Goal: Entertainment & Leisure: Browse casually

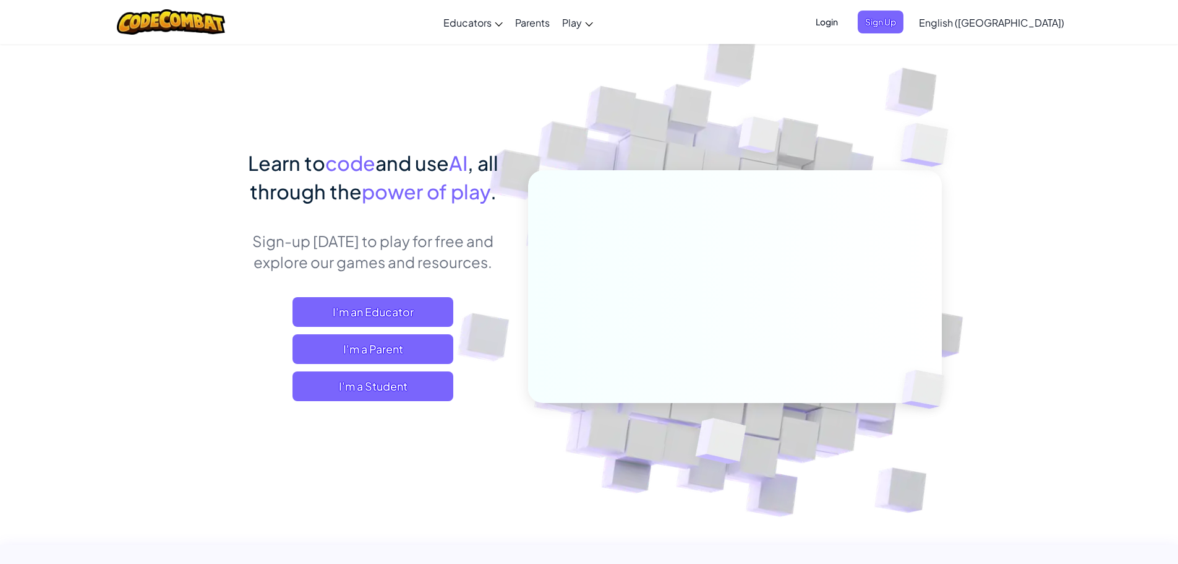
click at [846, 15] on span "Login" at bounding box center [827, 22] width 37 height 23
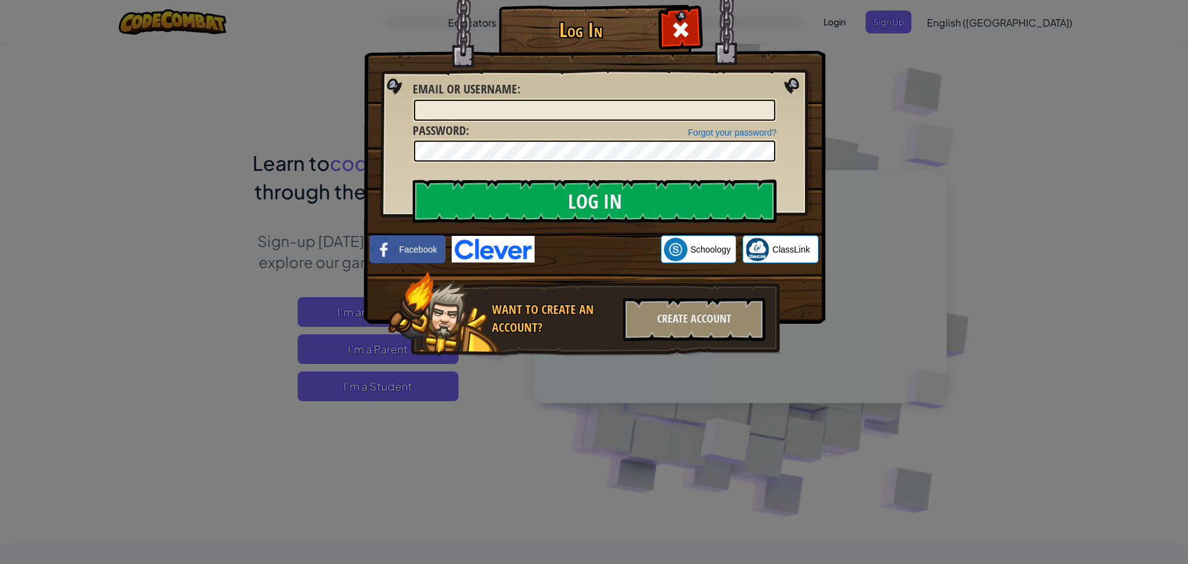
click at [492, 242] on img at bounding box center [493, 249] width 83 height 27
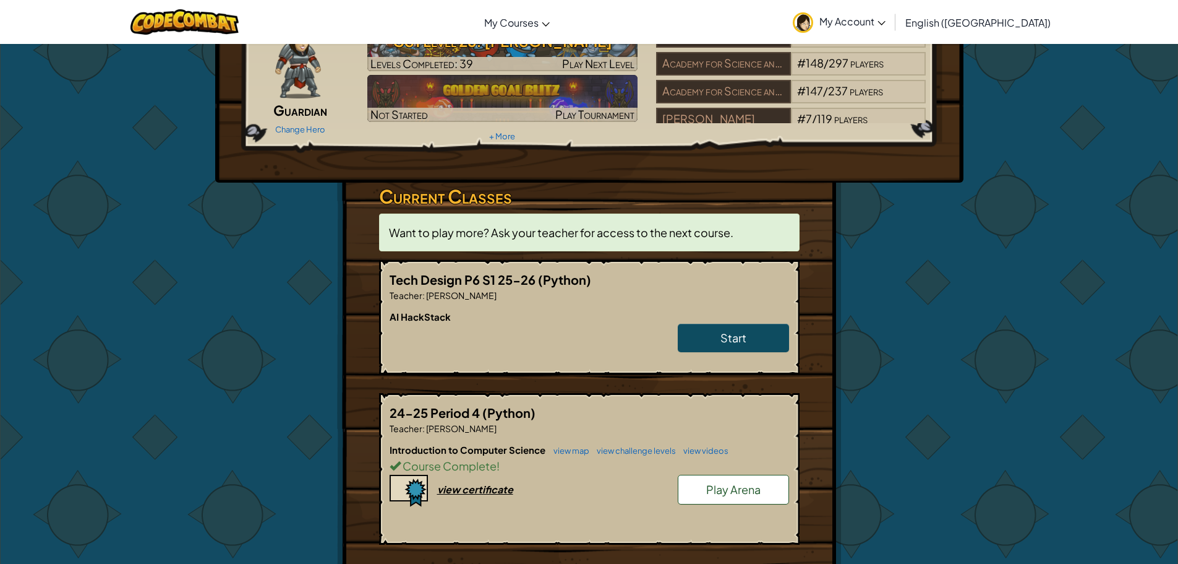
scroll to position [186, 0]
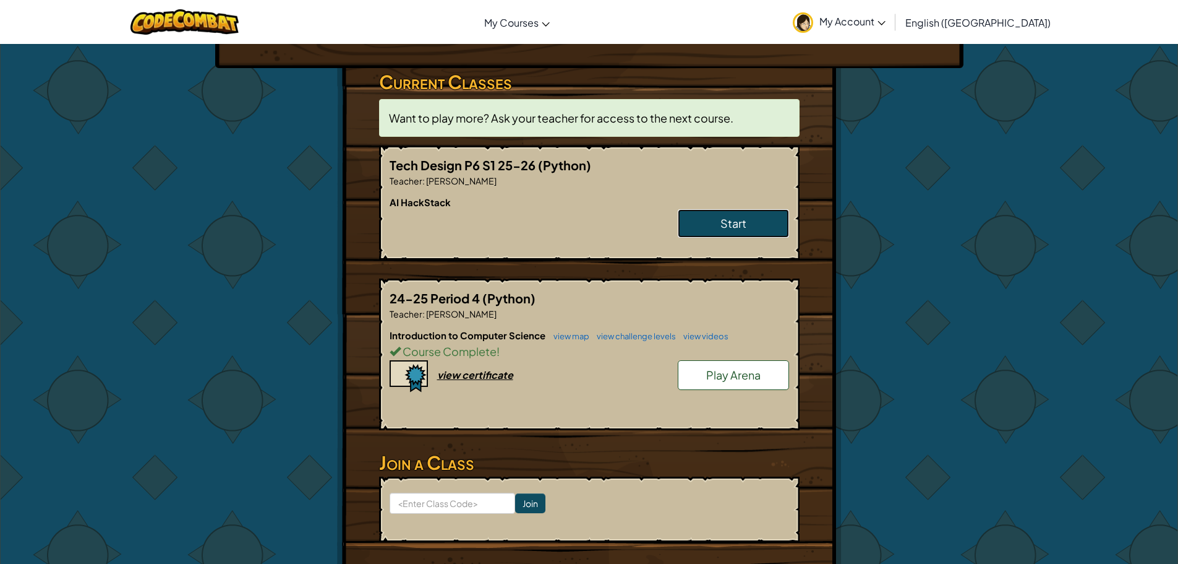
click at [730, 231] on link "Start" at bounding box center [733, 223] width 111 height 28
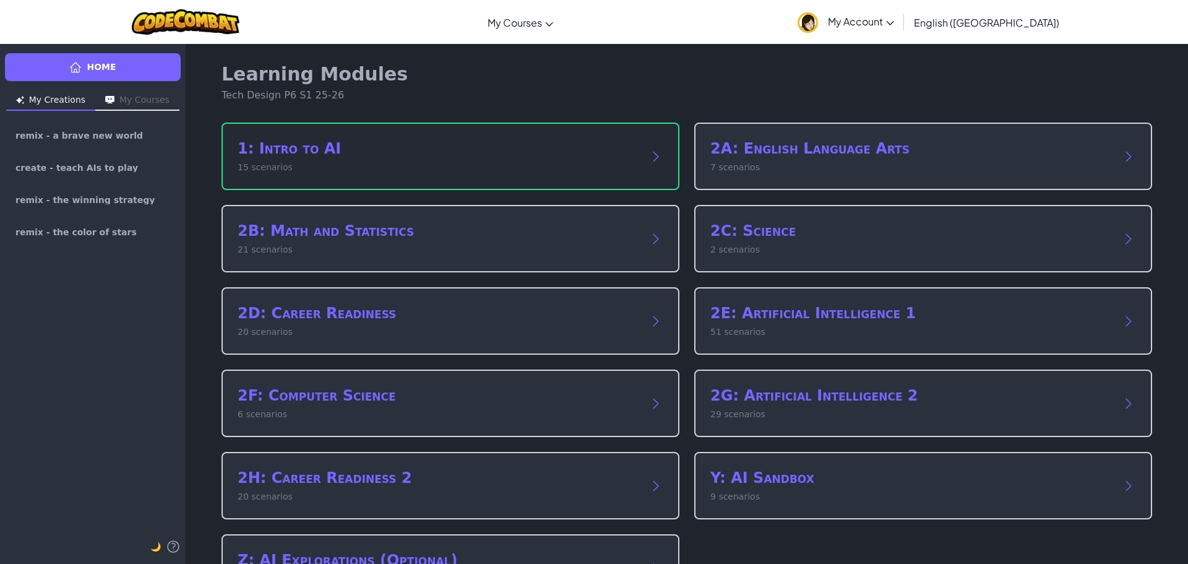
click at [528, 179] on div "1: Intro to AI 15 scenarios" at bounding box center [450, 155] width 458 height 67
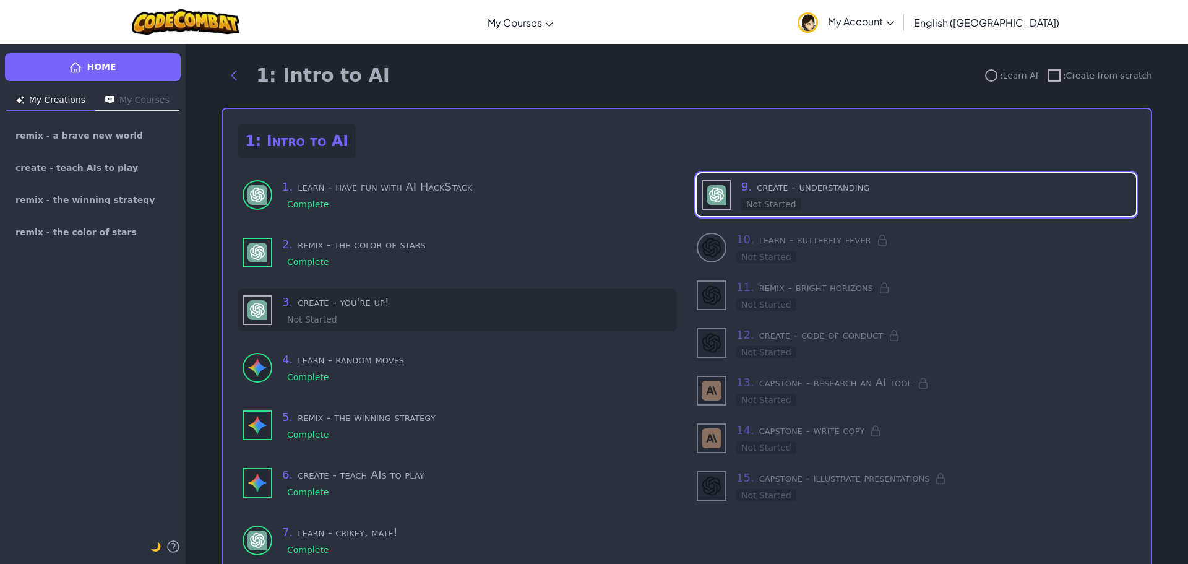
click at [350, 327] on div "3 . create - you're up! Not Started" at bounding box center [457, 309] width 439 height 43
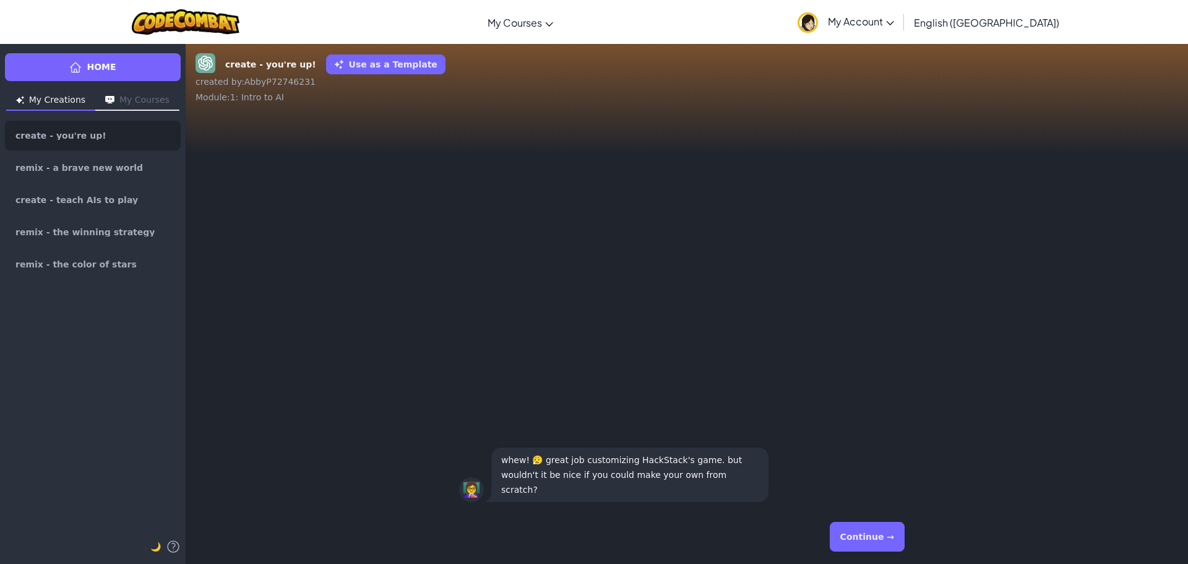
click at [843, 526] on button "Continue →" at bounding box center [867, 536] width 75 height 30
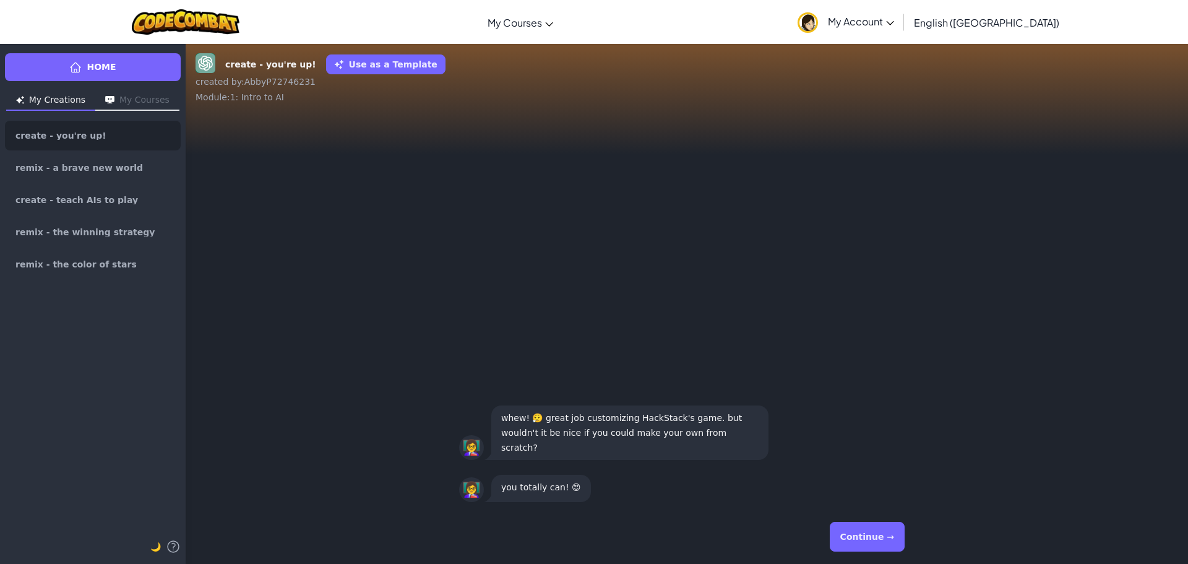
click at [869, 541] on button "Continue →" at bounding box center [867, 536] width 75 height 30
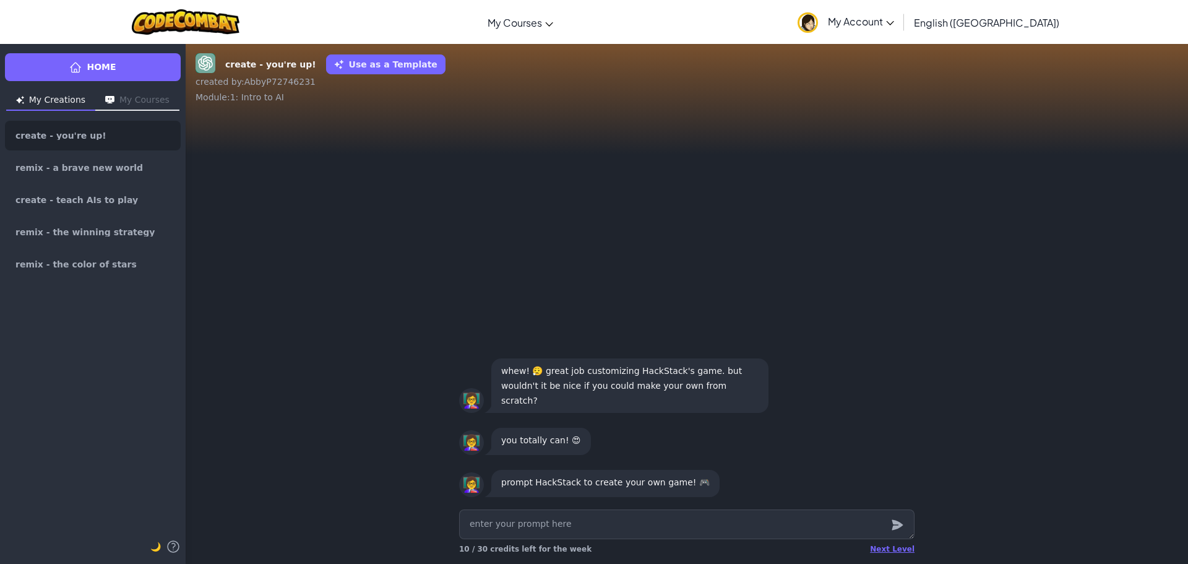
type textarea "x"
type textarea "m"
type textarea "x"
type textarea "ma"
type textarea "x"
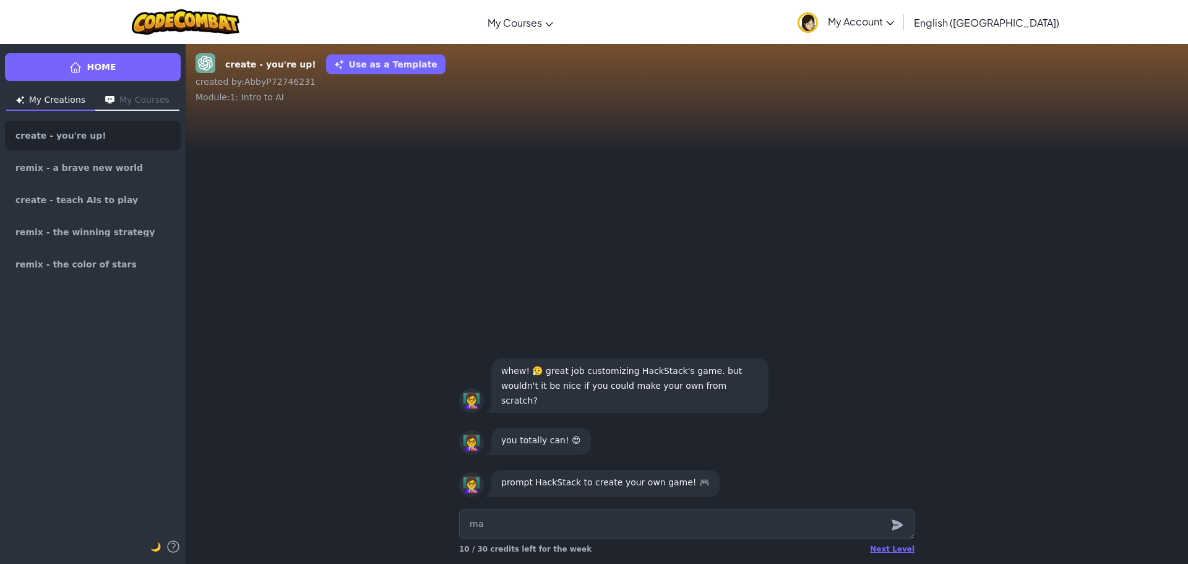
type textarea "mak"
type textarea "x"
type textarea "make"
type textarea "x"
type textarea "make"
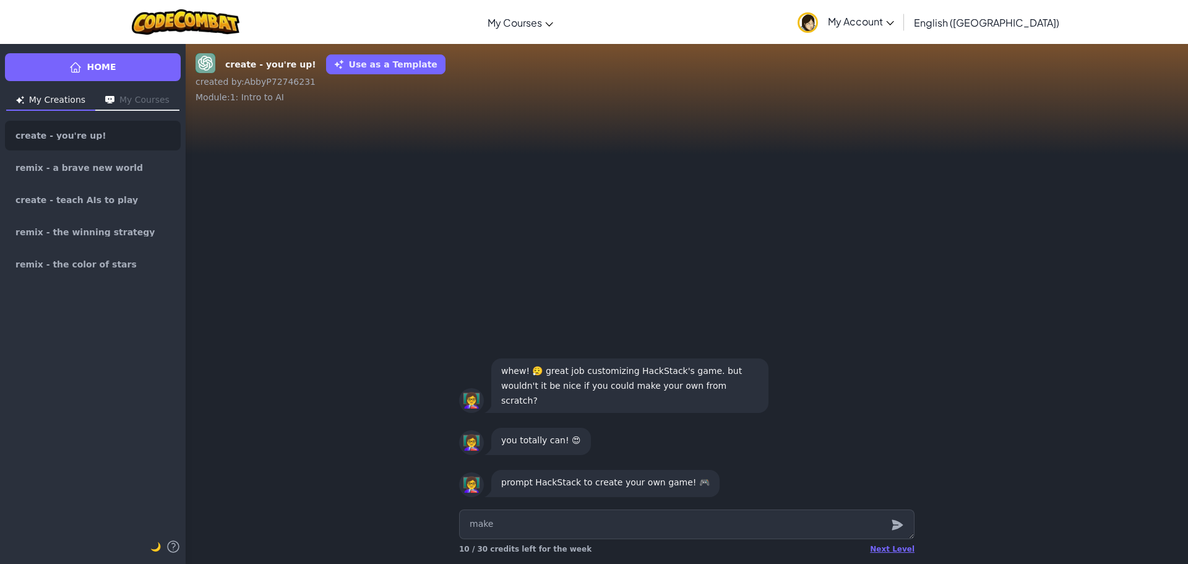
type textarea "x"
type textarea "make a"
type textarea "x"
type textarea "make a"
type textarea "x"
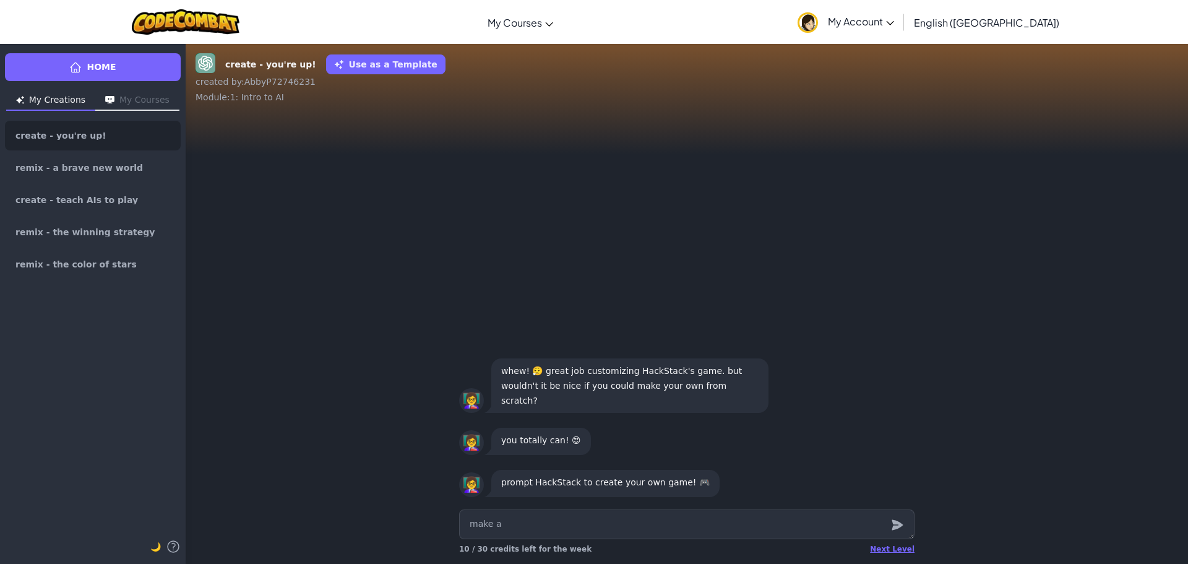
type textarea "make a s"
type textarea "x"
type textarea "make a sh"
type textarea "x"
type textarea "make a sho"
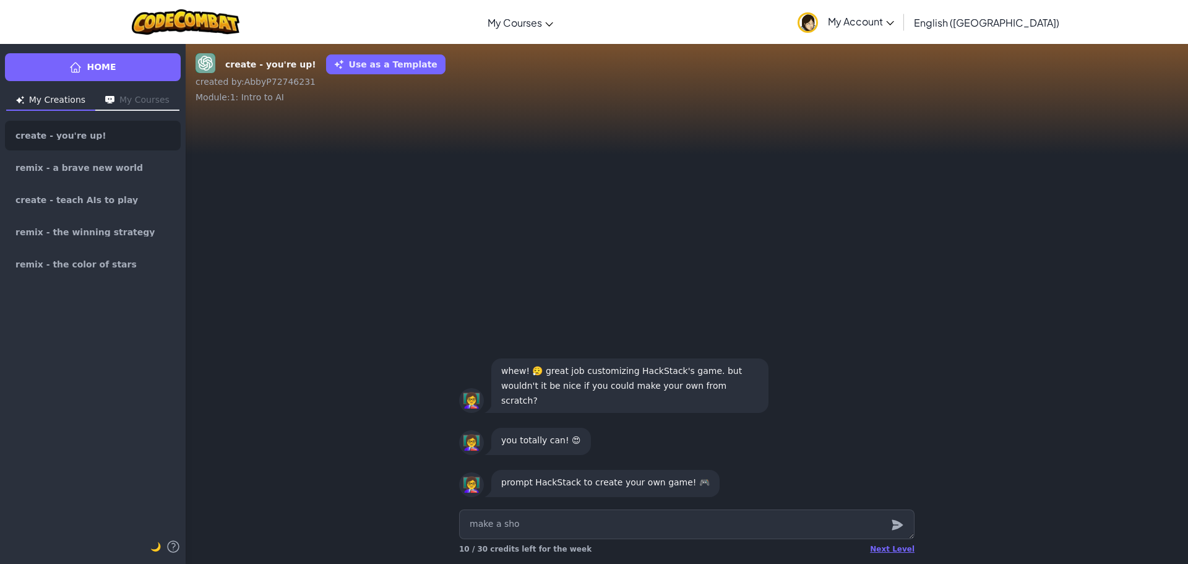
type textarea "x"
type textarea "make a shor"
type textarea "x"
type textarea "make a short"
type textarea "x"
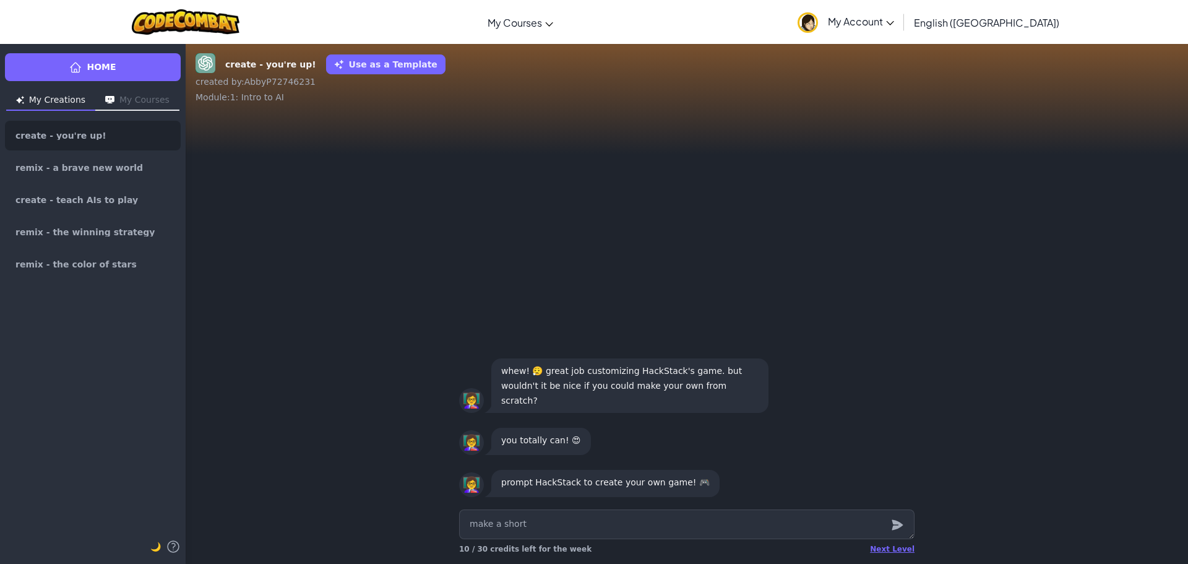
type textarea "make a short"
type textarea "x"
type textarea "make a short h"
type textarea "x"
type textarea "make a short ho"
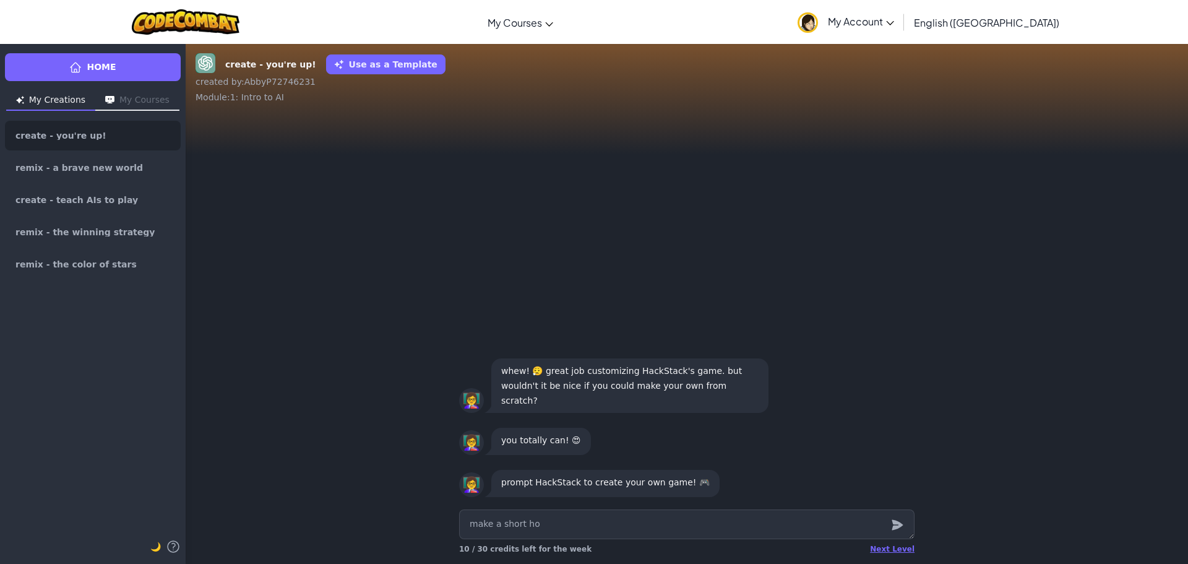
type textarea "x"
type textarea "make a short hor"
type textarea "x"
type textarea "make a short [PERSON_NAME]"
type textarea "x"
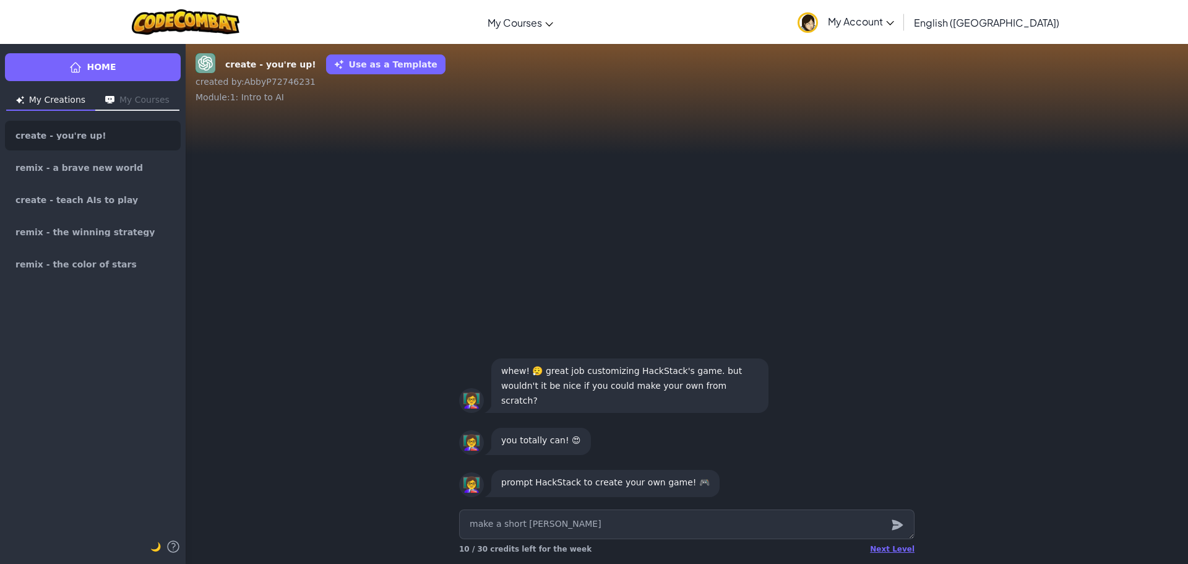
type textarea "make a short horro"
type textarea "x"
type textarea "make a short horror"
type textarea "x"
type textarea "make a short horror"
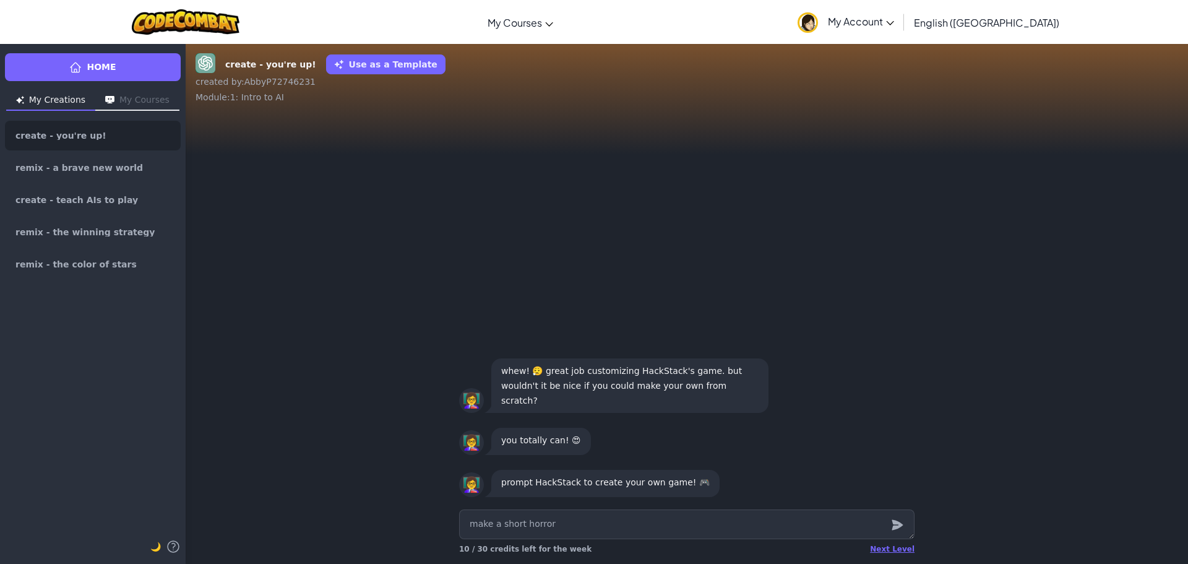
type textarea "x"
type textarea "make a short horror g"
type textarea "x"
type textarea "make a short horror gs"
type textarea "x"
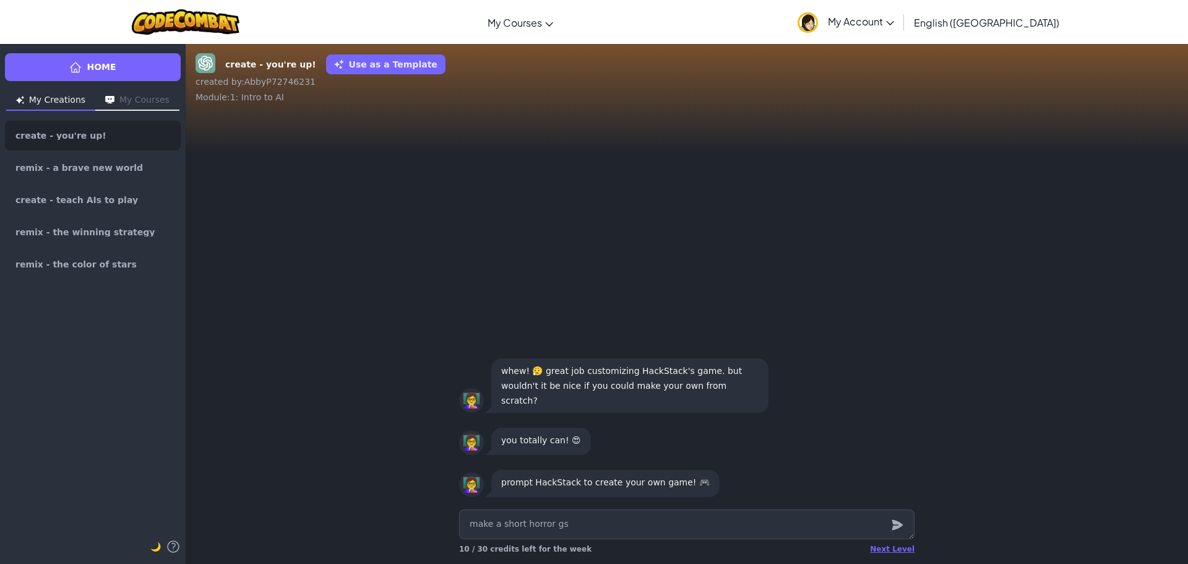
type textarea "make a short horror g"
type textarea "x"
type textarea "make a short horror ga"
type textarea "x"
type textarea "make a short horror gam"
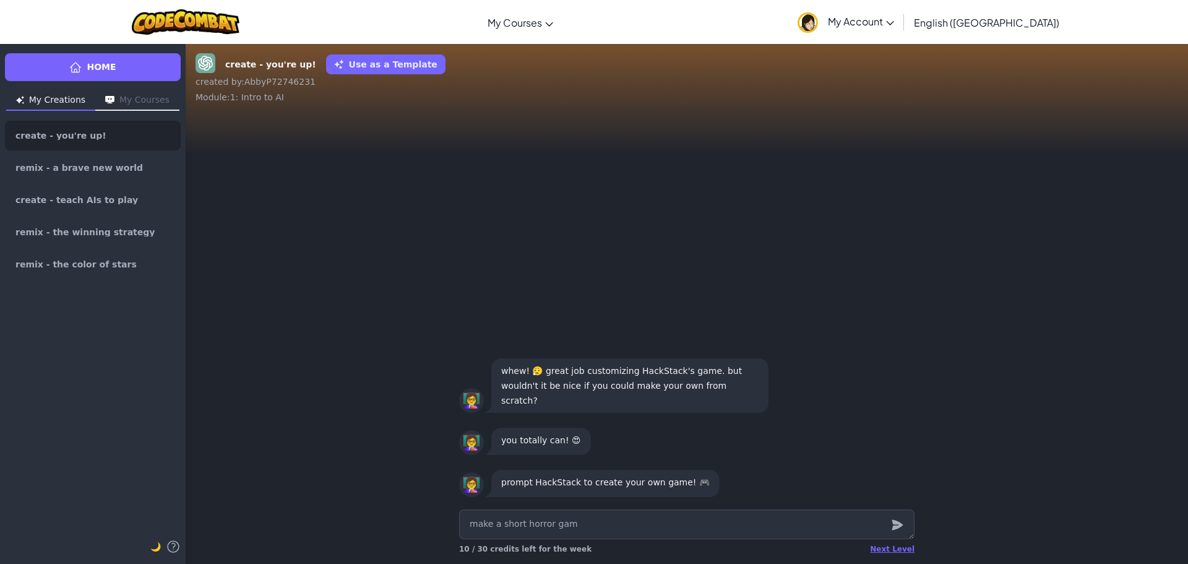
type textarea "x"
type textarea "make a short horror game"
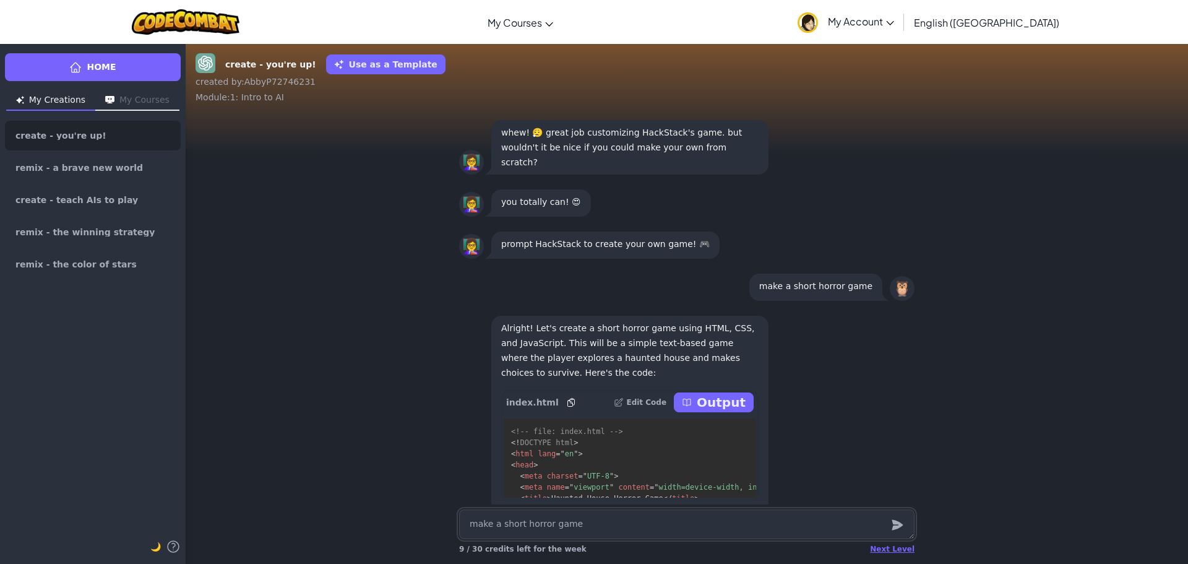
scroll to position [-131, 0]
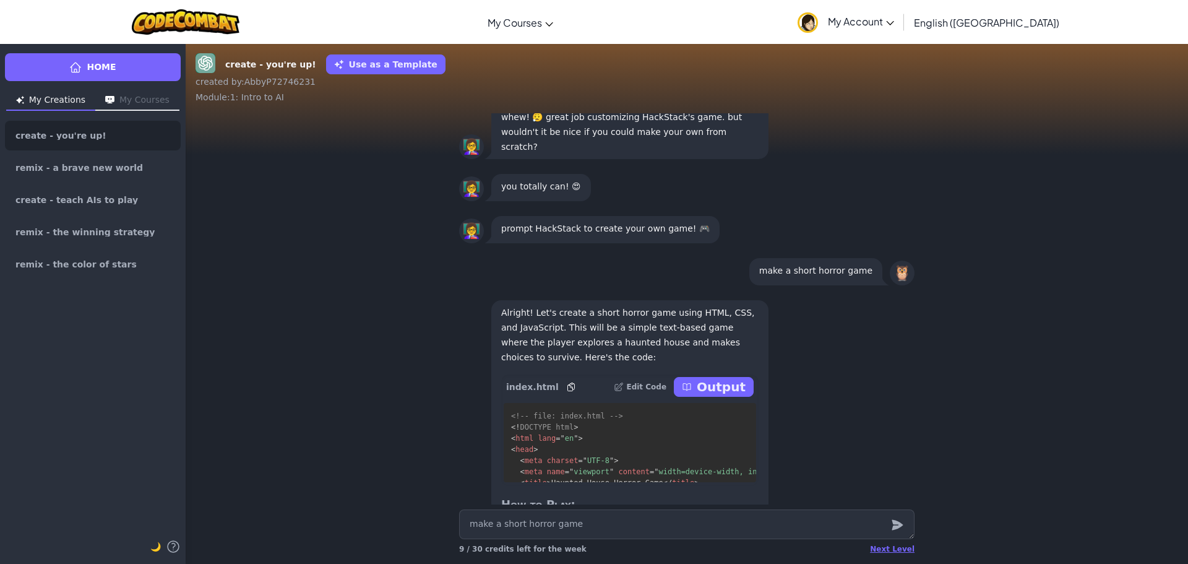
click at [715, 397] on div "Edit Code Output" at bounding box center [684, 387] width 140 height 20
click at [720, 384] on p "Output" at bounding box center [721, 386] width 49 height 17
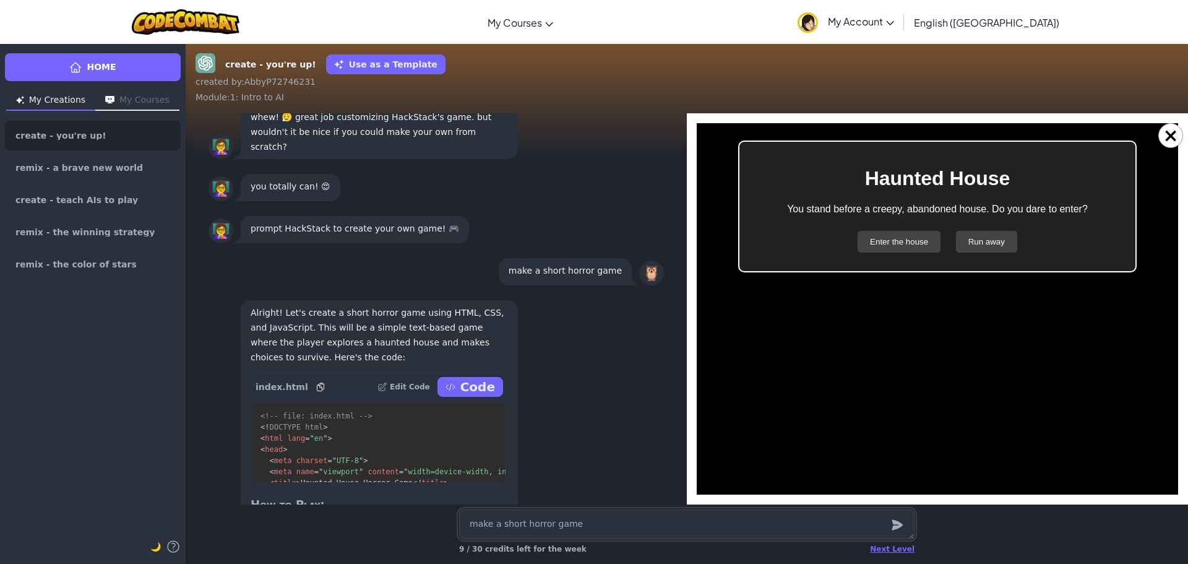
scroll to position [0, 0]
click at [887, 242] on button "Enter the house" at bounding box center [898, 242] width 83 height 22
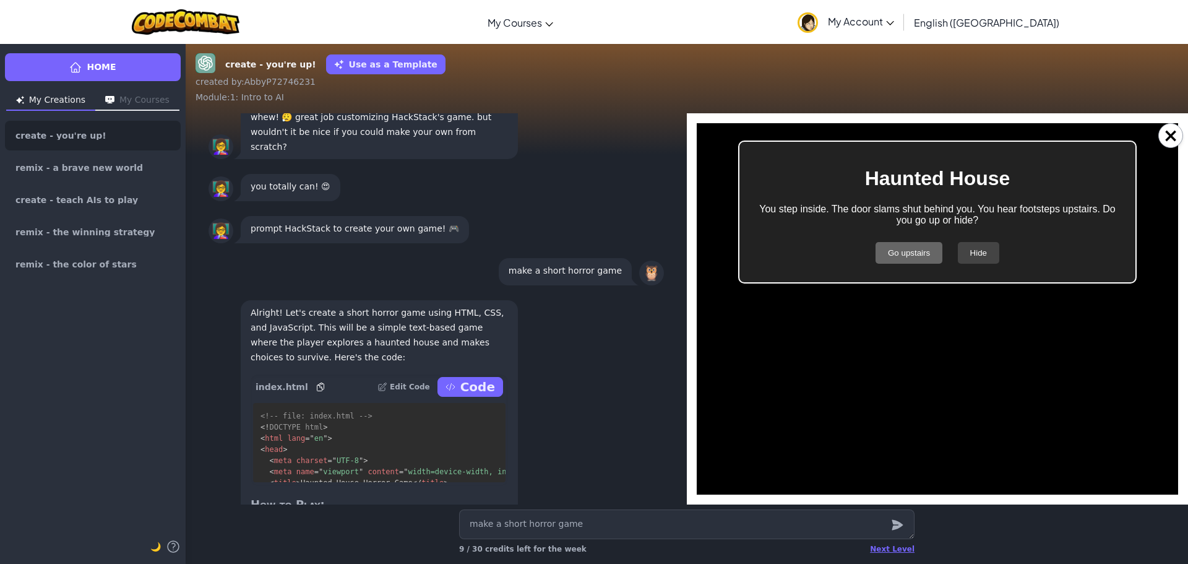
click at [898, 259] on button "Go upstairs" at bounding box center [908, 253] width 67 height 22
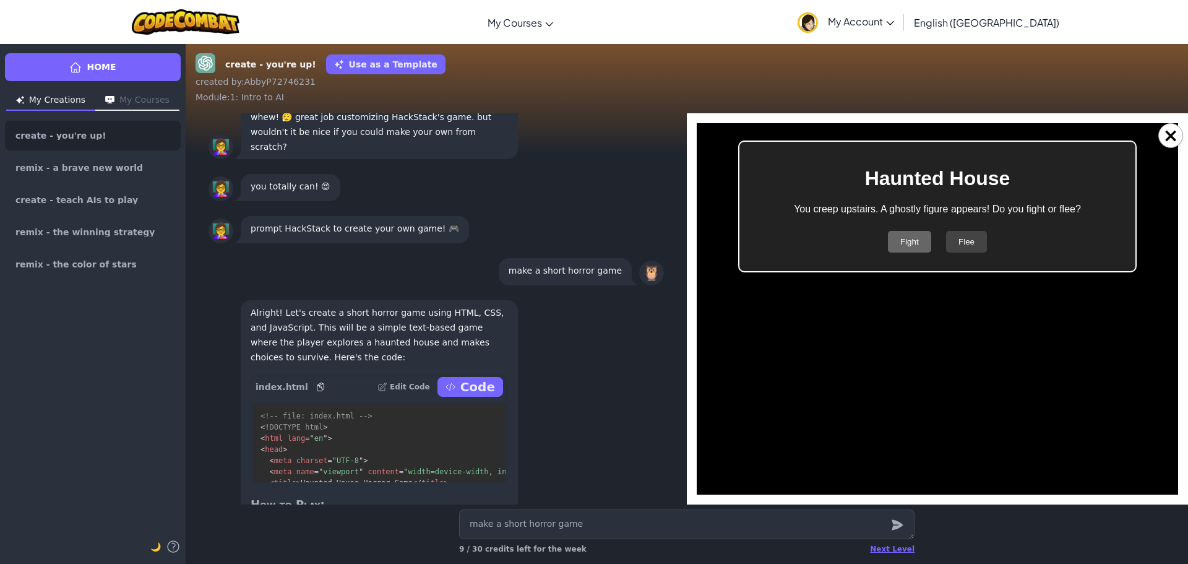
click at [906, 246] on button "Fight" at bounding box center [909, 242] width 43 height 22
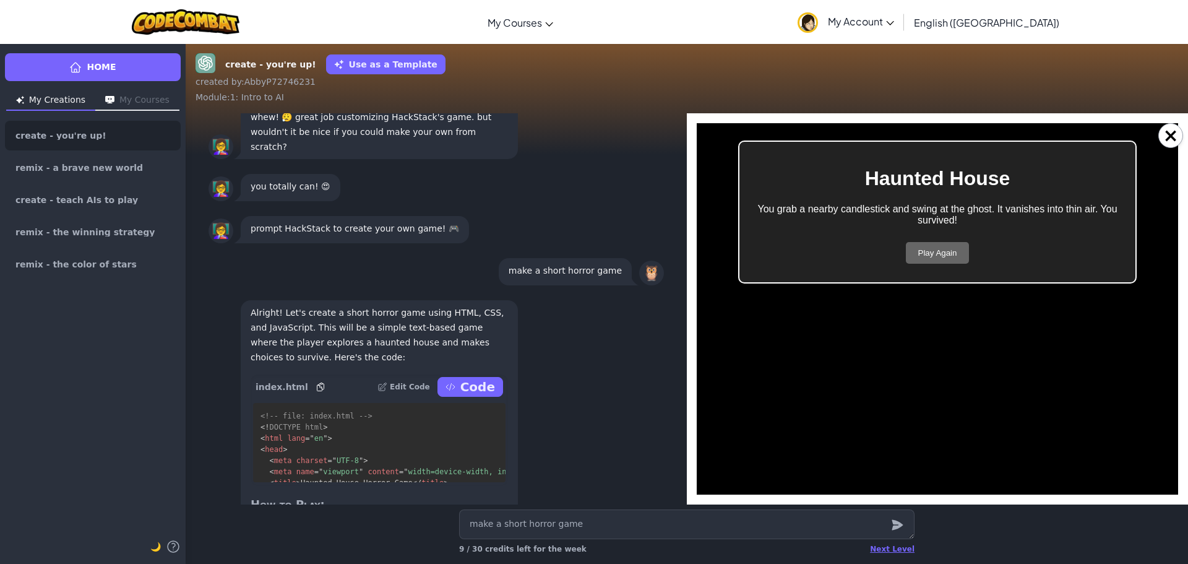
click at [917, 257] on button "Play Again" at bounding box center [938, 253] width 64 height 22
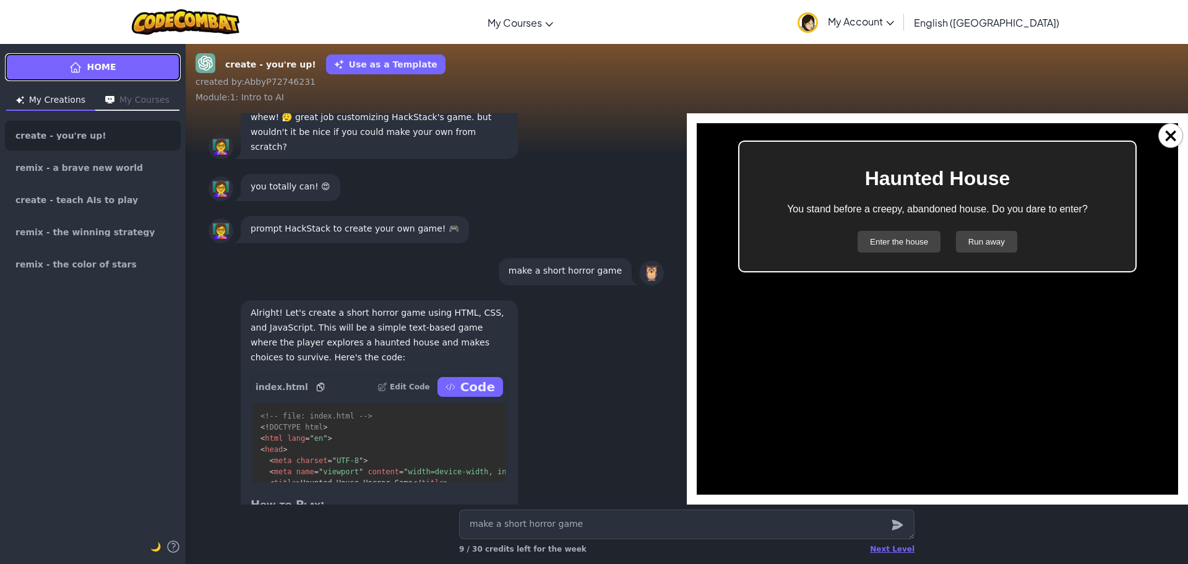
click at [139, 59] on link "Home" at bounding box center [93, 67] width 176 height 28
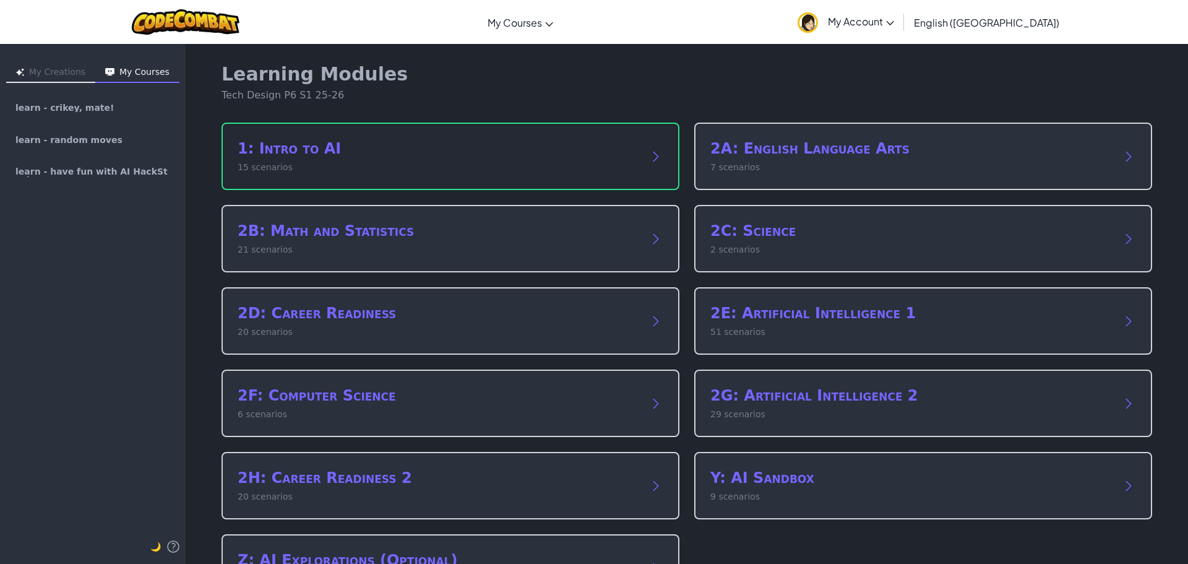
click at [327, 144] on h2 "1: Intro to AI" at bounding box center [438, 149] width 401 height 20
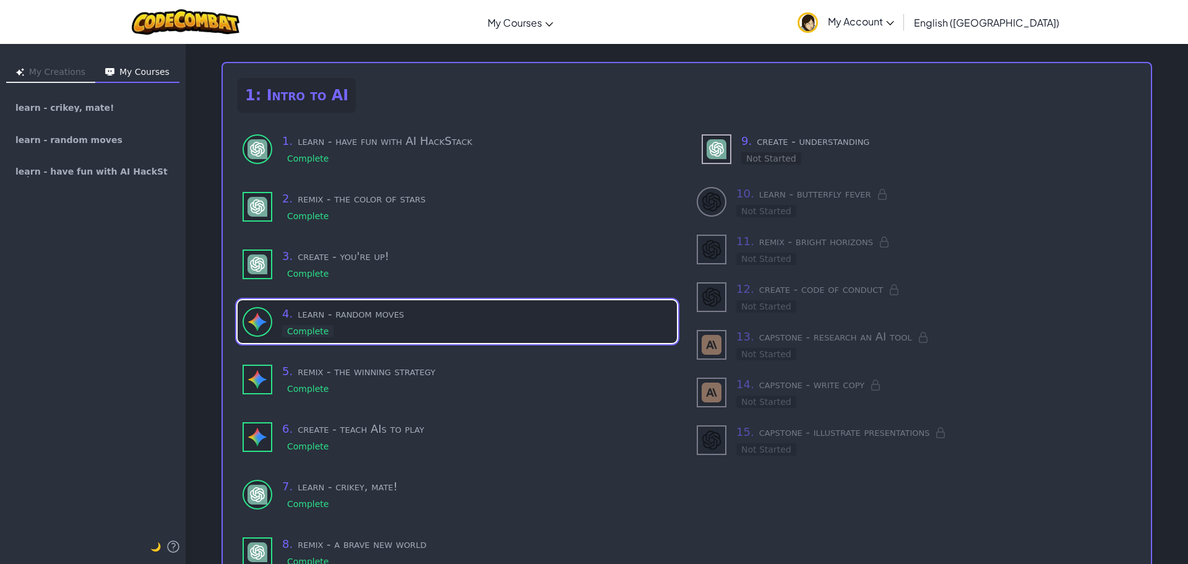
scroll to position [106, 0]
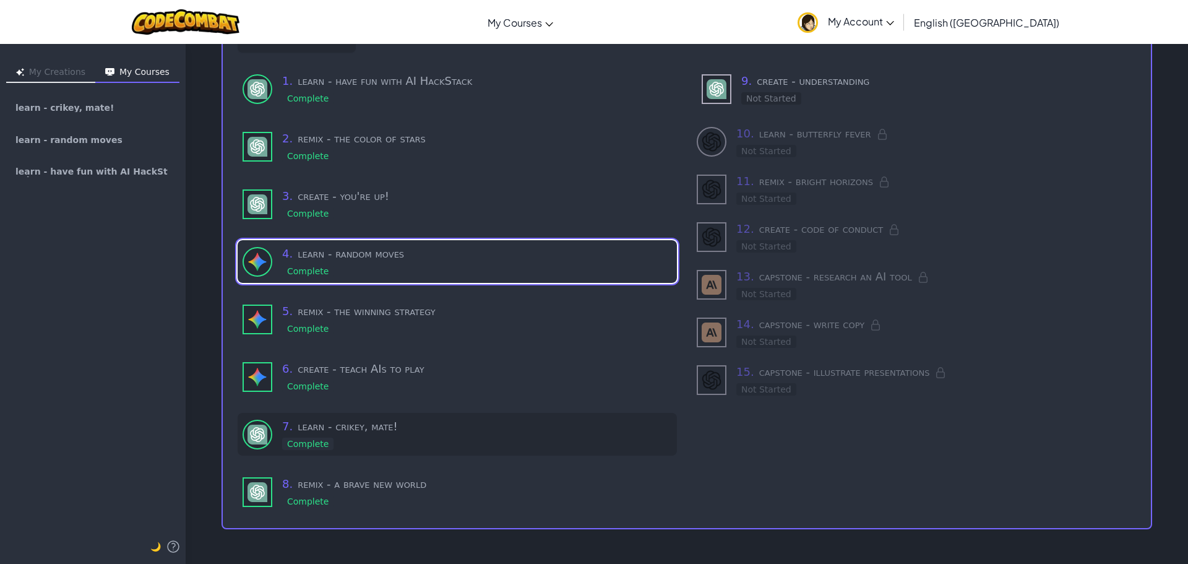
click at [484, 433] on div "7 . learn - [PERSON_NAME], mate! Complete" at bounding box center [477, 434] width 390 height 33
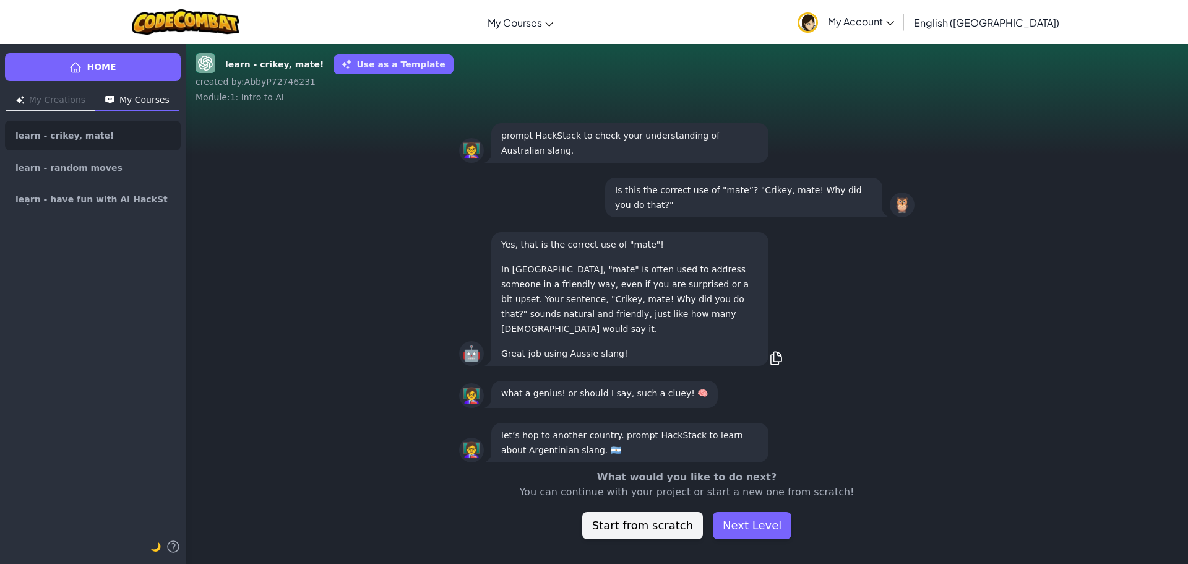
scroll to position [1, 0]
click at [633, 526] on button "Start from scratch" at bounding box center [642, 525] width 121 height 27
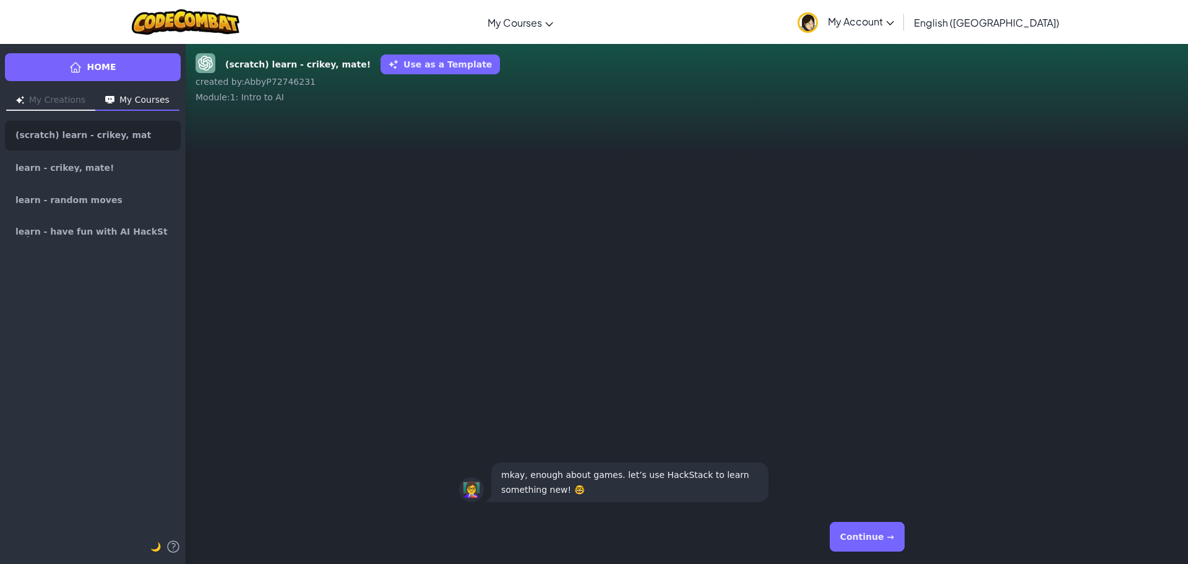
click at [894, 543] on button "Continue →" at bounding box center [867, 536] width 75 height 30
click at [892, 537] on button "Continue →" at bounding box center [867, 536] width 75 height 30
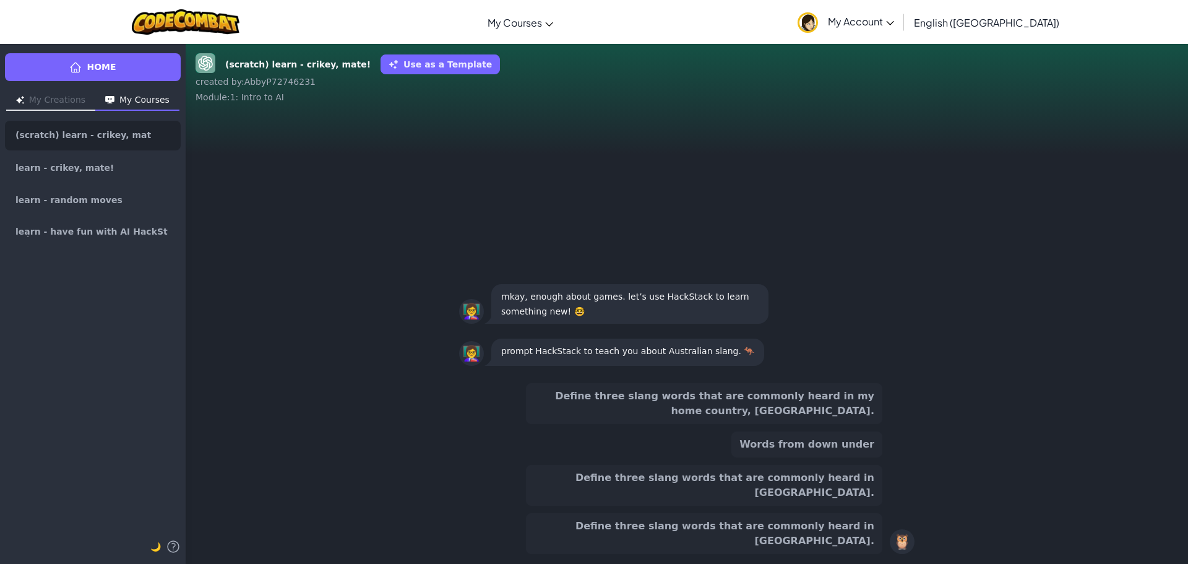
click at [823, 505] on button "Define three slang words that are commonly heard in [GEOGRAPHIC_DATA]." at bounding box center [704, 485] width 356 height 41
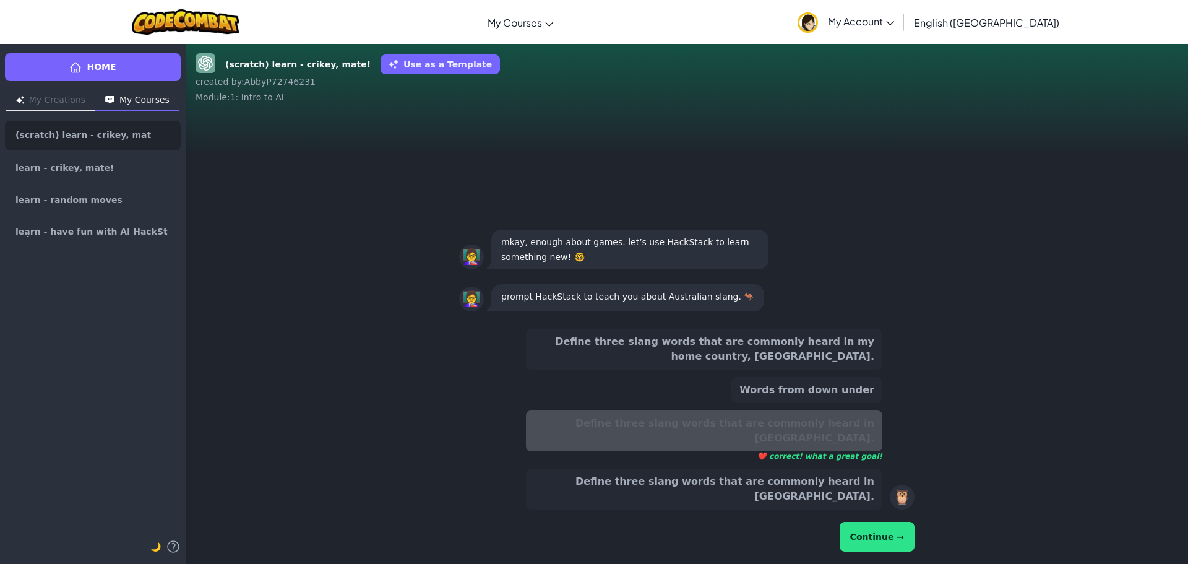
click at [870, 544] on button "Continue →" at bounding box center [876, 536] width 75 height 30
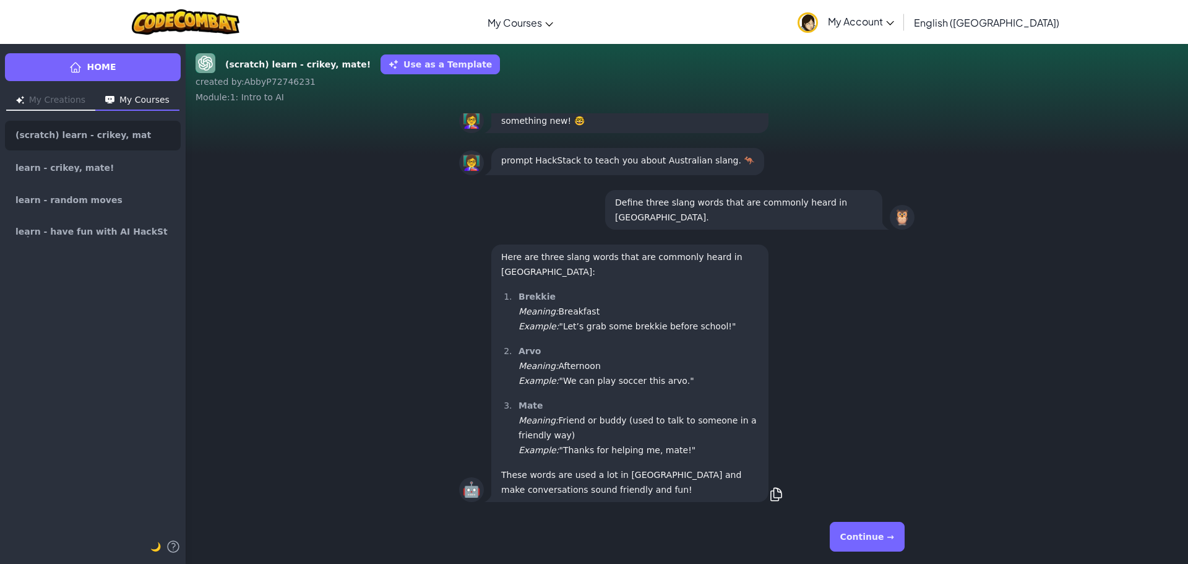
click at [890, 533] on button "Continue →" at bounding box center [867, 536] width 75 height 30
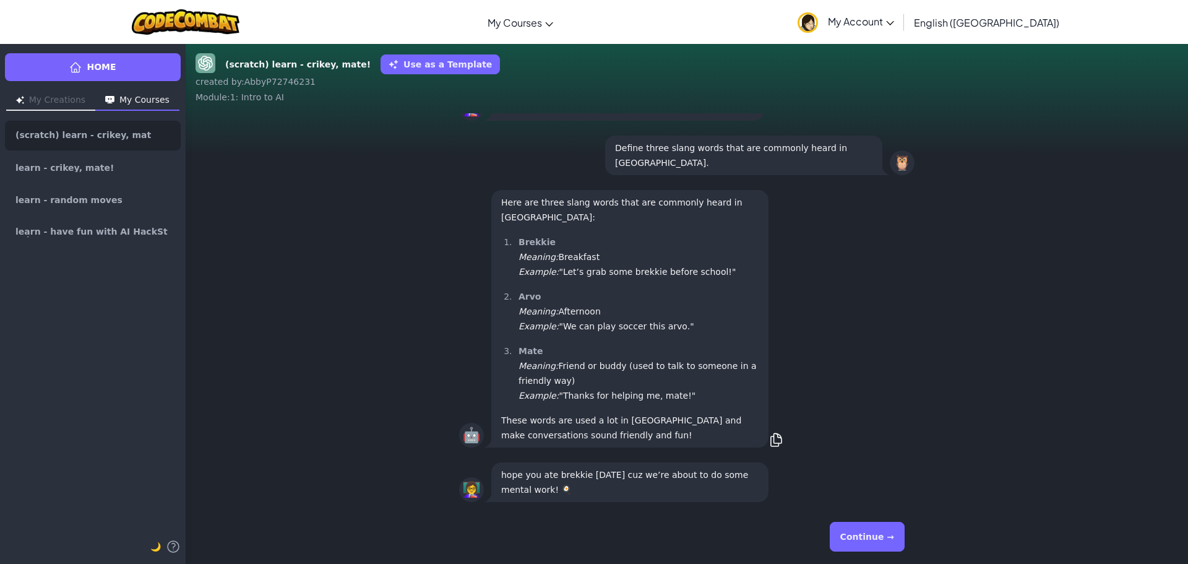
scroll to position [-12, 0]
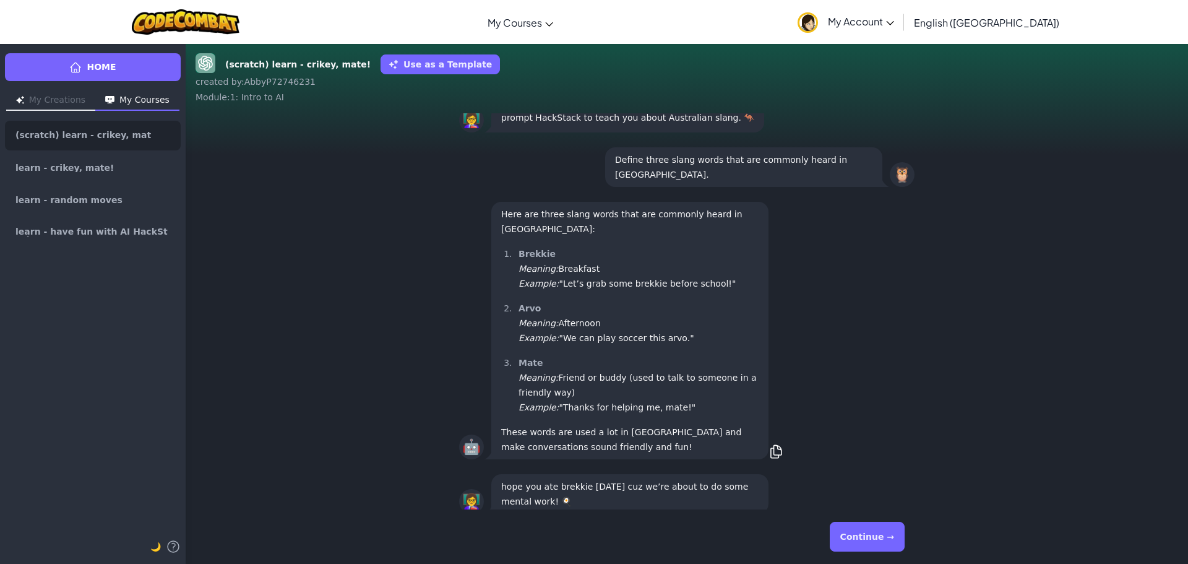
click at [857, 545] on button "Continue →" at bounding box center [867, 536] width 75 height 30
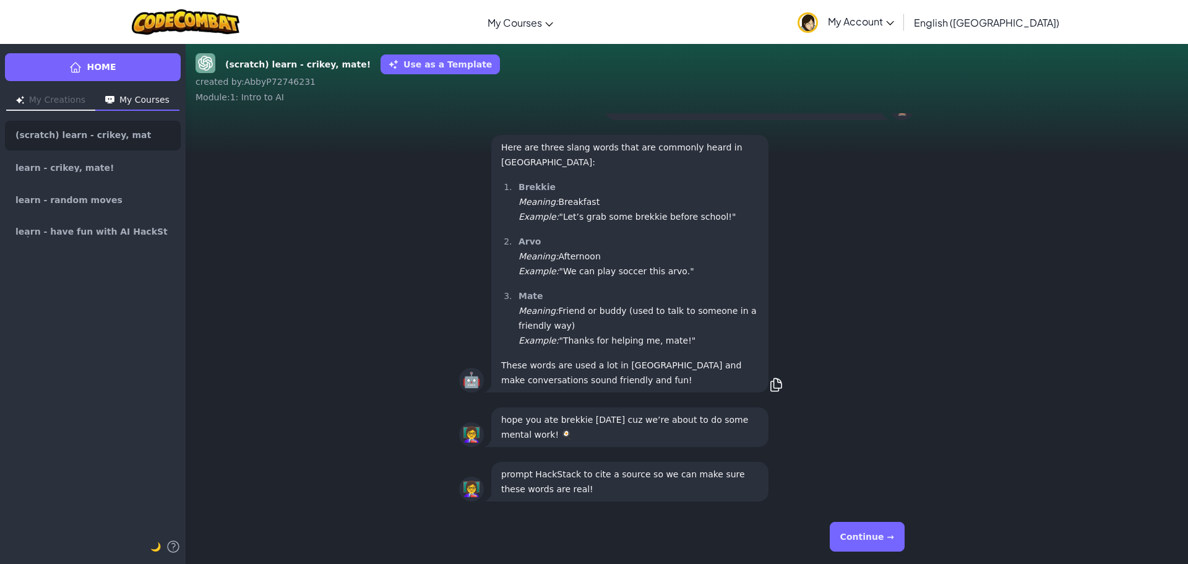
click at [859, 532] on button "Continue →" at bounding box center [867, 536] width 75 height 30
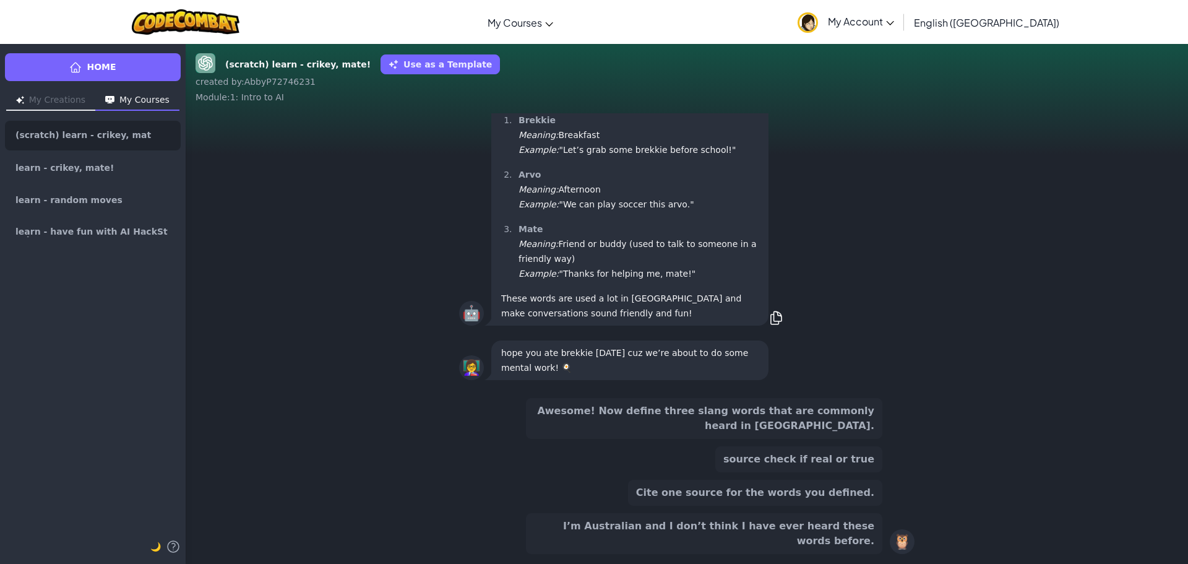
scroll to position [-106, 0]
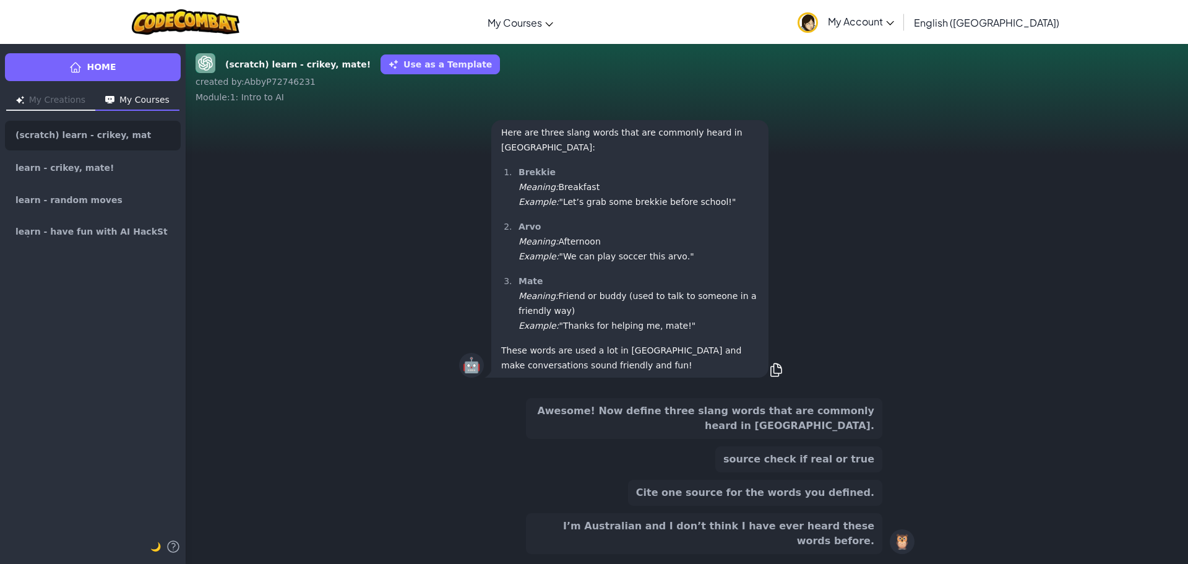
click at [810, 505] on button "Cite one source for the words you defined." at bounding box center [755, 492] width 254 height 26
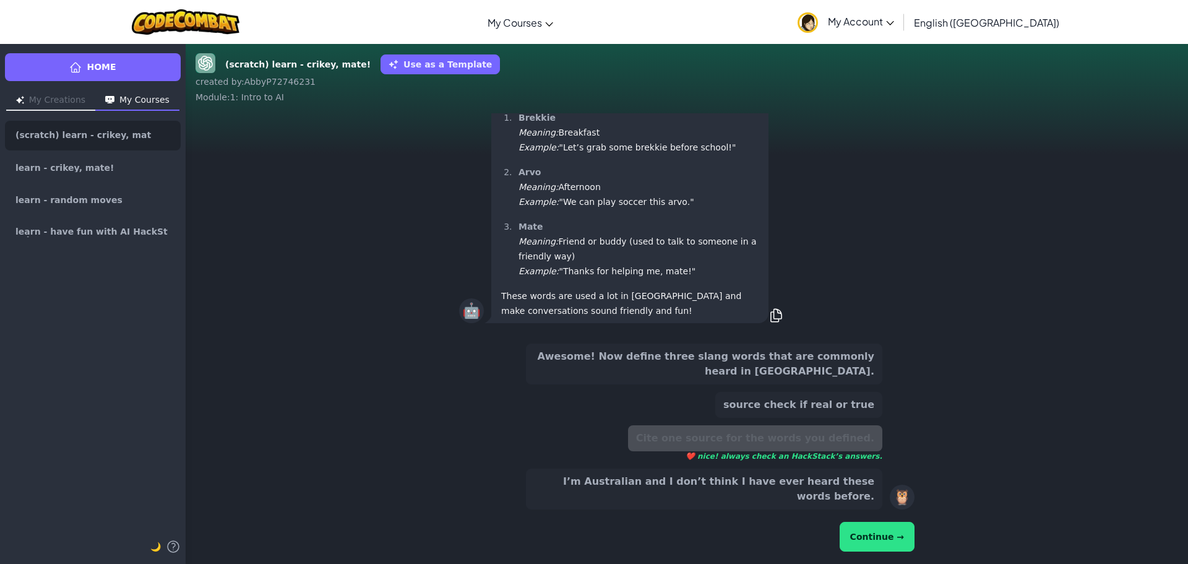
scroll to position [-160, 0]
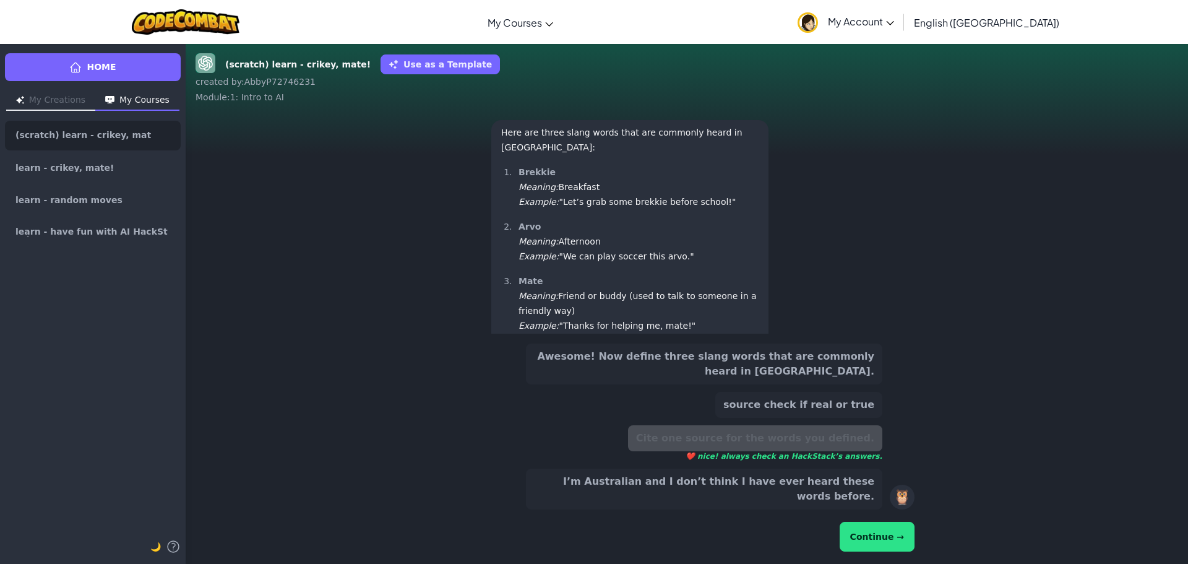
click at [863, 533] on button "Continue →" at bounding box center [876, 536] width 75 height 30
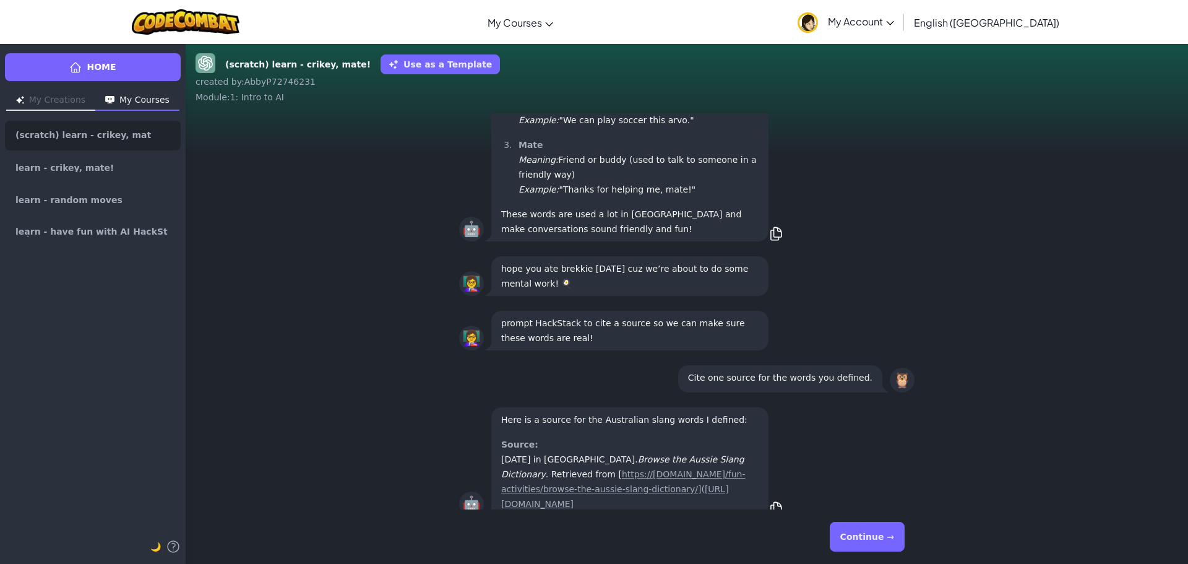
scroll to position [-54, 0]
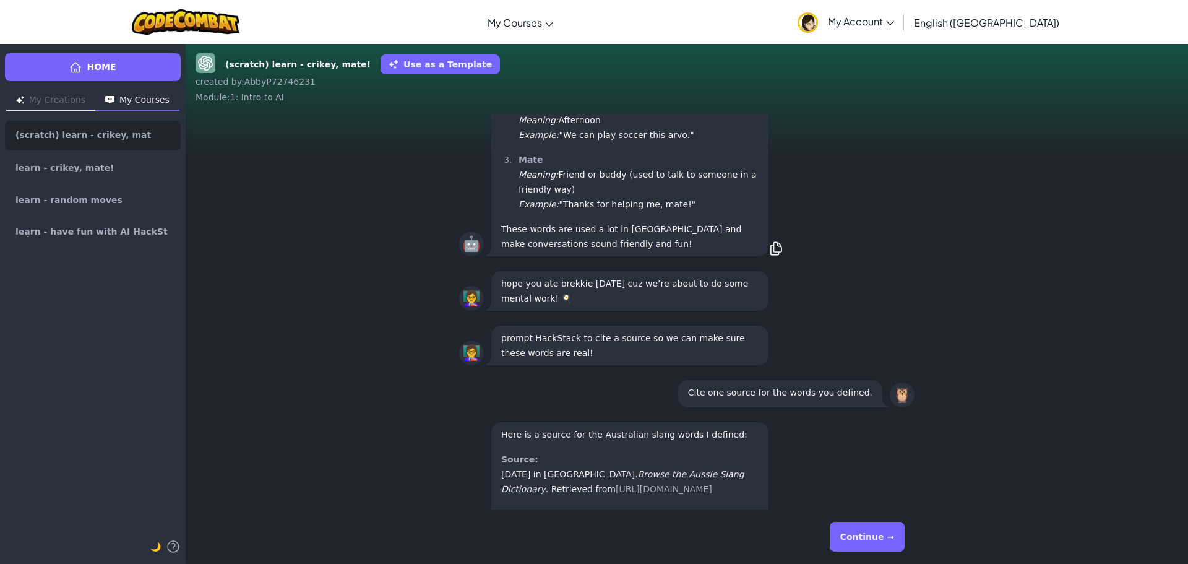
click at [865, 536] on button "Continue →" at bounding box center [867, 536] width 75 height 30
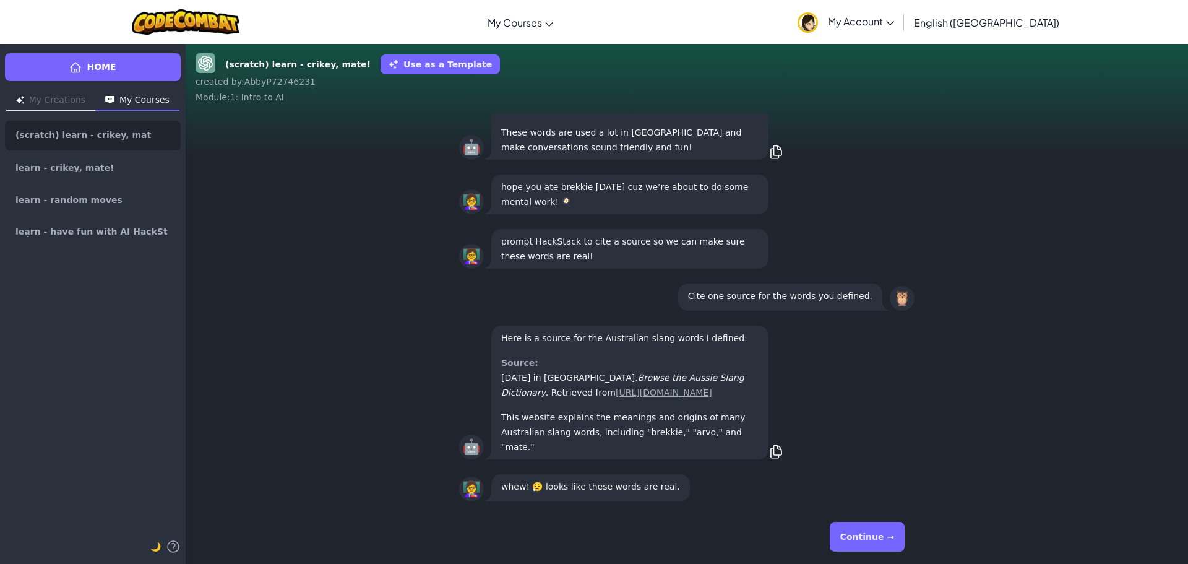
click at [864, 541] on button "Continue →" at bounding box center [867, 536] width 75 height 30
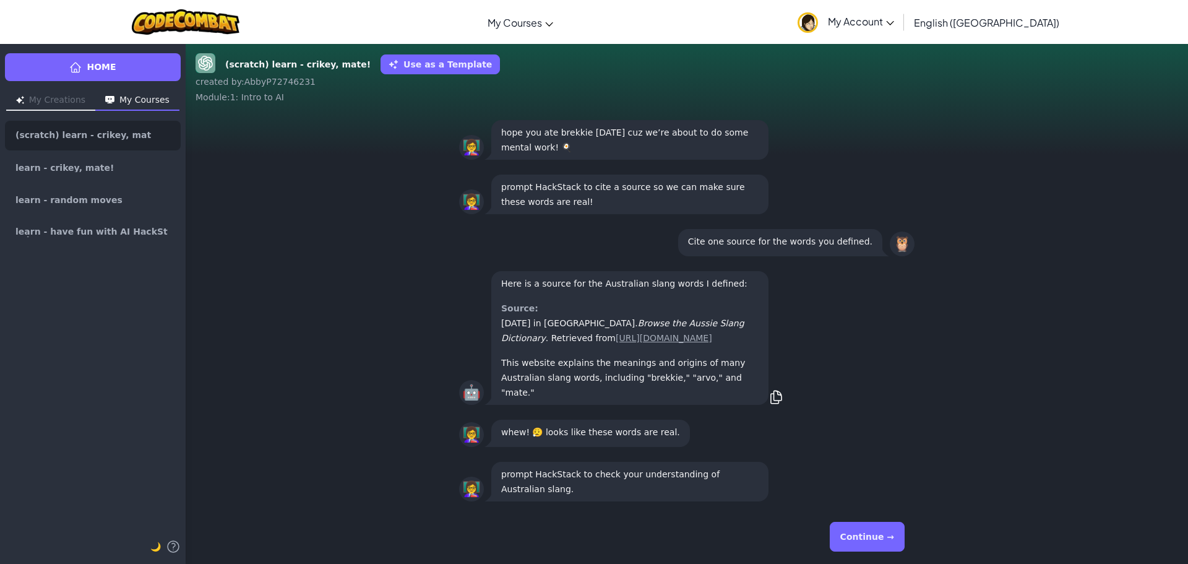
click at [864, 541] on button "Continue →" at bounding box center [867, 536] width 75 height 30
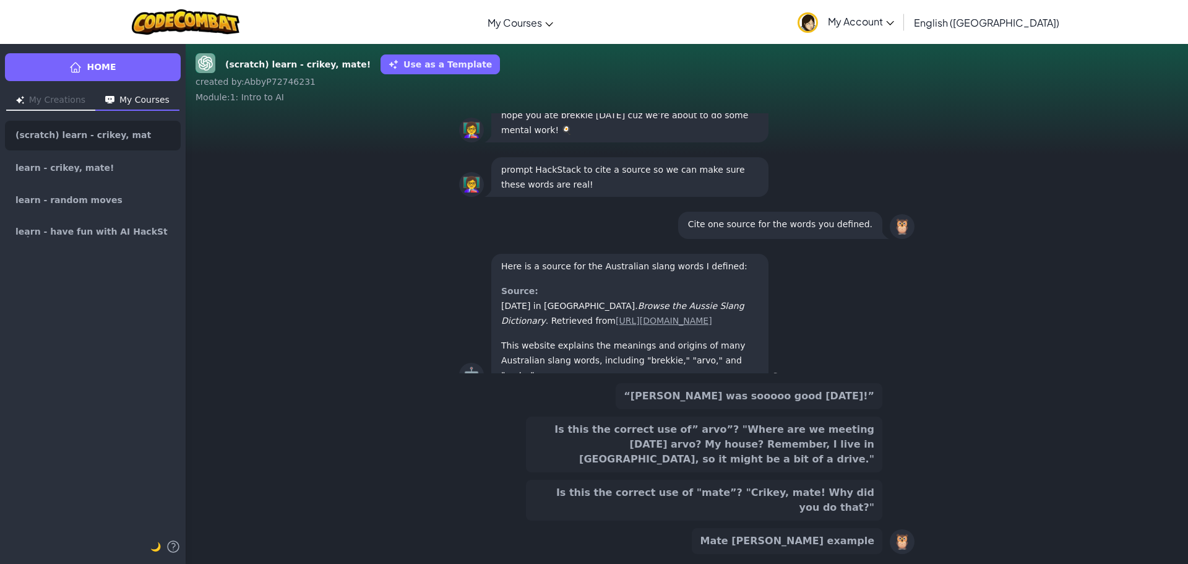
click at [833, 501] on button "Is this the correct use of "mate”? "Crikey, mate! Why did you do that?"" at bounding box center [704, 499] width 356 height 41
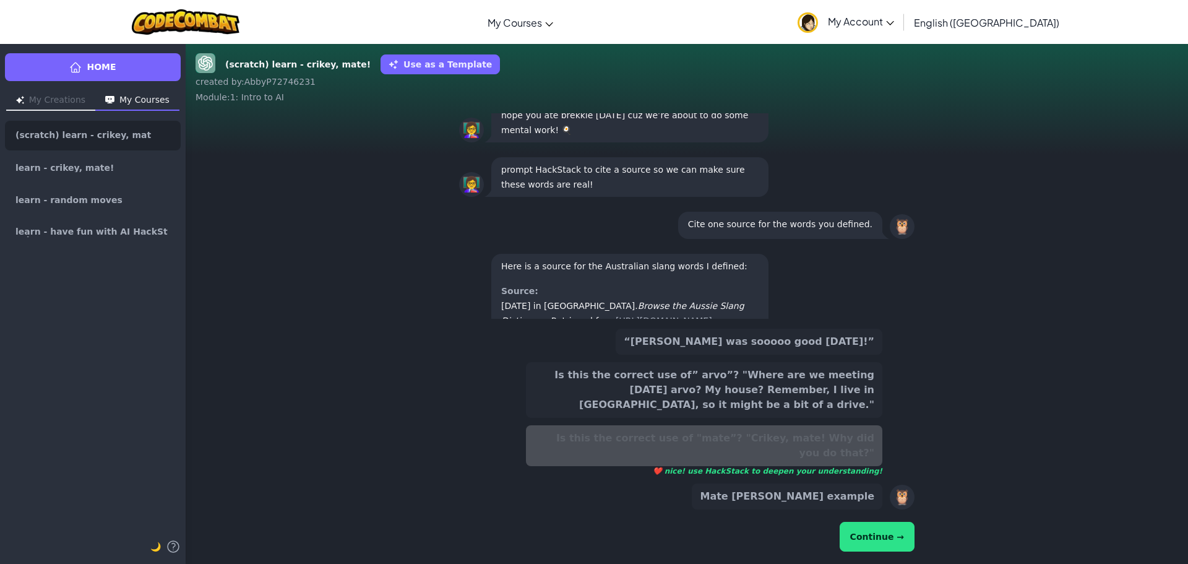
click at [862, 532] on button "Continue →" at bounding box center [876, 536] width 75 height 30
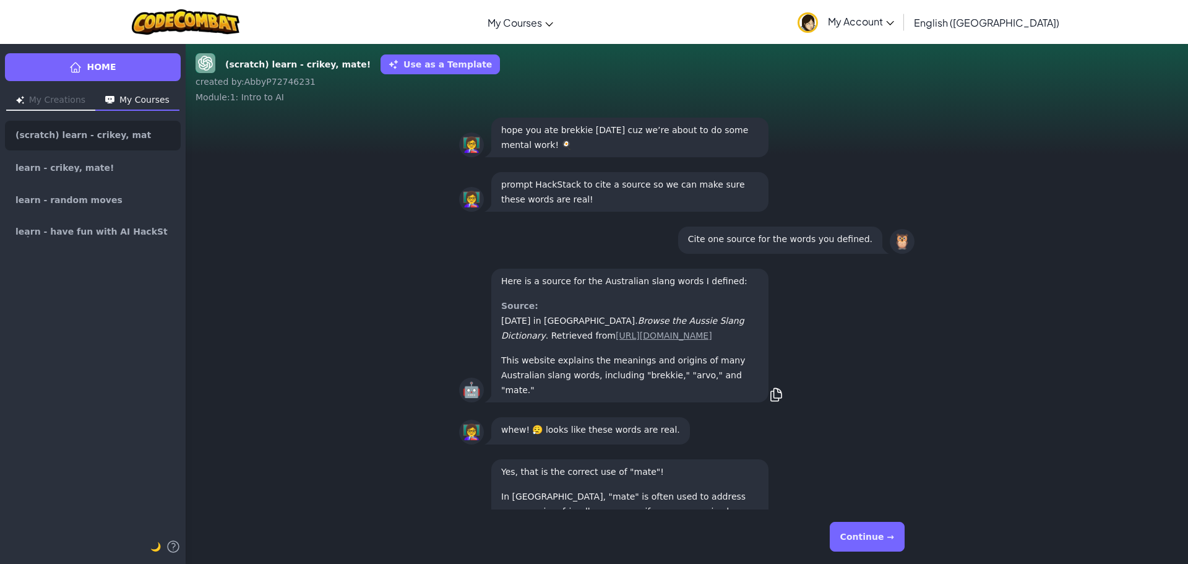
scroll to position [1, 0]
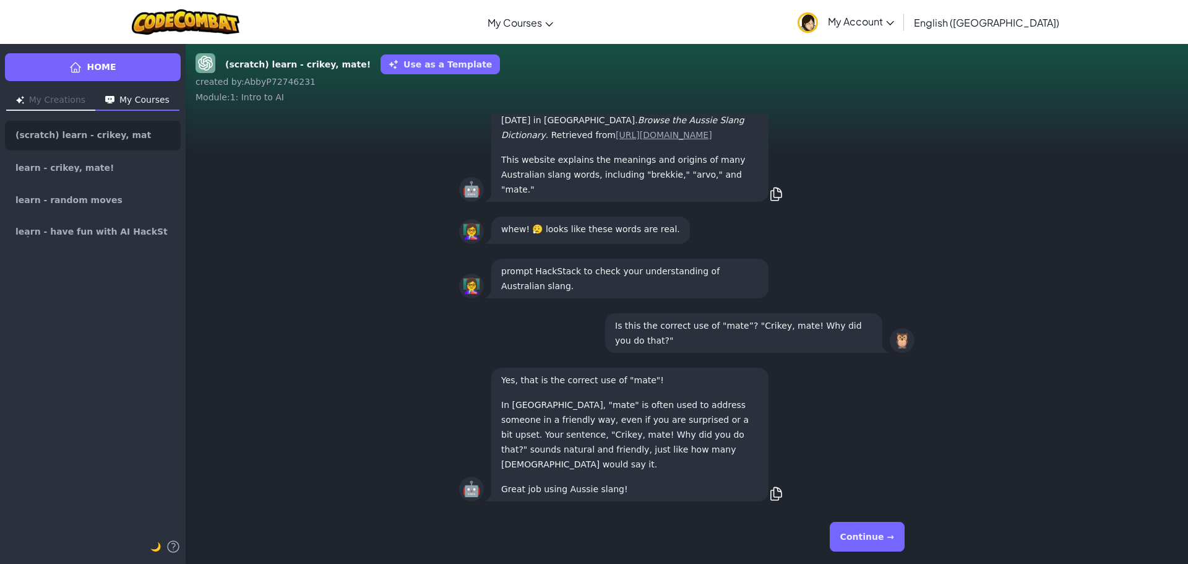
click at [885, 528] on button "Continue →" at bounding box center [867, 536] width 75 height 30
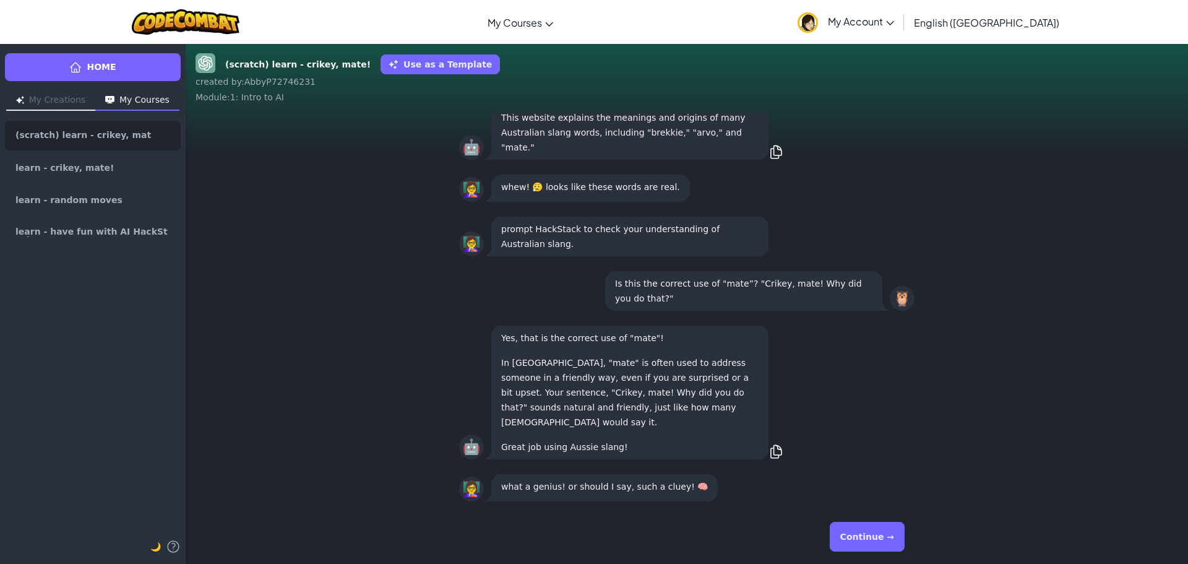
click at [885, 528] on button "Continue →" at bounding box center [867, 536] width 75 height 30
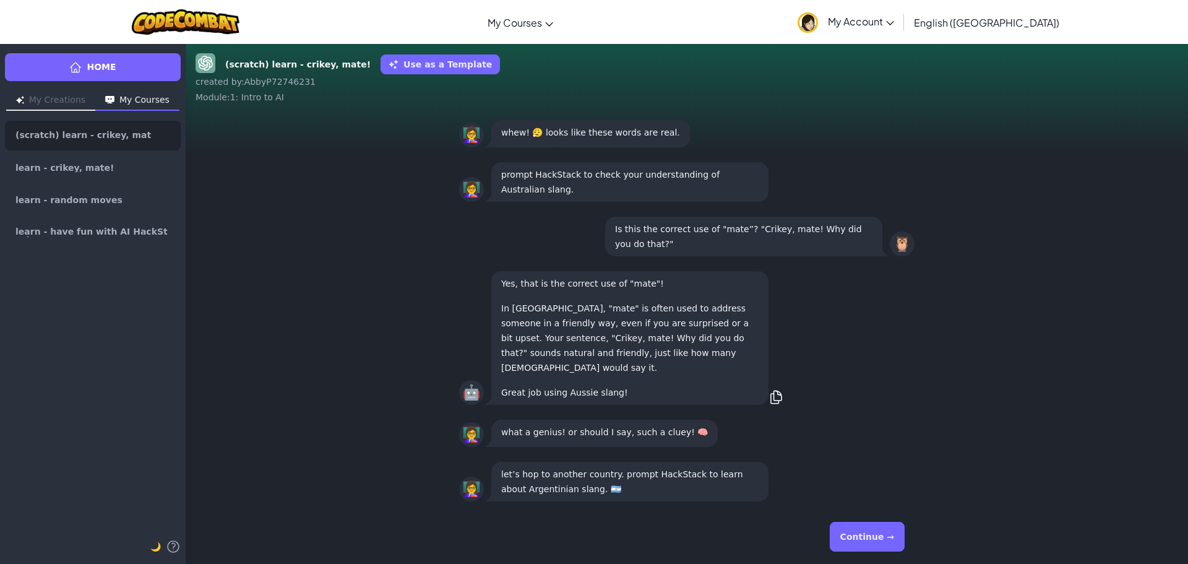
click at [885, 528] on button "Continue →" at bounding box center [867, 536] width 75 height 30
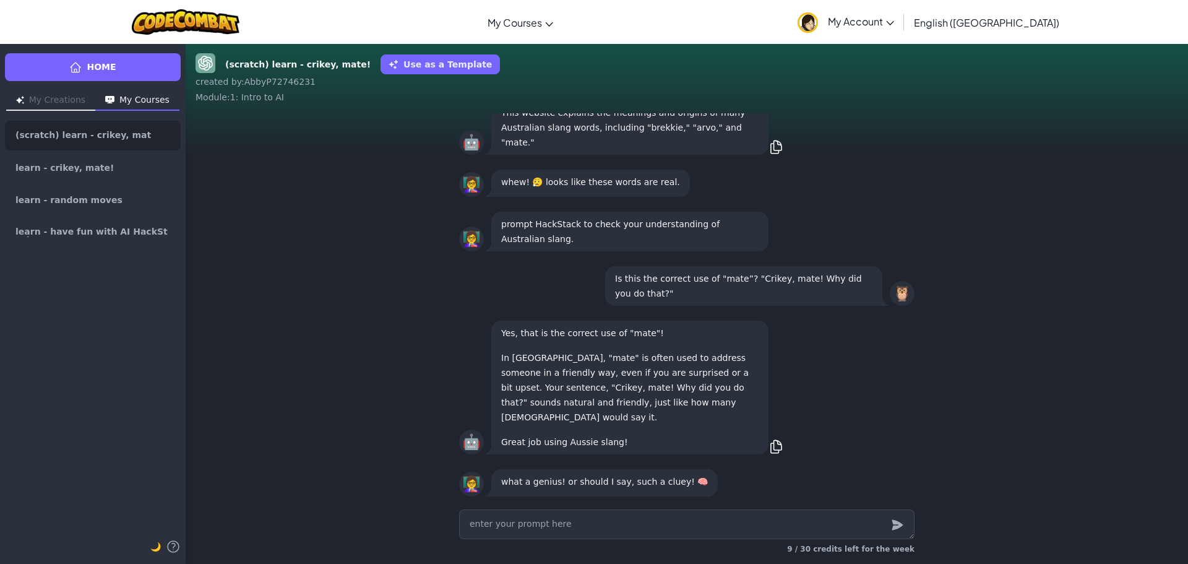
scroll to position [-4, 0]
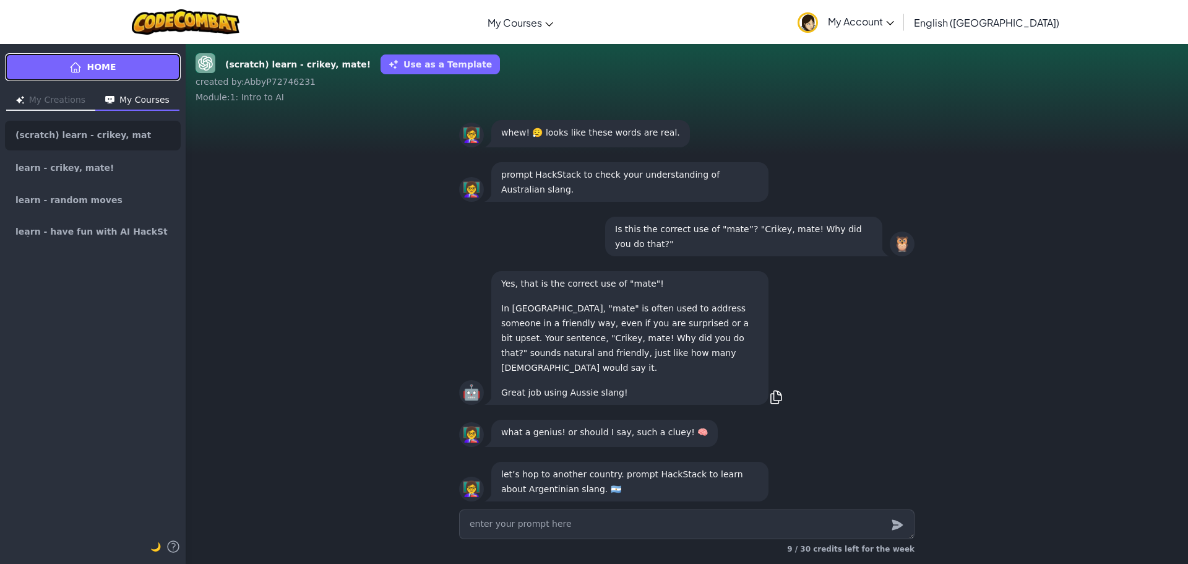
click at [105, 64] on span "Home" at bounding box center [101, 67] width 29 height 13
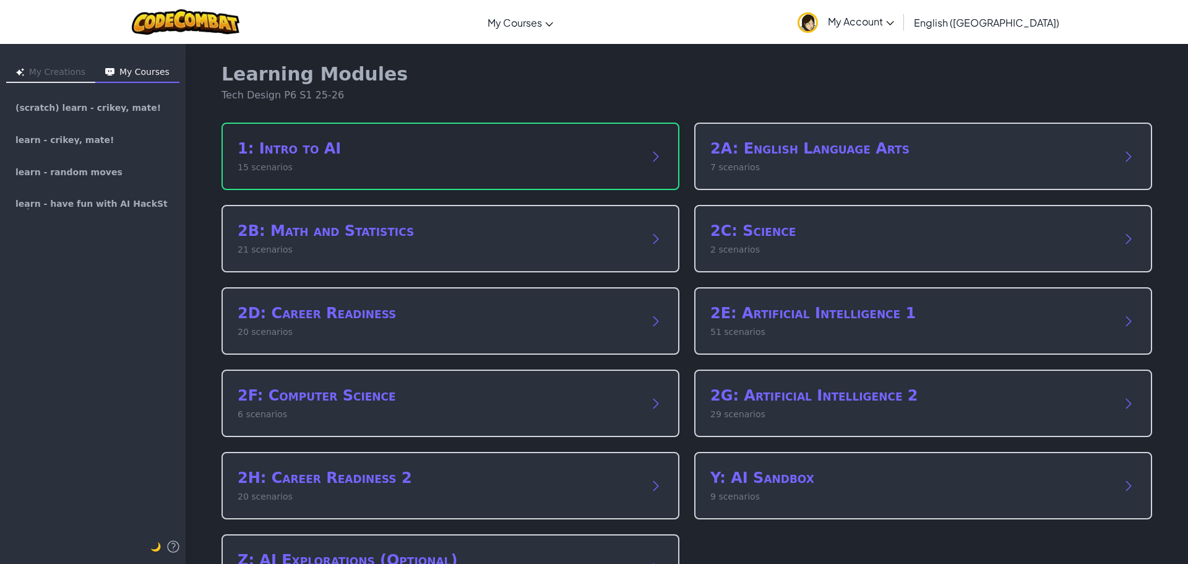
click at [327, 186] on div "1: Intro to AI 15 scenarios" at bounding box center [450, 155] width 458 height 67
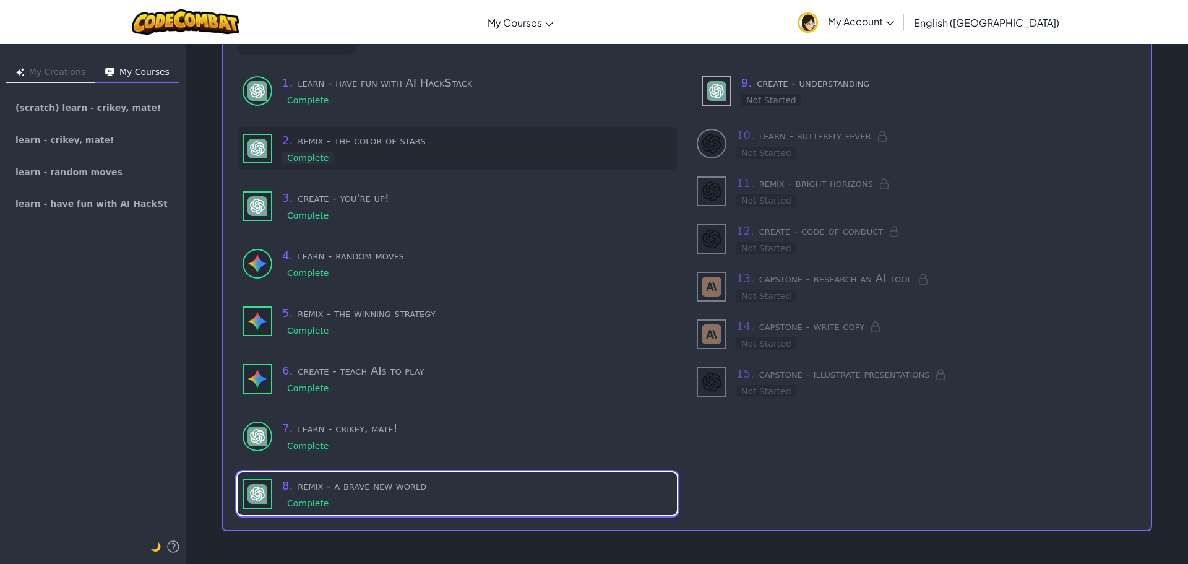
scroll to position [106, 0]
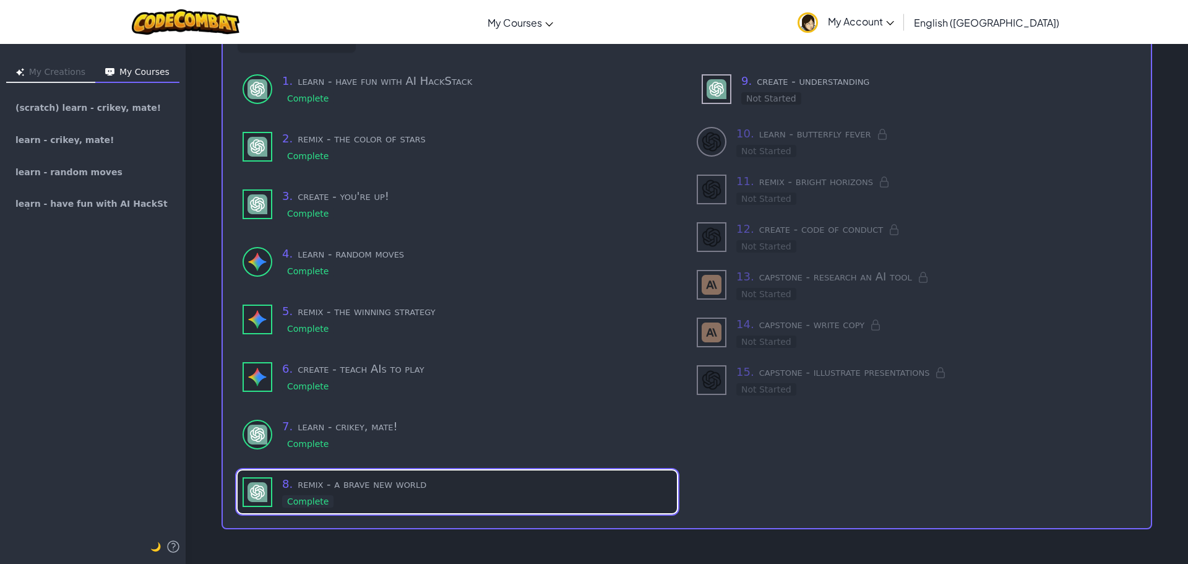
click at [413, 478] on h3 "8 . remix - a brave new world" at bounding box center [477, 483] width 390 height 17
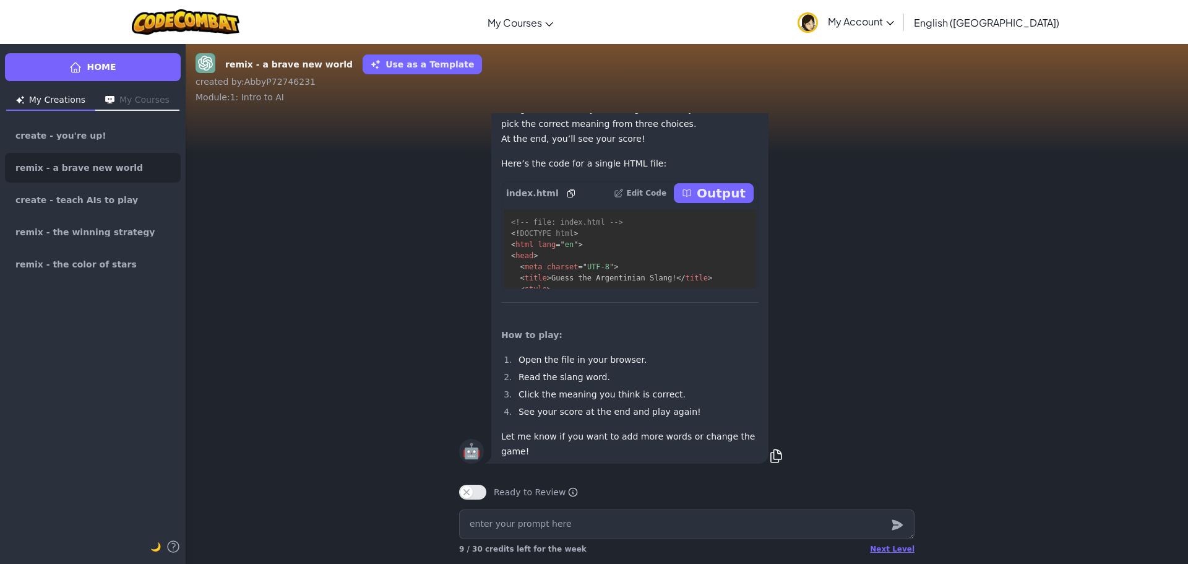
scroll to position [1, 0]
click at [688, 196] on icon at bounding box center [687, 191] width 10 height 10
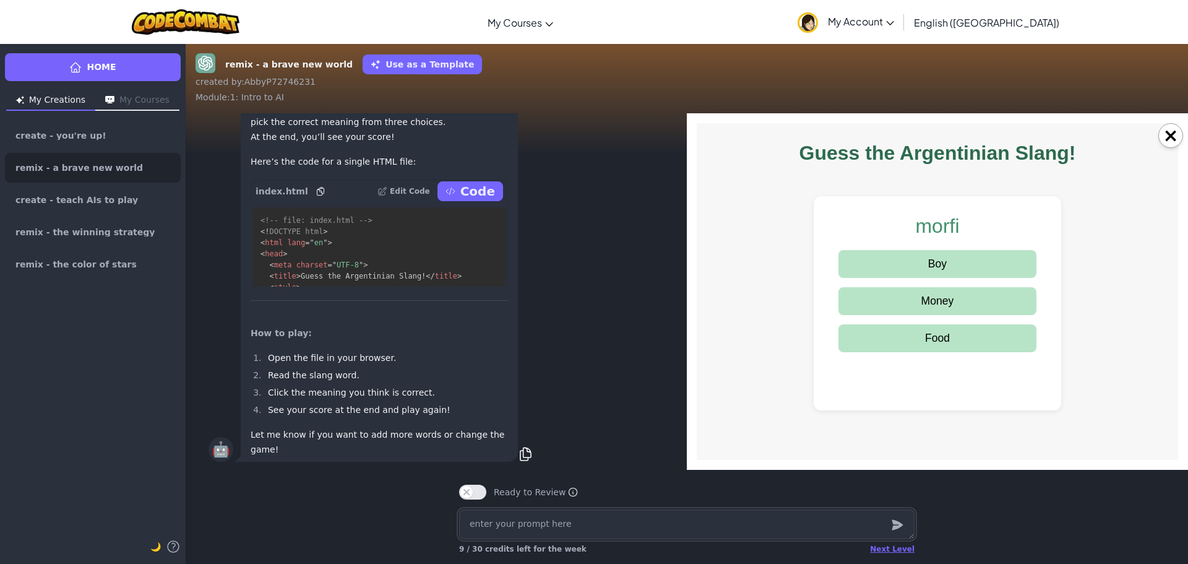
scroll to position [0, 0]
click at [930, 306] on button "Money" at bounding box center [937, 301] width 198 height 28
click at [939, 342] on button "Boy" at bounding box center [937, 338] width 198 height 28
click at [922, 276] on button "Laziness" at bounding box center [937, 264] width 198 height 28
click at [919, 309] on button "Bus" at bounding box center [937, 301] width 198 height 28
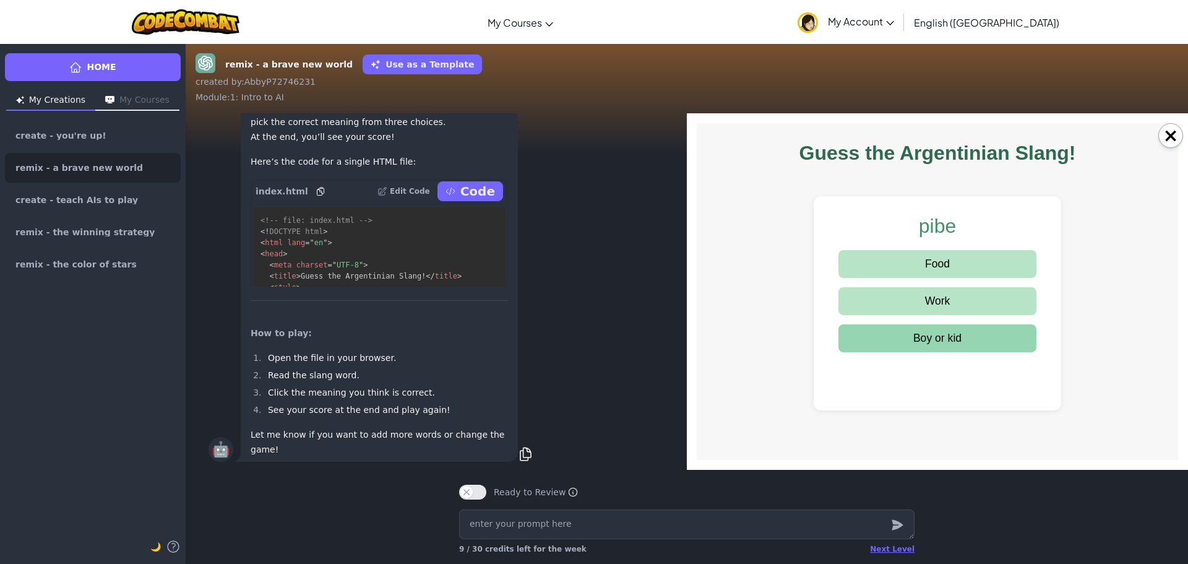
click at [919, 346] on button "Boy or kid" at bounding box center [937, 338] width 198 height 28
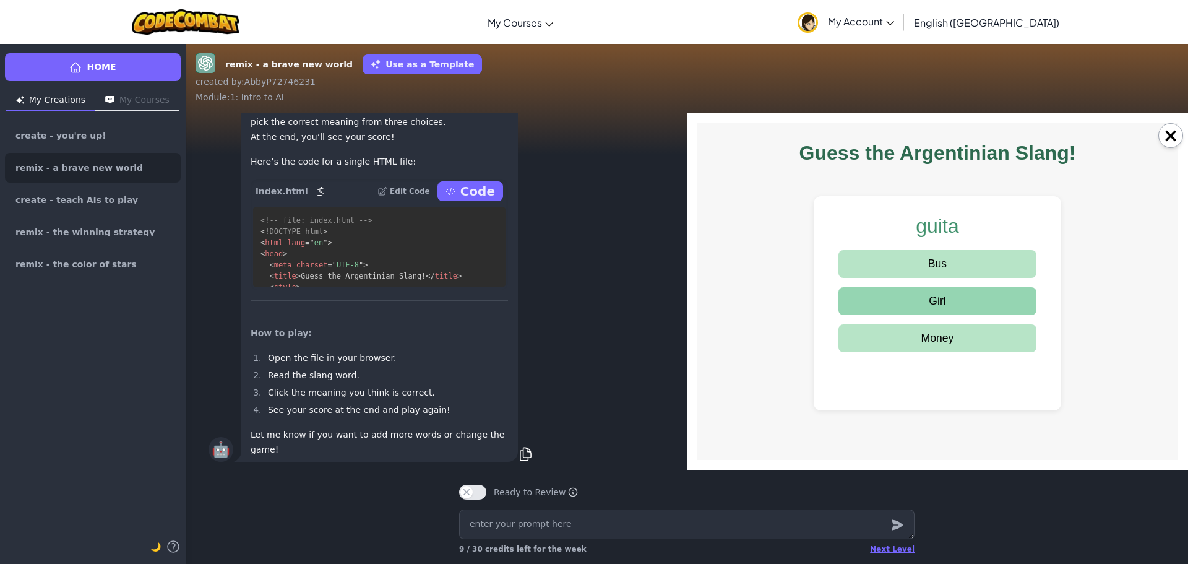
click at [903, 309] on button "Girl" at bounding box center [937, 301] width 198 height 28
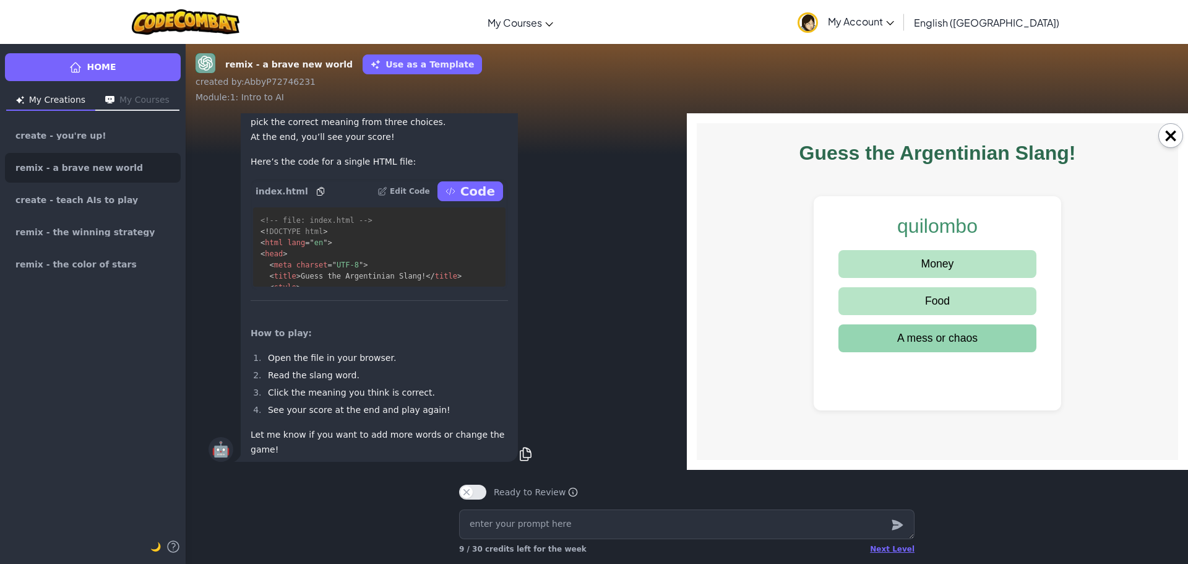
click at [934, 336] on button "A mess or chaos" at bounding box center [937, 338] width 198 height 28
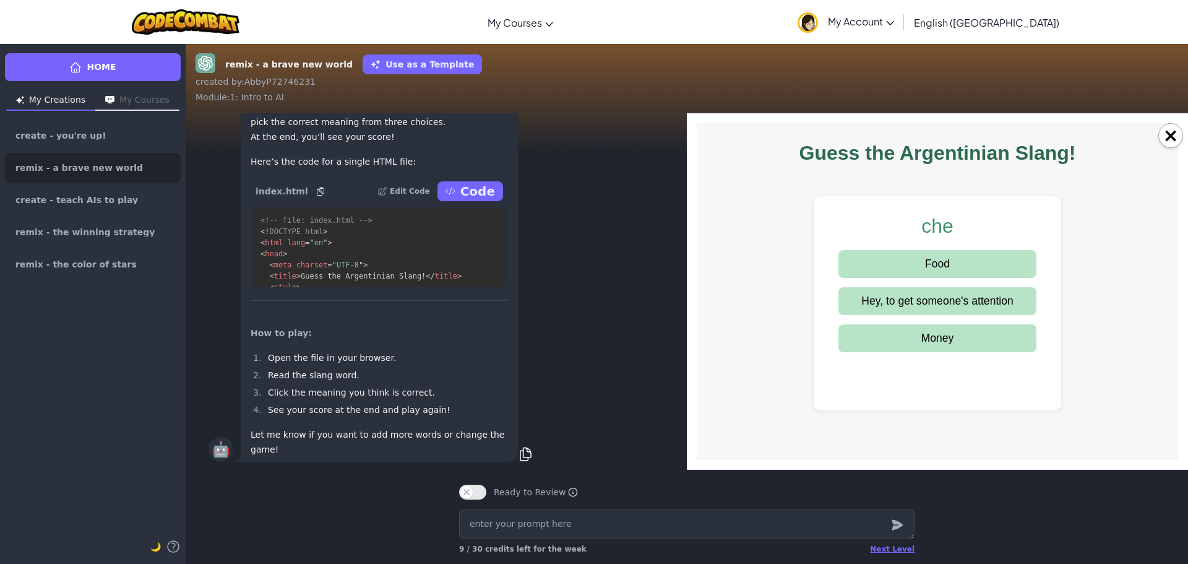
click at [1163, 141] on button "×" at bounding box center [1170, 135] width 25 height 25
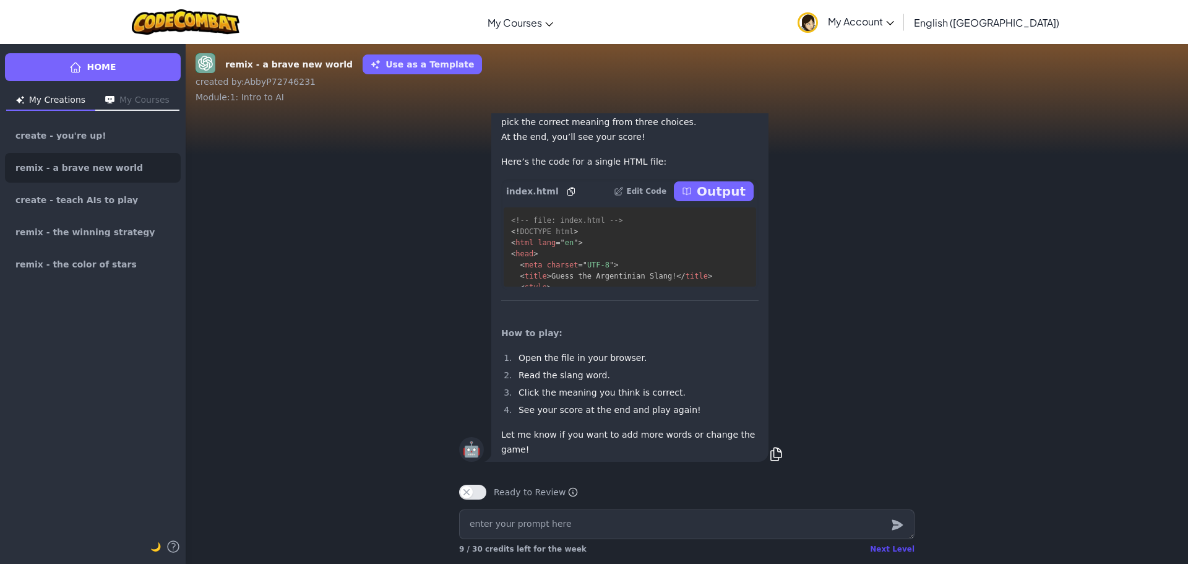
click at [904, 549] on div "Next Level" at bounding box center [892, 549] width 45 height 10
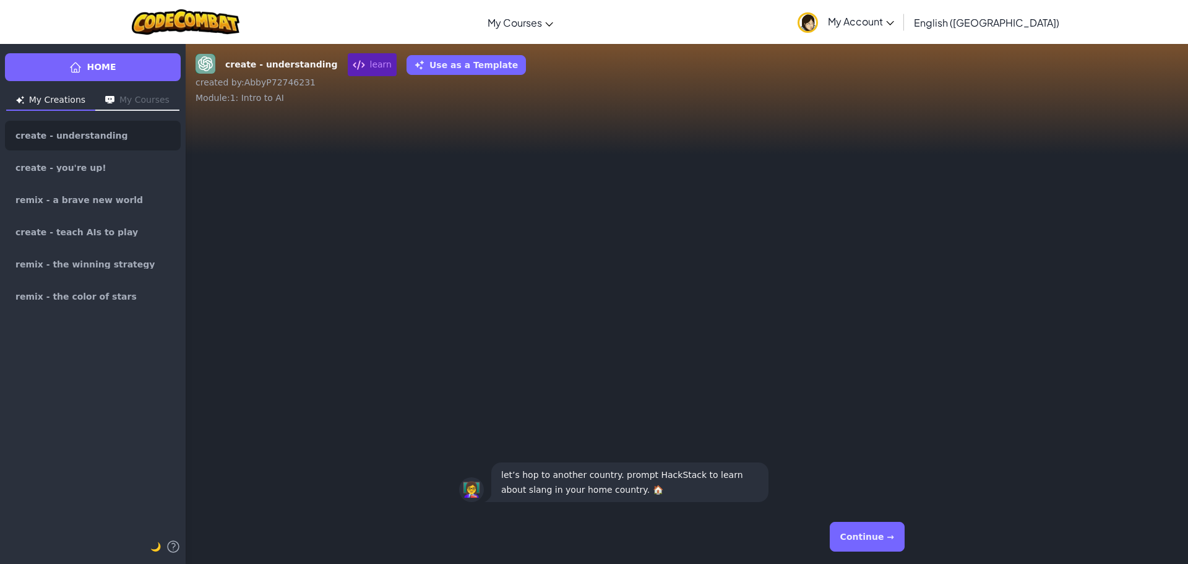
click at [866, 530] on button "Continue →" at bounding box center [867, 536] width 75 height 30
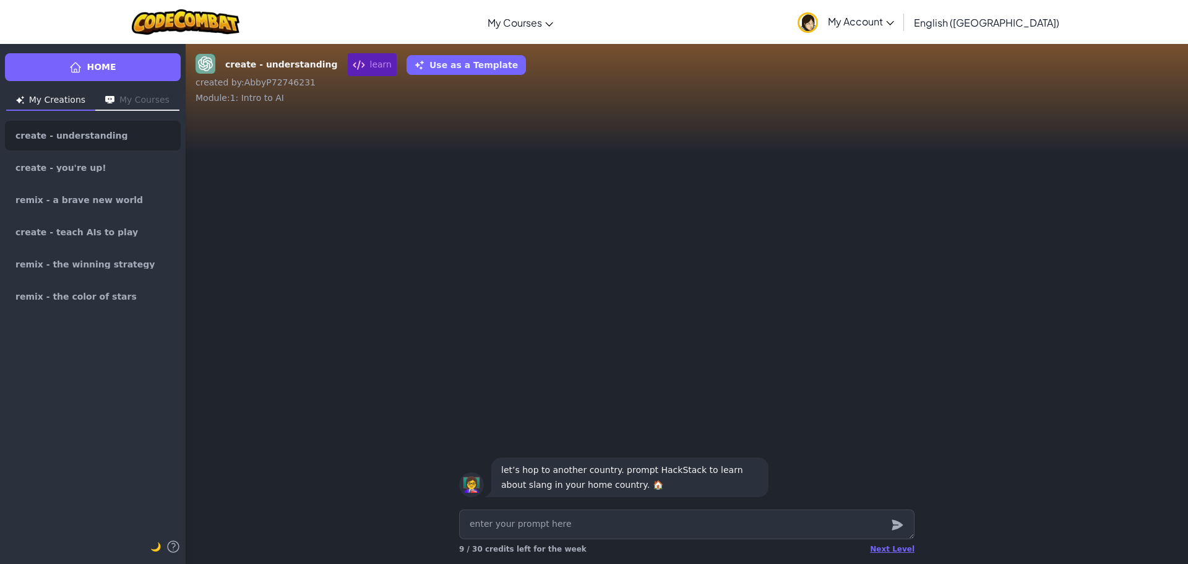
type textarea "x"
type textarea "G"
type textarea "x"
type textarea "Gi"
type textarea "x"
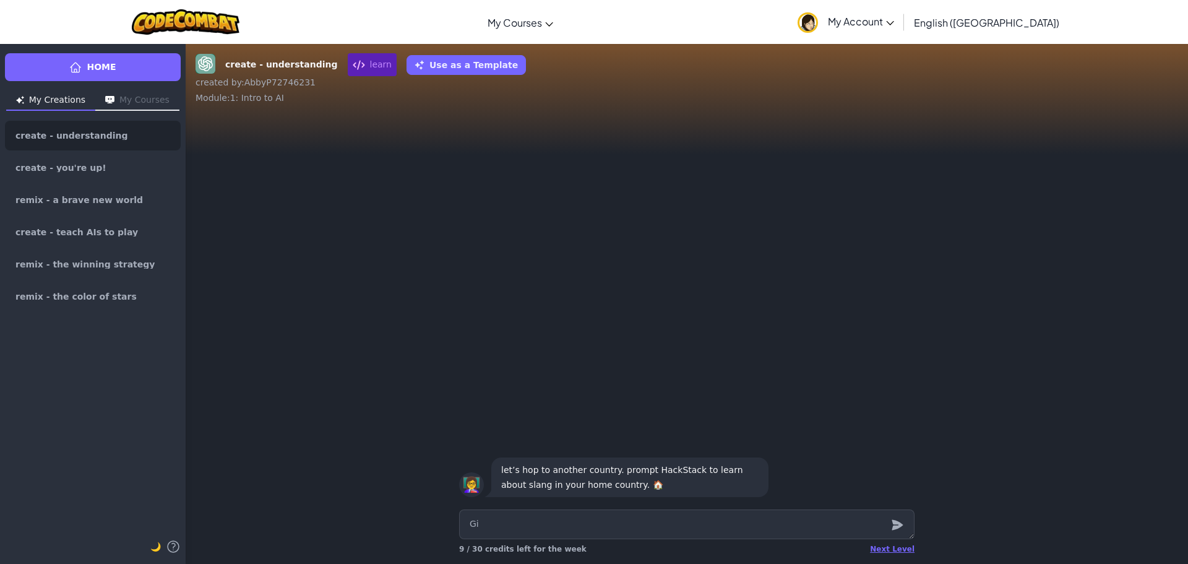
type textarea "Giv"
type textarea "x"
type textarea "Give"
type textarea "x"
type textarea "Give"
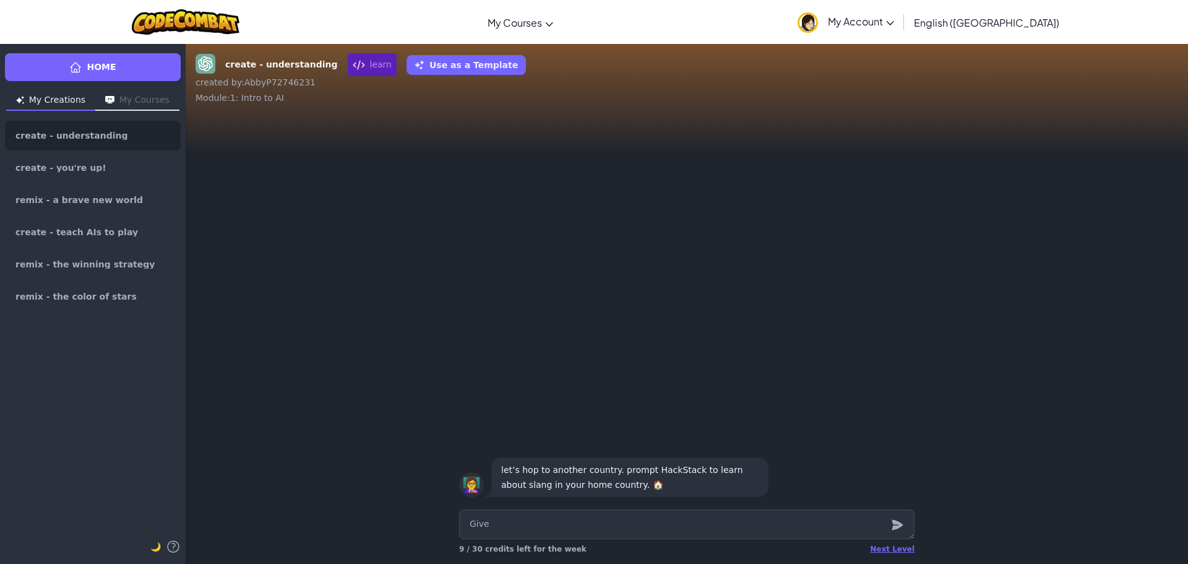
type textarea "x"
type textarea "Give m"
type textarea "x"
type textarea "Give me"
type textarea "x"
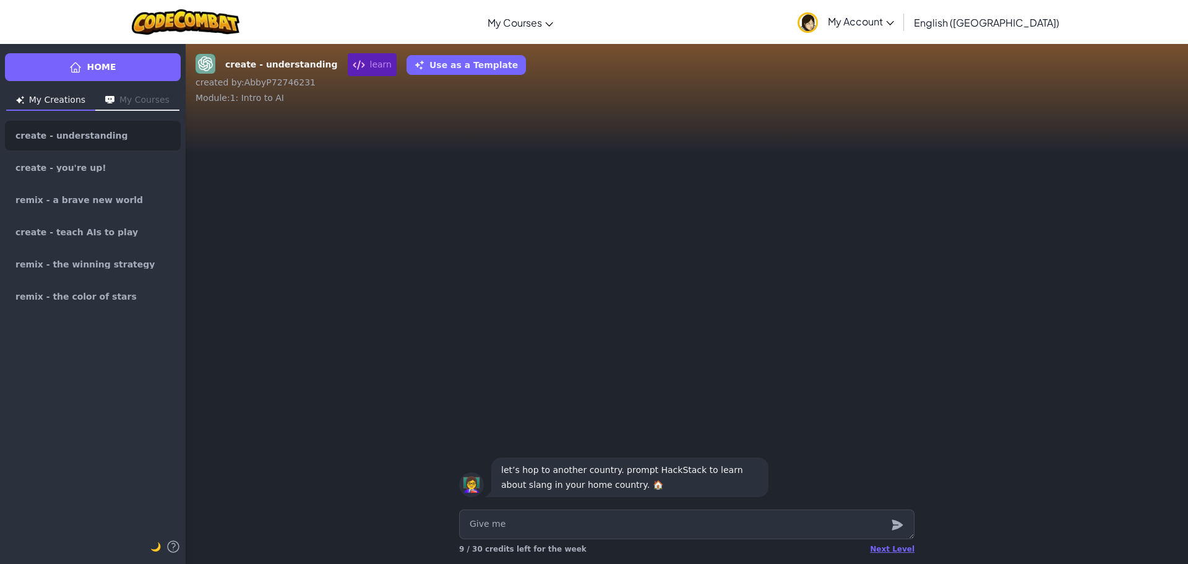
type textarea "Give me"
type textarea "x"
type textarea "Give me a"
type textarea "x"
type textarea "Give me a"
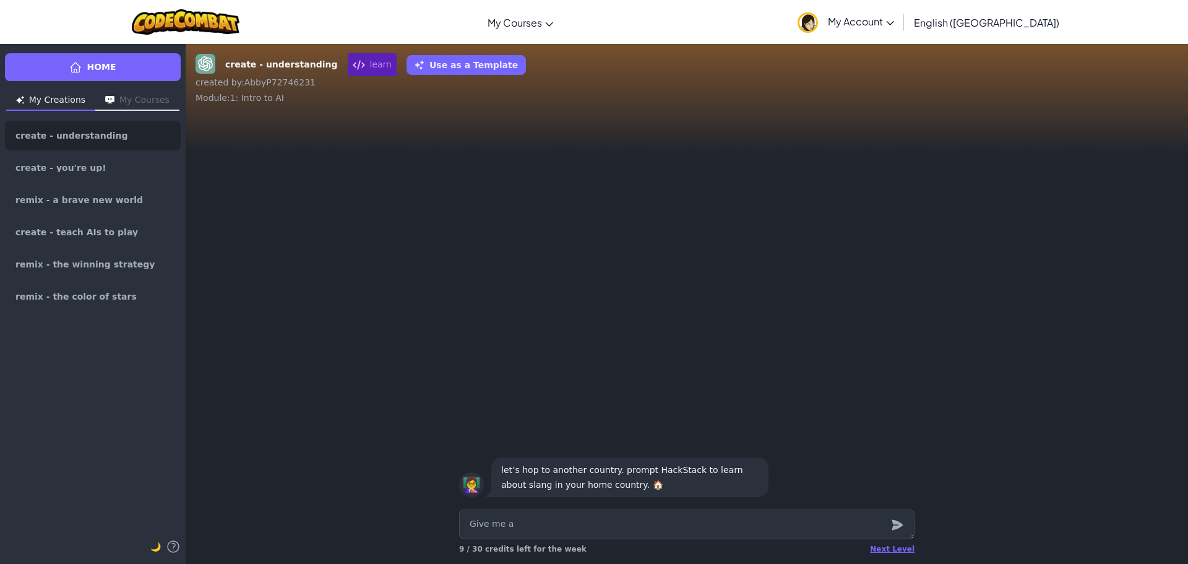
type textarea "x"
type textarea "Give me a f"
type textarea "x"
type textarea "Give me a fe"
type textarea "x"
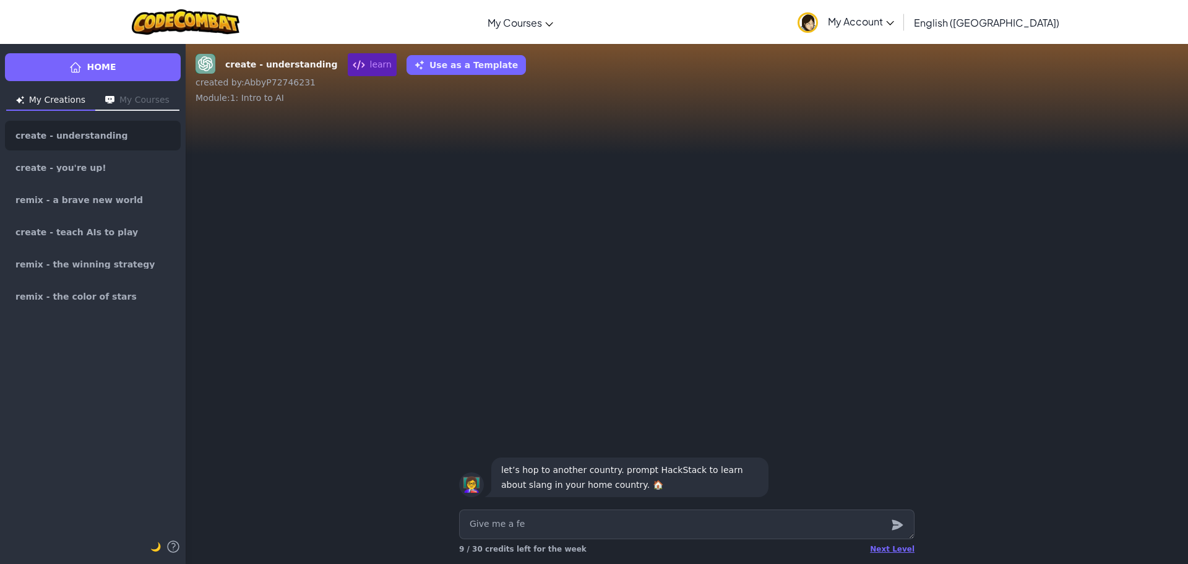
type textarea "Give me a few"
type textarea "x"
type textarea "Give me a few"
type textarea "x"
type textarea "Give me a few w"
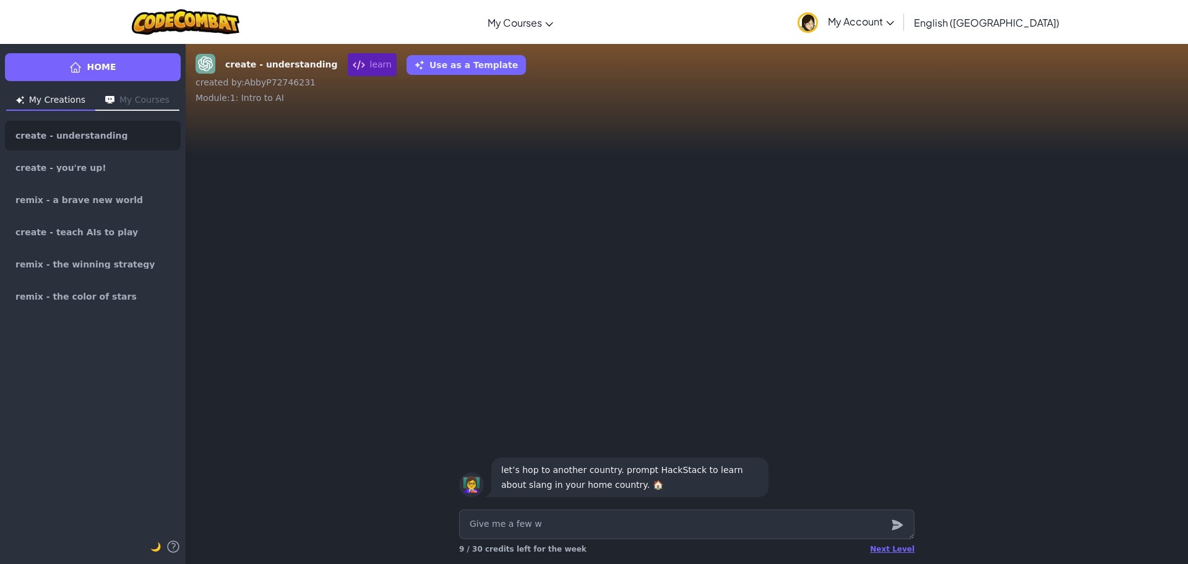
type textarea "x"
type textarea "Give me a few wo"
type textarea "x"
type textarea "Give me a few wor"
type textarea "x"
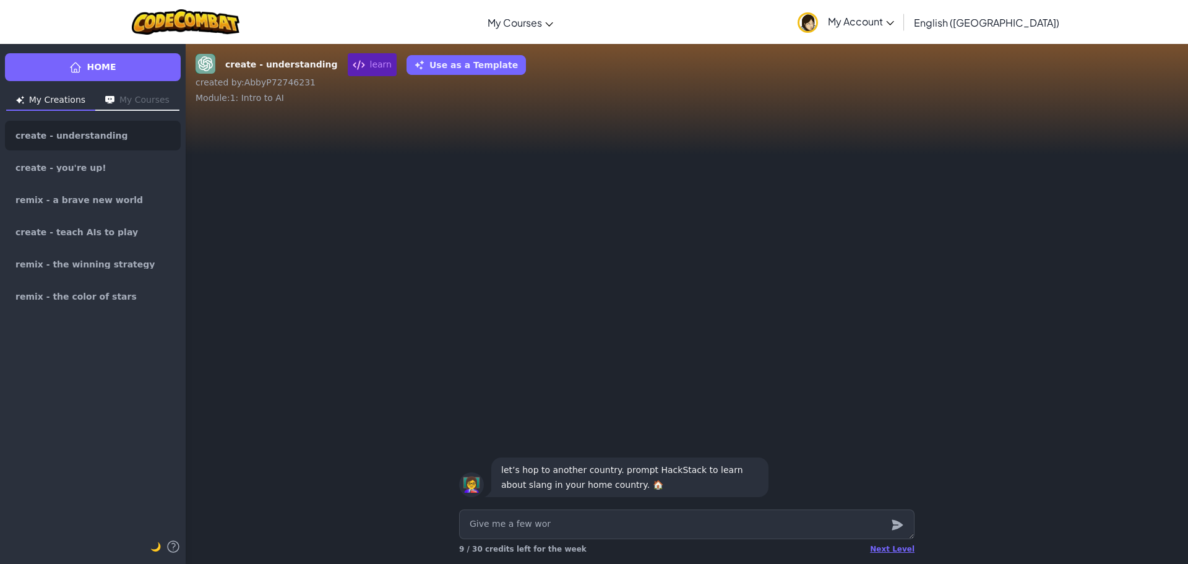
type textarea "Give me a few word"
type textarea "x"
type textarea "Give me a few words"
type textarea "x"
type textarea "Give me a few words"
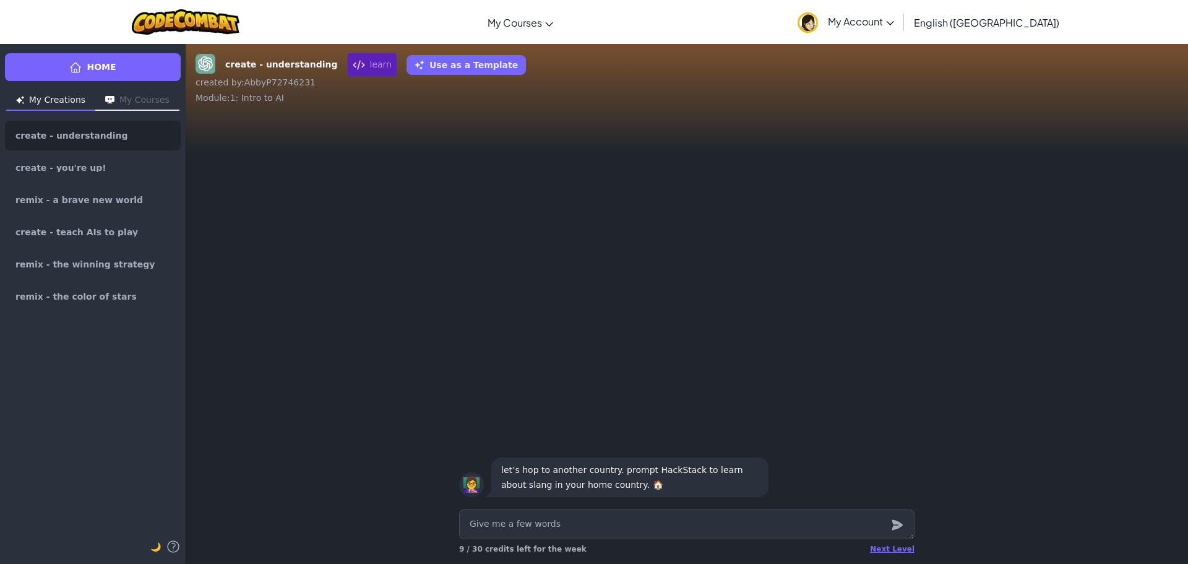
type textarea "x"
type textarea "Give me a few words i"
type textarea "x"
type textarea "Give me a few words in"
type textarea "x"
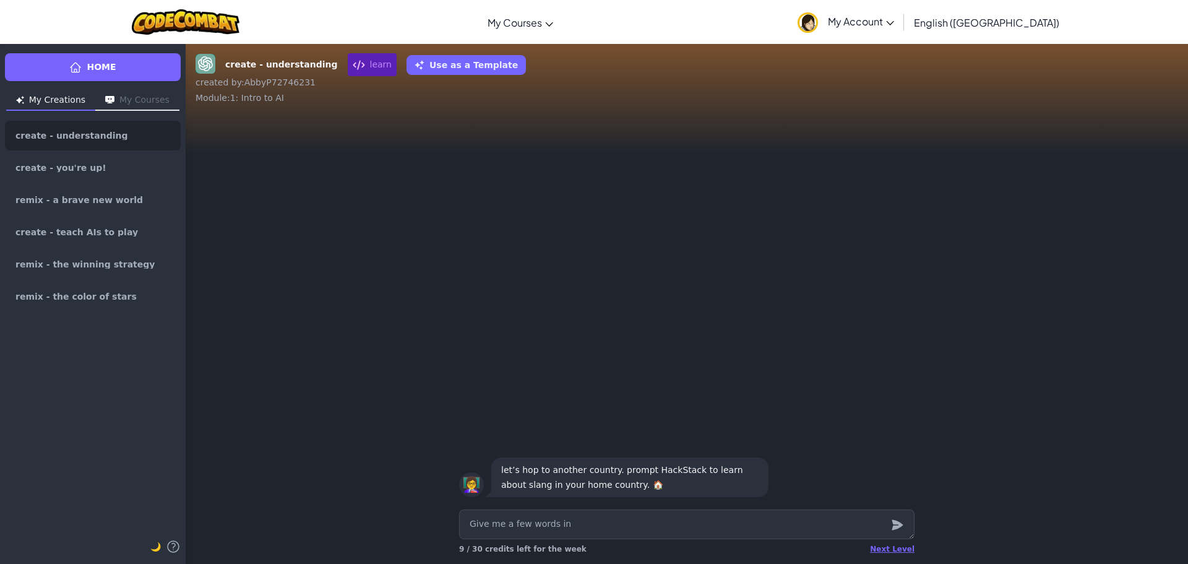
type textarea "Give me a few words in"
type textarea "x"
type textarea "Give me a few words in j"
type textarea "x"
type textarea "Give me a few words in ja"
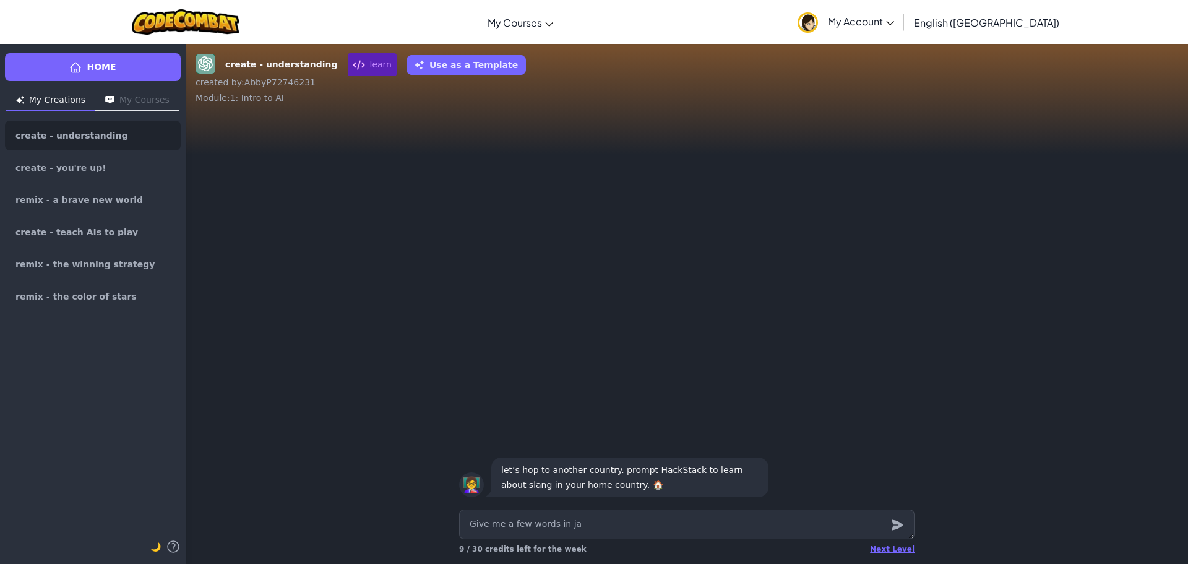
type textarea "x"
type textarea "Give me a few words in jap"
type textarea "x"
type textarea "Give me a few words in japa"
type textarea "x"
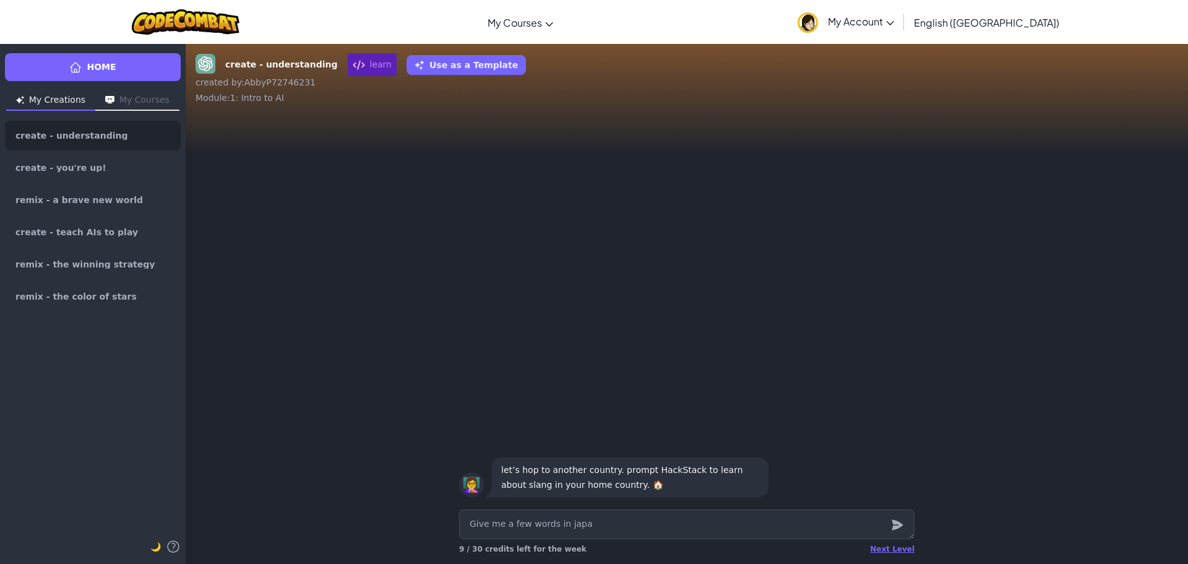
type textarea "Give me a few words in [GEOGRAPHIC_DATA]"
type textarea "x"
type textarea "Give me a few words in [GEOGRAPHIC_DATA]"
type textarea "x"
type textarea "Give me a few words in japanes"
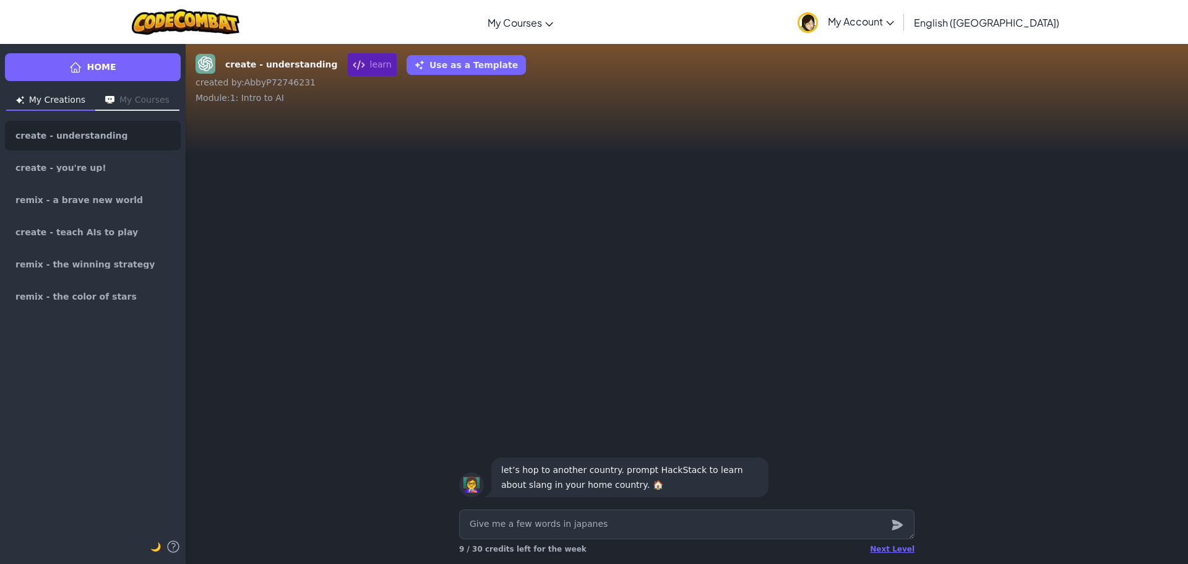
type textarea "x"
type textarea "Give me a few words in japanese"
type textarea "x"
type textarea "Give me a few words in japanese"
type textarea "x"
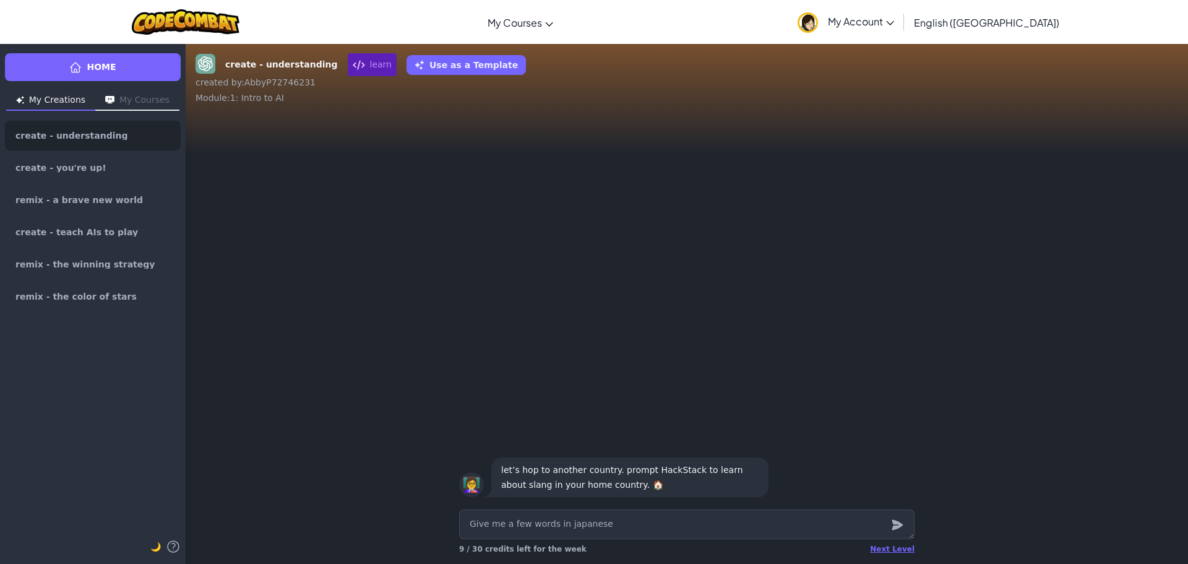
type textarea "Give me a few words in japanese s"
type textarea "x"
type textarea "Give me a few words in japanese sl"
type textarea "x"
type textarea "Give me a few words in japanese sln"
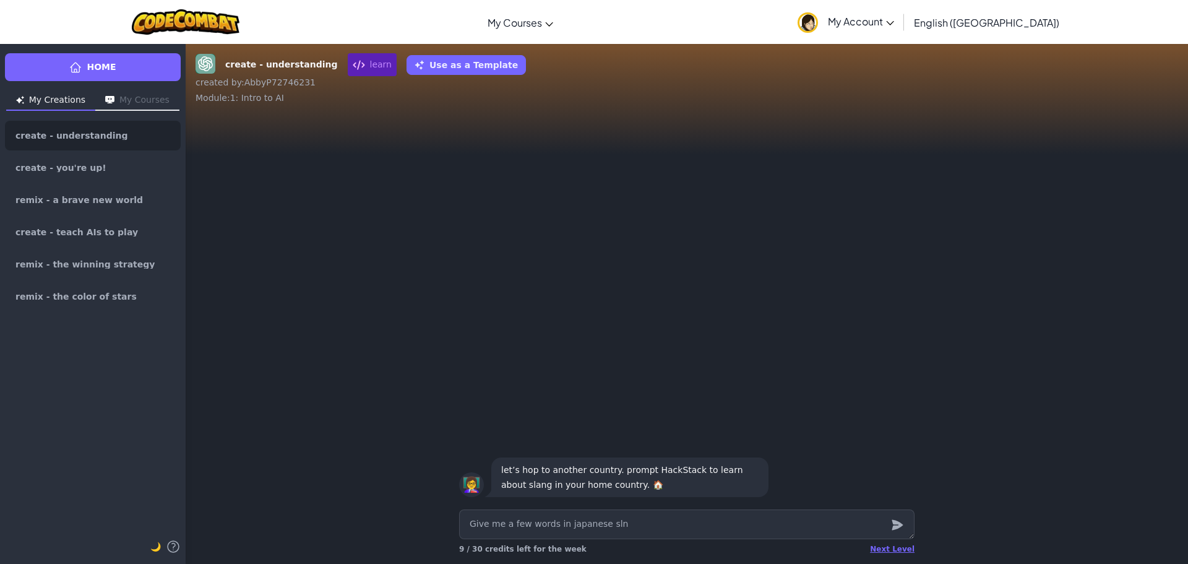
type textarea "x"
type textarea "Give me a few words in japanese slna"
type textarea "x"
type textarea "Give me a few words in japanese slnan"
type textarea "x"
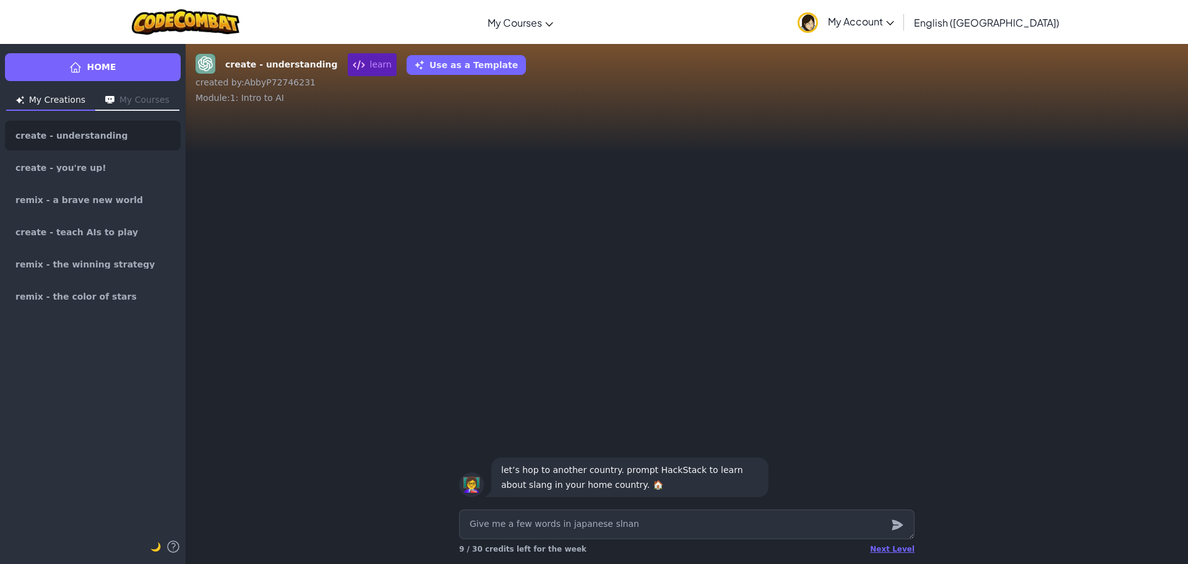
type textarea "Give me a few words in japanese slna"
type textarea "x"
type textarea "Give me a few words in japanese sln"
type textarea "x"
type textarea "Give me a few words in japanese sl"
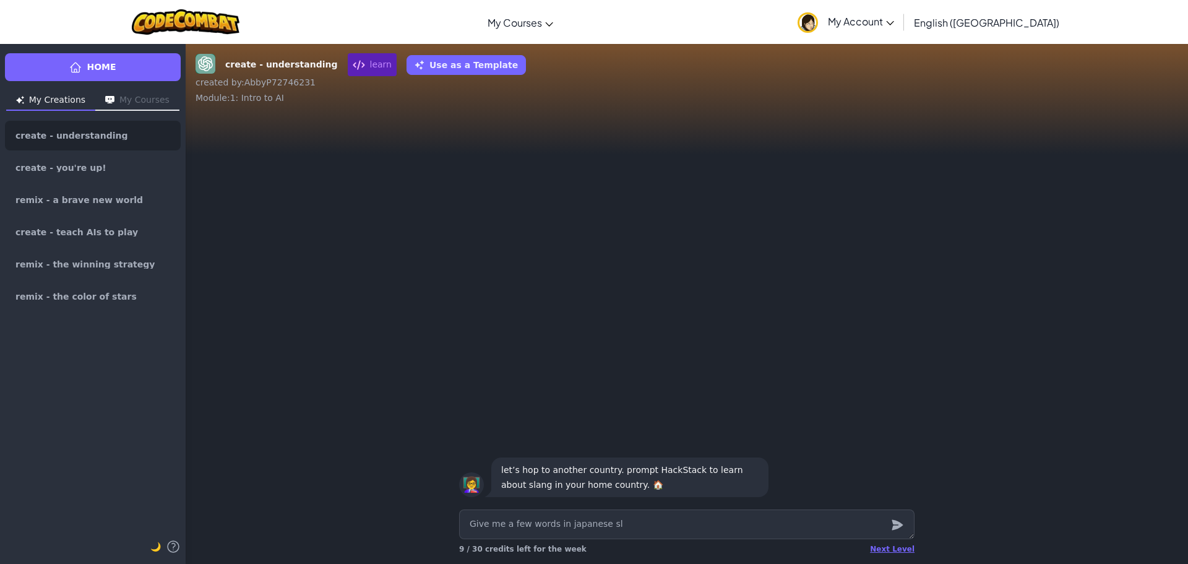
type textarea "x"
type textarea "Give me a few words in japanese s"
type textarea "x"
type textarea "Give me a few words in japanese"
type textarea "x"
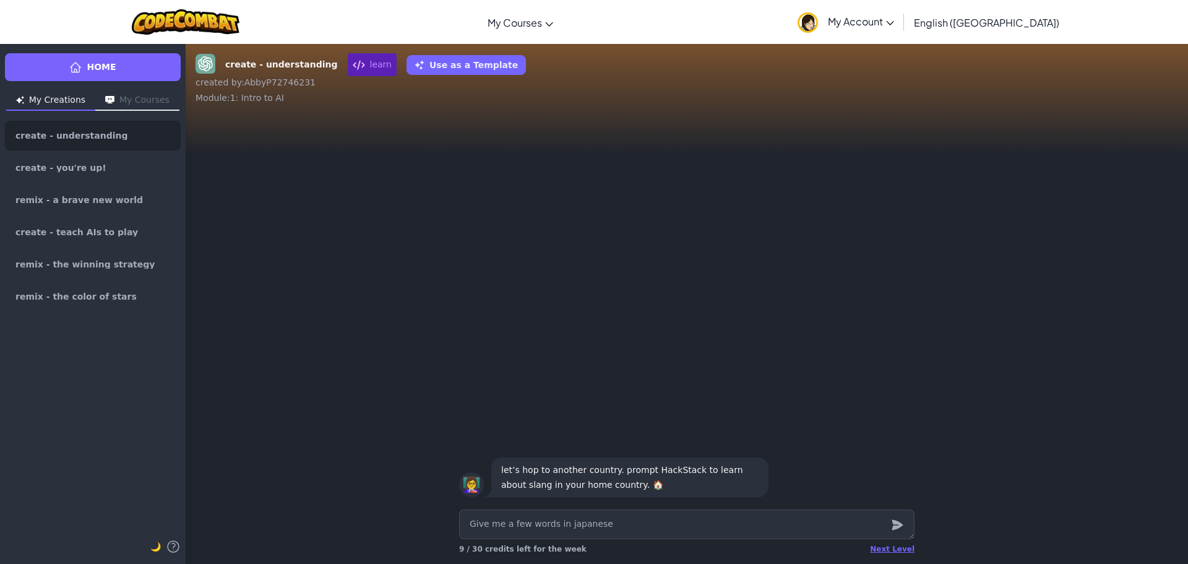
type textarea "Give me a few words in japanese"
type textarea "x"
type textarea "Give me a few words in japanes"
type textarea "x"
type textarea "Give me a few words in [GEOGRAPHIC_DATA]"
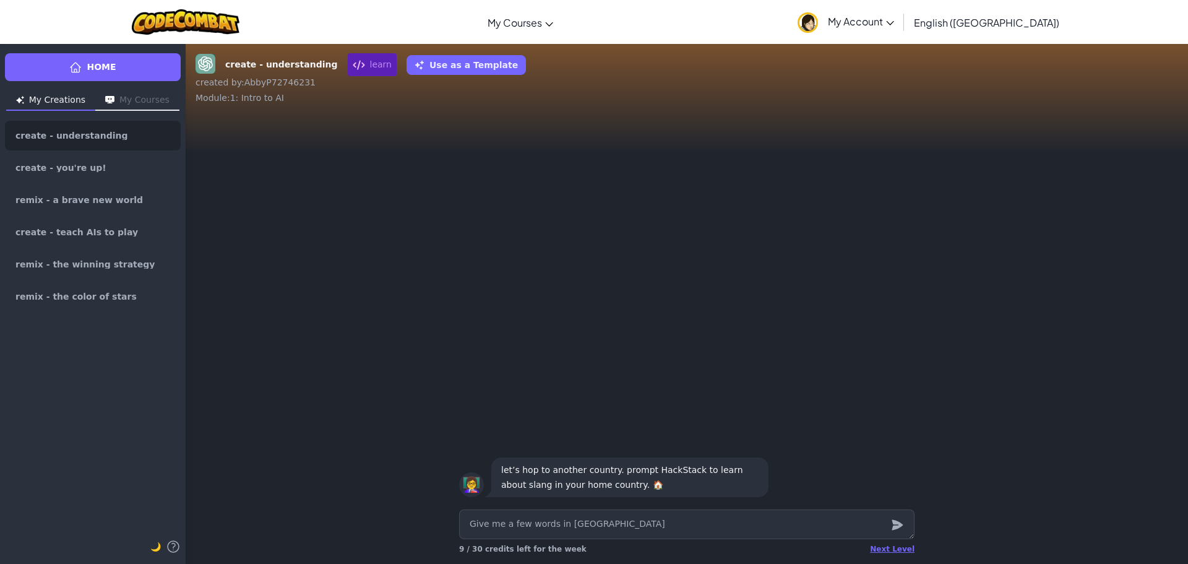
type textarea "x"
type textarea "Give me a few words in [GEOGRAPHIC_DATA]"
type textarea "x"
type textarea "Give me a few words in japa"
type textarea "x"
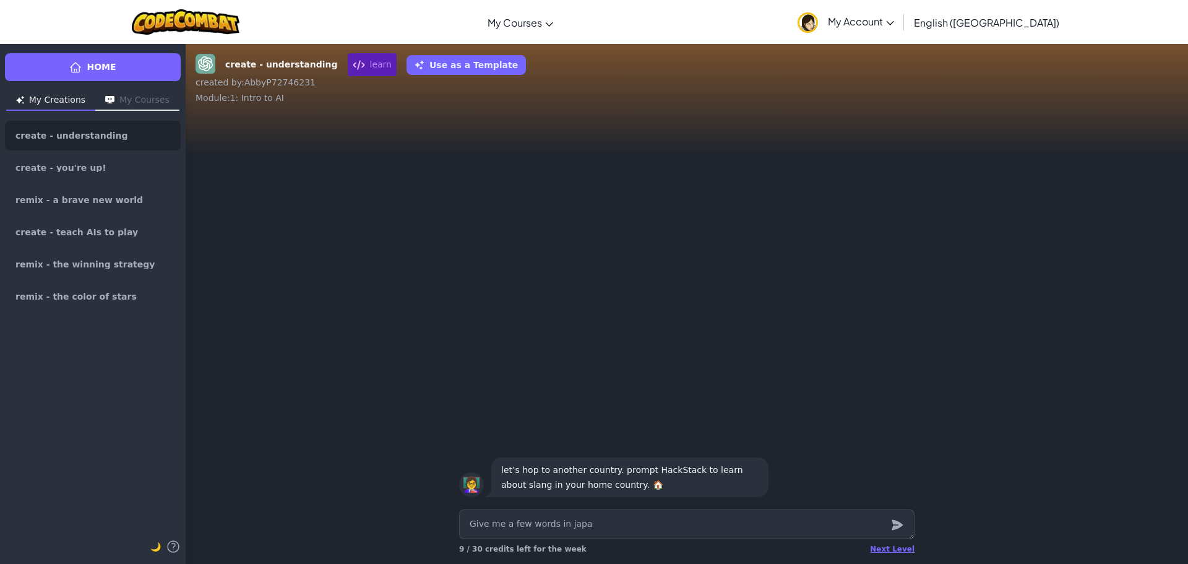
type textarea "Give me a few words in jap"
type textarea "x"
type textarea "Give me a few words in ja"
type textarea "x"
type textarea "Give me a few words in j"
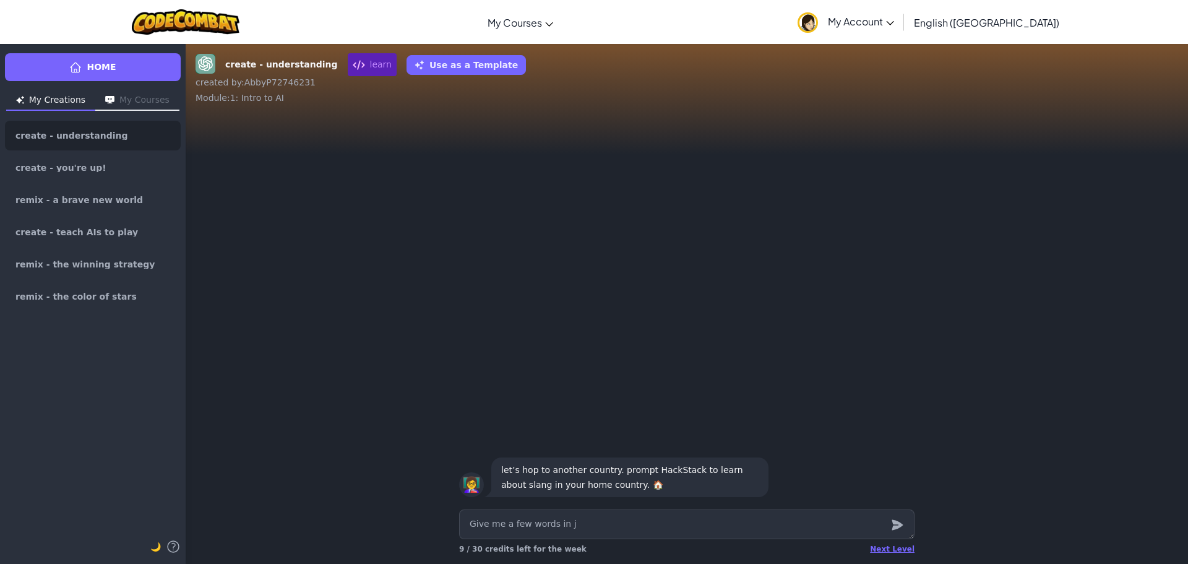
type textarea "x"
type textarea "Give me a few words in"
type textarea "x"
type textarea "Give me a few words in j"
type textarea "x"
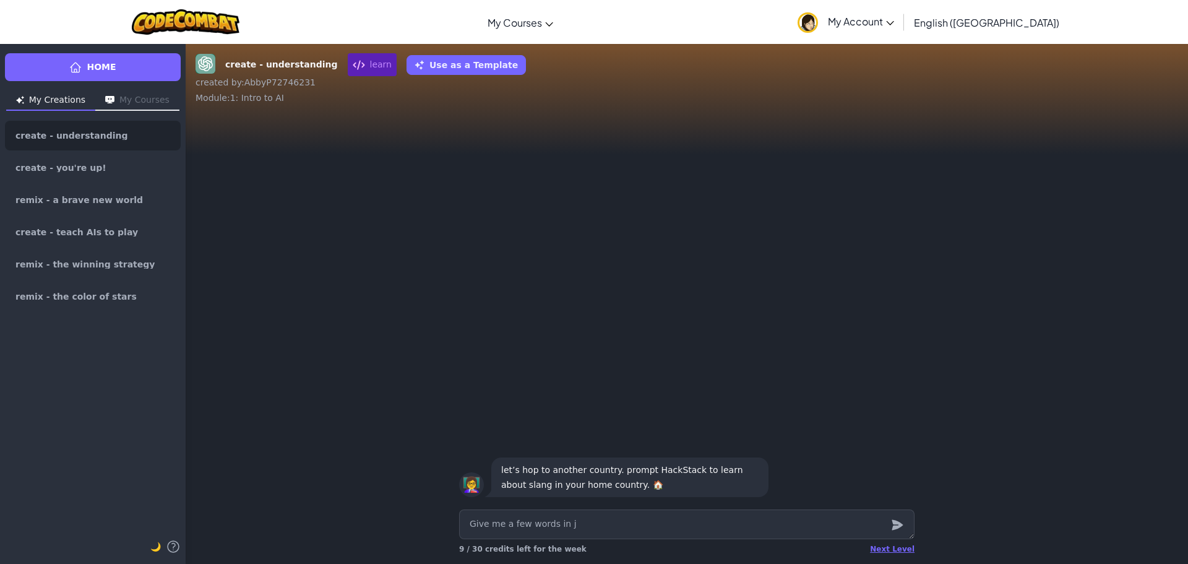
type textarea "Give me a few words in"
type textarea "x"
type textarea "Give me a few words in j"
type textarea "x"
type textarea "Give me a few words in ja"
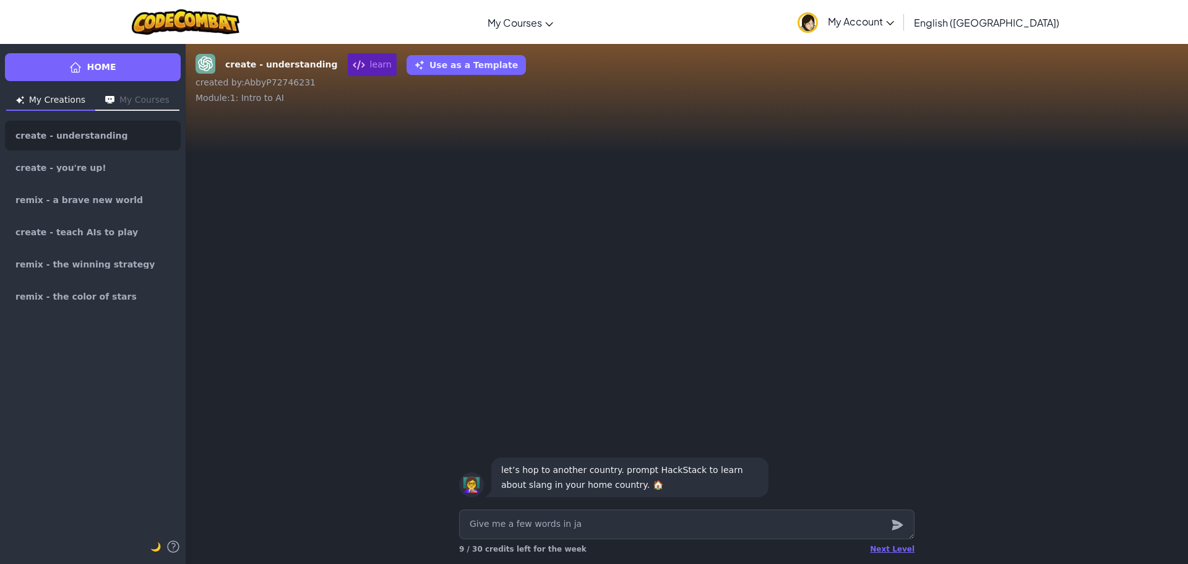
type textarea "x"
type textarea "Give me a few words in jap"
type textarea "x"
type textarea "Give me a few words in japa"
type textarea "x"
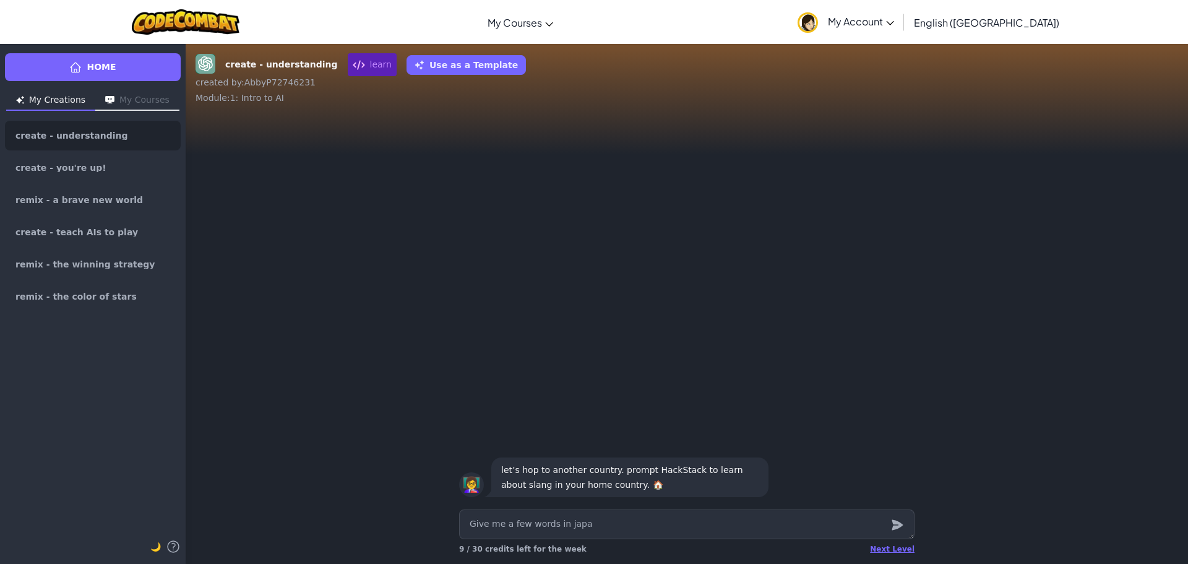
type textarea "Give me a few words in [GEOGRAPHIC_DATA]"
type textarea "x"
type textarea "Give me a few words in [GEOGRAPHIC_DATA]"
type textarea "x"
type textarea "Give me a few words in japanes"
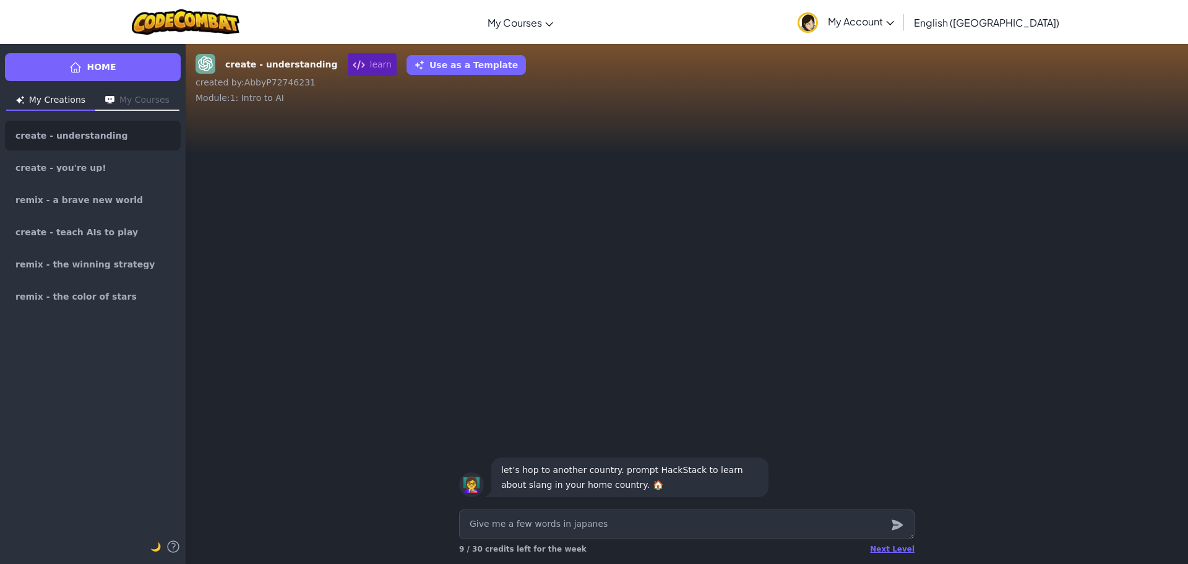
type textarea "x"
type textarea "Give me a few words in japanese"
type textarea "x"
type textarea "Give me a few words in japanese"
type textarea "x"
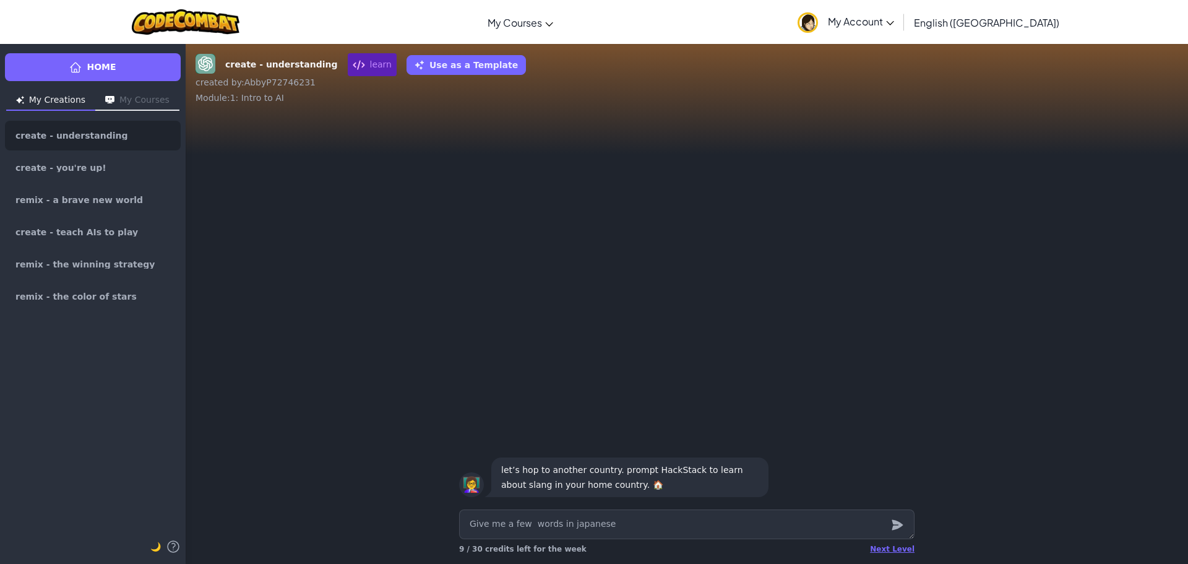
type textarea "Give me a few s words in japanese"
type textarea "x"
type textarea "Give me a few sl words in japanese"
type textarea "x"
type textarea "Give me a few sla words in japanese"
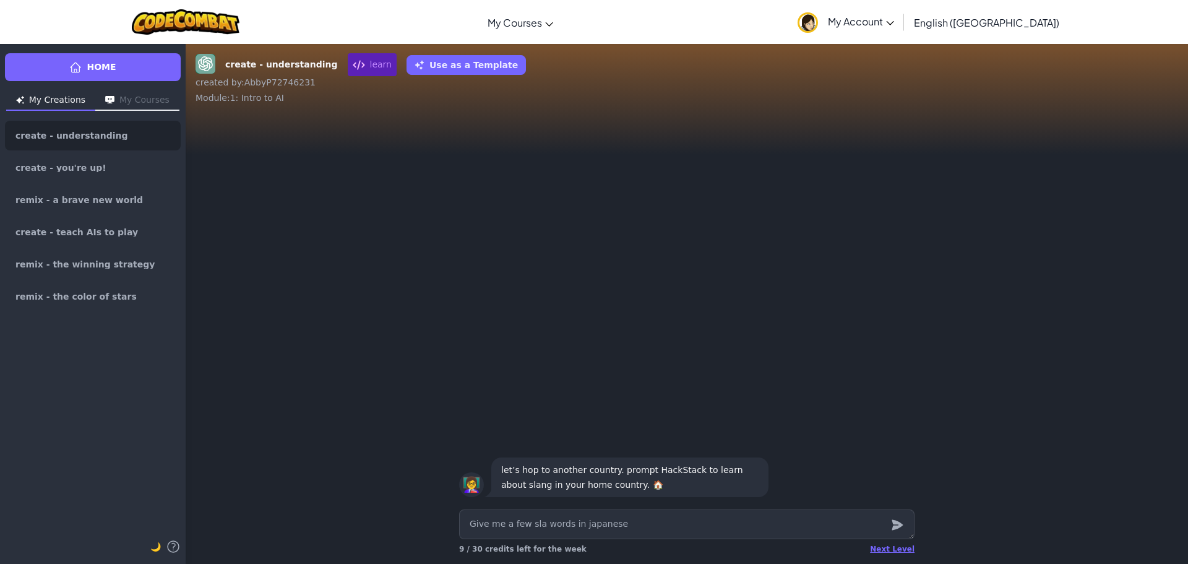
type textarea "x"
type textarea "Give me a few slan words in japanese"
type textarea "x"
type textarea "Give me a few slang words in japanese"
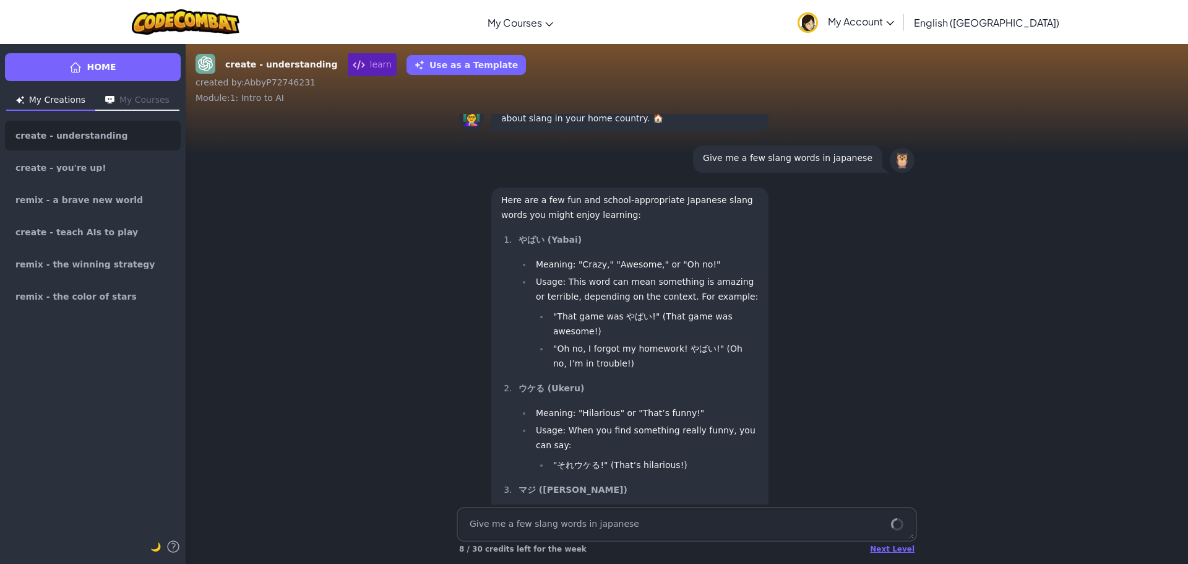
scroll to position [-475, 0]
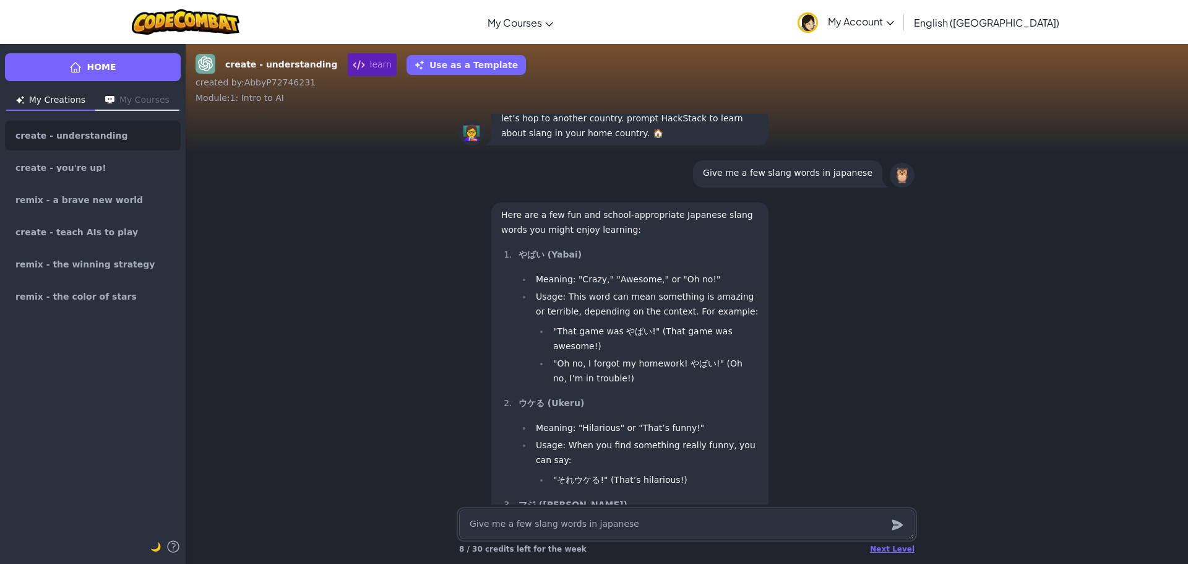
type textarea "x"
type textarea "m"
type textarea "x"
type textarea "ma"
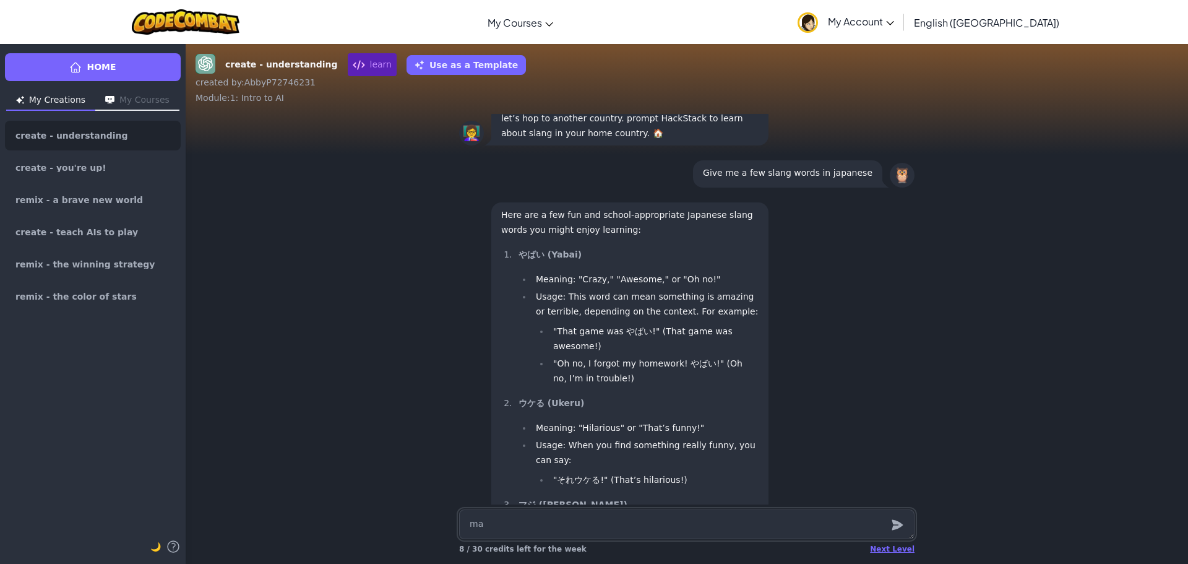
type textarea "x"
type textarea "mak"
type textarea "x"
type textarea "make"
type textarea "x"
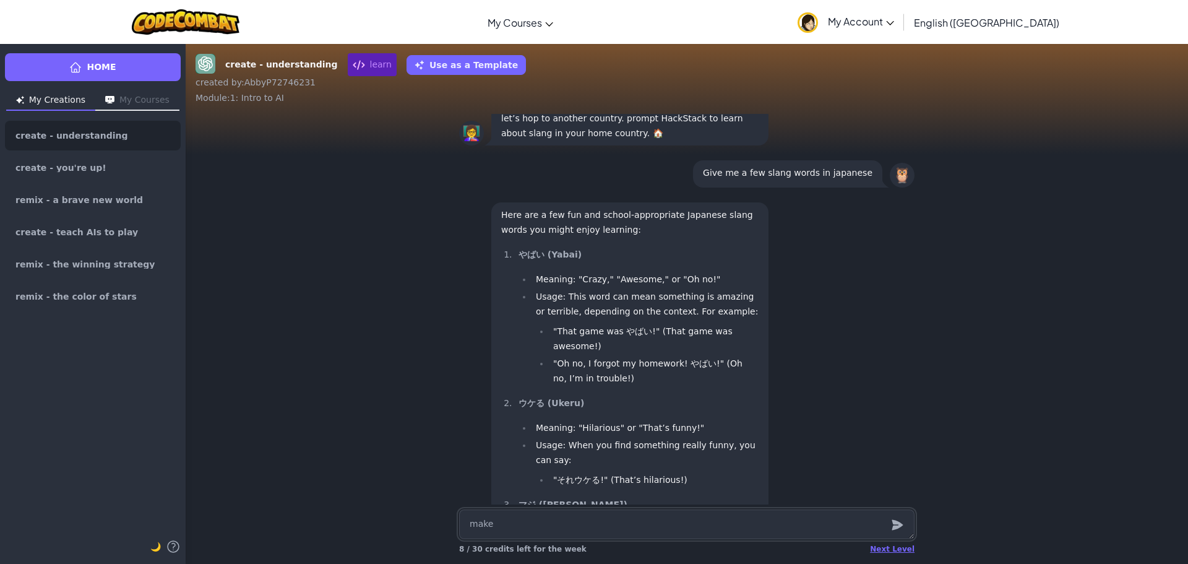
type textarea "make"
type textarea "x"
type textarea "make a"
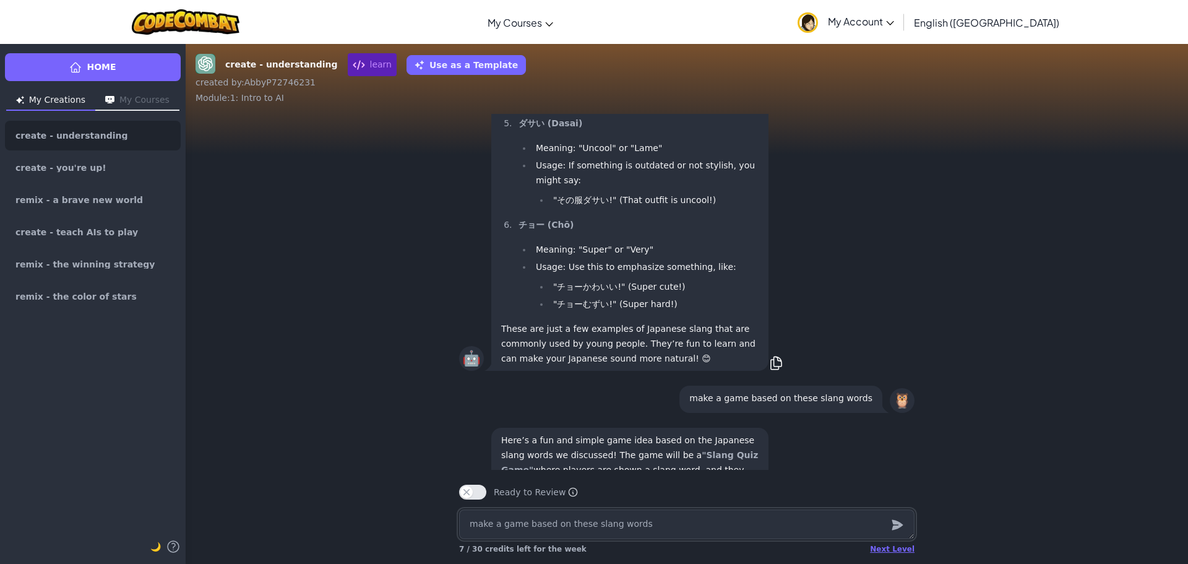
scroll to position [1, 0]
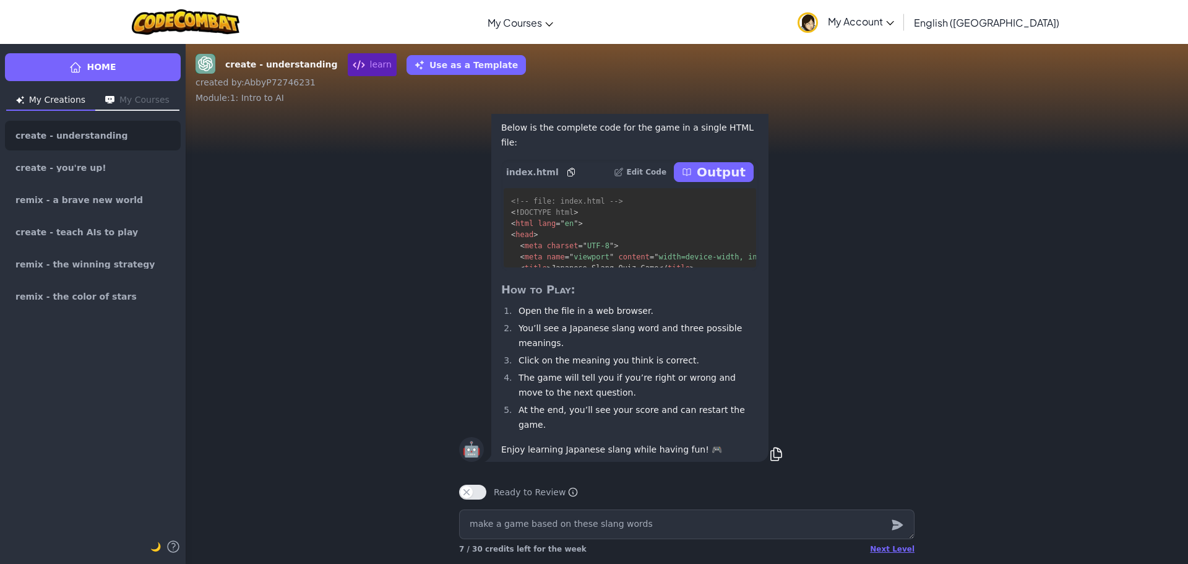
click at [730, 184] on div "index.html Edit Code Output" at bounding box center [629, 172] width 257 height 25
click at [728, 181] on p "Output" at bounding box center [721, 171] width 49 height 17
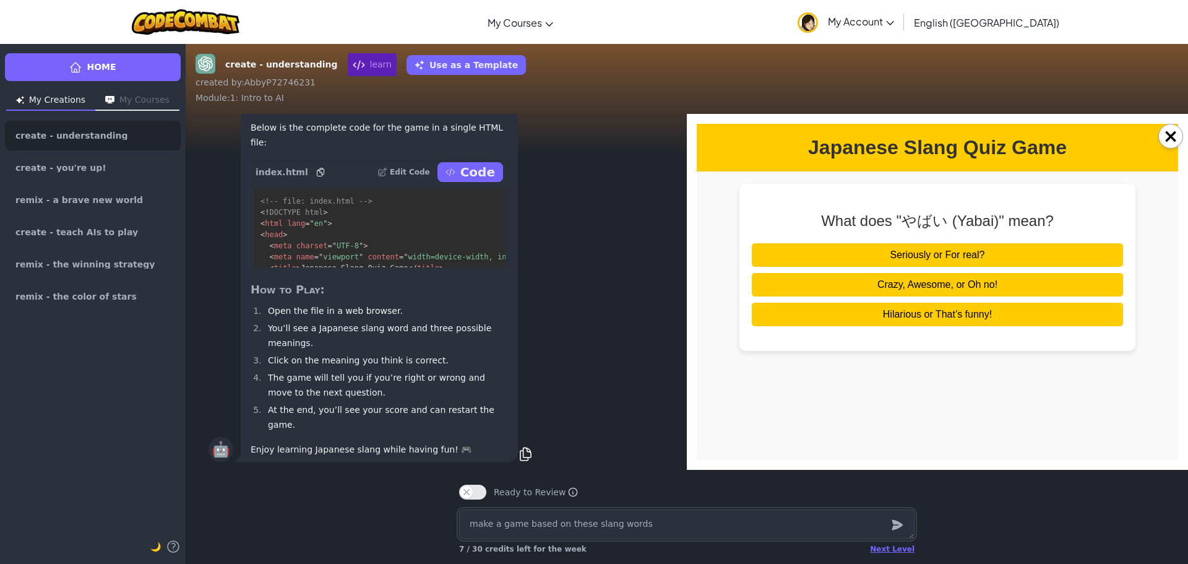
scroll to position [0, 0]
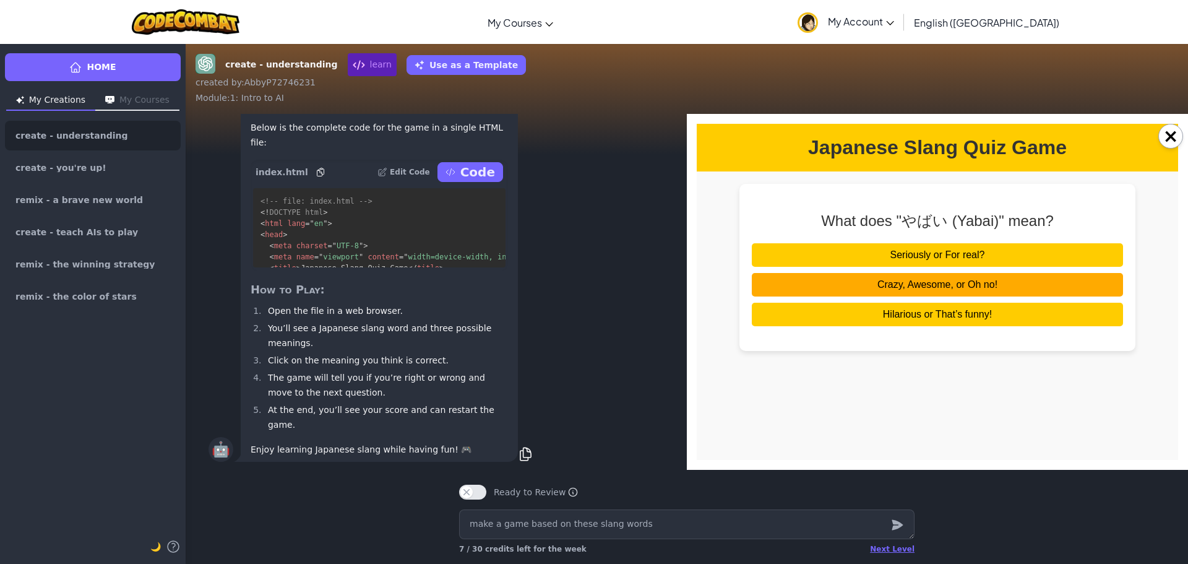
click at [835, 283] on button "Crazy, Awesome, or Oh no!" at bounding box center [937, 285] width 371 height 24
click at [951, 290] on button "Seriously or For real?" at bounding box center [937, 285] width 371 height 24
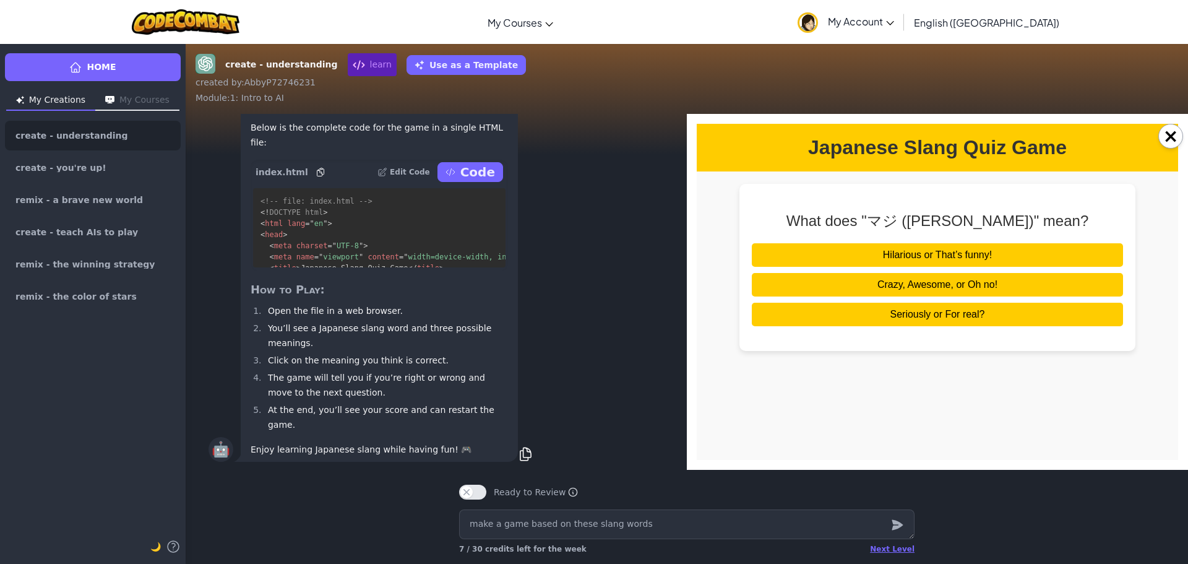
click at [953, 313] on button "Seriously or For real?" at bounding box center [937, 315] width 371 height 24
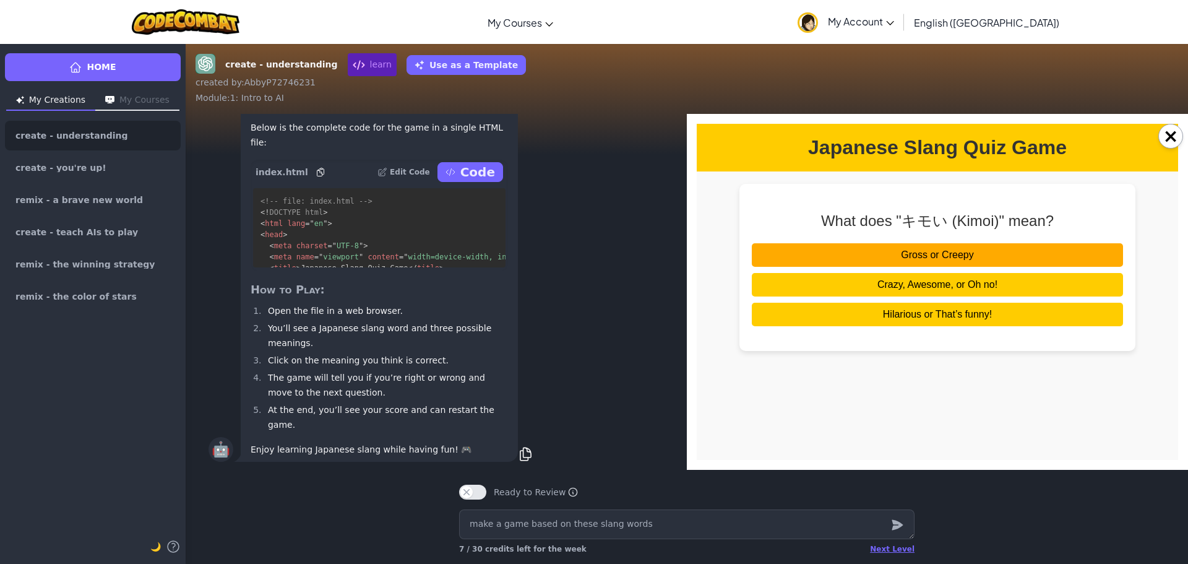
click at [965, 257] on button "Gross or Creepy" at bounding box center [937, 255] width 371 height 24
click at [964, 260] on button "Uncool or Lame" at bounding box center [937, 255] width 371 height 24
click at [979, 267] on button "Super or Very" at bounding box center [937, 255] width 371 height 24
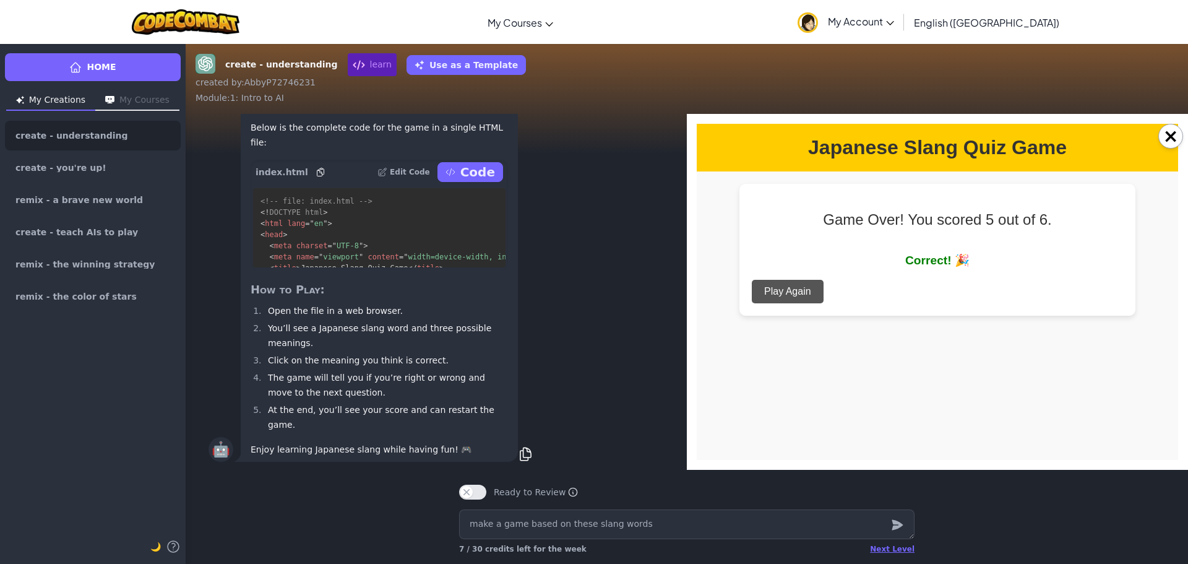
click at [803, 298] on button "Play Again" at bounding box center [788, 292] width 72 height 24
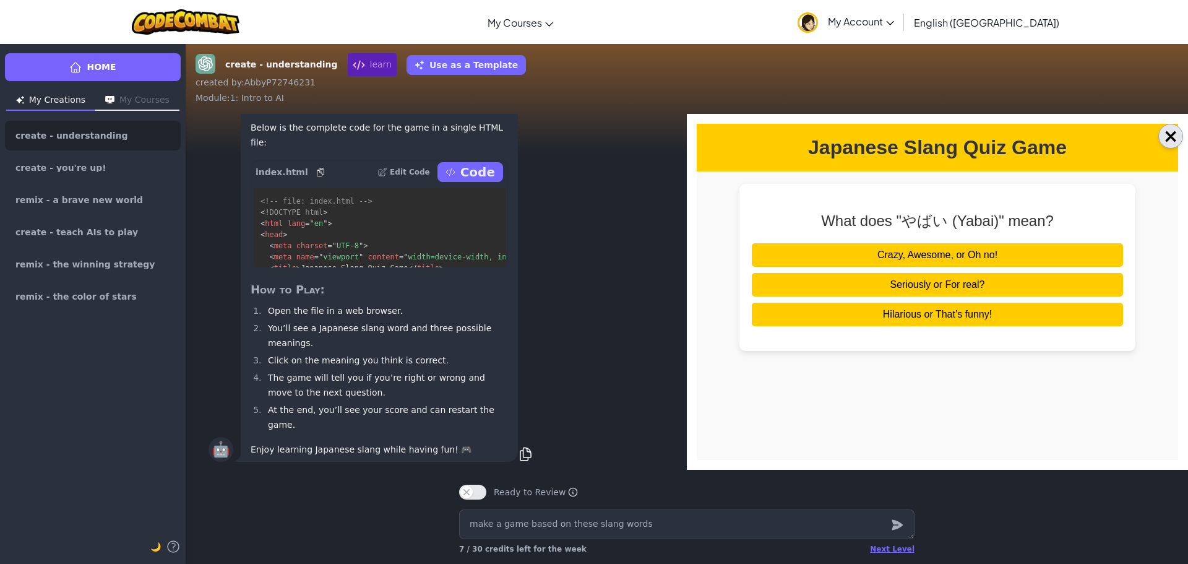
click at [1162, 138] on button "×" at bounding box center [1170, 136] width 25 height 25
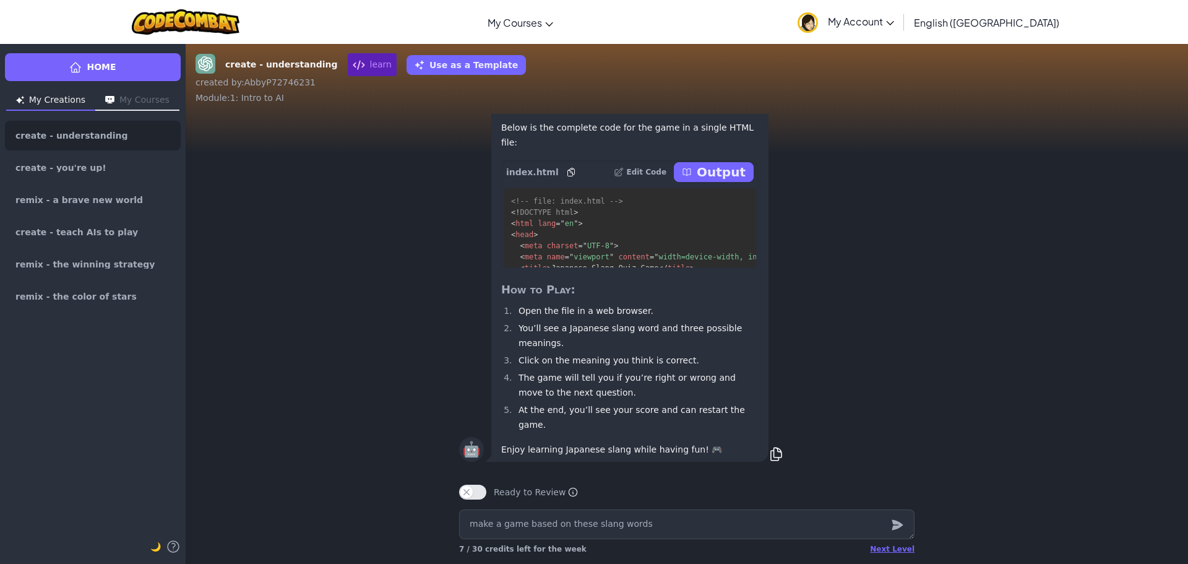
click at [727, 181] on p "Output" at bounding box center [721, 171] width 49 height 17
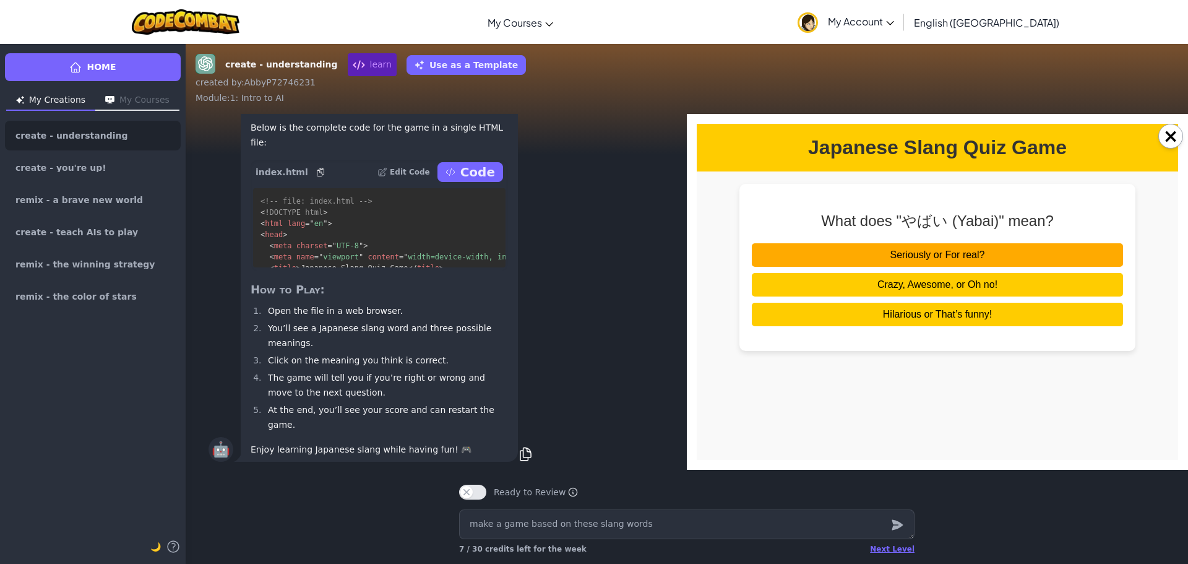
click at [913, 259] on button "Seriously or For real?" at bounding box center [937, 255] width 371 height 24
click at [922, 260] on button "Hilarious or That’s funny!" at bounding box center [937, 255] width 371 height 24
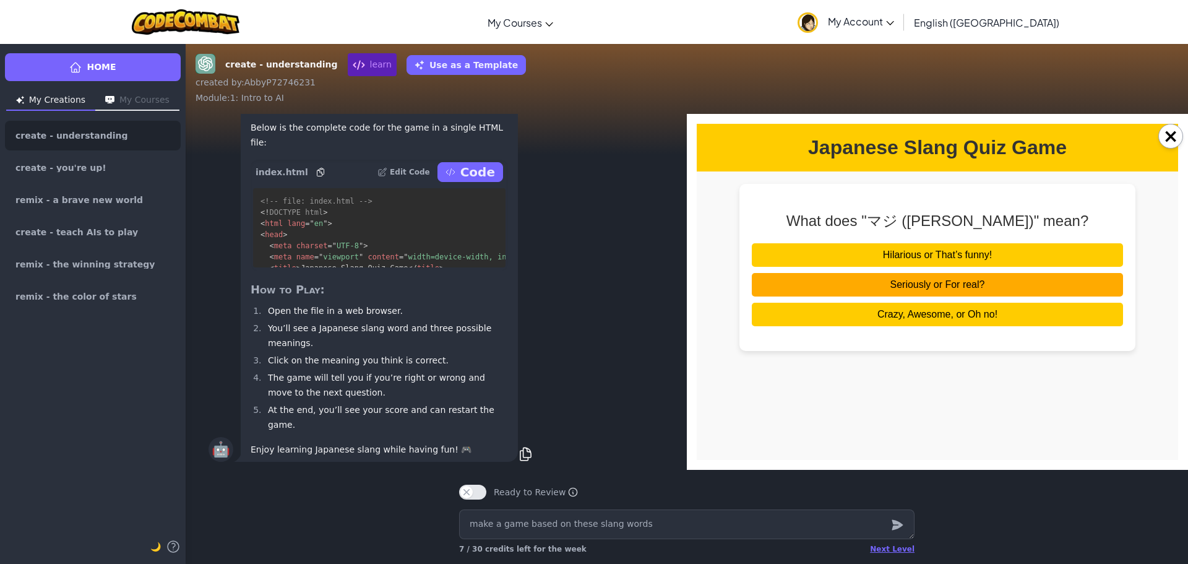
click at [919, 296] on button "Seriously or For real?" at bounding box center [937, 285] width 371 height 24
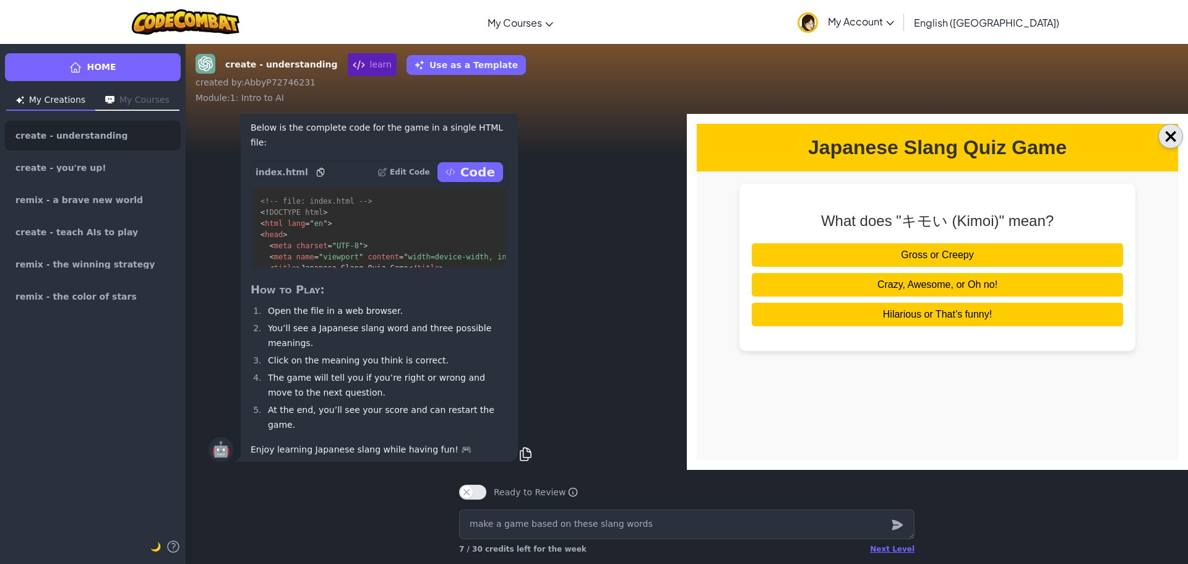
click at [1166, 137] on button "×" at bounding box center [1170, 136] width 25 height 25
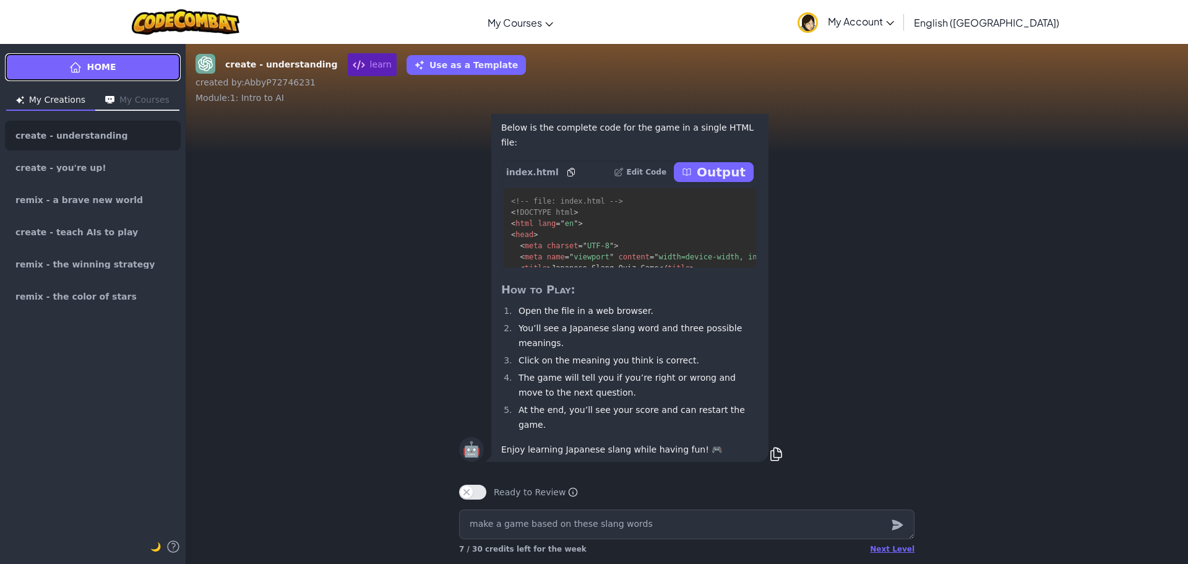
click at [80, 69] on icon at bounding box center [75, 67] width 12 height 12
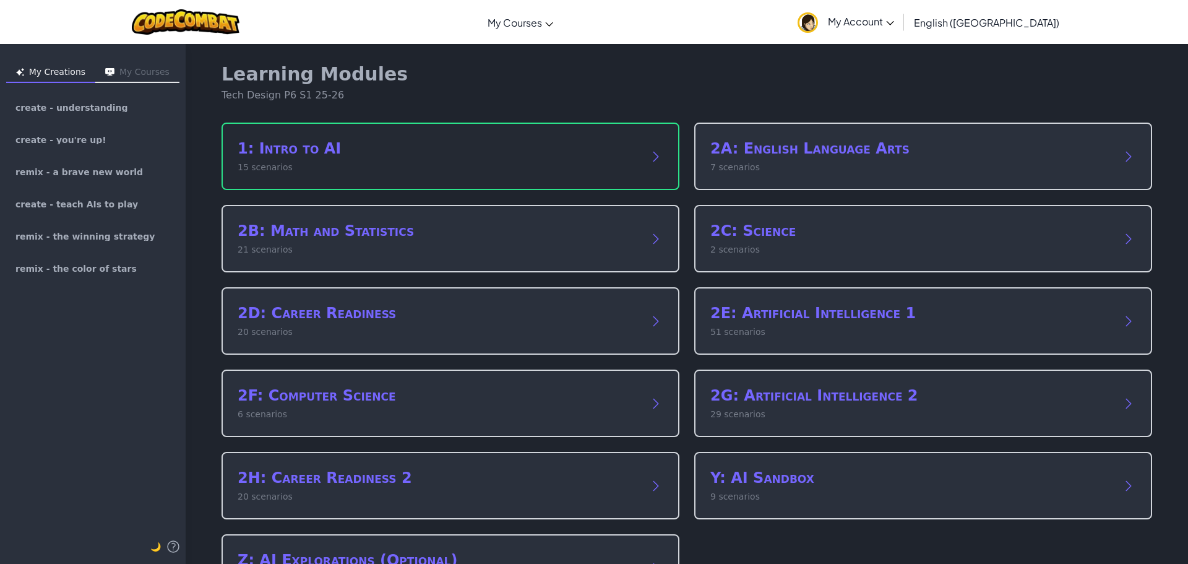
click at [343, 132] on div "1: Intro to AI 15 scenarios" at bounding box center [450, 155] width 458 height 67
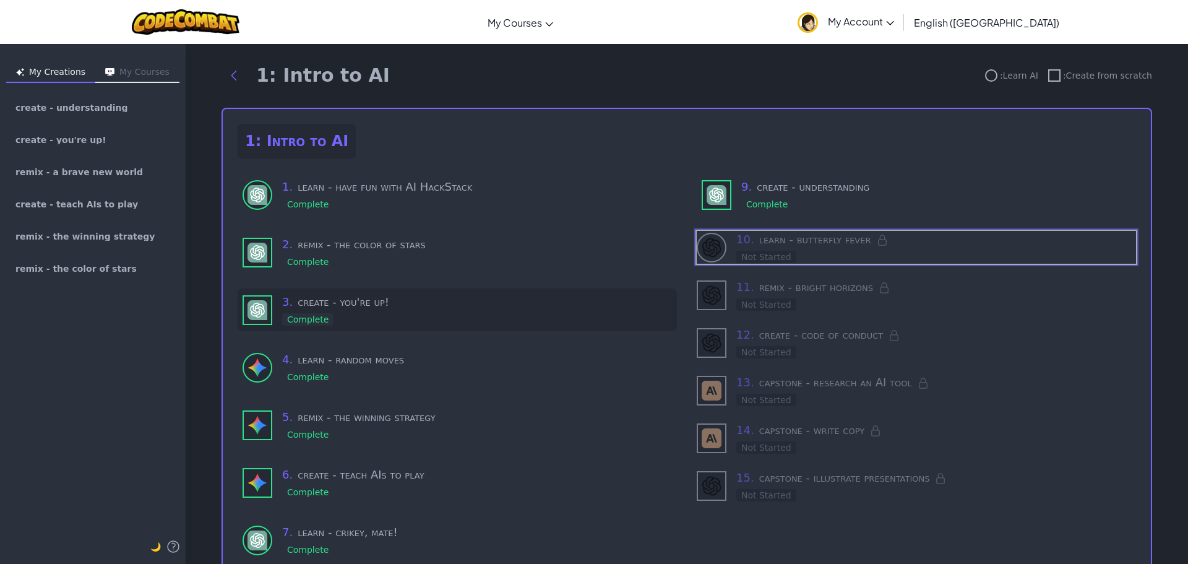
click at [348, 307] on h3 "3 . create - you're up!" at bounding box center [477, 301] width 390 height 17
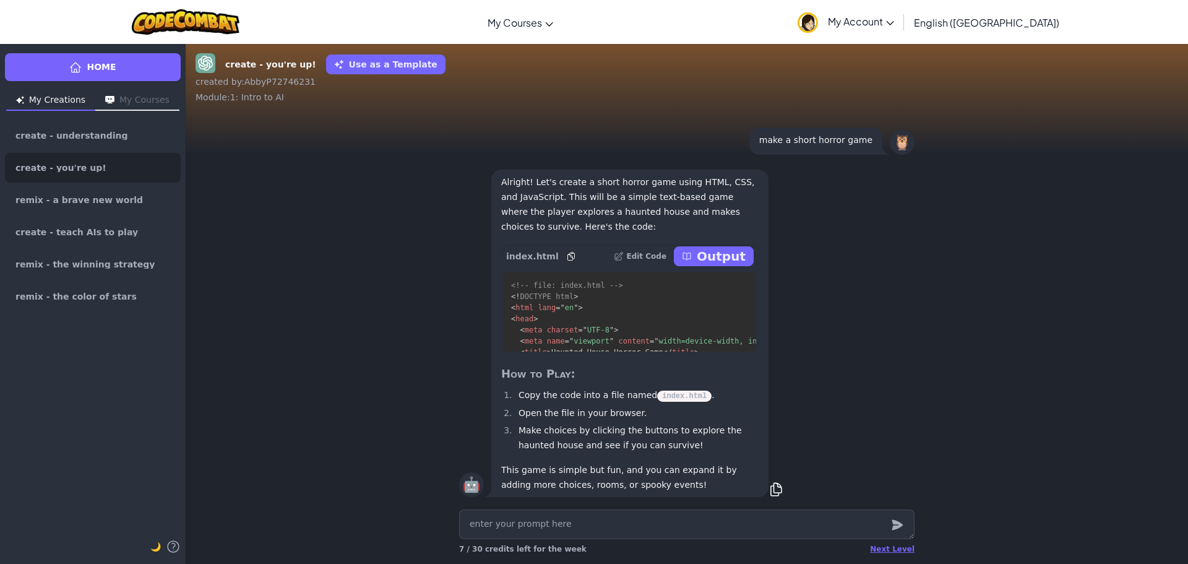
scroll to position [1, 0]
click at [706, 252] on p "Output" at bounding box center [721, 255] width 49 height 17
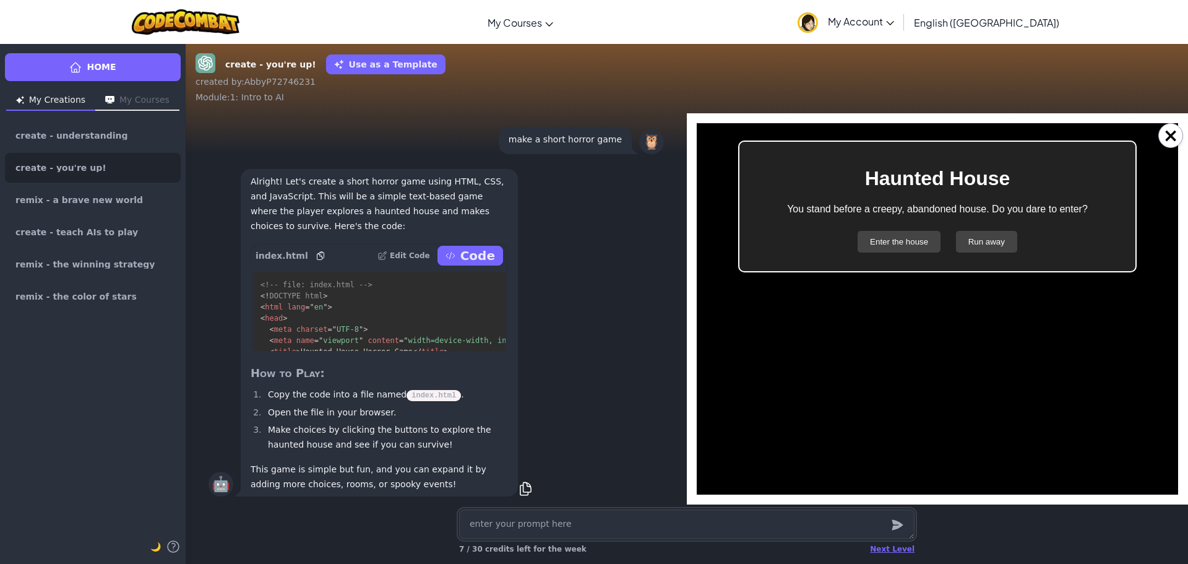
scroll to position [0, 0]
click at [873, 251] on button "Enter the house" at bounding box center [898, 242] width 83 height 22
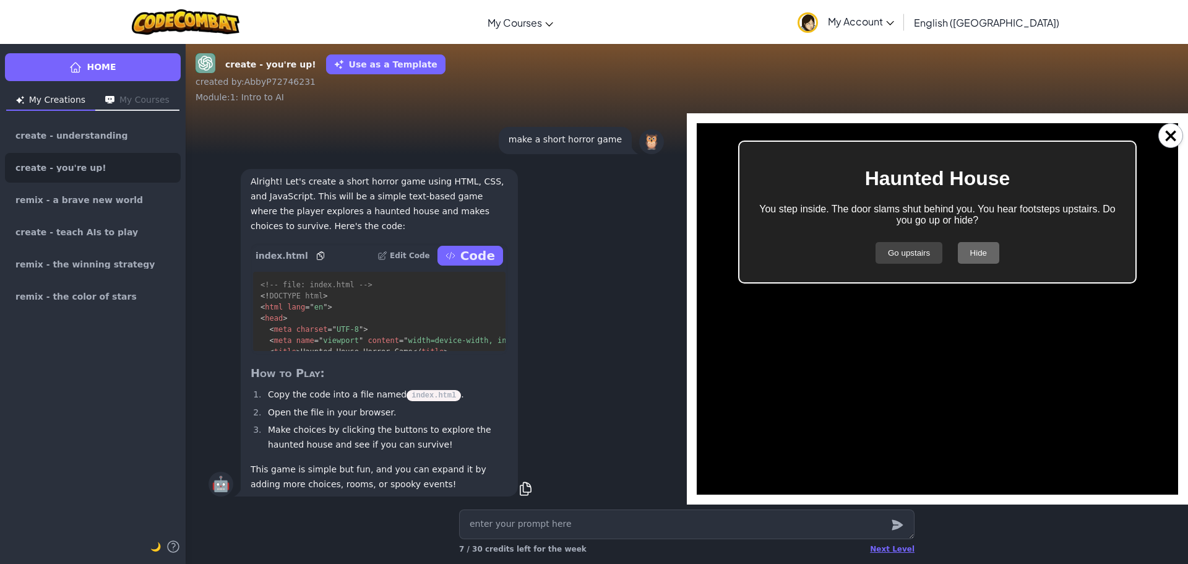
click at [977, 249] on button "Hide" at bounding box center [978, 253] width 41 height 22
click at [956, 254] on button "Play Again" at bounding box center [938, 253] width 64 height 22
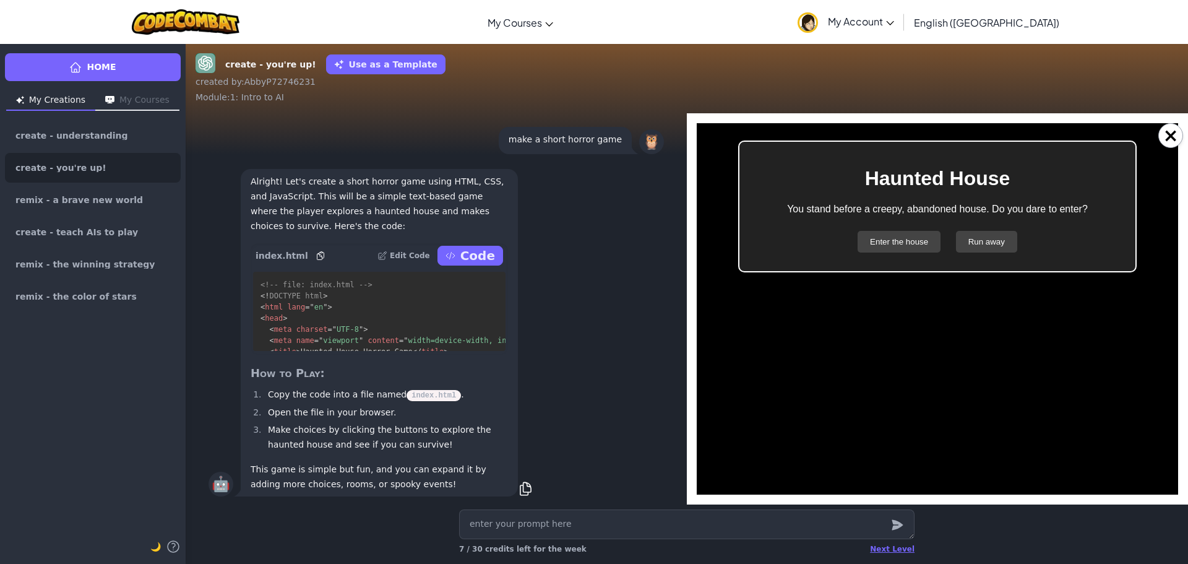
drag, startPoint x: 990, startPoint y: 233, endPoint x: 984, endPoint y: 238, distance: 8.1
click at [985, 237] on button "Run away" at bounding box center [986, 242] width 61 height 22
click at [944, 251] on button "Play Again" at bounding box center [938, 242] width 64 height 22
click at [904, 245] on button "Enter the house" at bounding box center [898, 242] width 83 height 22
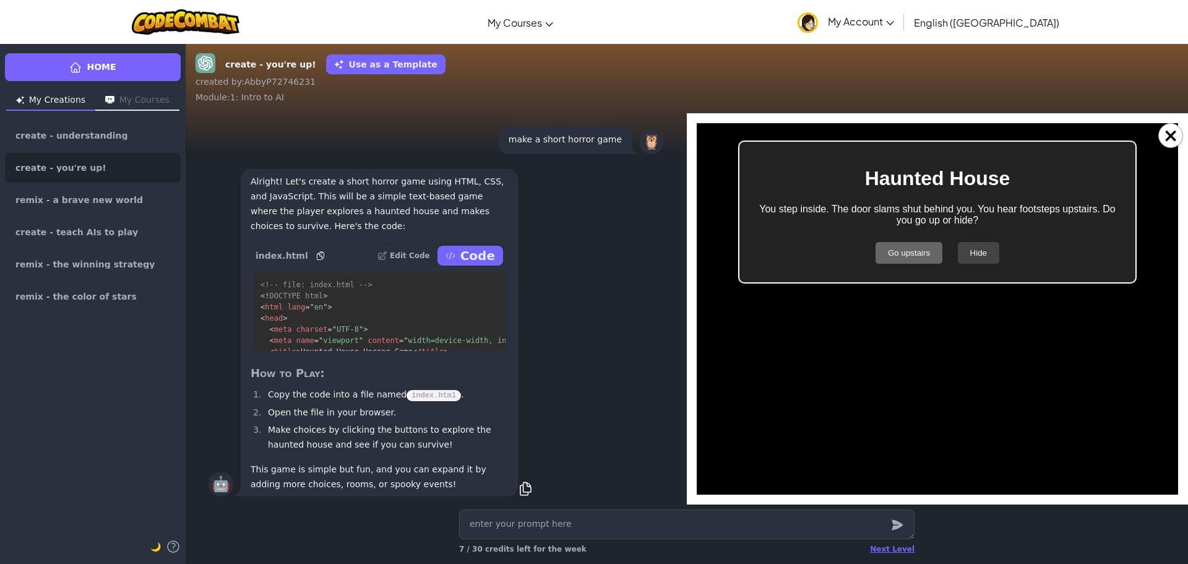
click at [899, 251] on button "Go upstairs" at bounding box center [908, 253] width 67 height 22
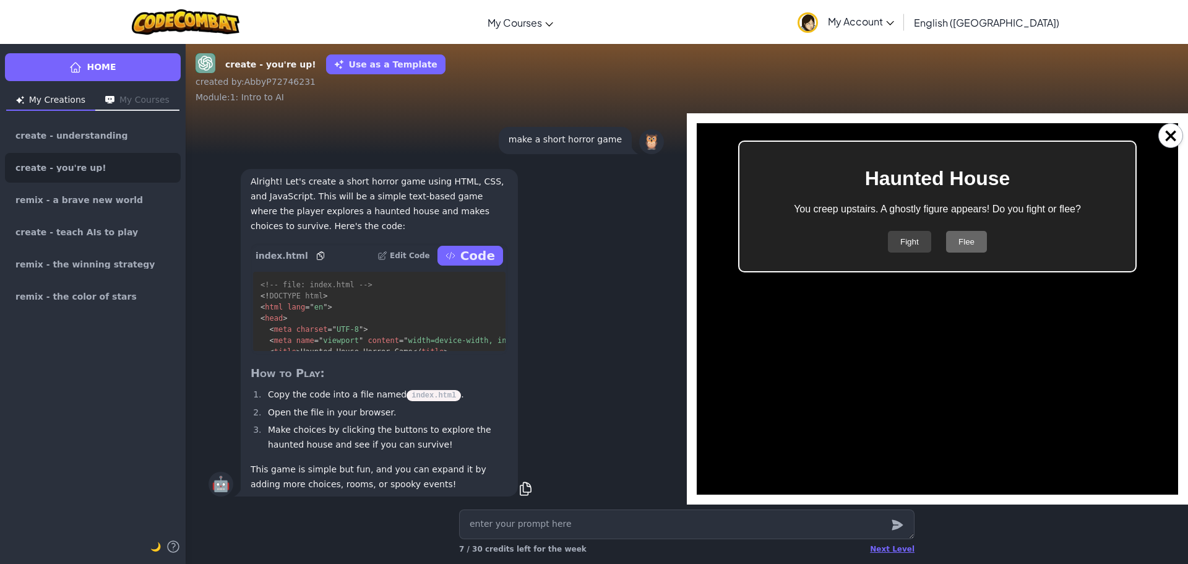
click at [963, 238] on button "Flee" at bounding box center [966, 242] width 41 height 22
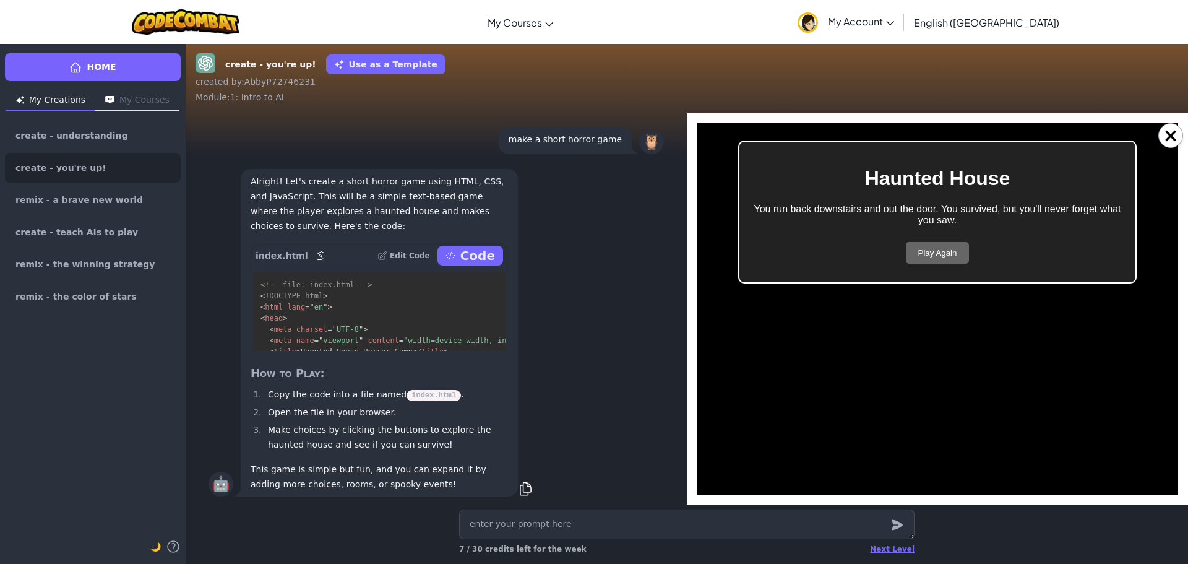
click at [956, 246] on button "Play Again" at bounding box center [938, 253] width 64 height 22
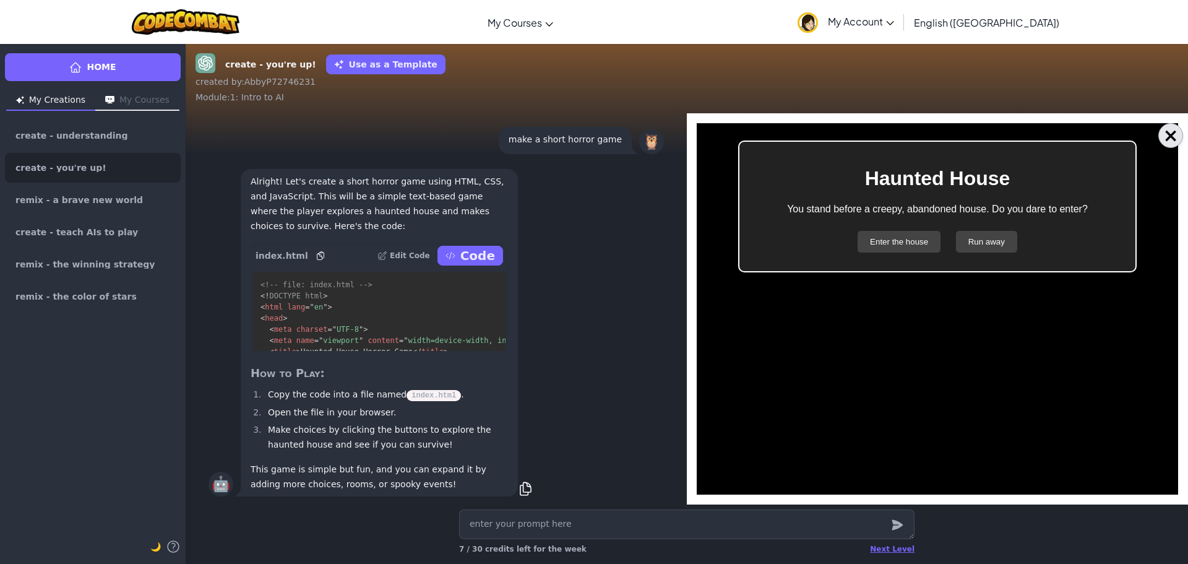
click at [1170, 131] on button "×" at bounding box center [1170, 135] width 25 height 25
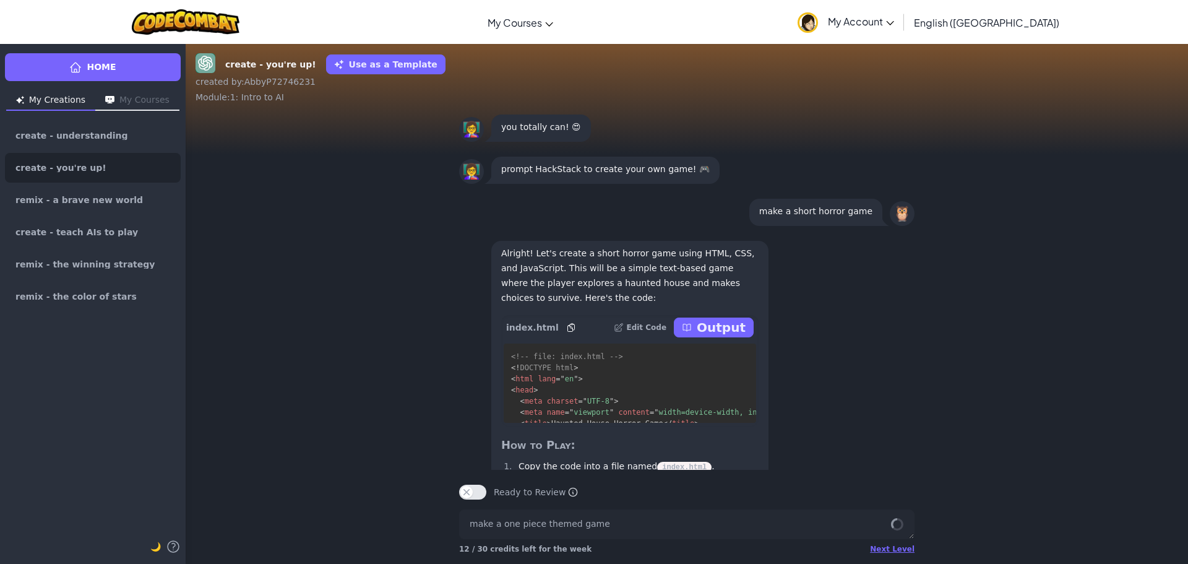
scroll to position [1, 0]
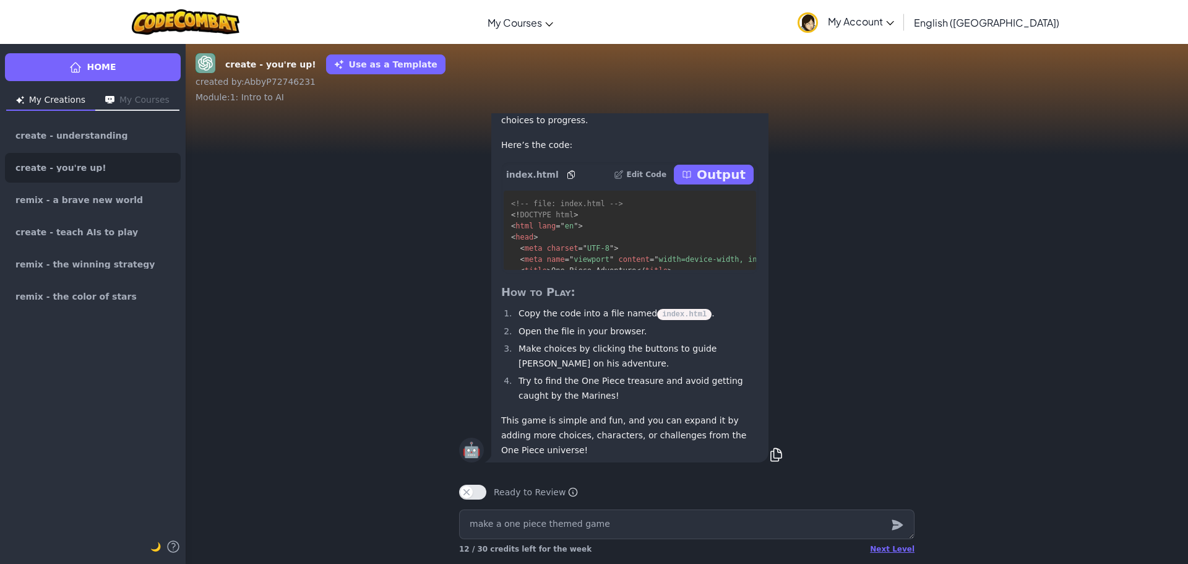
click at [687, 170] on button "Output" at bounding box center [714, 175] width 80 height 20
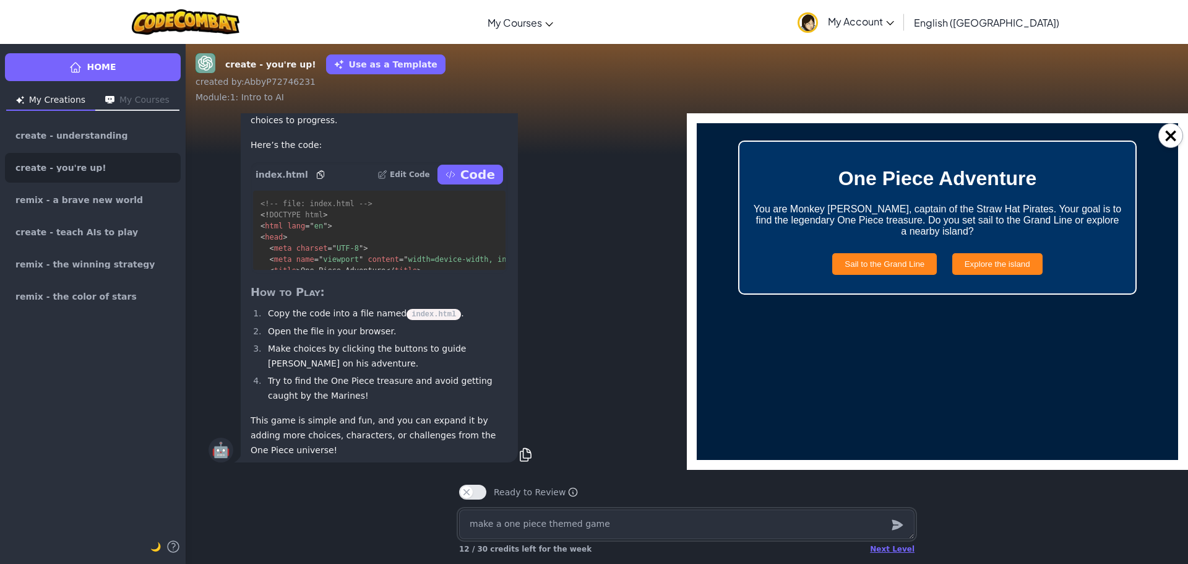
scroll to position [0, 0]
click at [846, 271] on button "Sail to the Grand Line" at bounding box center [884, 264] width 105 height 22
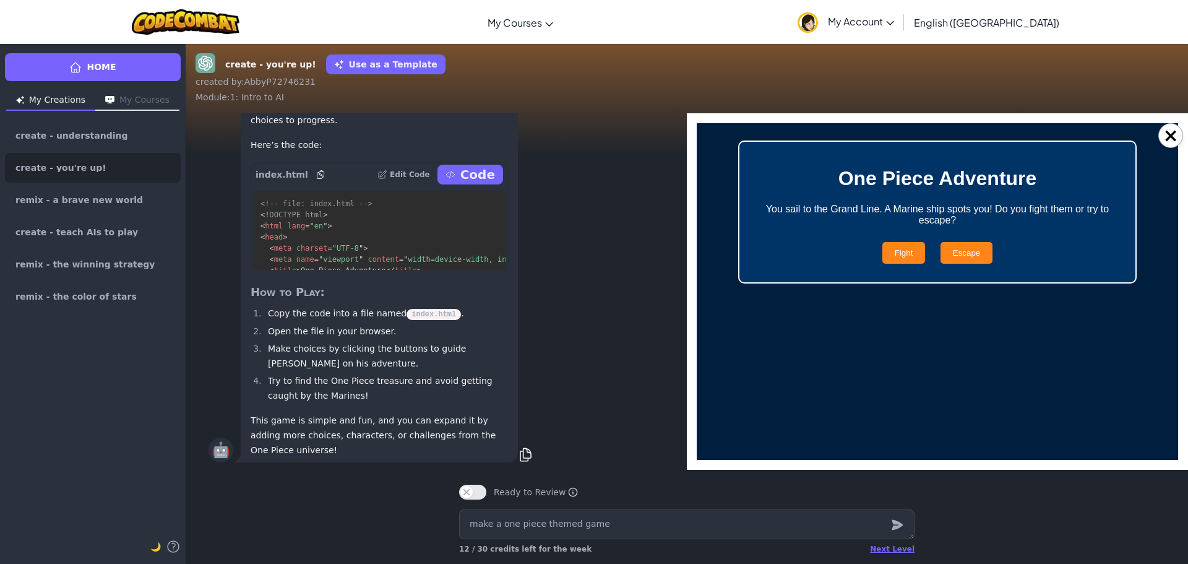
drag, startPoint x: 846, startPoint y: 271, endPoint x: 825, endPoint y: 284, distance: 24.7
click at [829, 282] on div "One Piece Adventure You sail to the Grand Line. A Marine ship spots you! Do you…" at bounding box center [937, 211] width 398 height 143
click at [823, 283] on div "One Piece Adventure You sail to the Grand Line. A Marine ship spots you! Do you…" at bounding box center [937, 211] width 398 height 143
click at [884, 250] on button "Fight" at bounding box center [903, 253] width 43 height 22
click at [914, 259] on button "Play Again" at bounding box center [938, 253] width 64 height 22
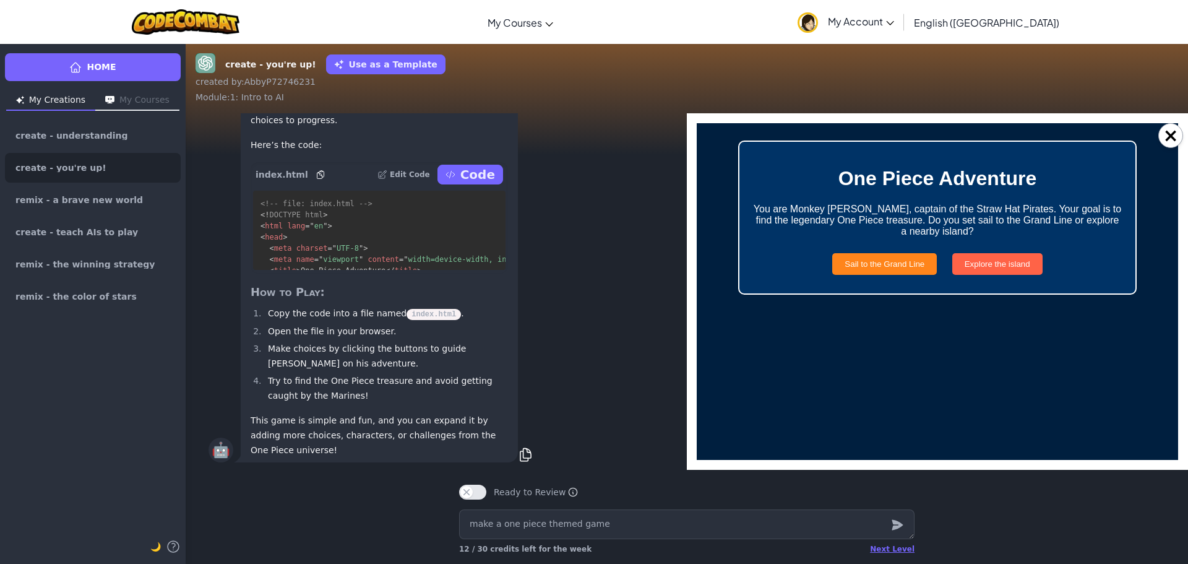
click at [1003, 264] on button "Explore the island" at bounding box center [997, 264] width 90 height 22
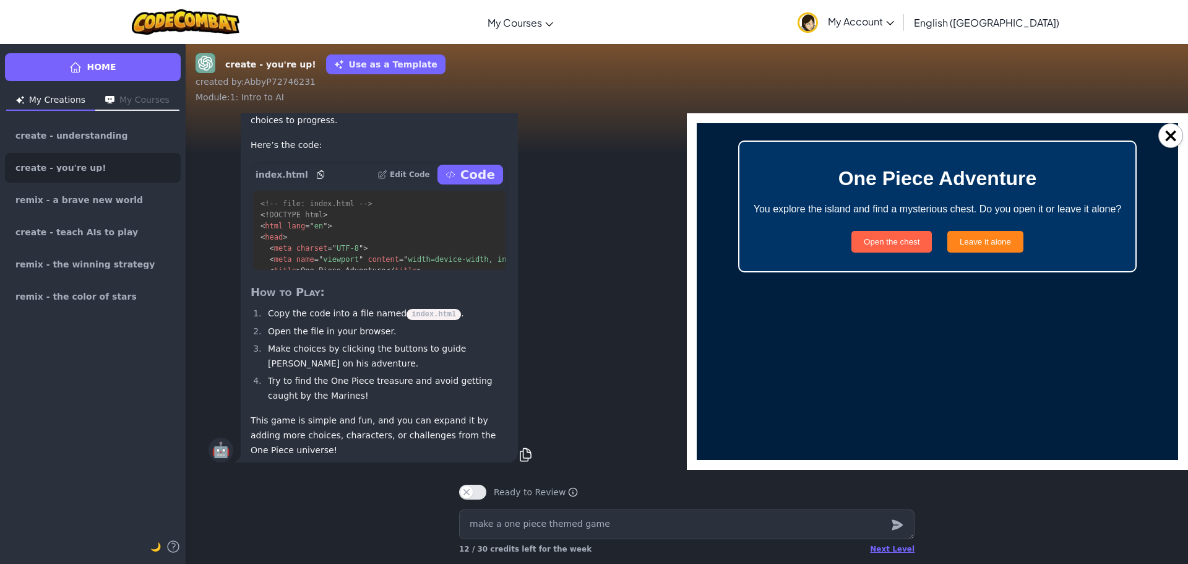
click at [906, 238] on button "Open the chest" at bounding box center [891, 242] width 80 height 22
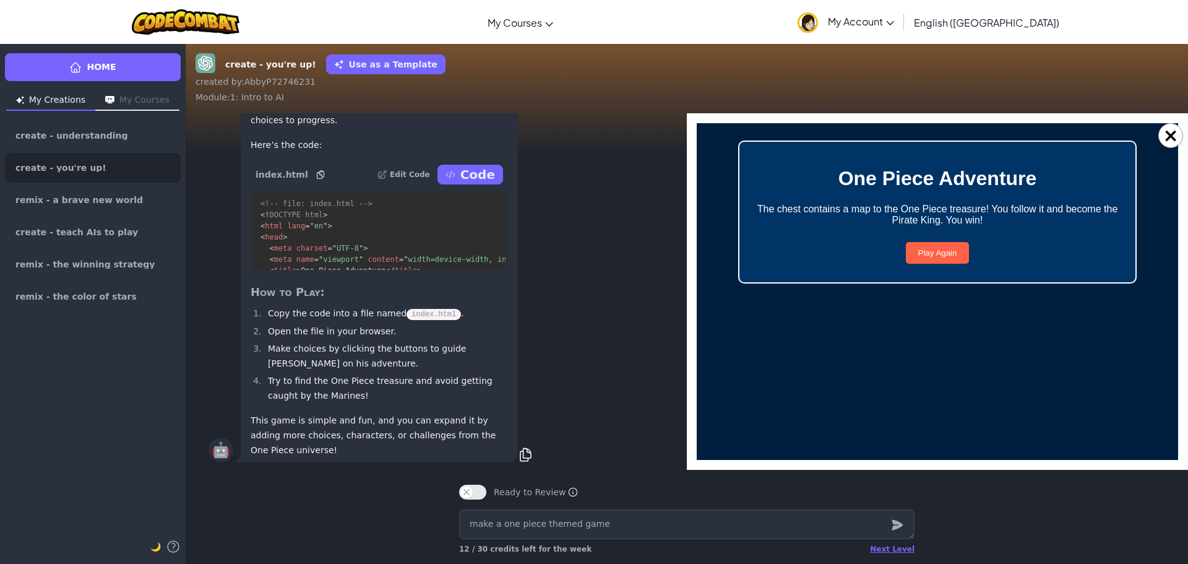
click at [919, 245] on button "Play Again" at bounding box center [938, 253] width 64 height 22
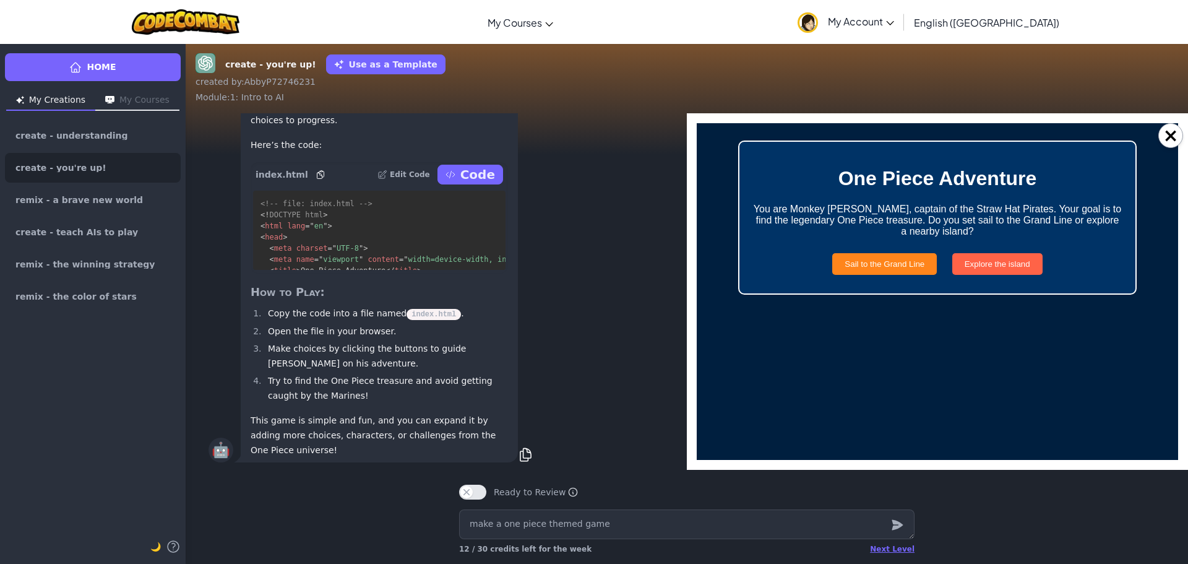
click at [974, 260] on button "Explore the island" at bounding box center [997, 264] width 90 height 22
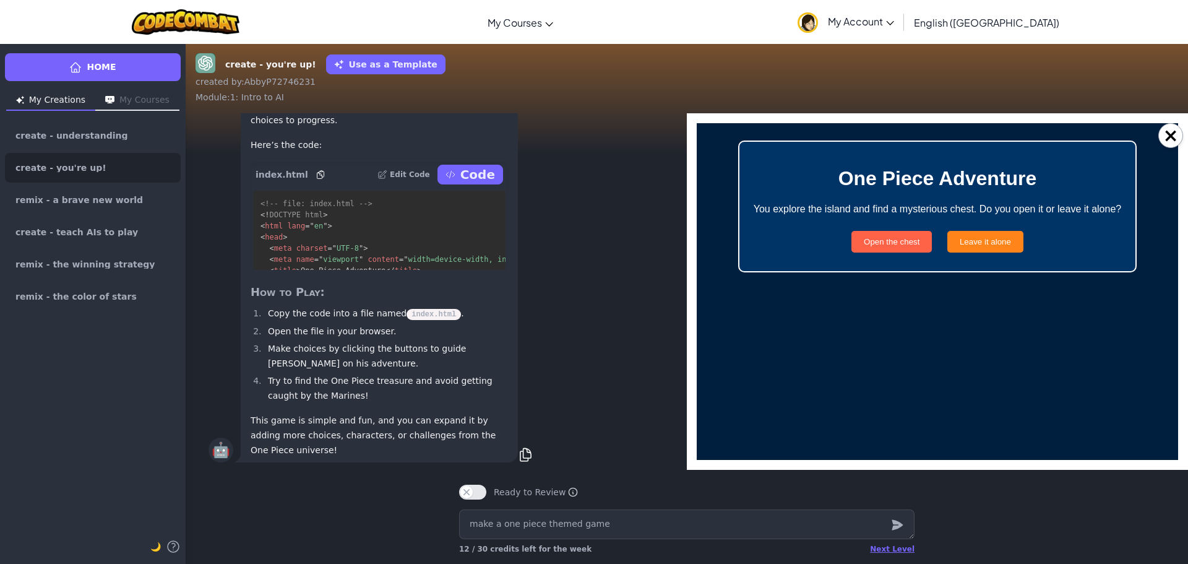
click at [891, 244] on button "Open the chest" at bounding box center [891, 242] width 80 height 22
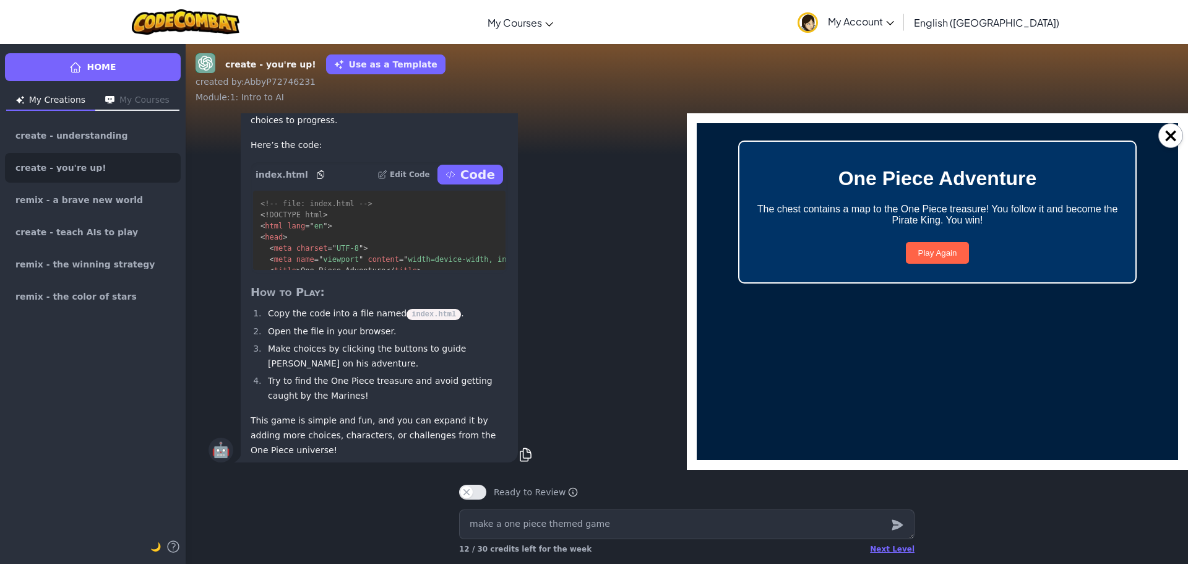
click at [929, 249] on button "Play Again" at bounding box center [938, 253] width 64 height 22
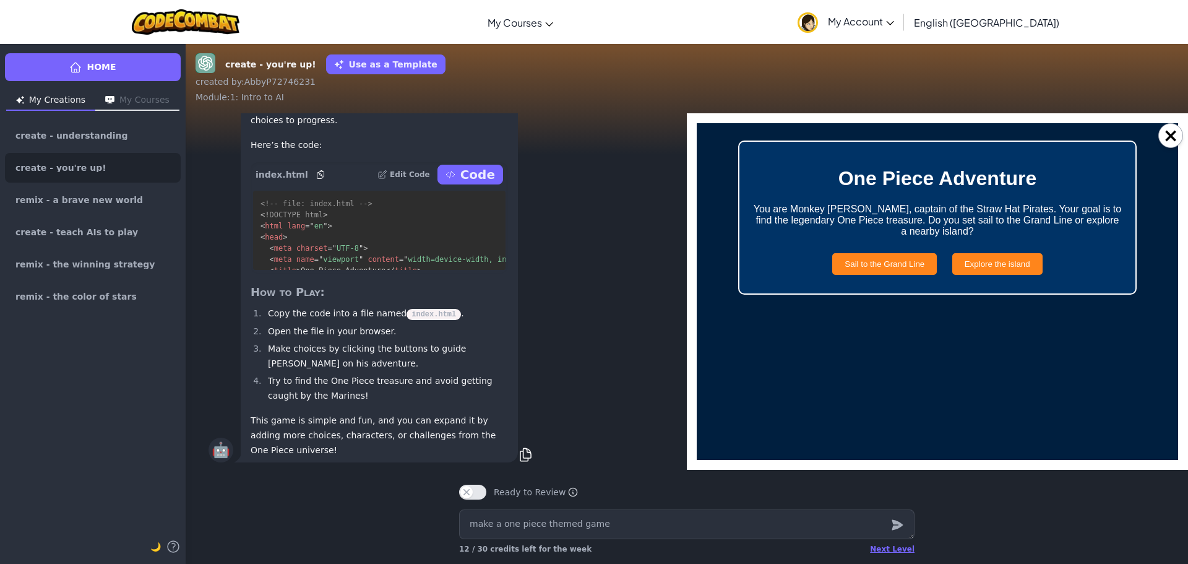
click at [1171, 140] on button "×" at bounding box center [1170, 135] width 25 height 25
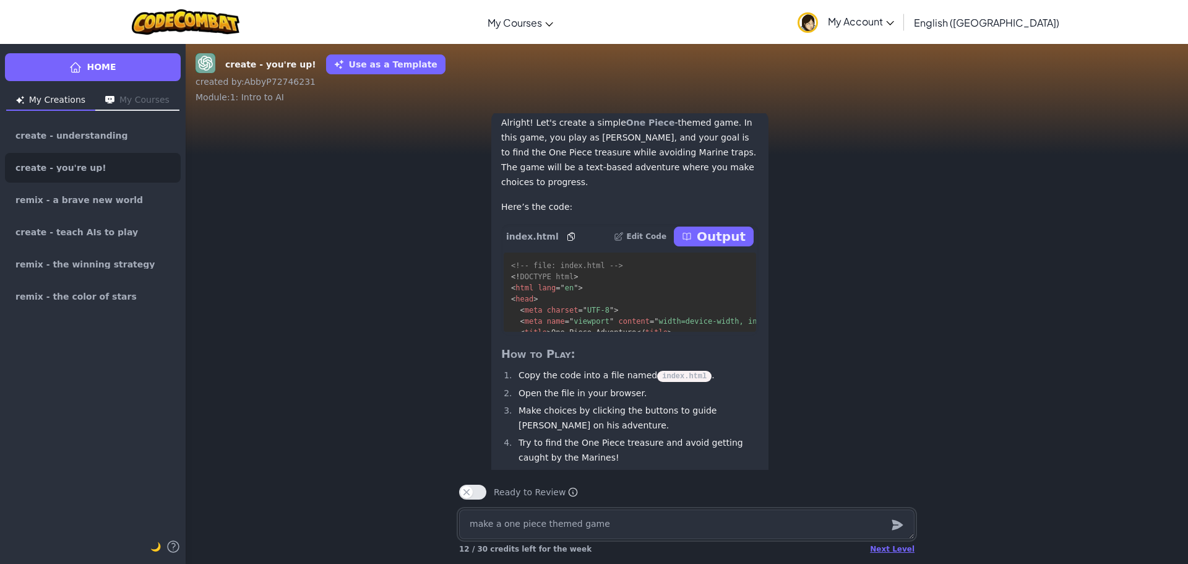
scroll to position [-61, 0]
click at [714, 236] on p "Output" at bounding box center [721, 235] width 49 height 17
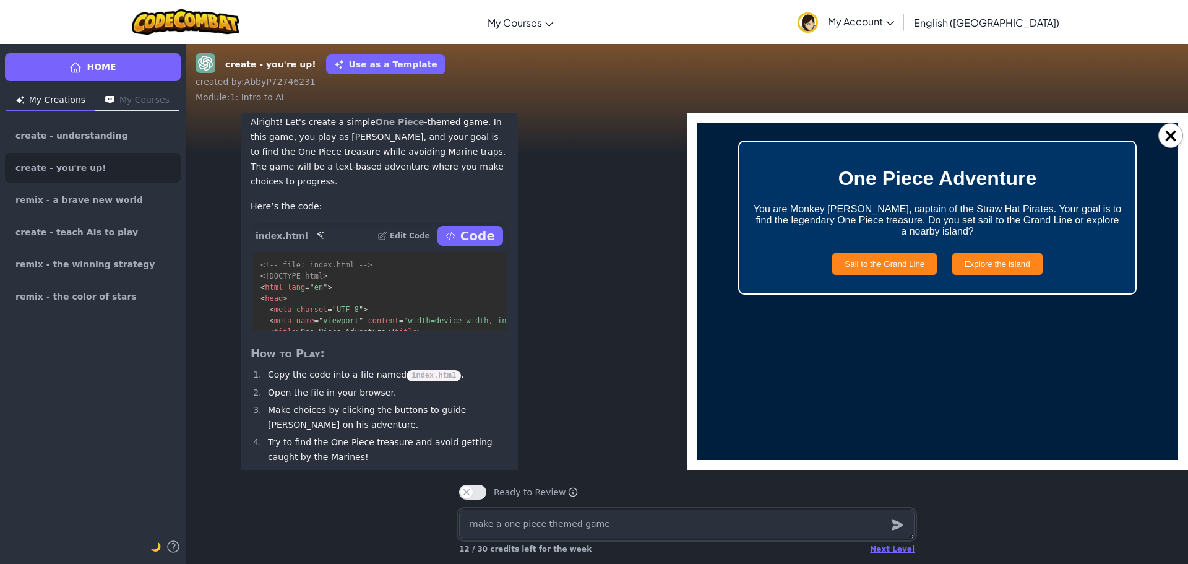
scroll to position [0, 0]
click at [898, 269] on button "Sail to the Grand Line" at bounding box center [884, 264] width 105 height 22
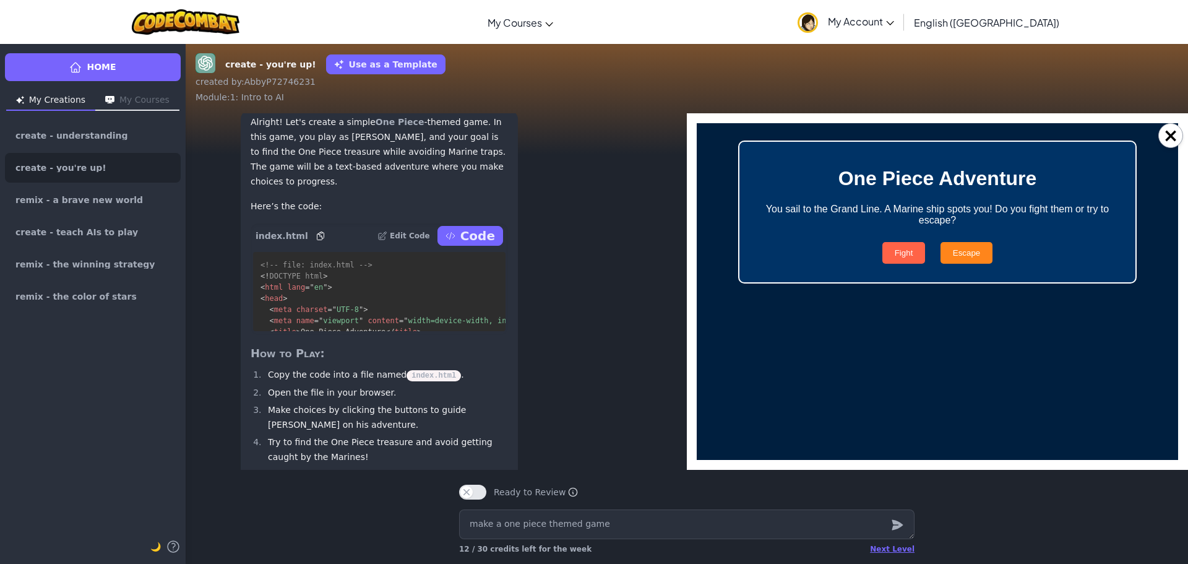
click at [901, 256] on button "Fight" at bounding box center [903, 253] width 43 height 22
click at [922, 247] on button "Play Again" at bounding box center [938, 253] width 64 height 22
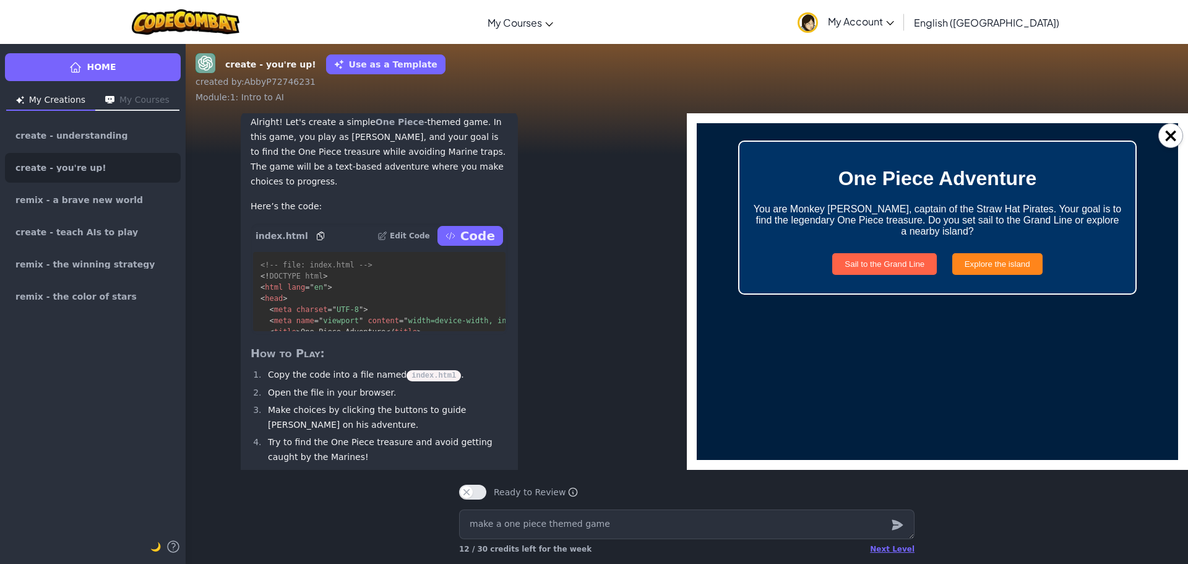
click at [895, 266] on button "Sail to the Grand Line" at bounding box center [884, 264] width 105 height 22
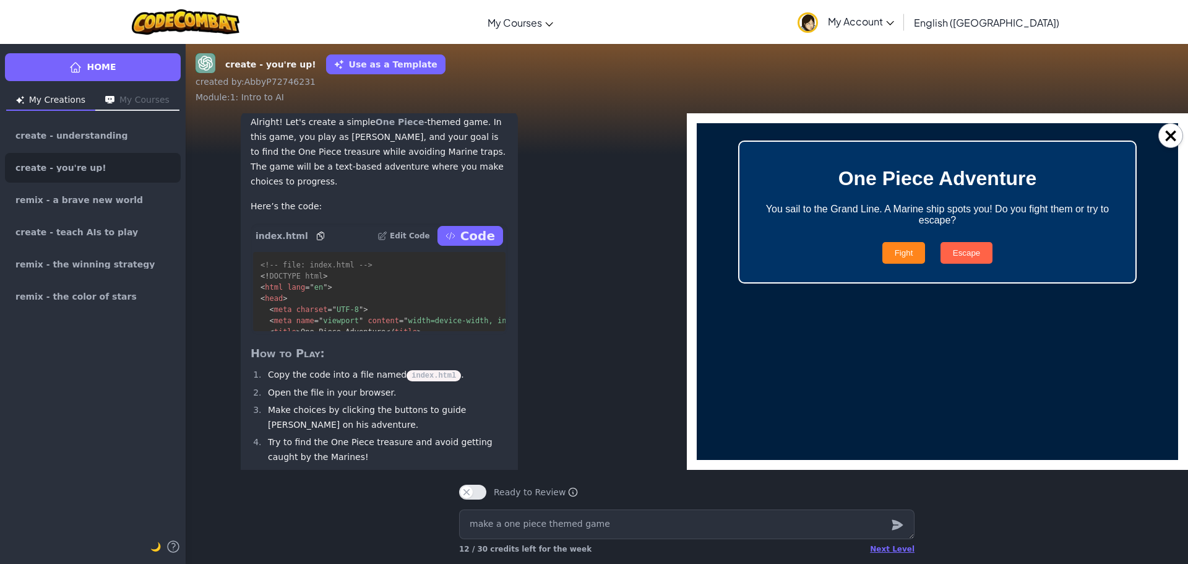
click at [946, 253] on button "Escape" at bounding box center [966, 253] width 52 height 22
click at [932, 241] on div "Play Again" at bounding box center [937, 253] width 371 height 34
click at [942, 247] on button "Play Again" at bounding box center [938, 253] width 64 height 22
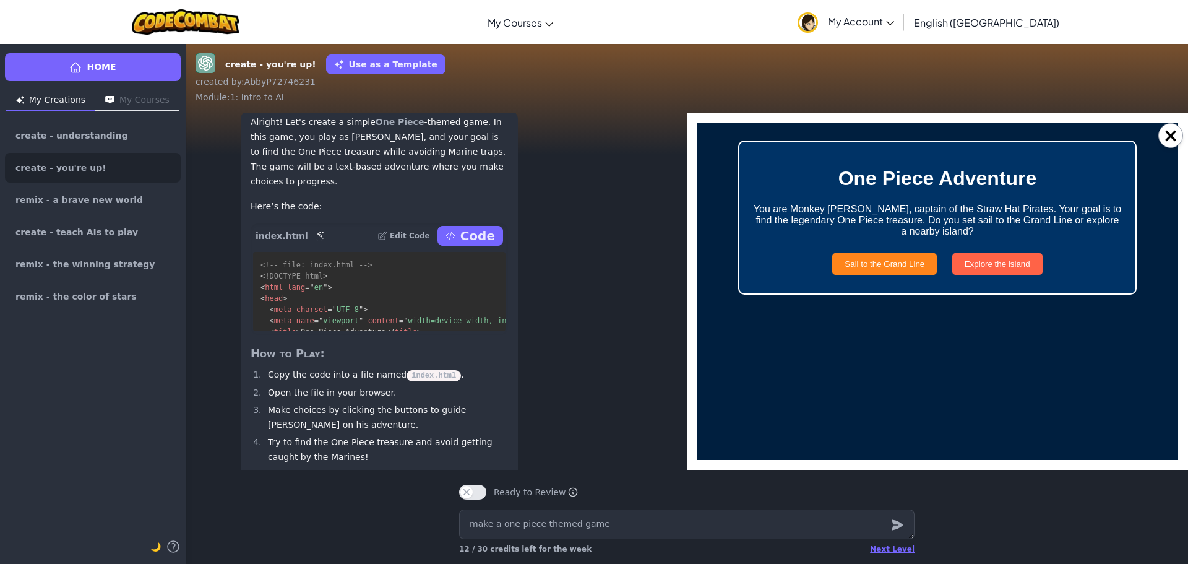
click at [998, 260] on button "Explore the island" at bounding box center [997, 264] width 90 height 22
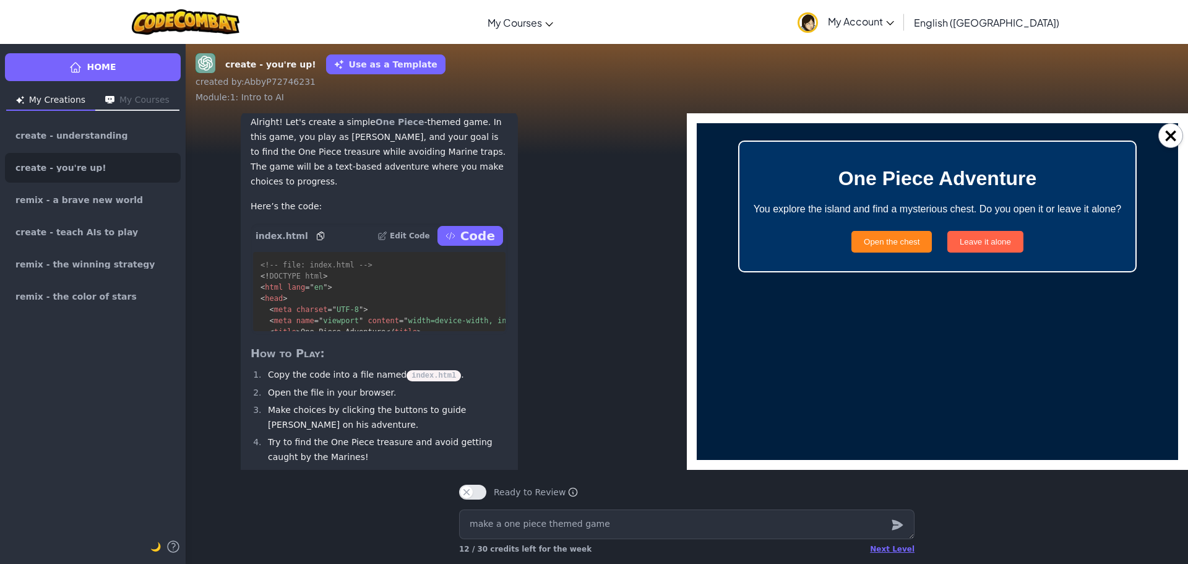
click at [998, 238] on button "Leave it alone" at bounding box center [985, 242] width 76 height 22
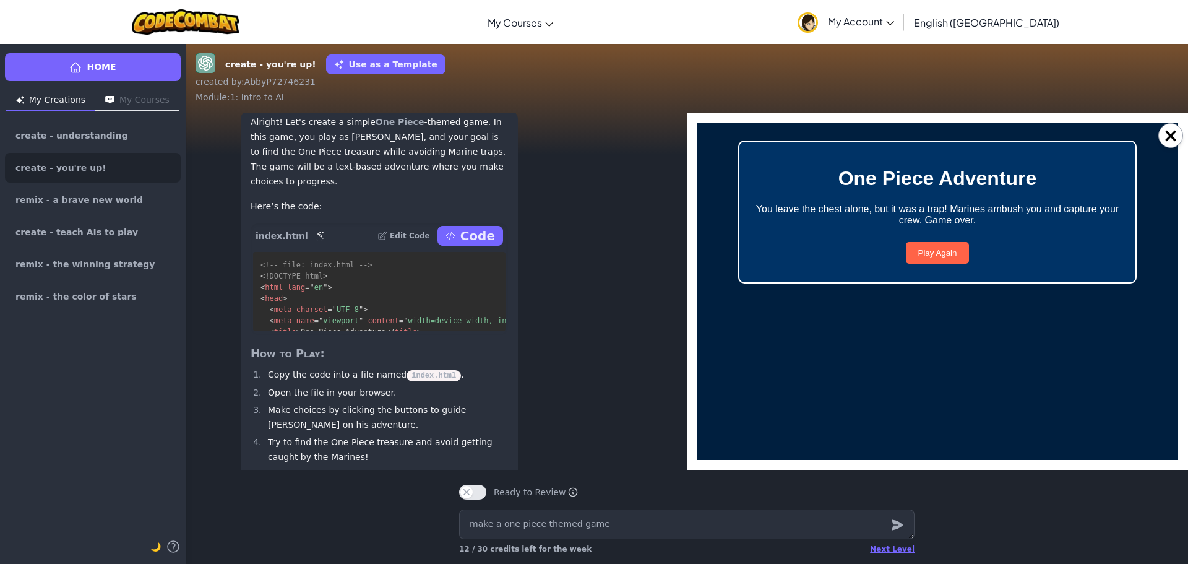
click at [929, 254] on button "Play Again" at bounding box center [938, 253] width 64 height 22
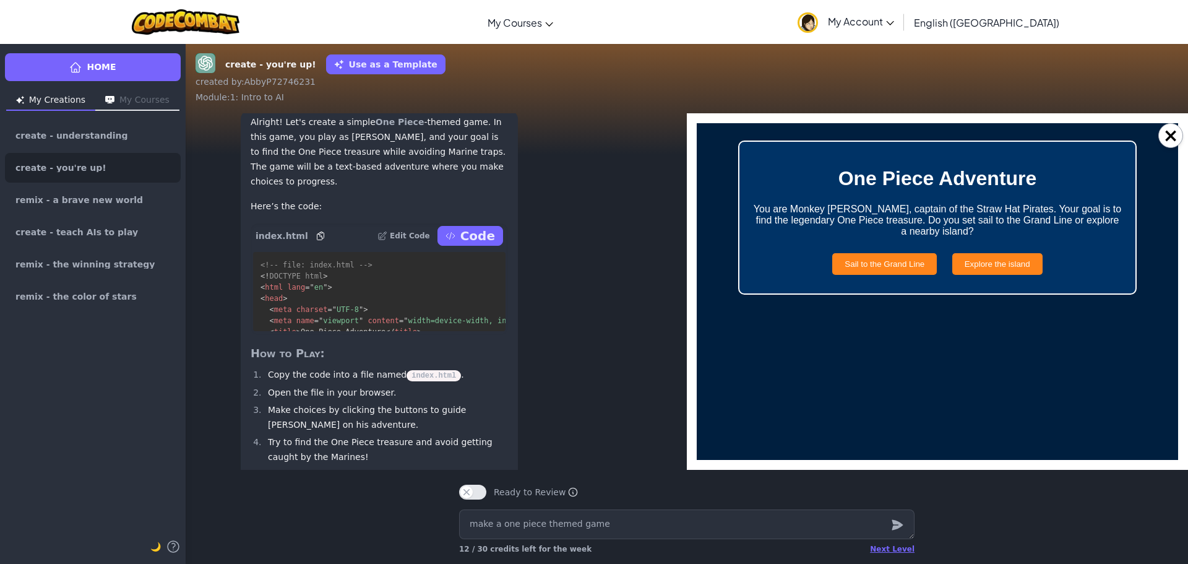
click at [1171, 135] on button "×" at bounding box center [1170, 135] width 25 height 25
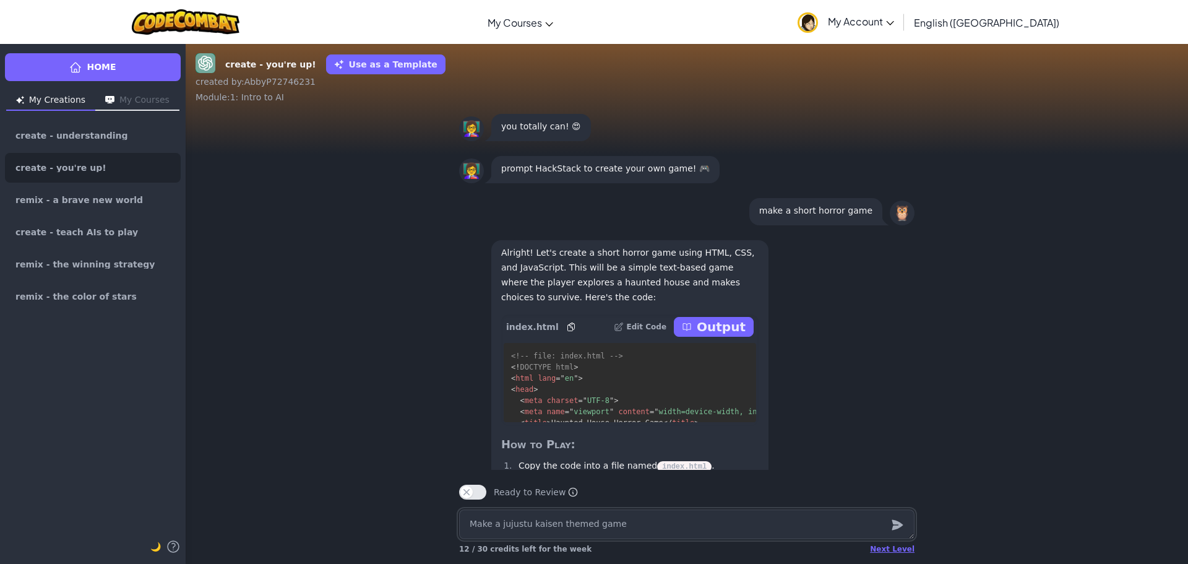
scroll to position [-1036, 0]
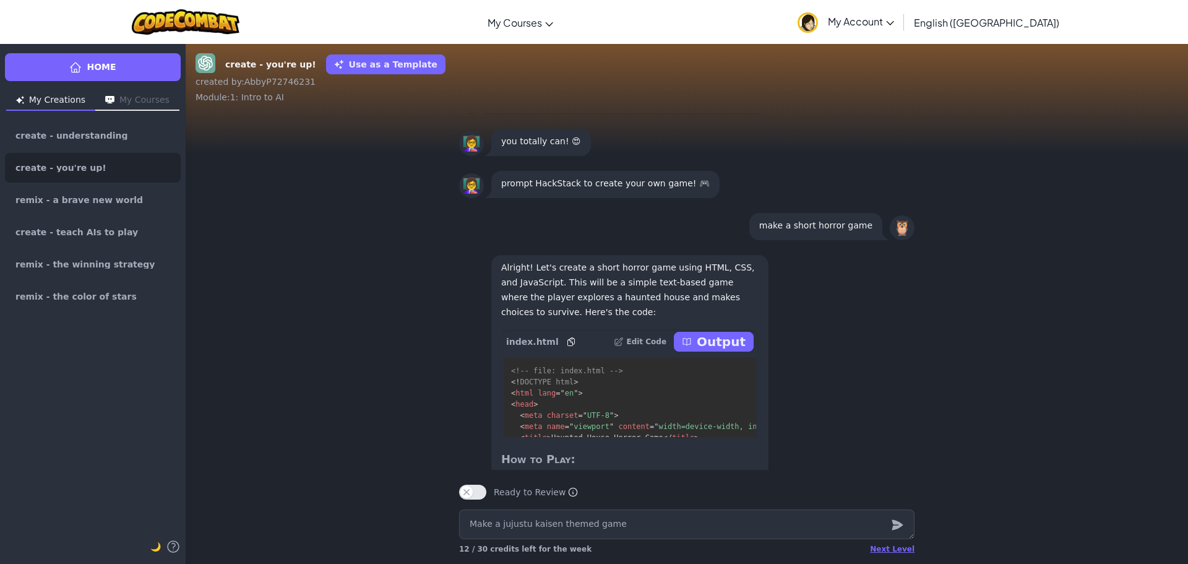
click at [723, 350] on p "Output" at bounding box center [721, 341] width 49 height 17
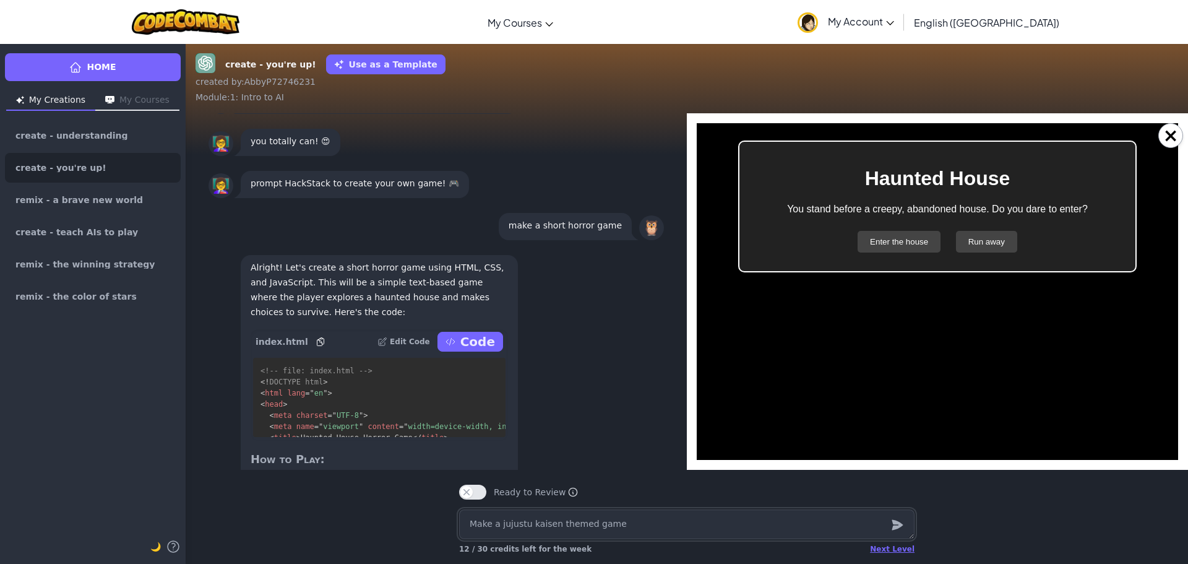
scroll to position [0, 0]
click at [1170, 133] on button "×" at bounding box center [1170, 135] width 25 height 25
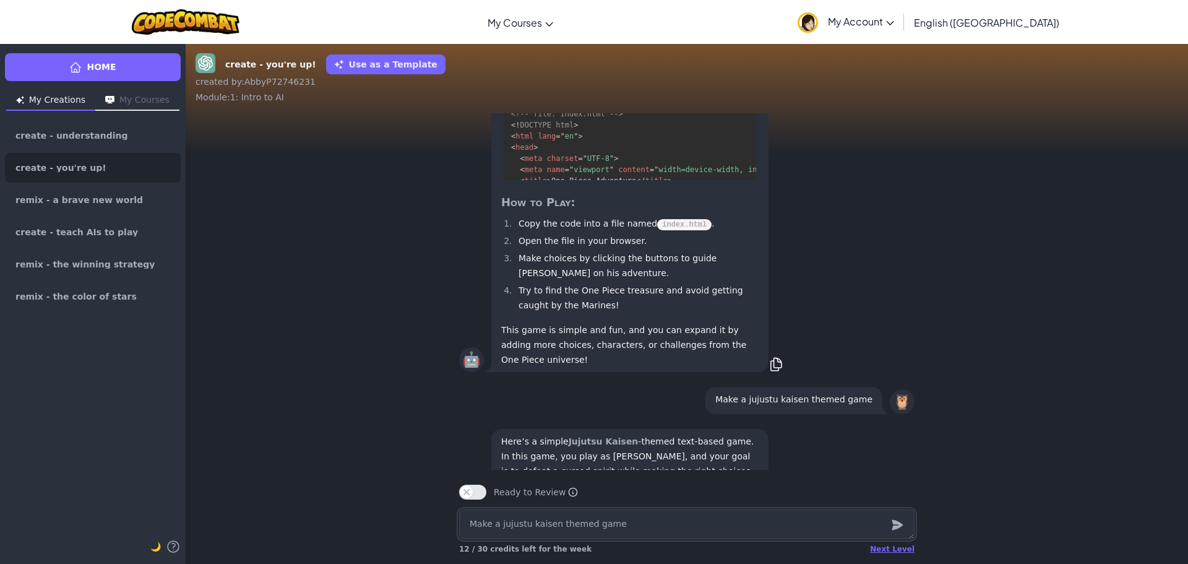
scroll to position [1, 0]
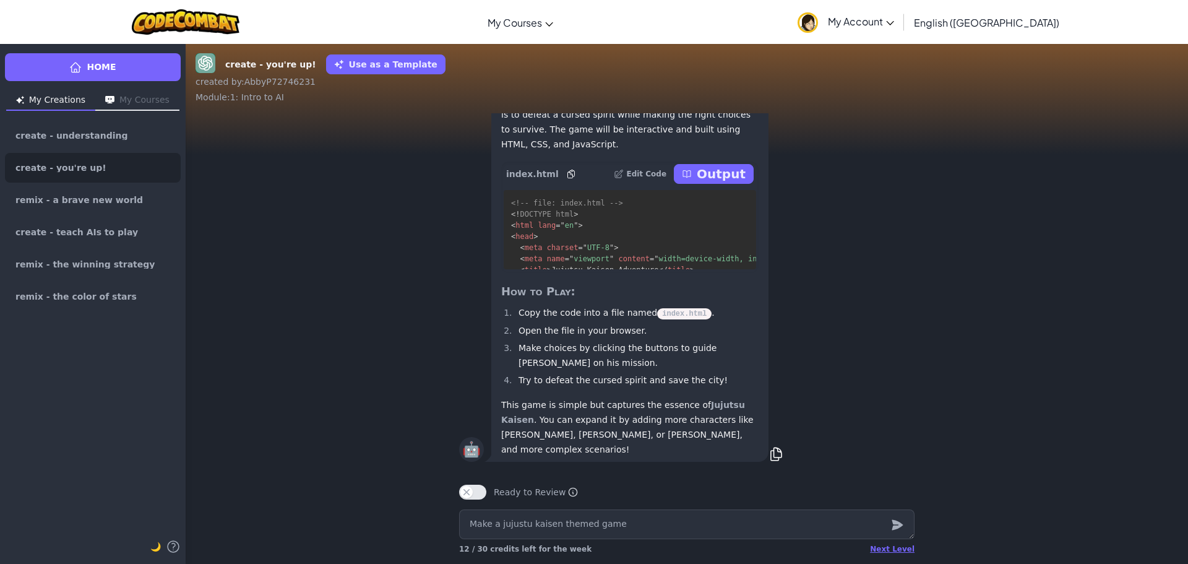
click at [704, 182] on p "Output" at bounding box center [721, 173] width 49 height 17
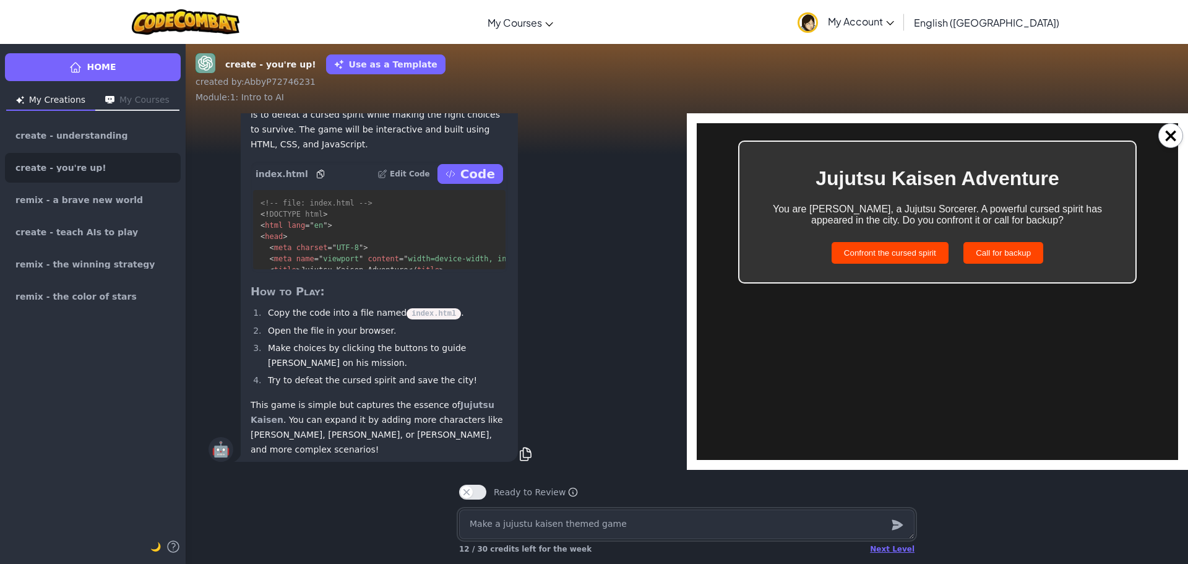
scroll to position [0, 0]
click at [591, 170] on div "🤖 Here’s a simple Jujutsu Kaisen -themed text-based game. In this game, you pla…" at bounding box center [435, 267] width 455 height 394
click at [916, 254] on button "Confront the cursed spirit" at bounding box center [889, 253] width 117 height 22
click at [909, 251] on button "Use [PERSON_NAME] power" at bounding box center [884, 253] width 134 height 22
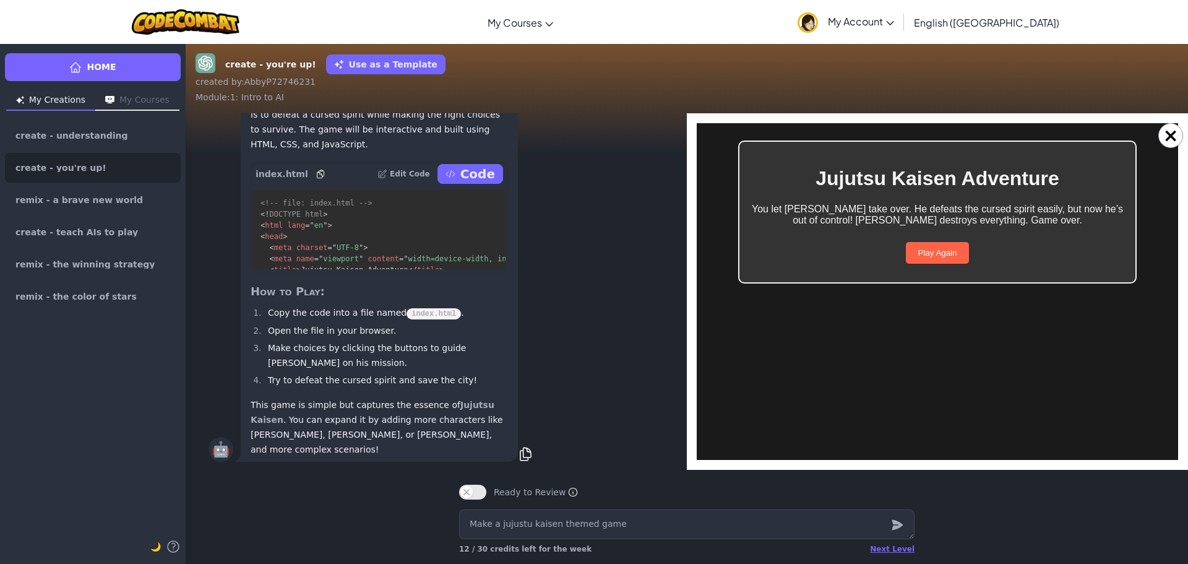
click at [914, 251] on button "Play Again" at bounding box center [938, 253] width 64 height 22
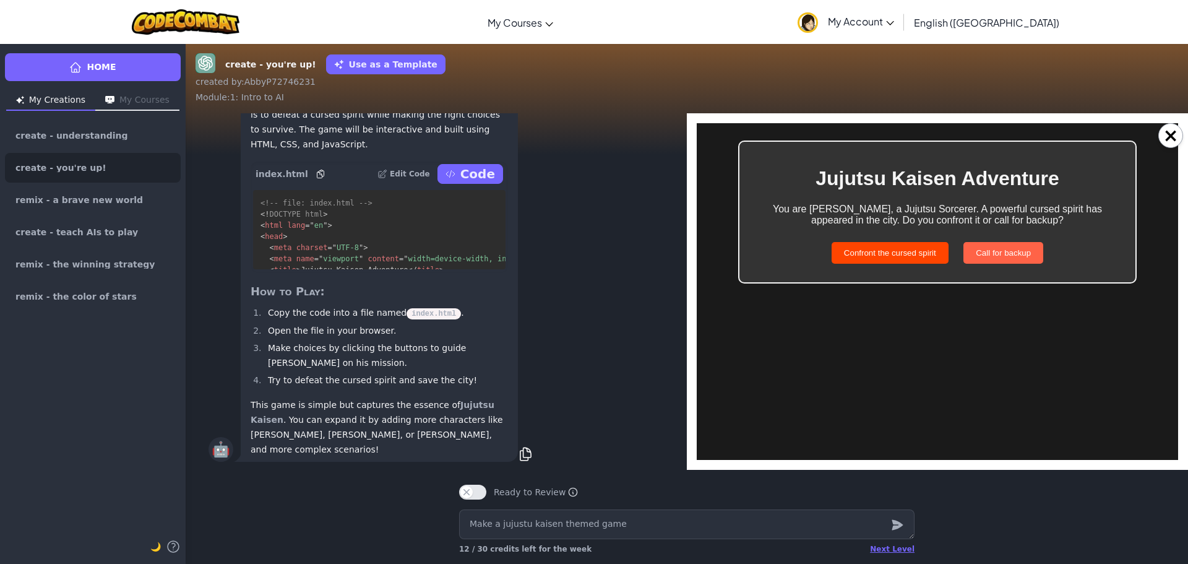
click at [979, 254] on button "Call for backup" at bounding box center [1003, 253] width 80 height 22
click at [946, 262] on button "Play Again" at bounding box center [938, 253] width 64 height 22
click at [1161, 144] on button "×" at bounding box center [1170, 135] width 25 height 25
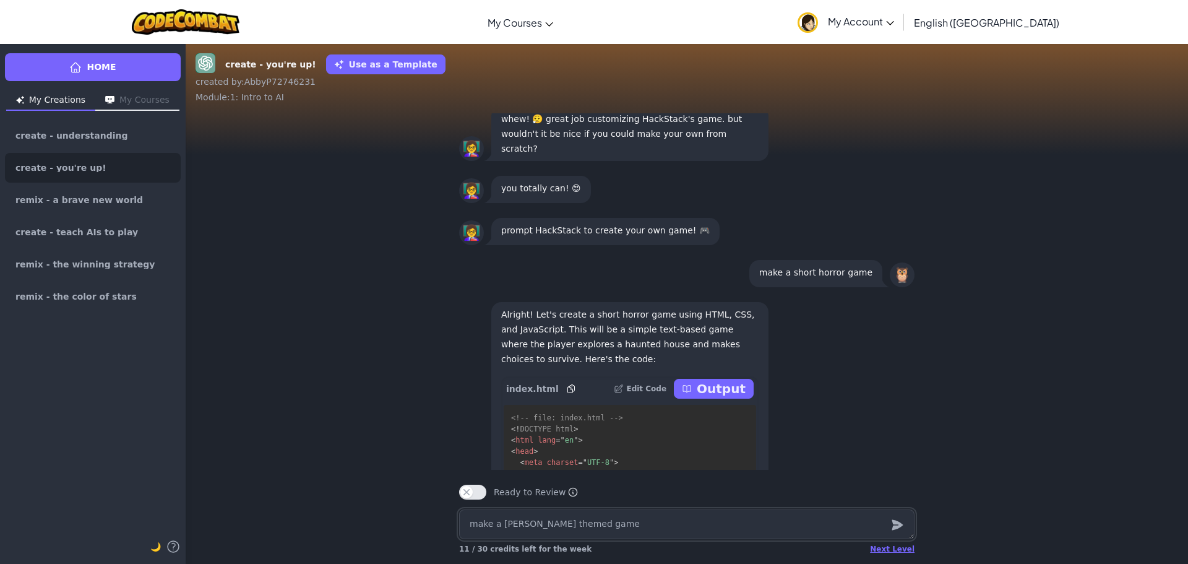
scroll to position [-1452, 0]
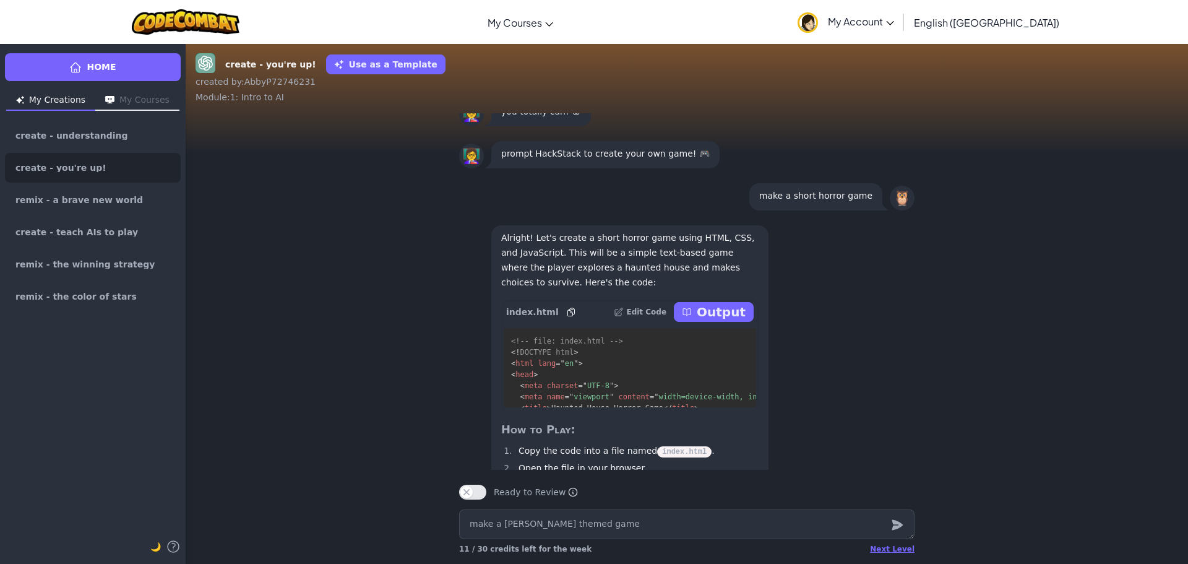
click at [739, 320] on p "Output" at bounding box center [721, 311] width 49 height 17
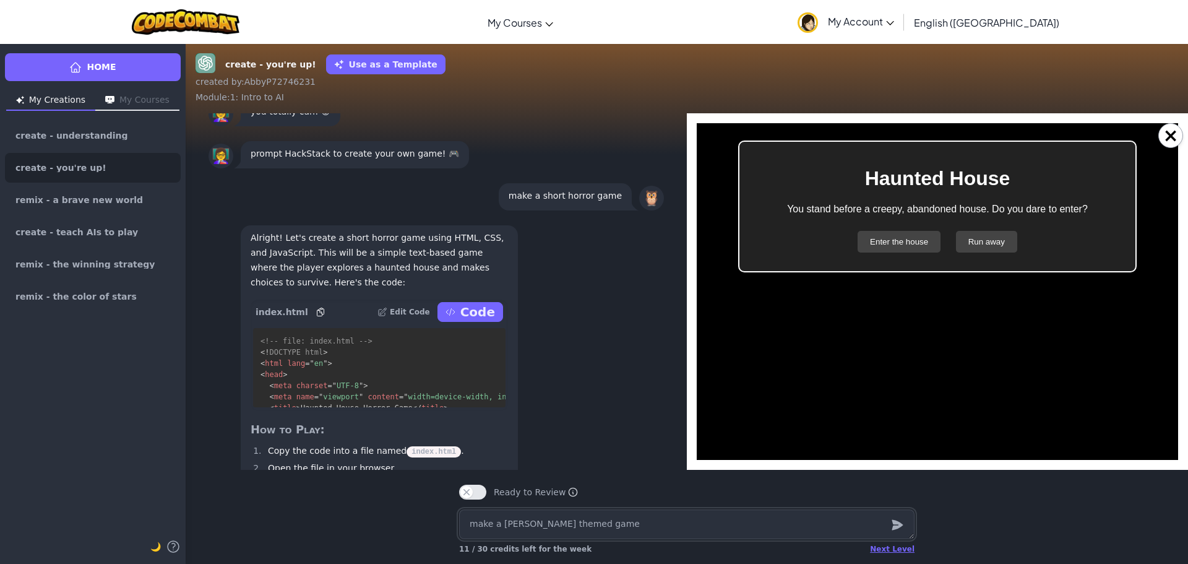
scroll to position [0, 0]
click at [1178, 144] on div "×" at bounding box center [937, 291] width 501 height 356
click at [1160, 142] on button "×" at bounding box center [1170, 135] width 25 height 25
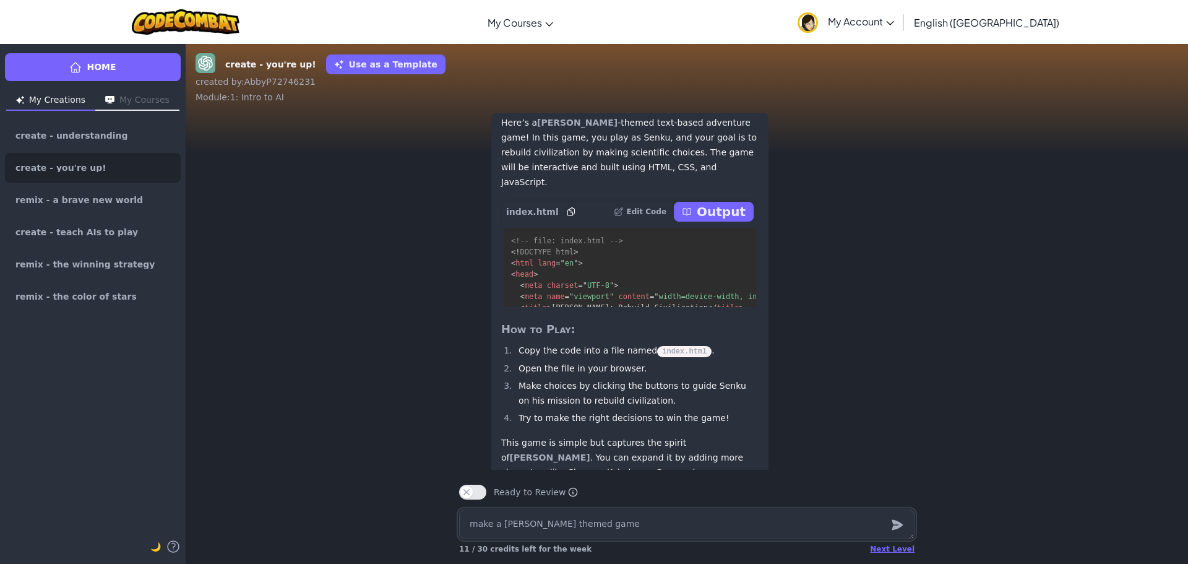
scroll to position [1, 0]
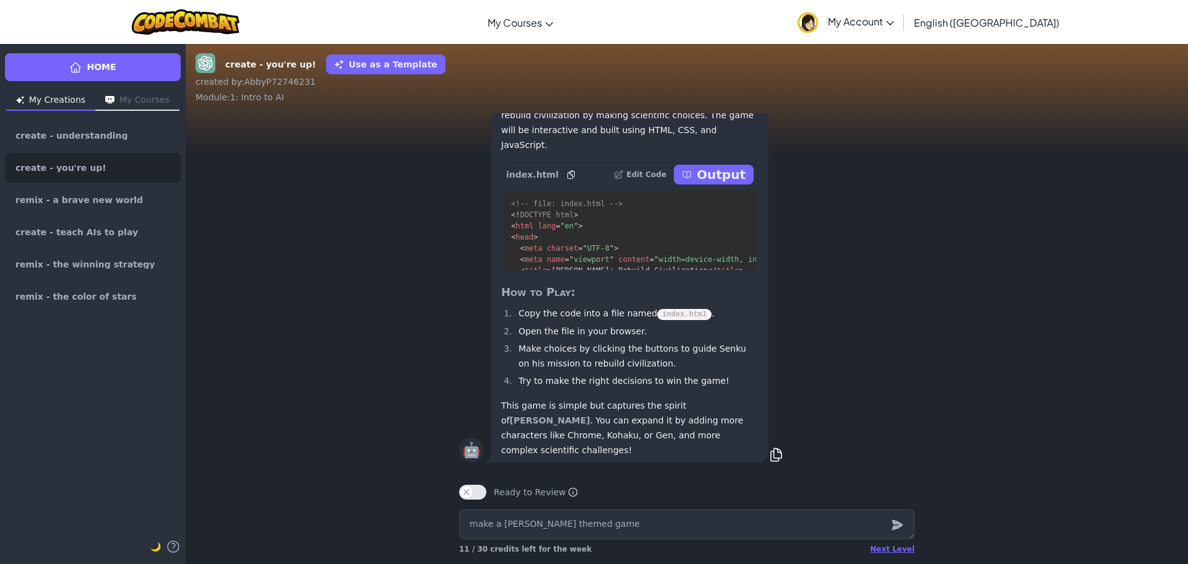
click at [727, 183] on p "Output" at bounding box center [721, 174] width 49 height 17
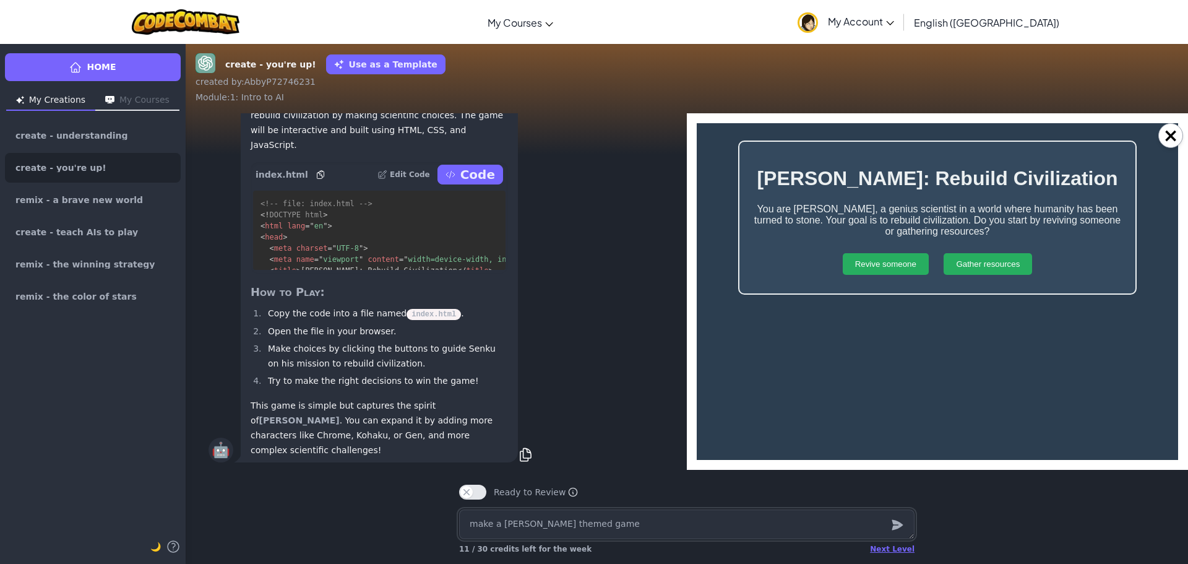
scroll to position [0, 0]
click at [867, 265] on button "Revive someone" at bounding box center [886, 264] width 86 height 22
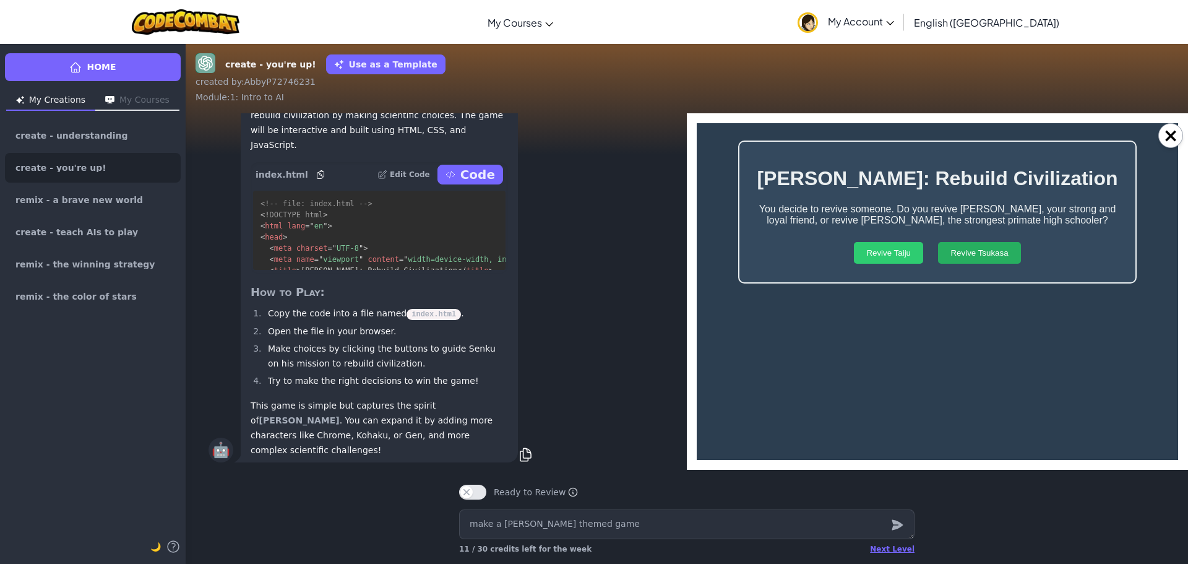
click at [878, 260] on button "Revive Taiju" at bounding box center [888, 253] width 69 height 22
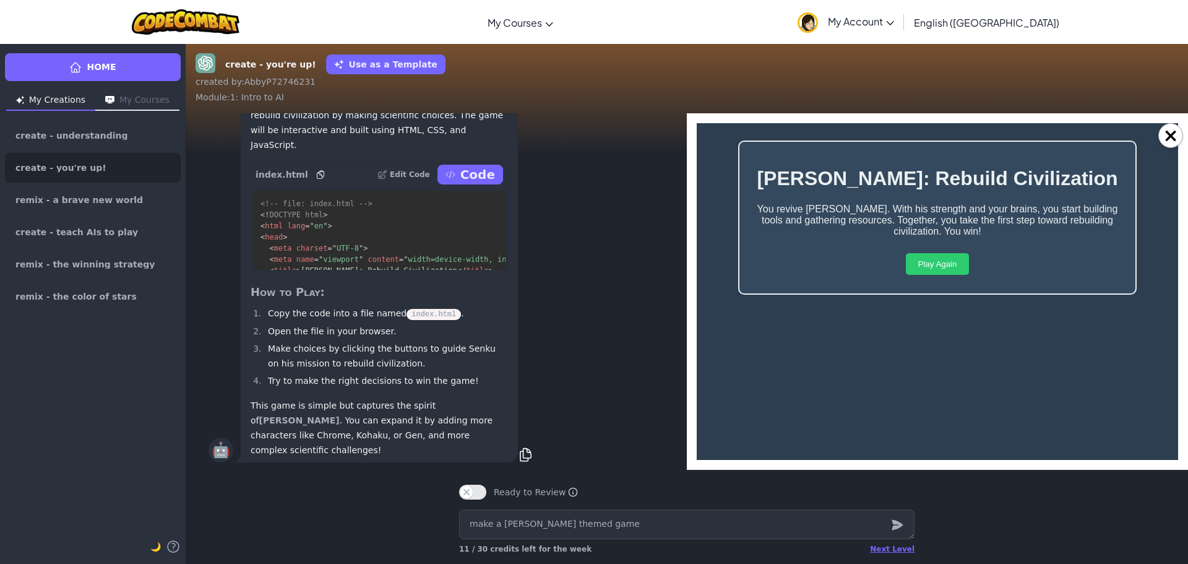
click at [940, 264] on button "Play Again" at bounding box center [938, 264] width 64 height 22
click at [976, 270] on button "Gather resources" at bounding box center [987, 264] width 88 height 22
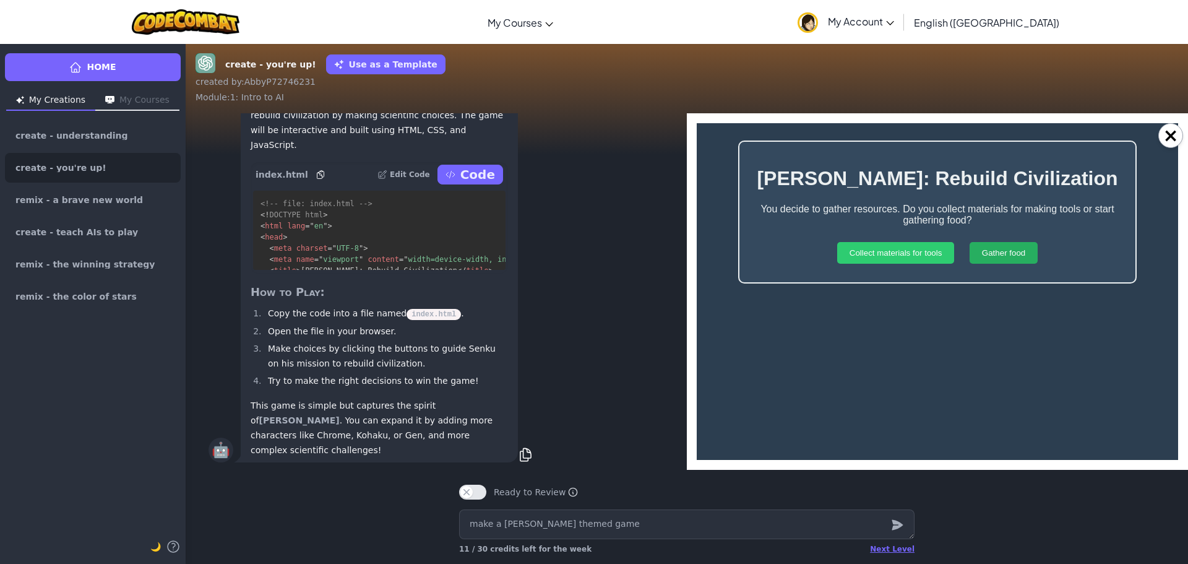
click at [935, 246] on button "Collect materials for tools" at bounding box center [896, 253] width 118 height 22
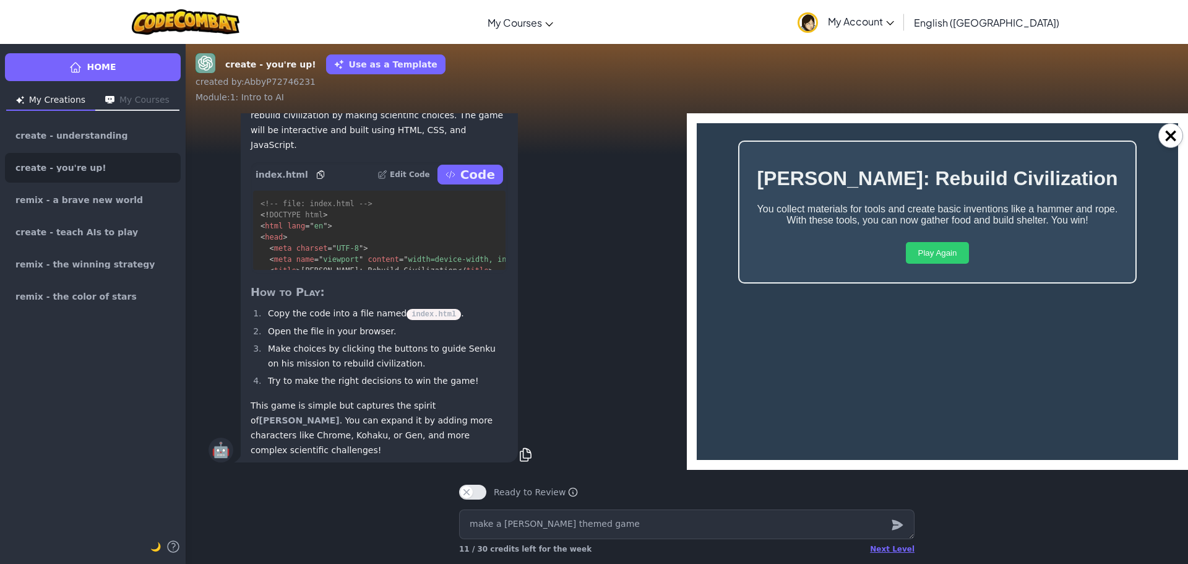
click at [942, 256] on button "Play Again" at bounding box center [938, 253] width 64 height 22
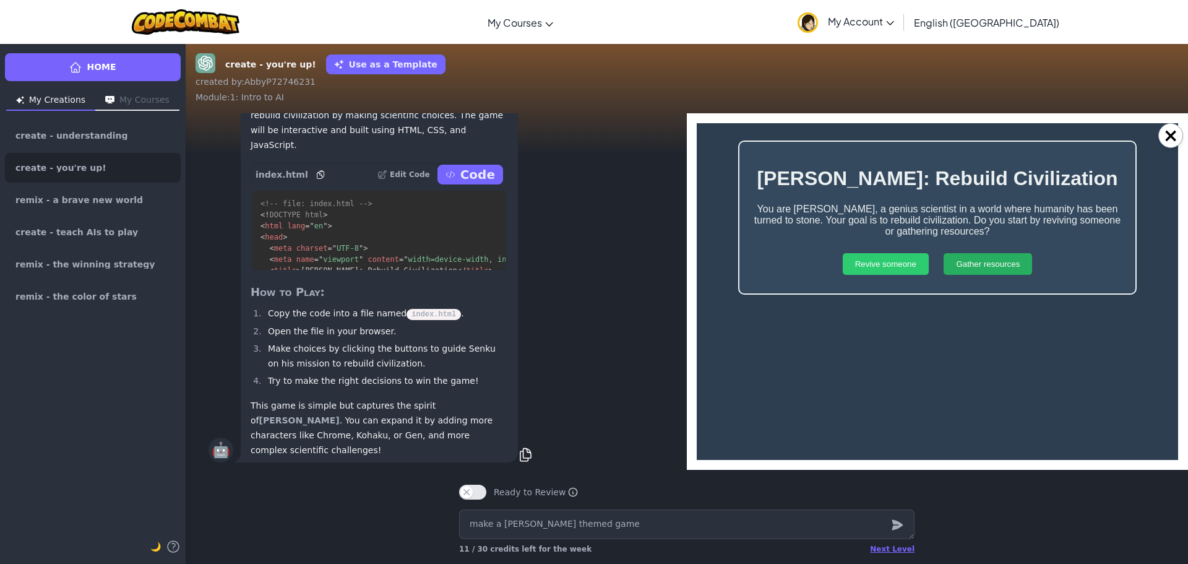
click at [914, 255] on button "Revive someone" at bounding box center [886, 264] width 86 height 22
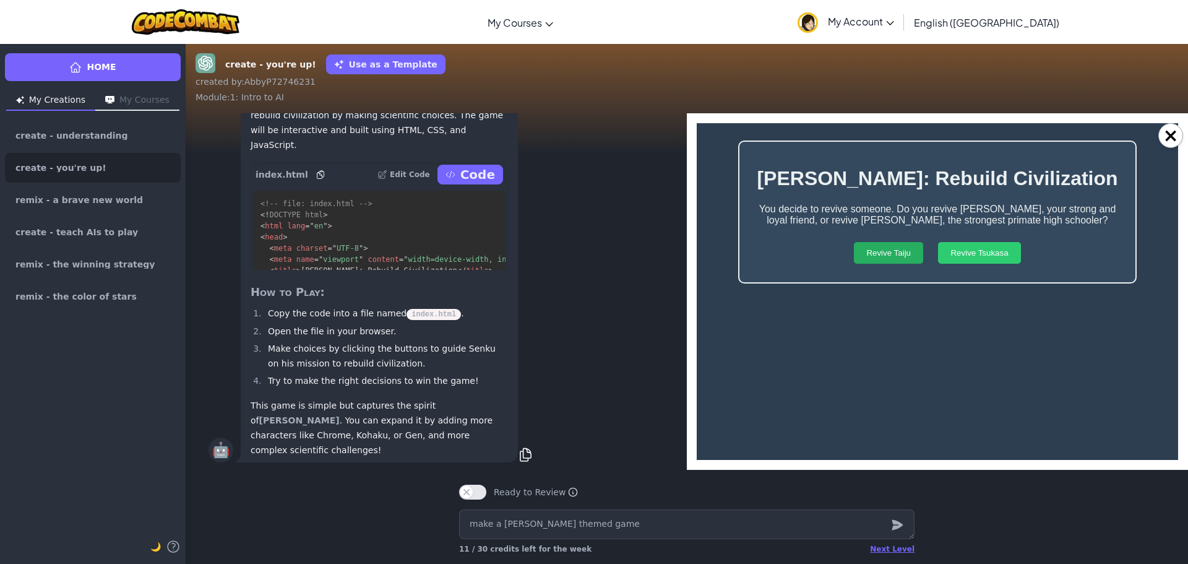
click at [949, 249] on button "Revive Tsukasa" at bounding box center [979, 253] width 82 height 22
click at [930, 258] on button "Play Again" at bounding box center [938, 253] width 64 height 22
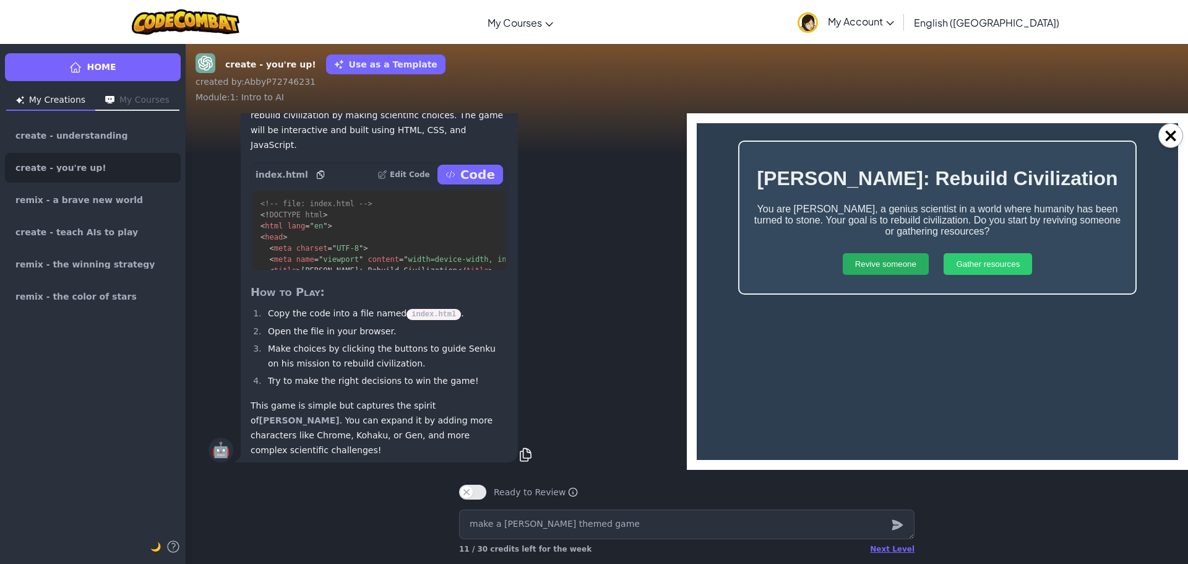
click at [1012, 258] on button "Gather resources" at bounding box center [987, 264] width 88 height 22
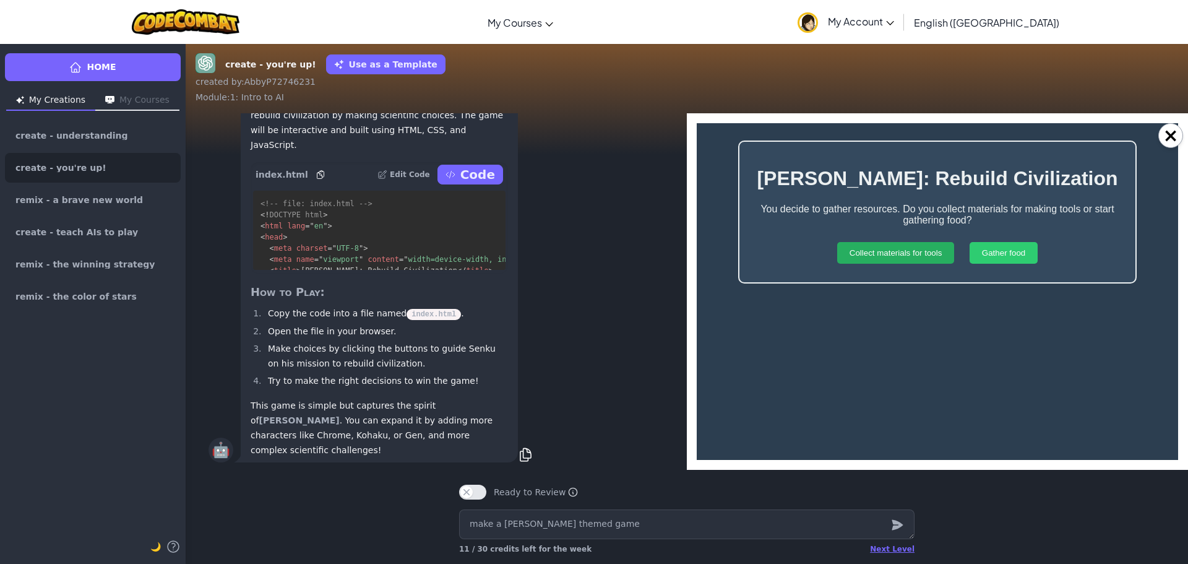
click at [1008, 254] on button "Gather food" at bounding box center [1003, 253] width 68 height 22
click at [956, 248] on button "Play Again" at bounding box center [938, 253] width 64 height 22
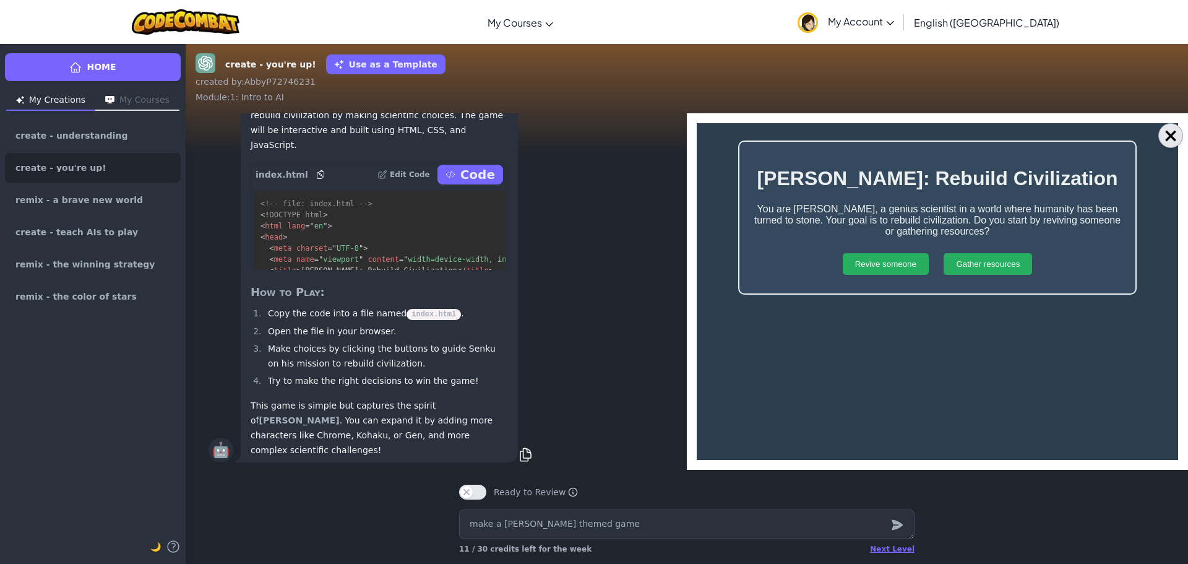
click at [1171, 137] on button "×" at bounding box center [1170, 135] width 25 height 25
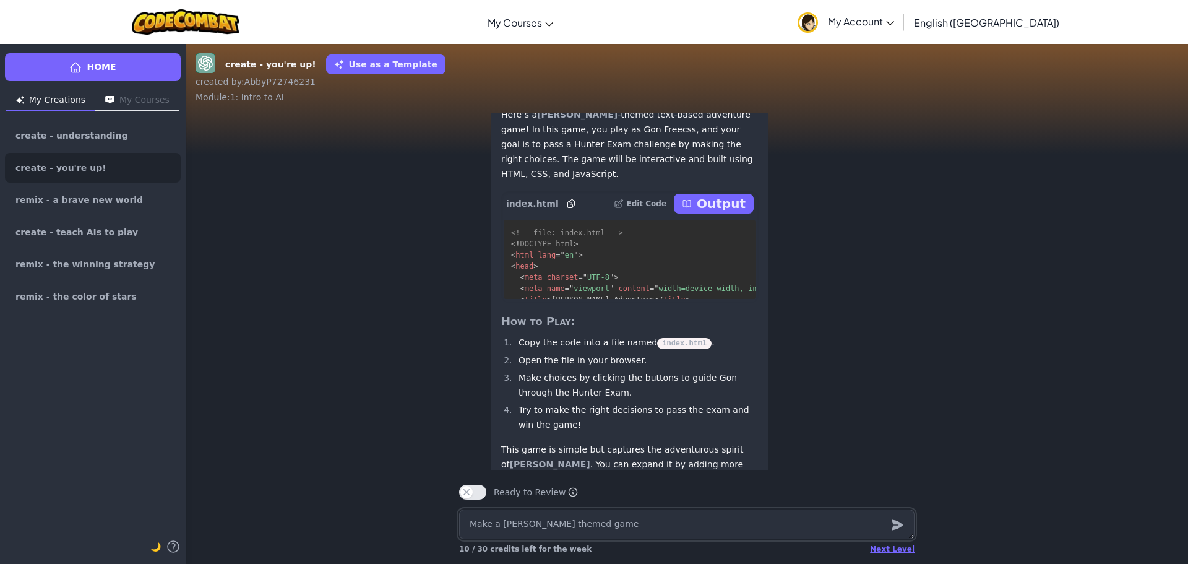
scroll to position [1, 0]
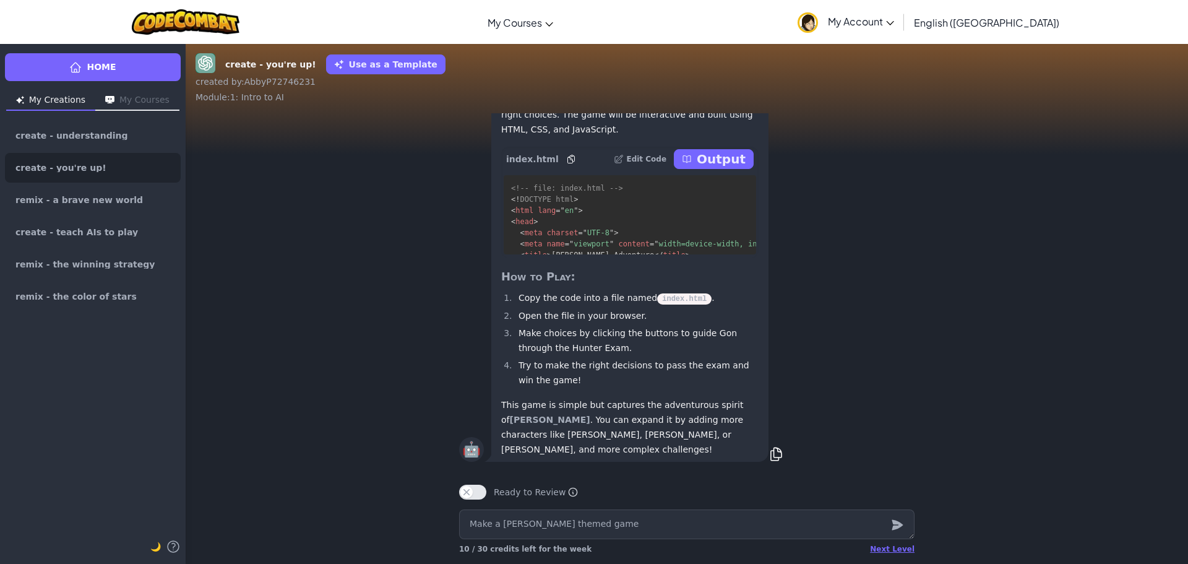
click at [736, 168] on p "Output" at bounding box center [721, 158] width 49 height 17
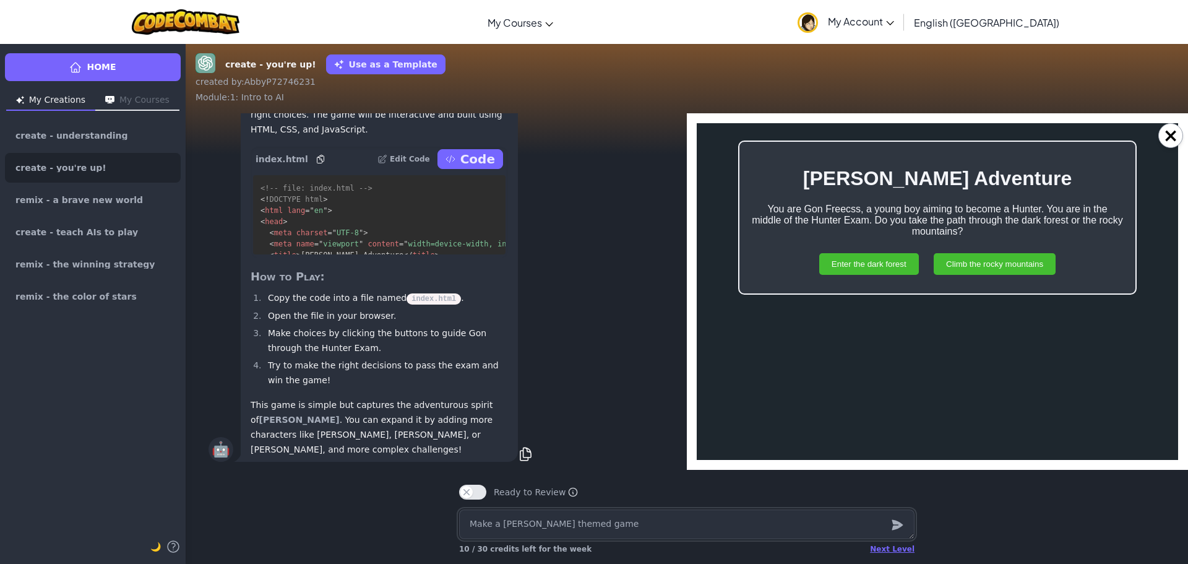
scroll to position [0, 0]
click at [971, 263] on button "Climb the rocky mountains" at bounding box center [995, 264] width 122 height 22
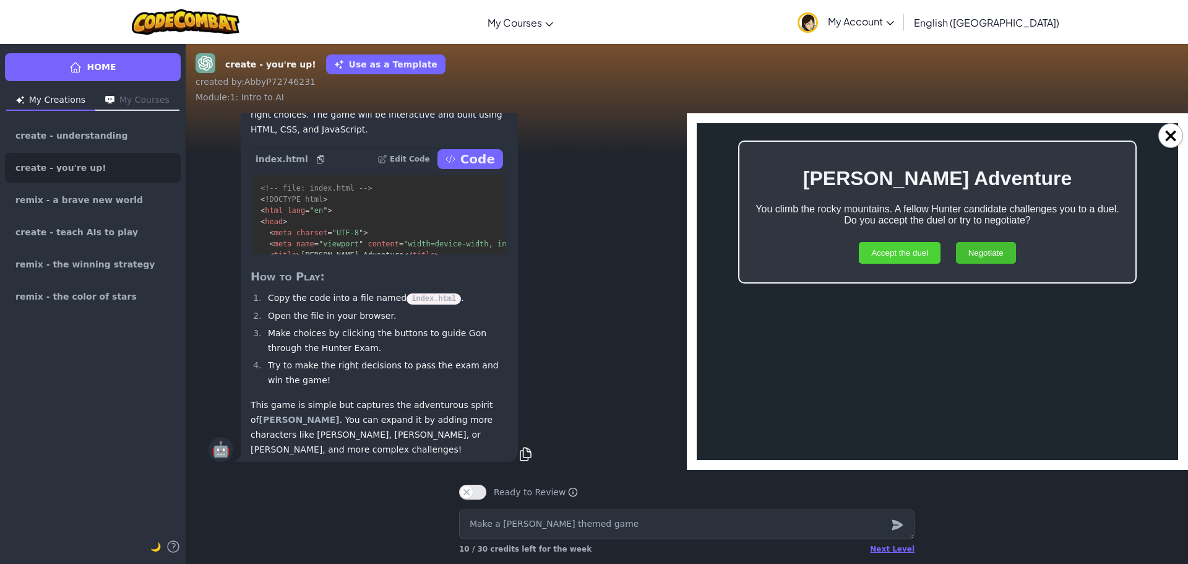
click at [923, 255] on button "Accept the duel" at bounding box center [900, 253] width 82 height 22
click at [934, 255] on button "Play Again" at bounding box center [938, 253] width 64 height 22
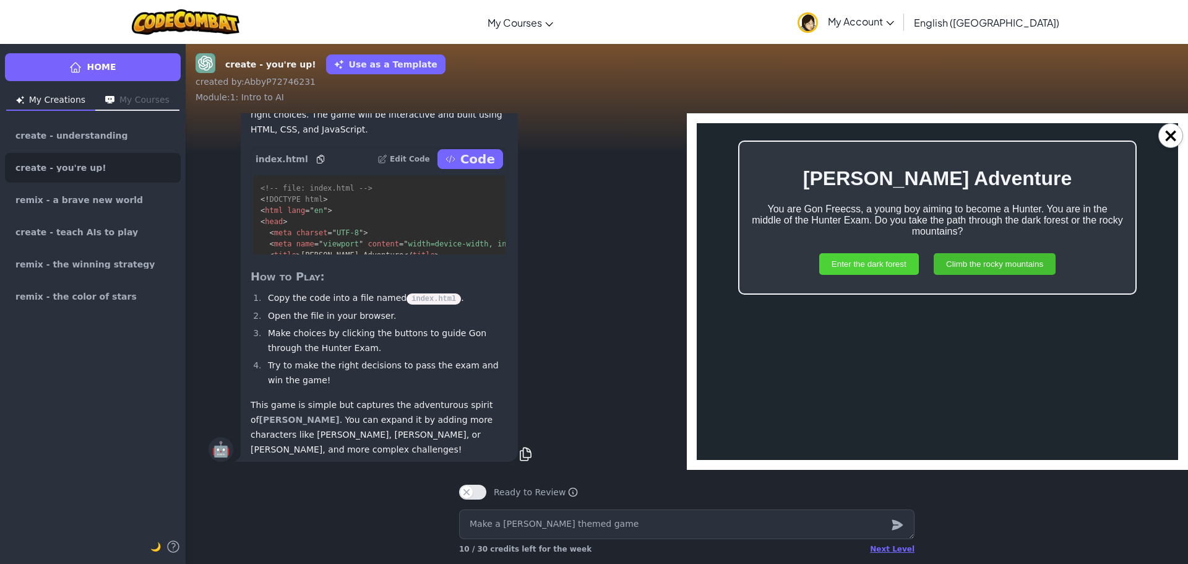
click at [891, 268] on button "Enter the dark forest" at bounding box center [869, 264] width 100 height 22
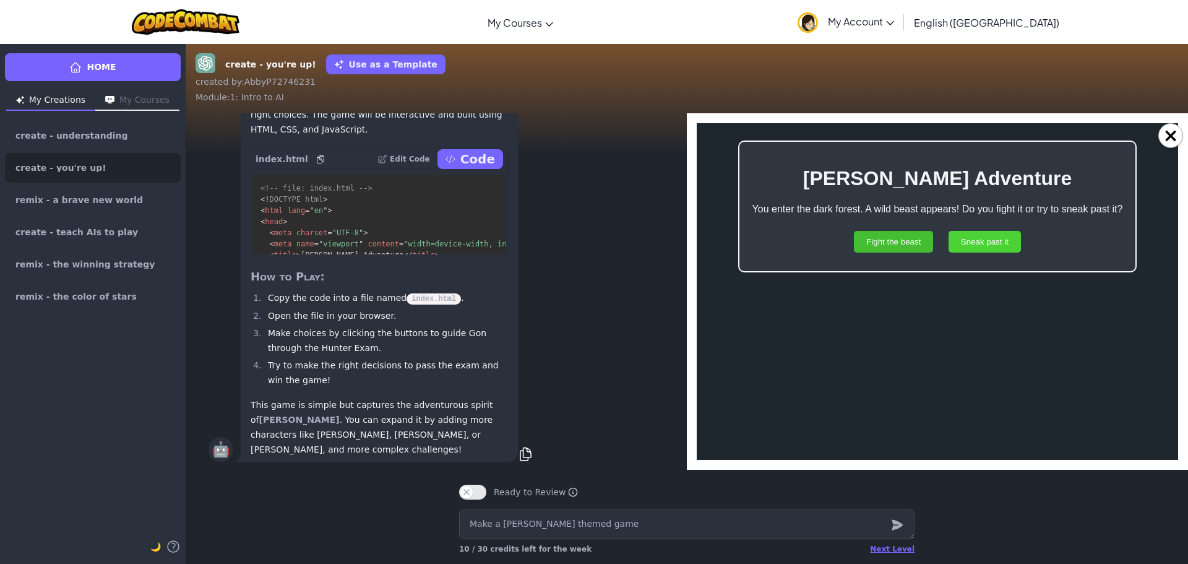
click at [962, 243] on button "Sneak past it" at bounding box center [984, 242] width 72 height 22
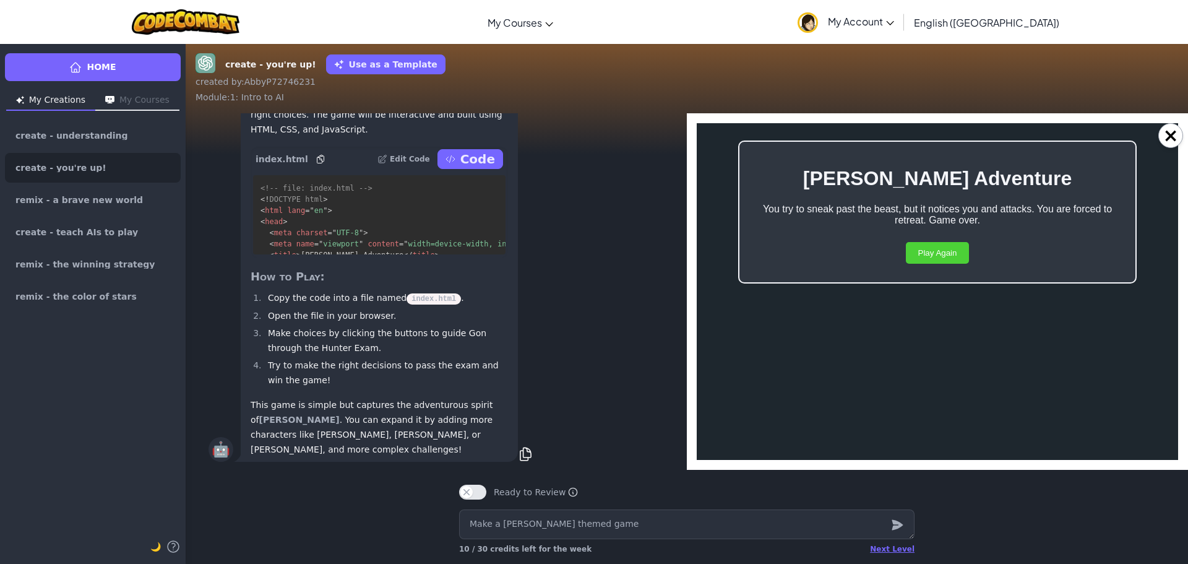
click at [937, 255] on button "Play Again" at bounding box center [938, 253] width 64 height 22
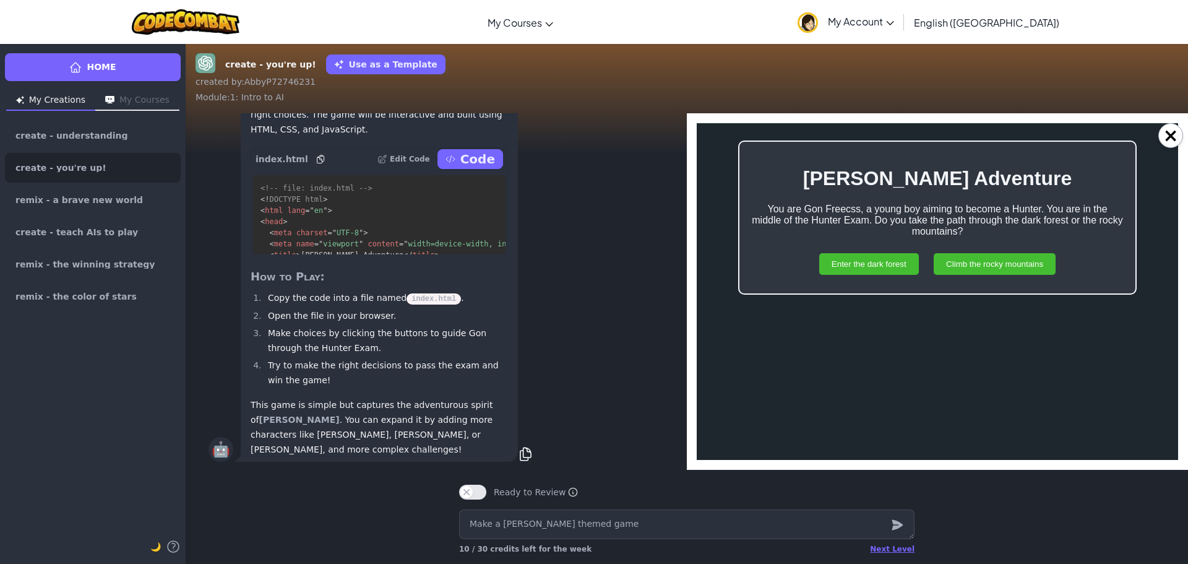
click at [889, 275] on div "Enter the dark forest Climb the rocky mountains" at bounding box center [937, 264] width 371 height 34
click at [886, 271] on button "Enter the dark forest" at bounding box center [869, 264] width 100 height 22
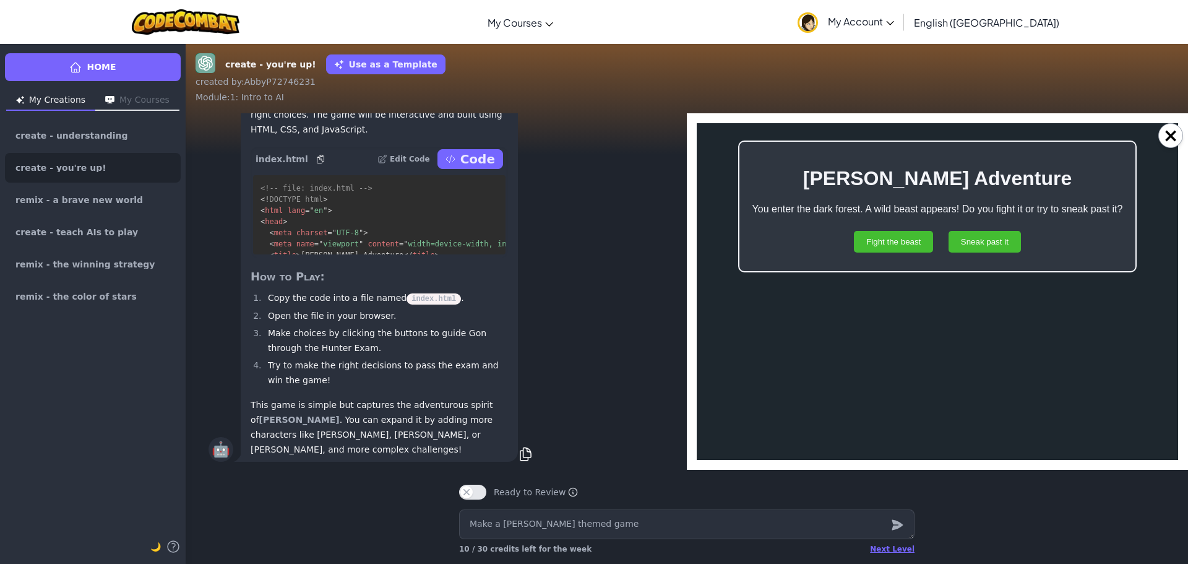
click at [890, 225] on div "Fight the beast Sneak past it" at bounding box center [937, 242] width 371 height 34
click at [890, 238] on button "Fight the beast" at bounding box center [893, 242] width 79 height 22
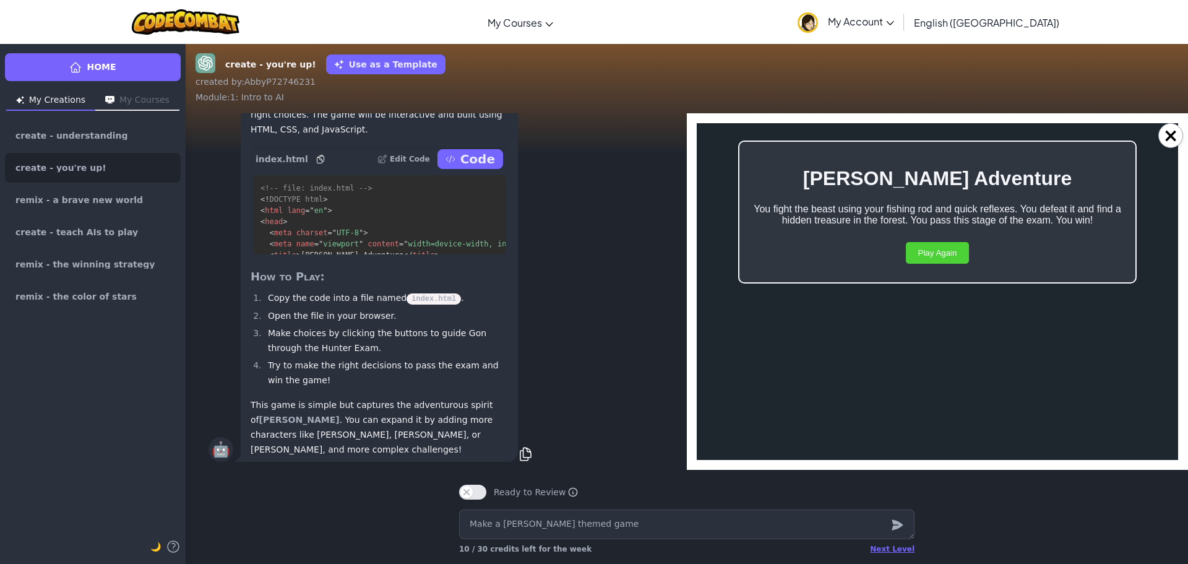
click at [962, 249] on button "Play Again" at bounding box center [938, 253] width 64 height 22
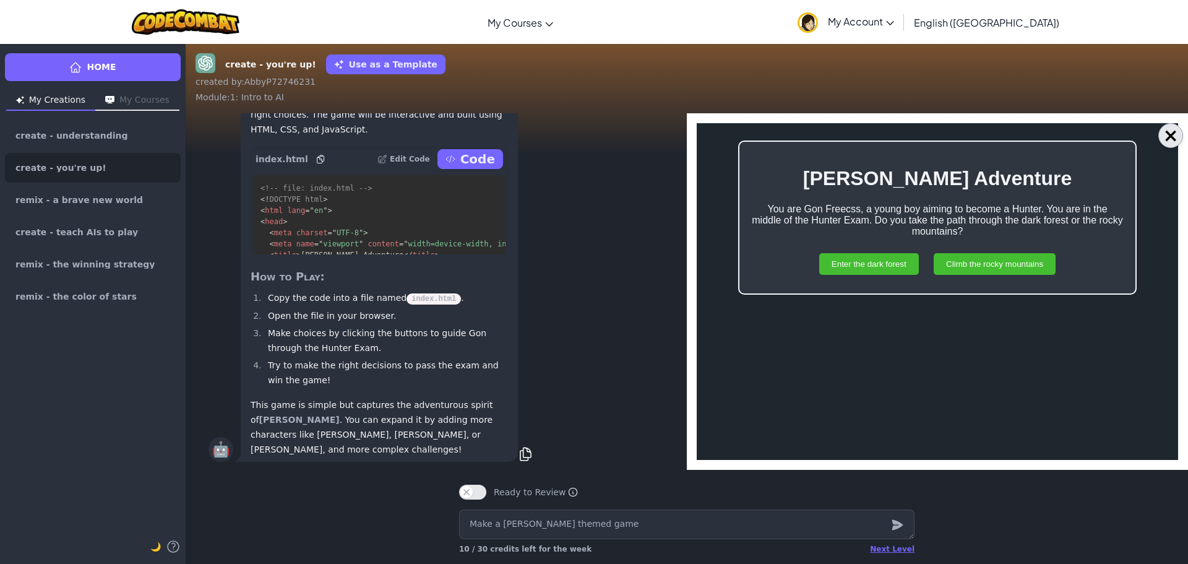
click at [1166, 141] on button "×" at bounding box center [1170, 135] width 25 height 25
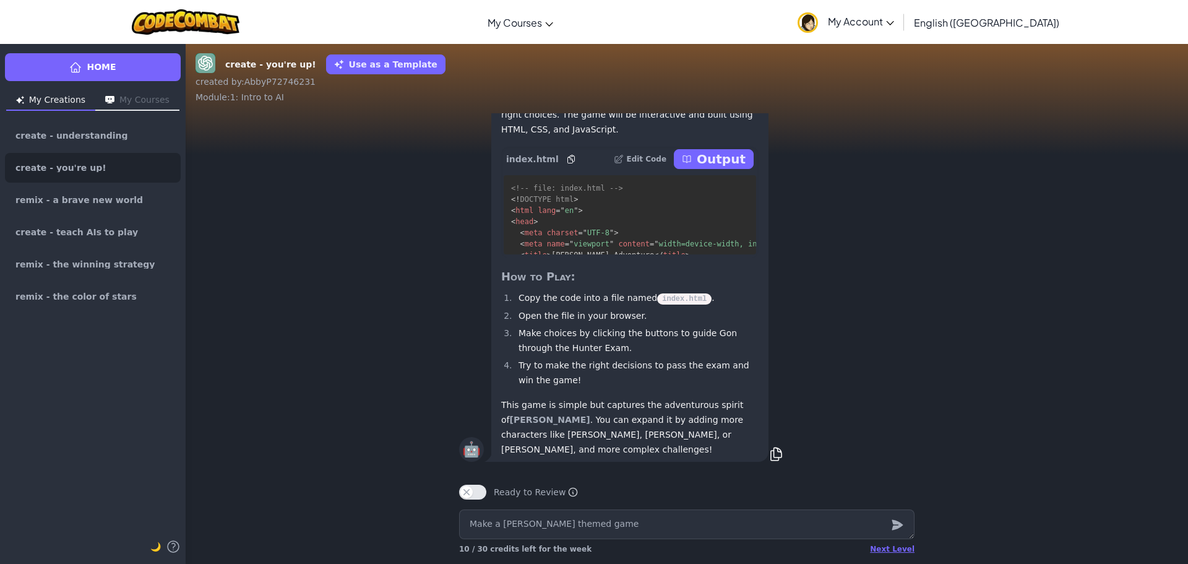
scroll to position [-102, 0]
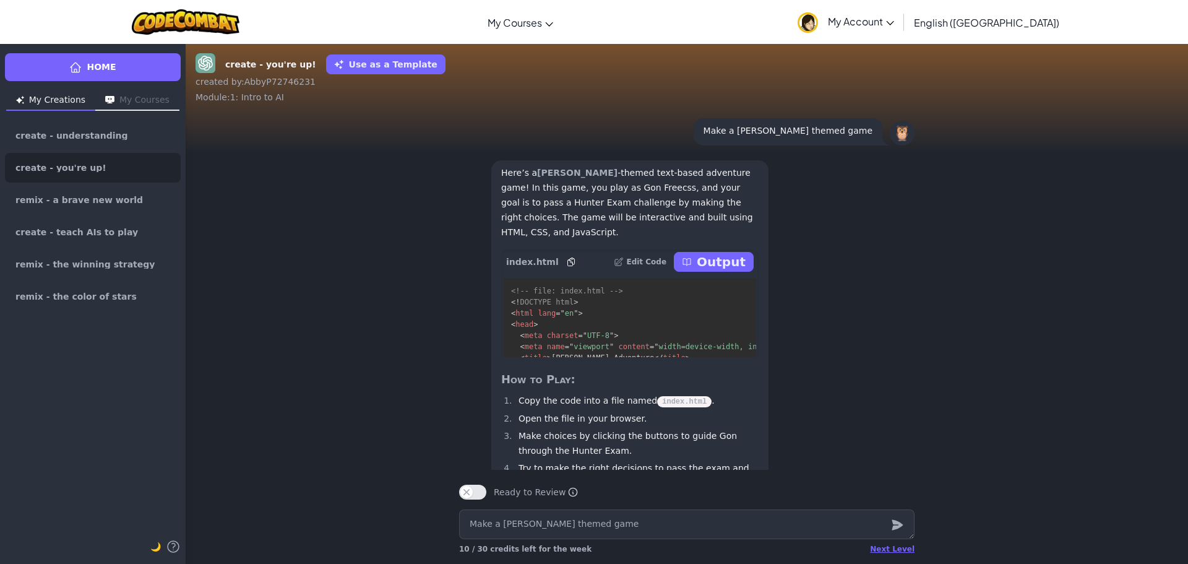
click at [723, 270] on p "Output" at bounding box center [721, 261] width 49 height 17
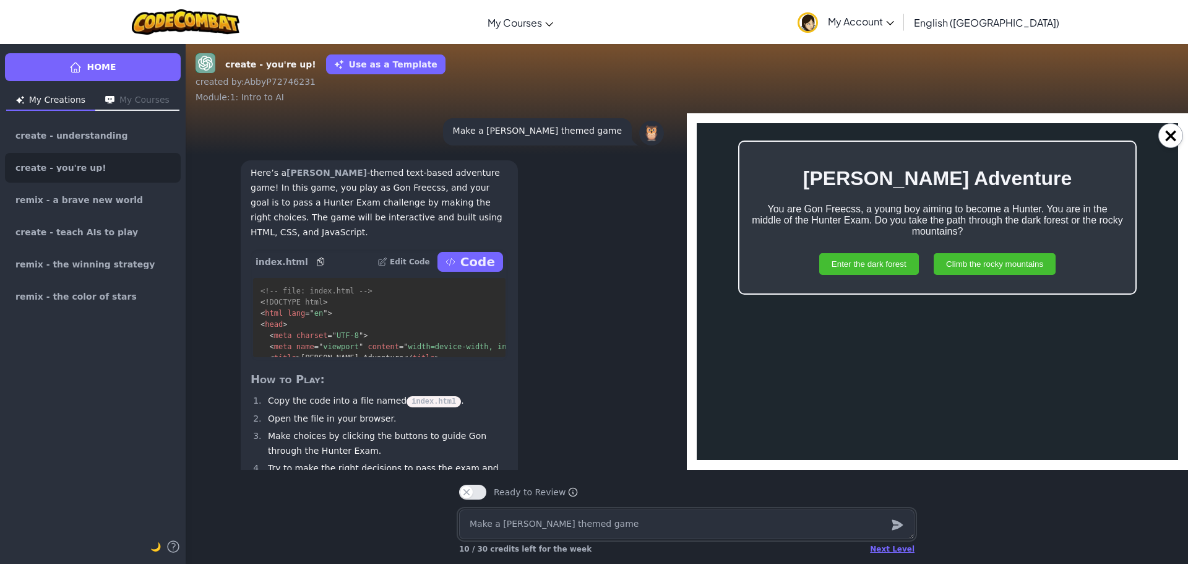
scroll to position [0, 0]
click at [1162, 137] on button "×" at bounding box center [1170, 135] width 25 height 25
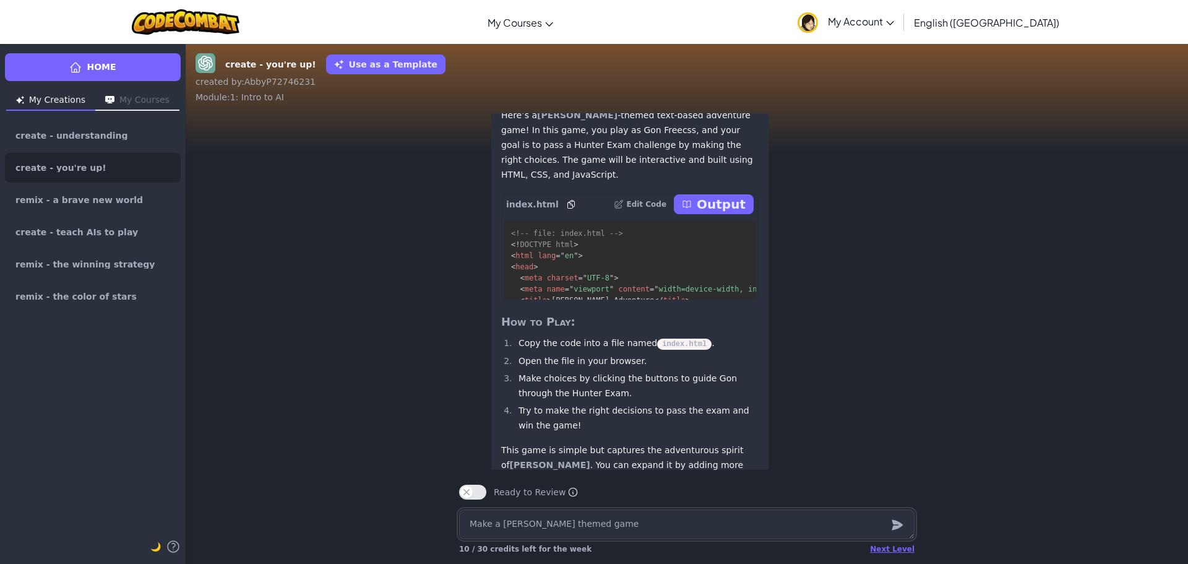
scroll to position [1, 0]
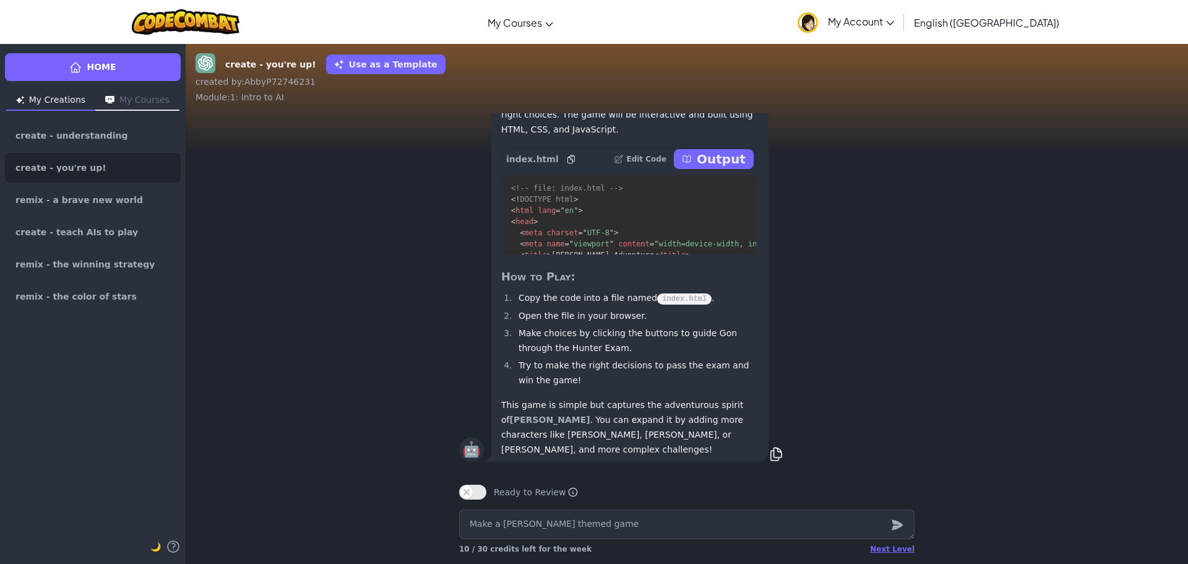
click at [693, 167] on button "Output" at bounding box center [714, 159] width 80 height 20
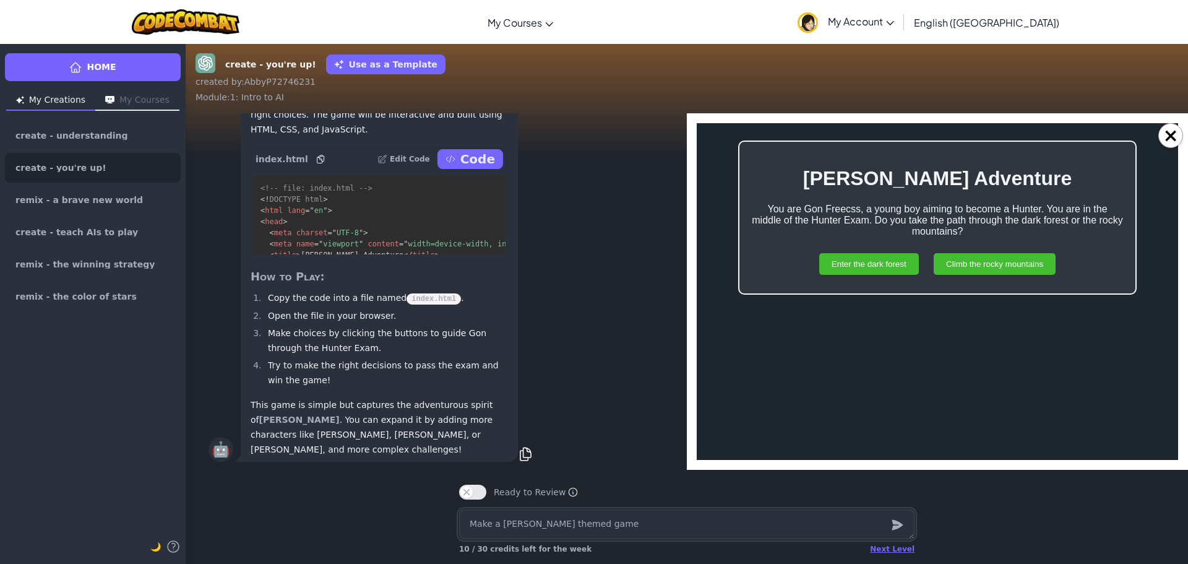
scroll to position [0, 0]
click at [850, 257] on button "Enter the dark forest" at bounding box center [869, 264] width 100 height 22
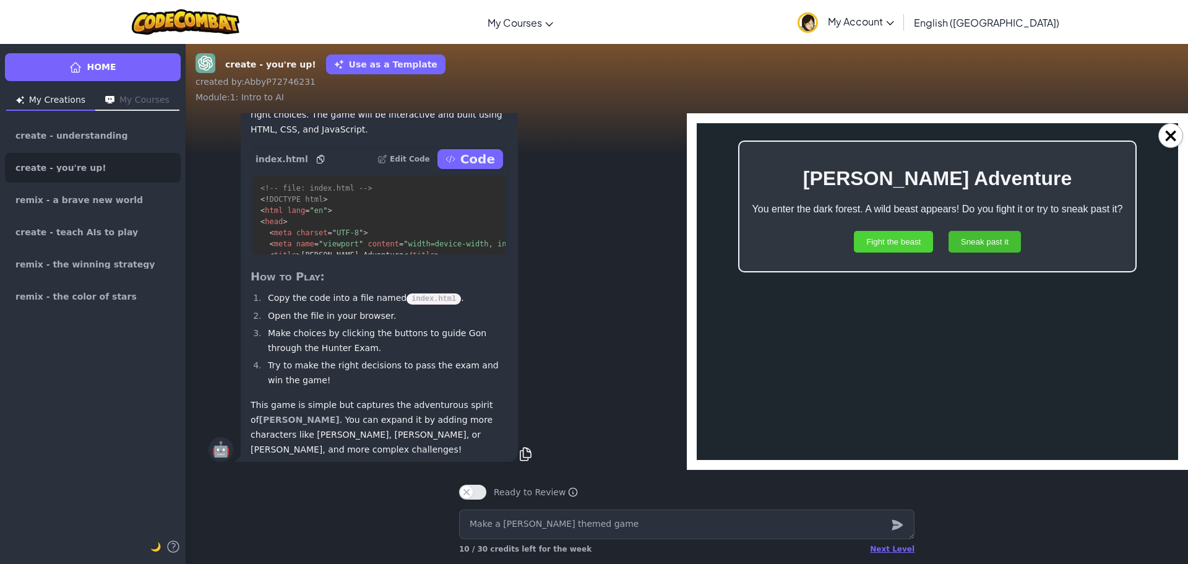
click at [896, 240] on button "Fight the beast" at bounding box center [893, 242] width 79 height 22
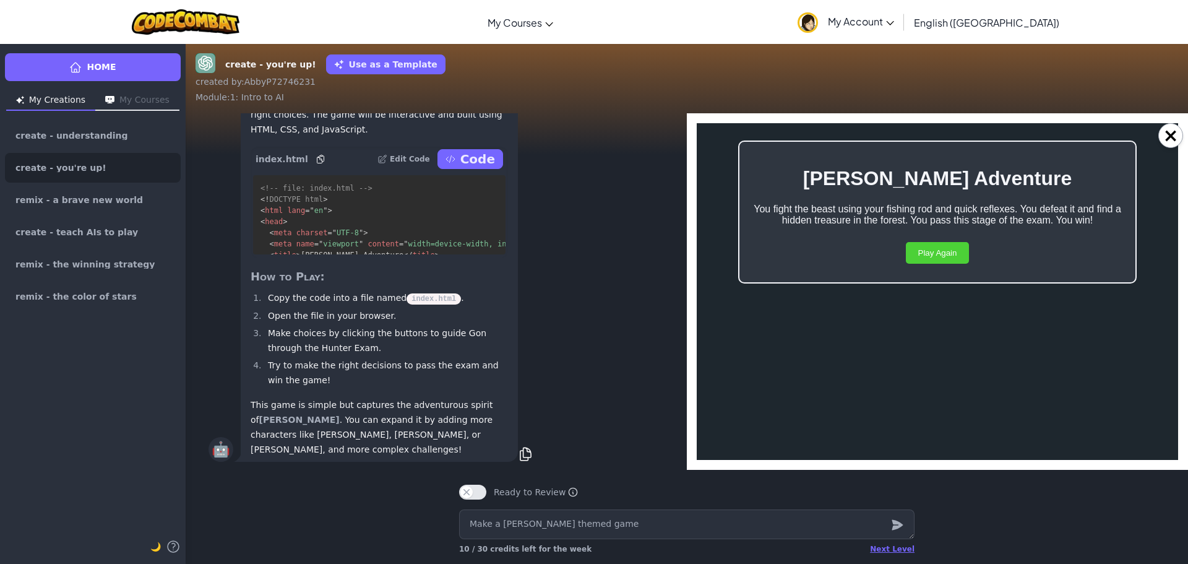
click at [920, 253] on button "Play Again" at bounding box center [938, 253] width 64 height 22
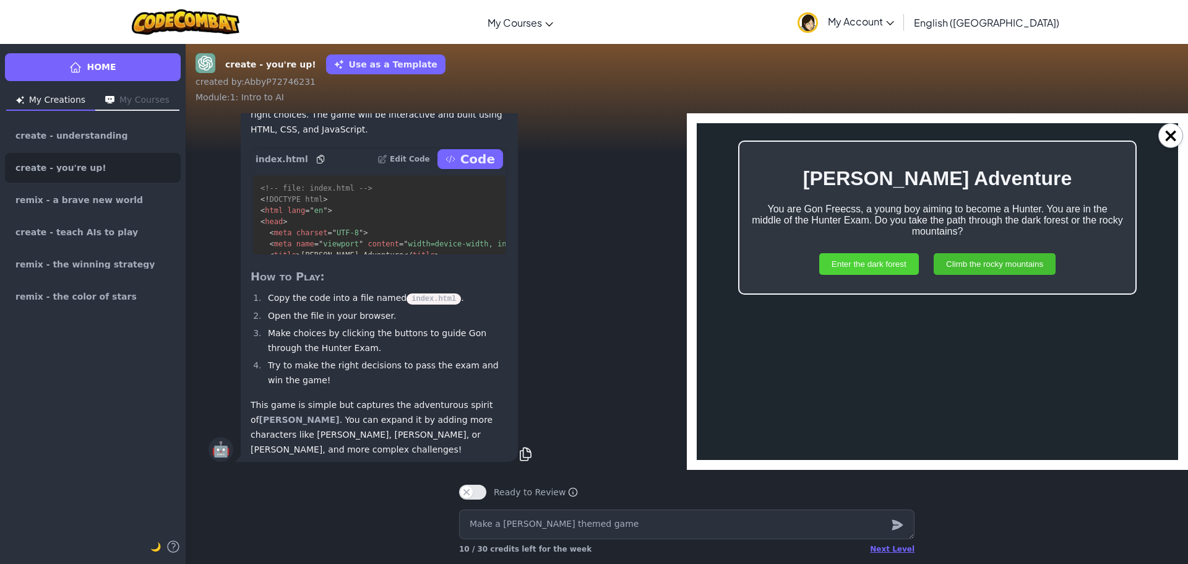
click at [897, 259] on button "Enter the dark forest" at bounding box center [869, 264] width 100 height 22
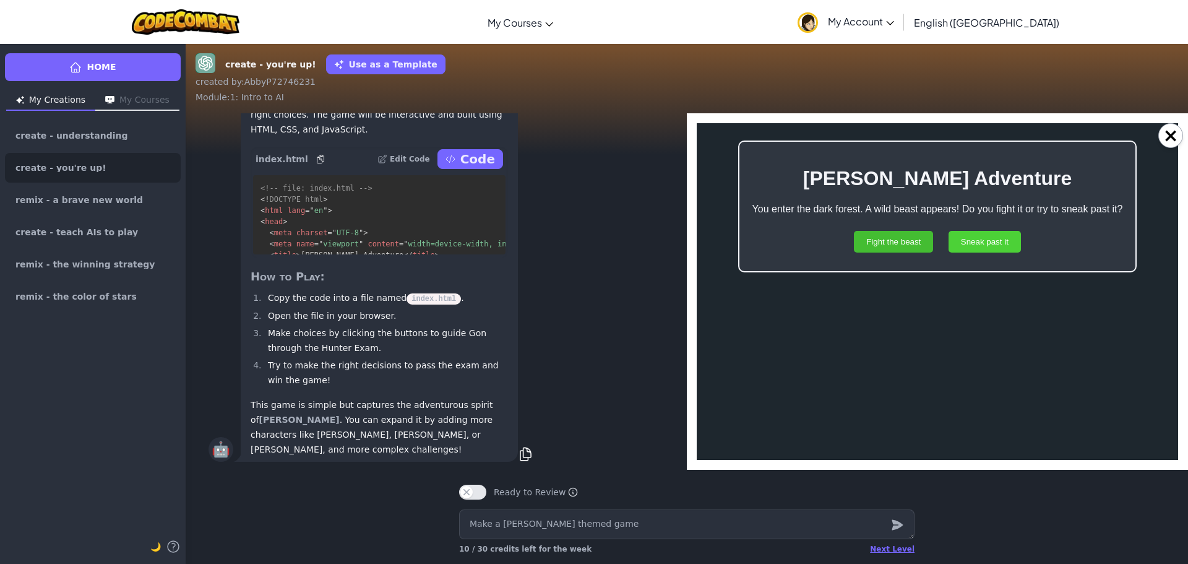
click at [953, 238] on button "Sneak past it" at bounding box center [984, 242] width 72 height 22
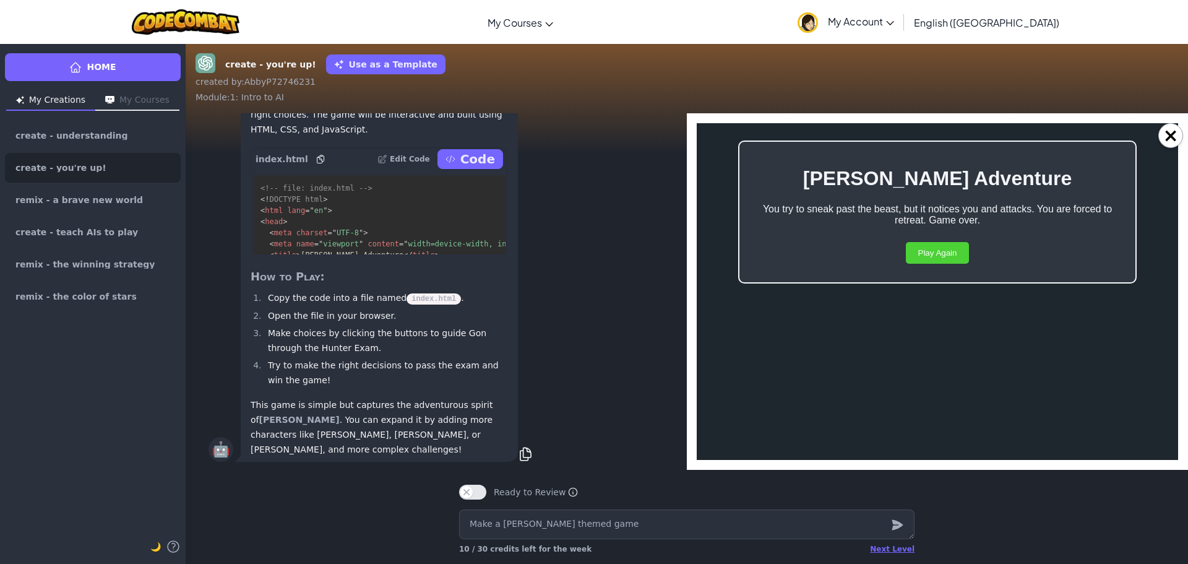
click at [948, 257] on button "Play Again" at bounding box center [938, 253] width 64 height 22
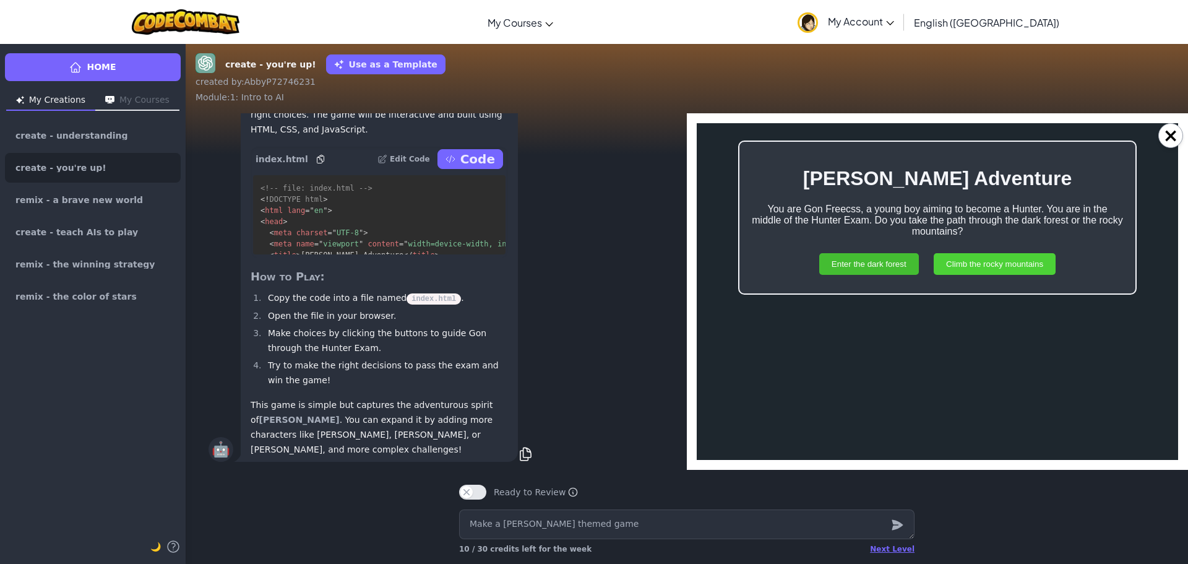
click at [980, 264] on button "Climb the rocky mountains" at bounding box center [995, 264] width 122 height 22
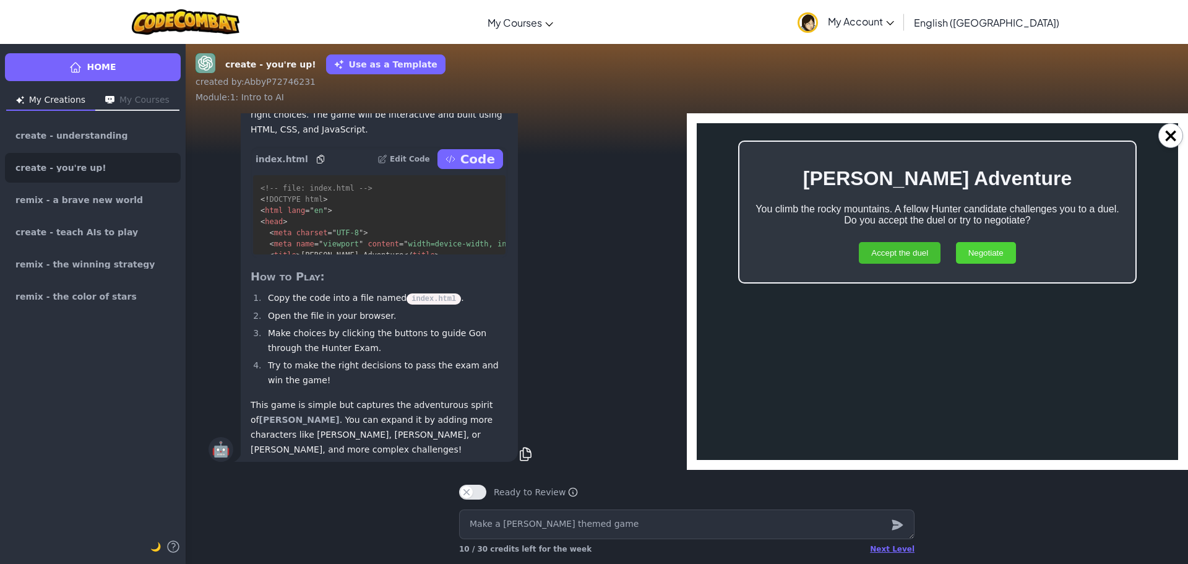
drag, startPoint x: 992, startPoint y: 236, endPoint x: 994, endPoint y: 242, distance: 6.5
click at [993, 236] on div "Accept the duel Negotiate" at bounding box center [937, 253] width 371 height 34
click at [920, 260] on button "Accept the duel" at bounding box center [900, 253] width 82 height 22
click at [920, 259] on button "Play Again" at bounding box center [938, 253] width 64 height 22
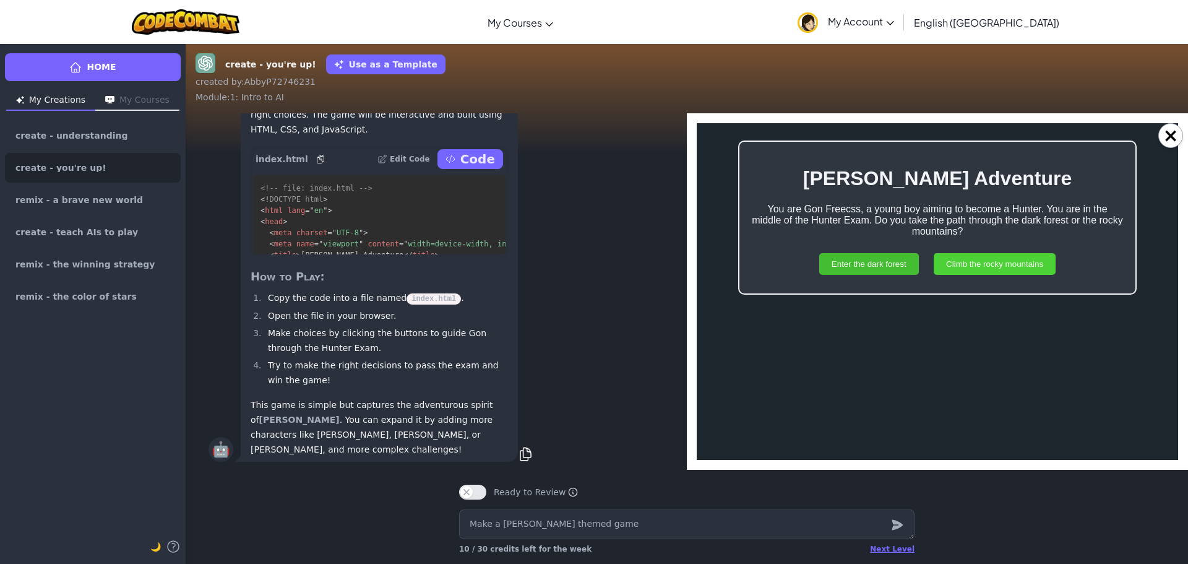
click at [977, 259] on button "Climb the rocky mountains" at bounding box center [995, 264] width 122 height 22
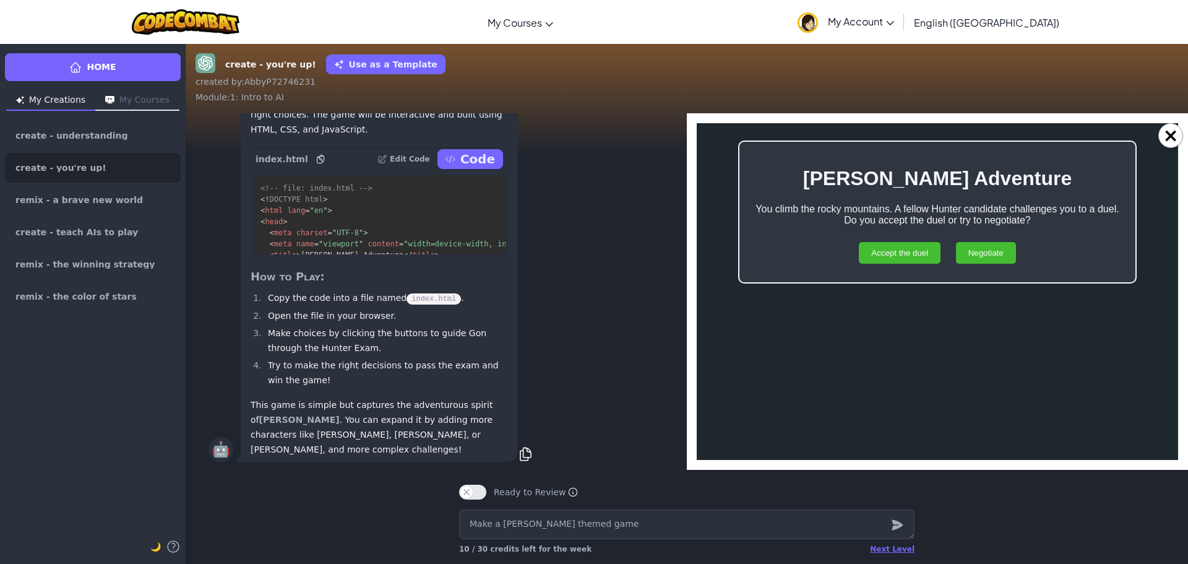
click at [981, 251] on button "Negotiate" at bounding box center [986, 253] width 60 height 22
click at [955, 250] on button "Play Again" at bounding box center [938, 253] width 64 height 22
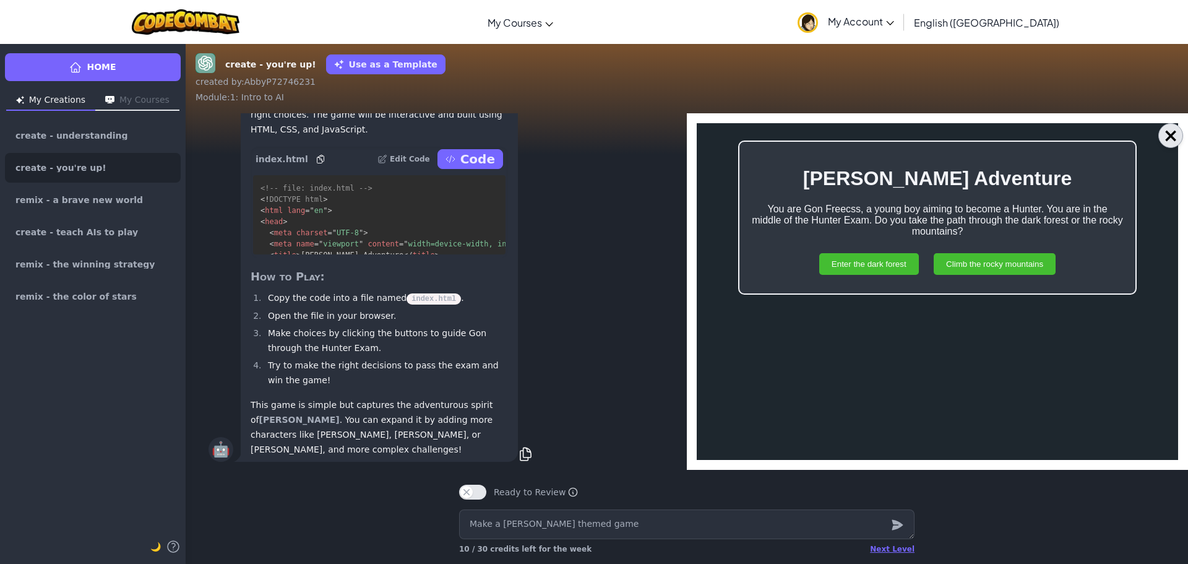
click at [1171, 126] on button "×" at bounding box center [1170, 135] width 25 height 25
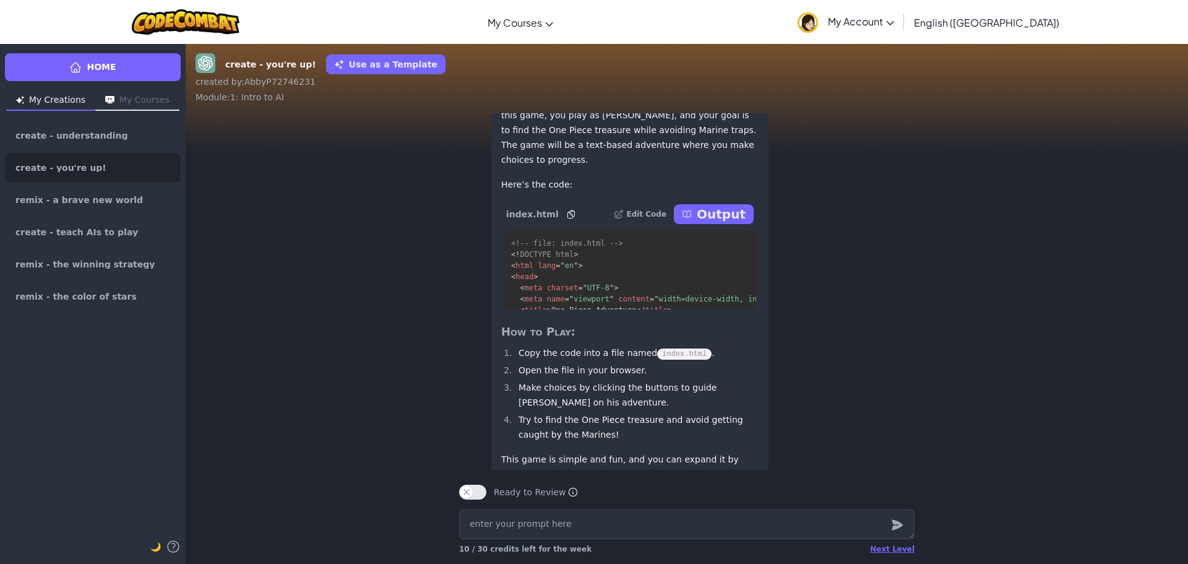
scroll to position [-1399, 0]
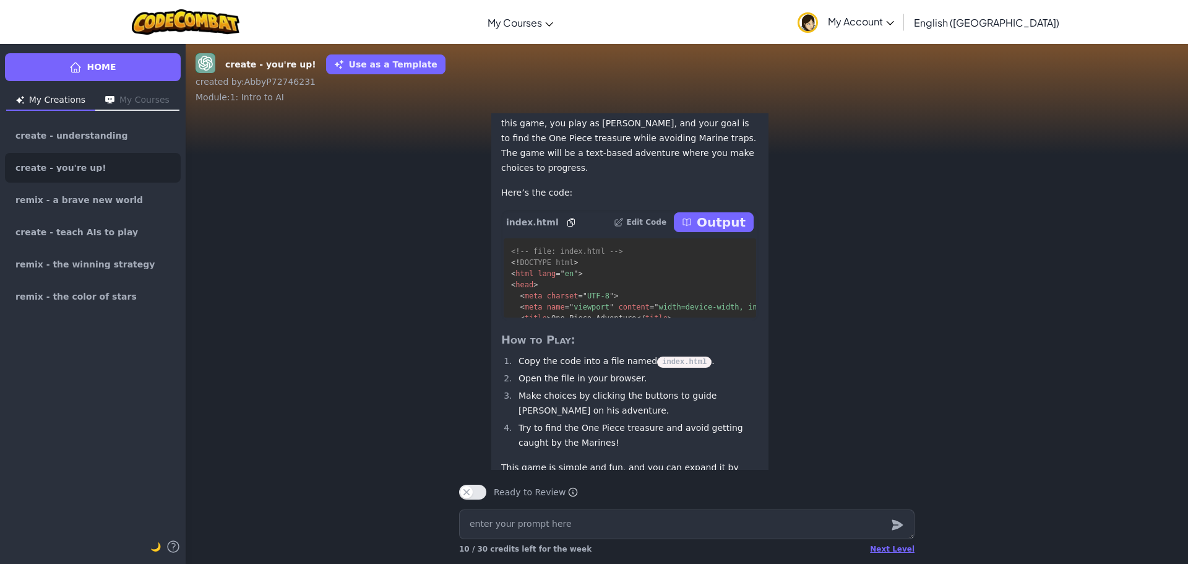
click at [692, 227] on icon at bounding box center [687, 222] width 10 height 10
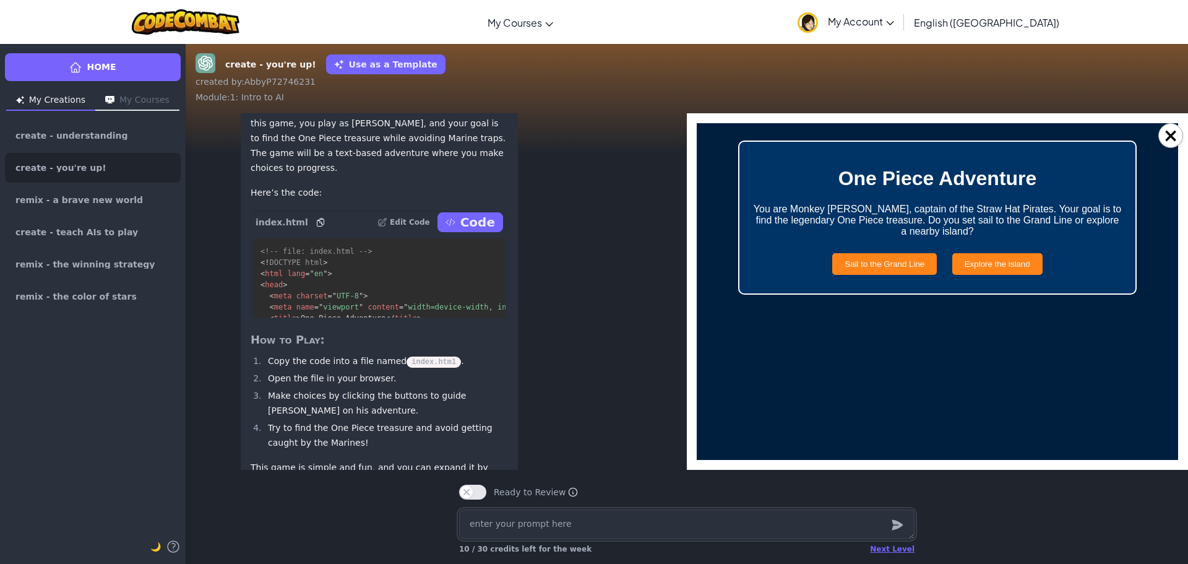
scroll to position [0, 0]
click at [909, 269] on button "Sail to the Grand Line" at bounding box center [884, 264] width 105 height 22
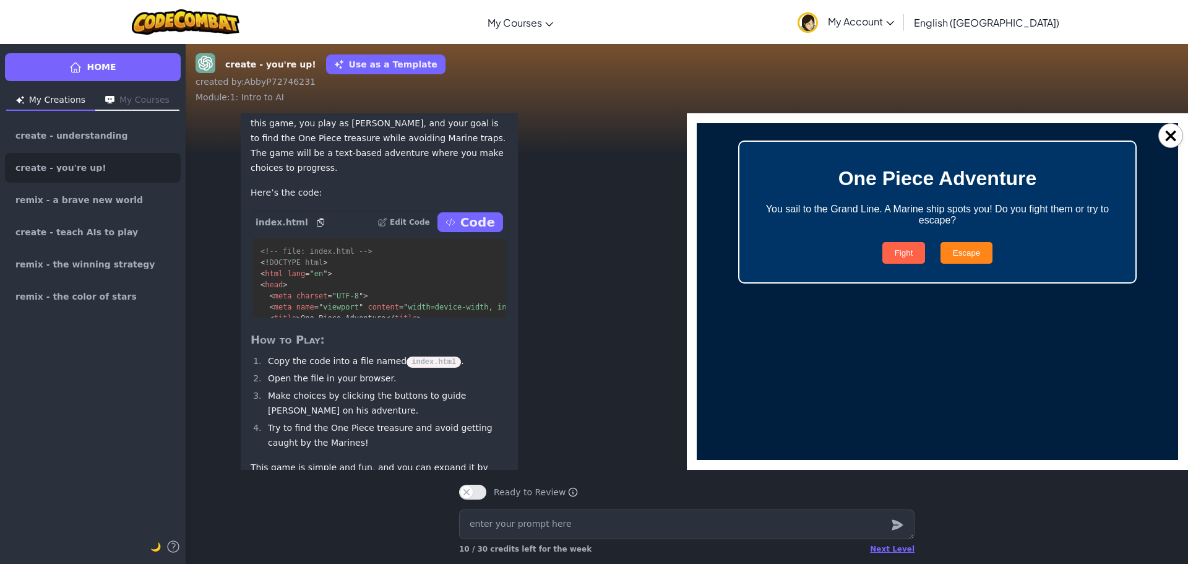
click at [901, 252] on button "Fight" at bounding box center [903, 253] width 43 height 22
click at [932, 252] on button "Play Again" at bounding box center [938, 253] width 64 height 22
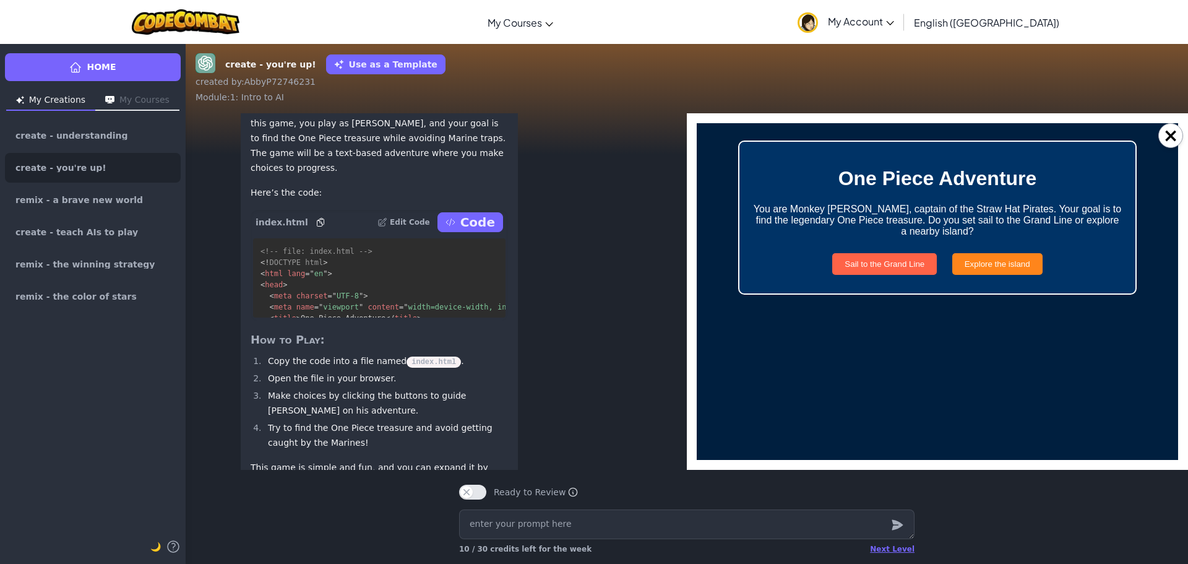
click at [924, 265] on button "Sail to the Grand Line" at bounding box center [884, 264] width 105 height 22
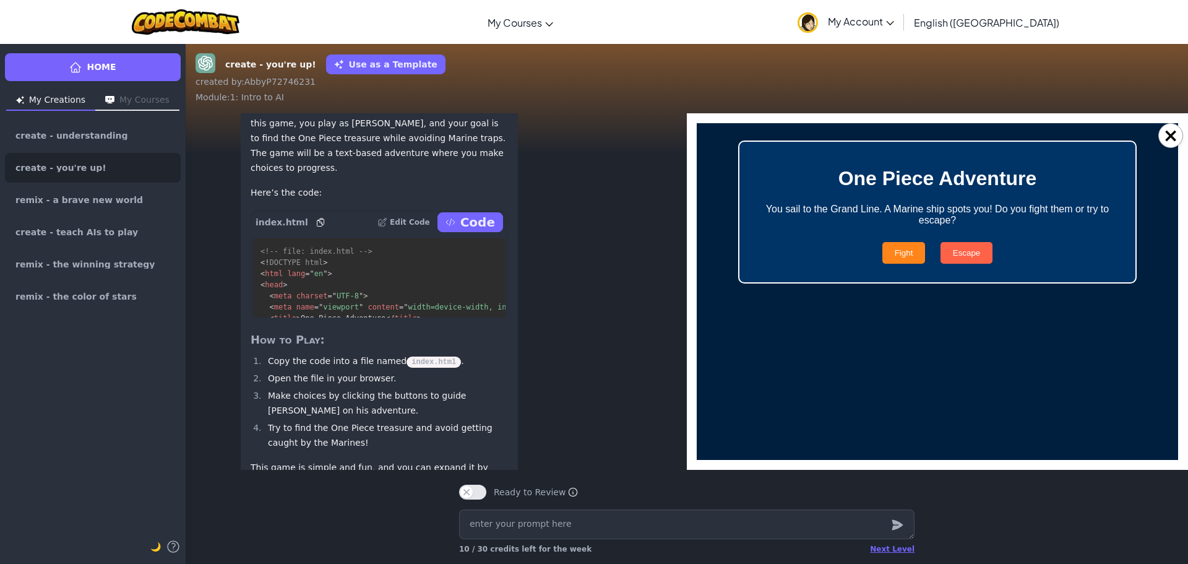
click at [957, 254] on button "Escape" at bounding box center [966, 253] width 52 height 22
click at [943, 252] on button "Play Again" at bounding box center [938, 253] width 64 height 22
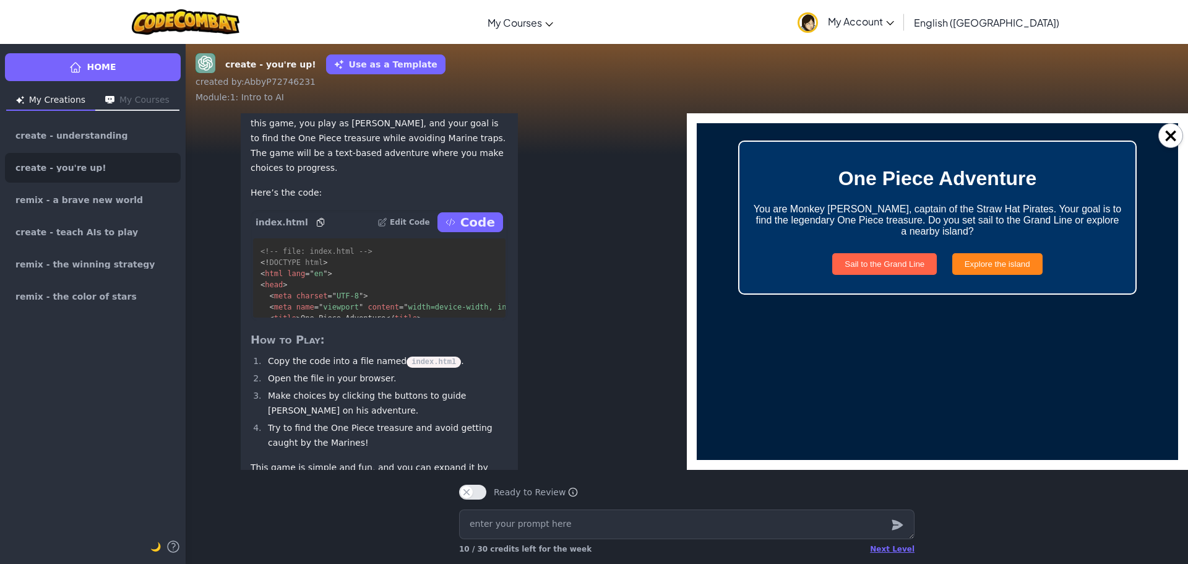
click at [898, 260] on button "Sail to the Grand Line" at bounding box center [884, 264] width 105 height 22
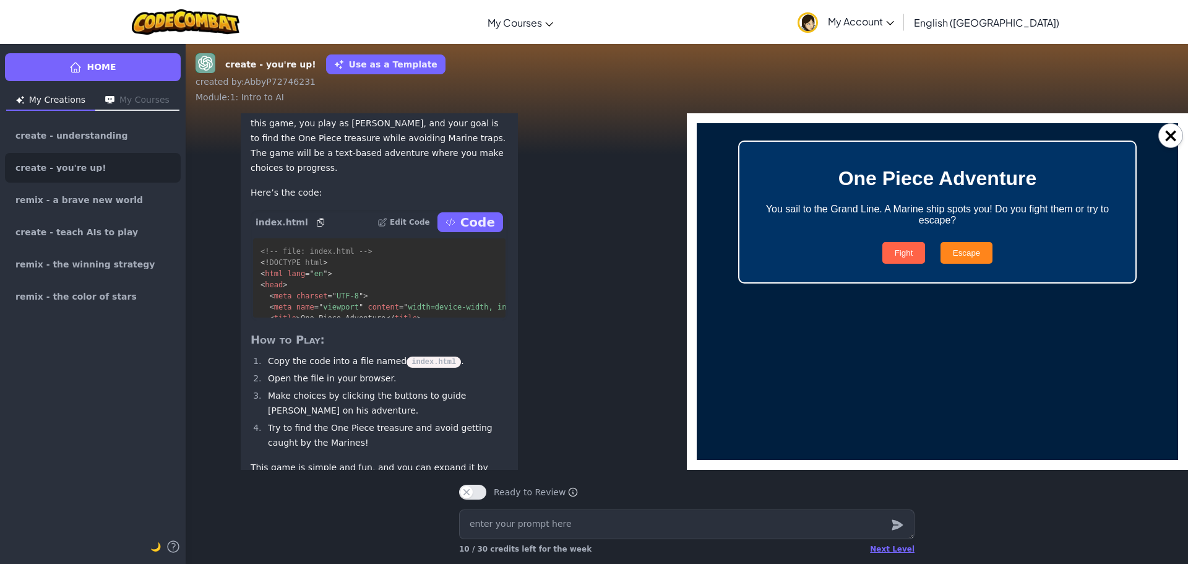
click at [897, 257] on button "Fight" at bounding box center [903, 253] width 43 height 22
click at [939, 251] on button "Play Again" at bounding box center [938, 253] width 64 height 22
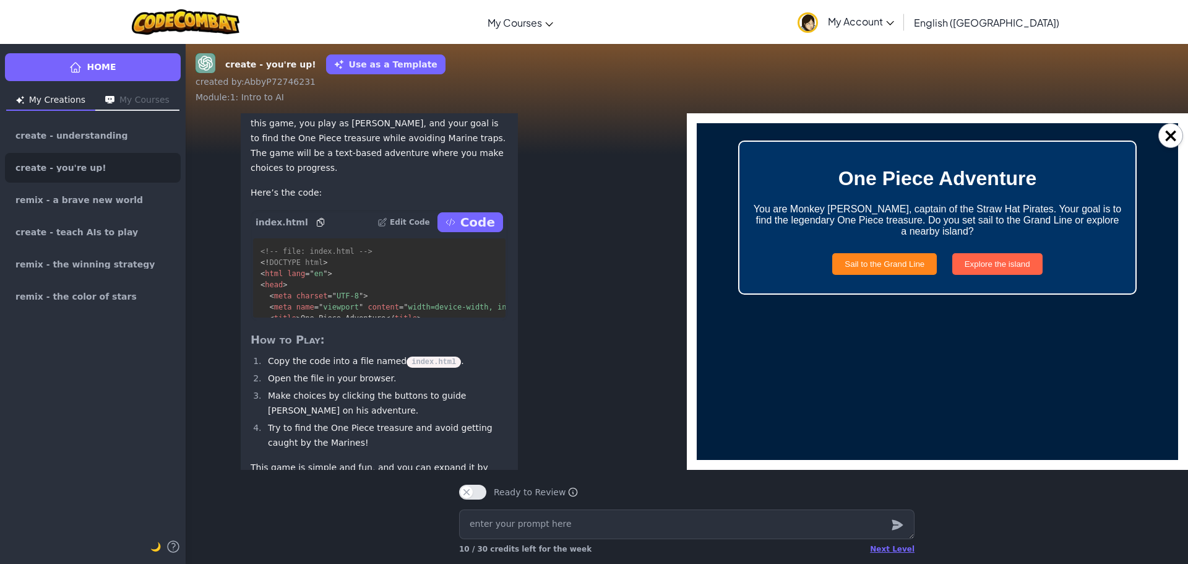
click at [958, 258] on button "Explore the island" at bounding box center [997, 264] width 90 height 22
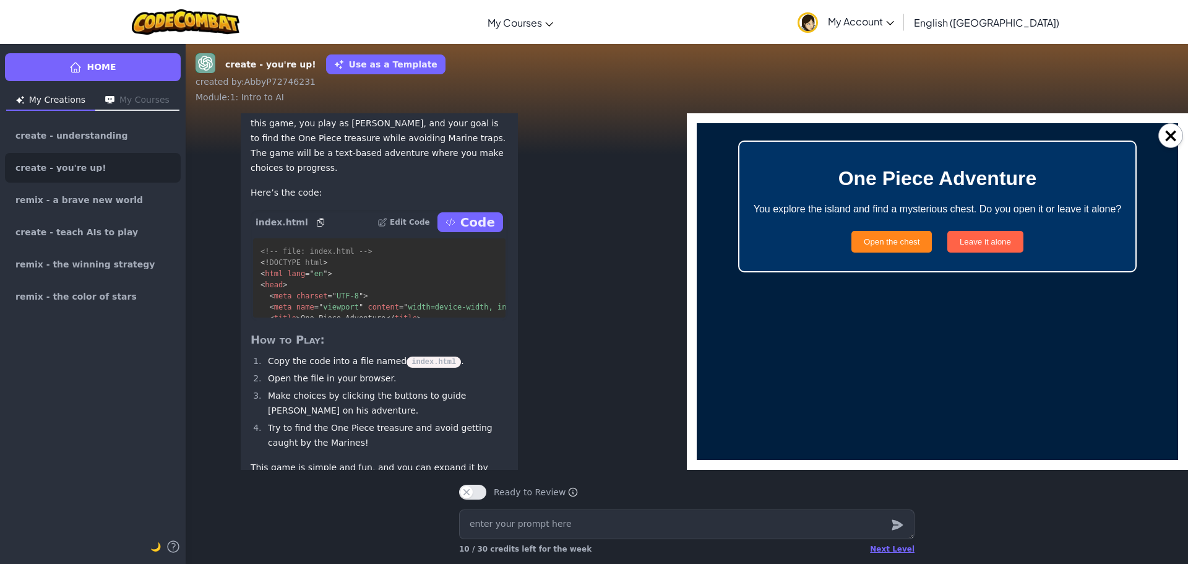
click at [960, 248] on button "Leave it alone" at bounding box center [985, 242] width 76 height 22
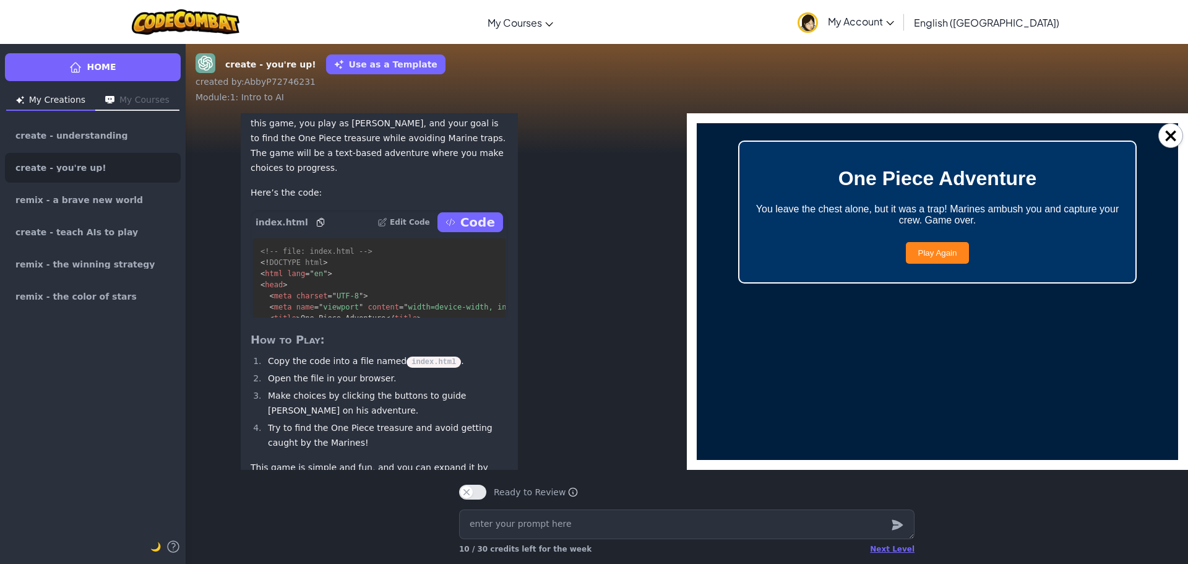
click at [957, 240] on div "Play Again" at bounding box center [937, 253] width 371 height 34
click at [951, 255] on button "Play Again" at bounding box center [938, 253] width 64 height 22
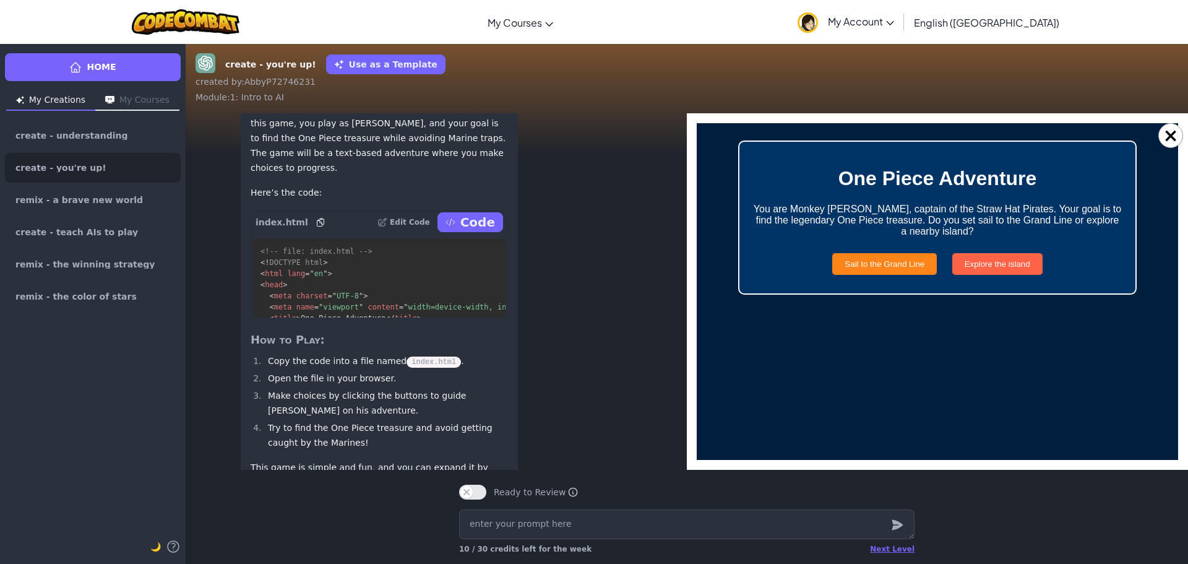
click at [975, 268] on button "Explore the island" at bounding box center [997, 264] width 90 height 22
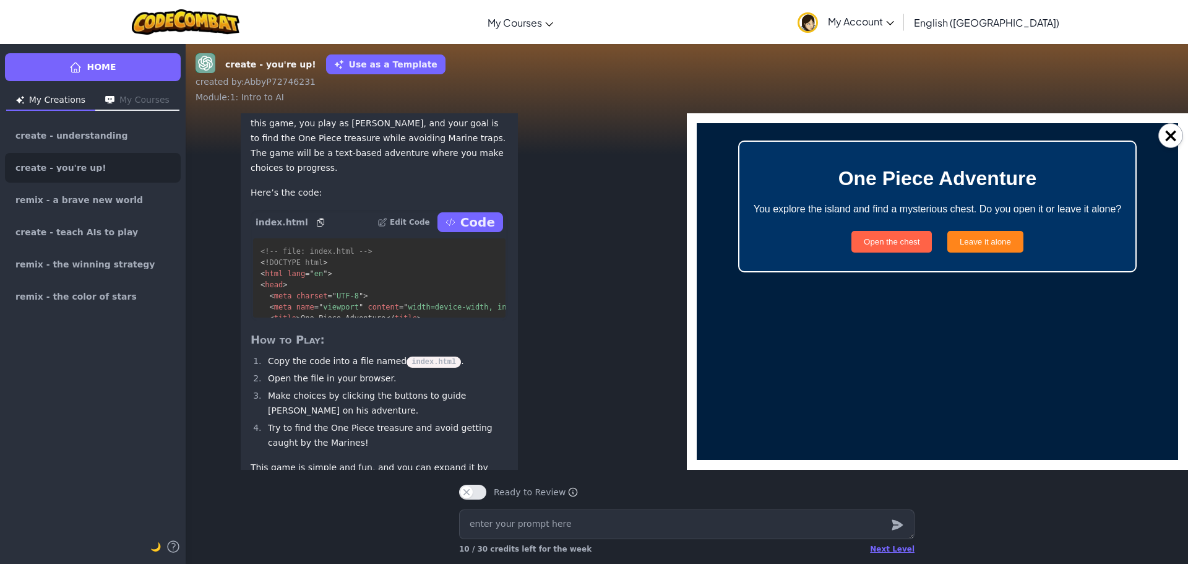
click at [913, 243] on button "Open the chest" at bounding box center [891, 242] width 80 height 22
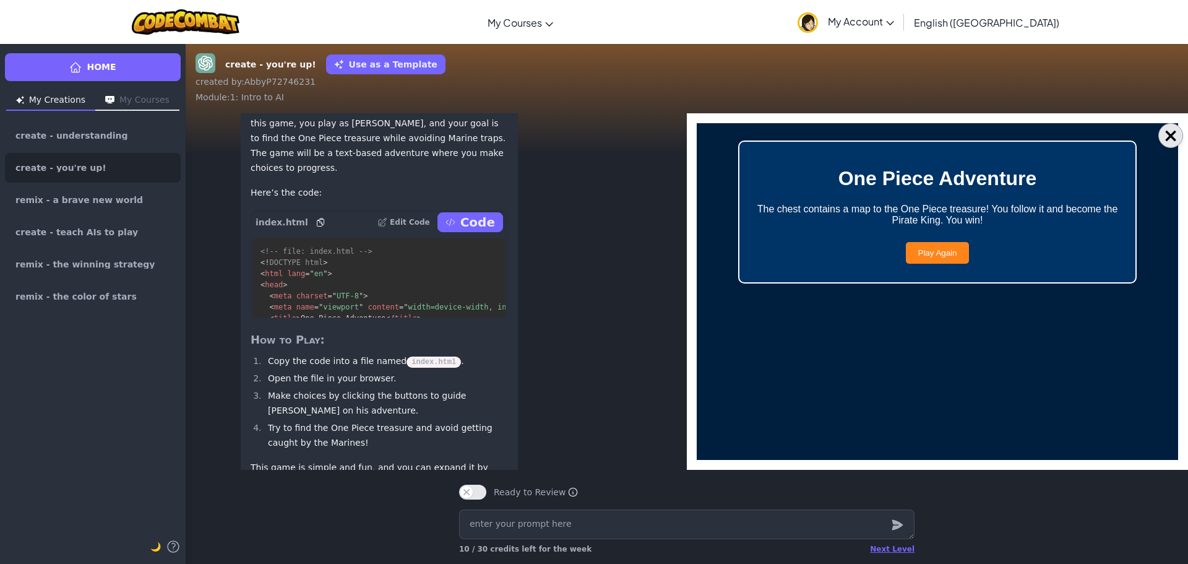
click at [1178, 134] on button "×" at bounding box center [1170, 135] width 25 height 25
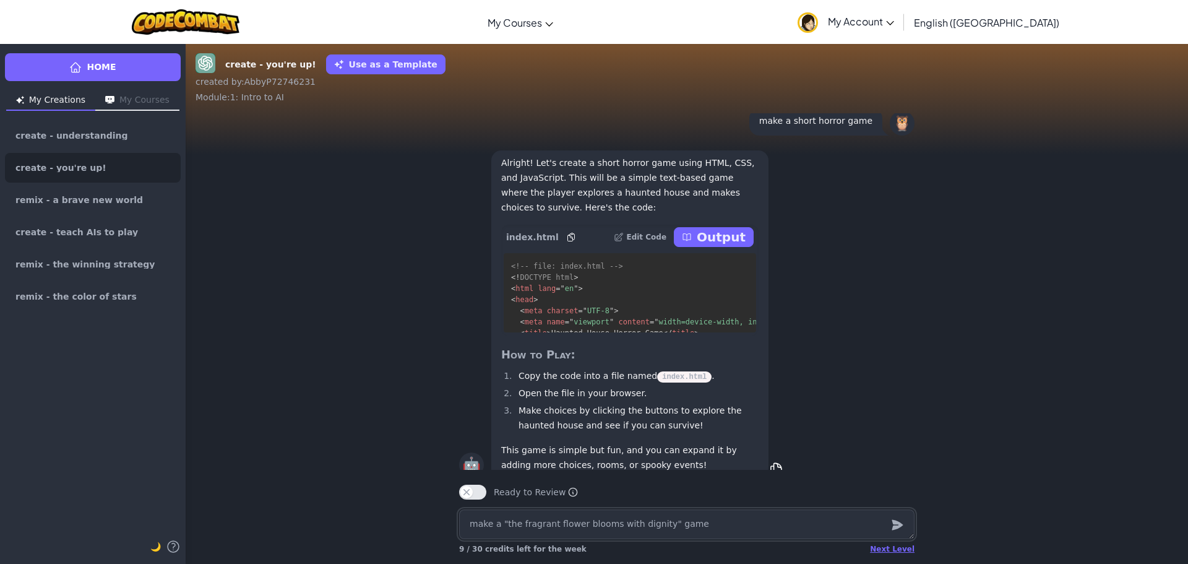
scroll to position [-2343, 0]
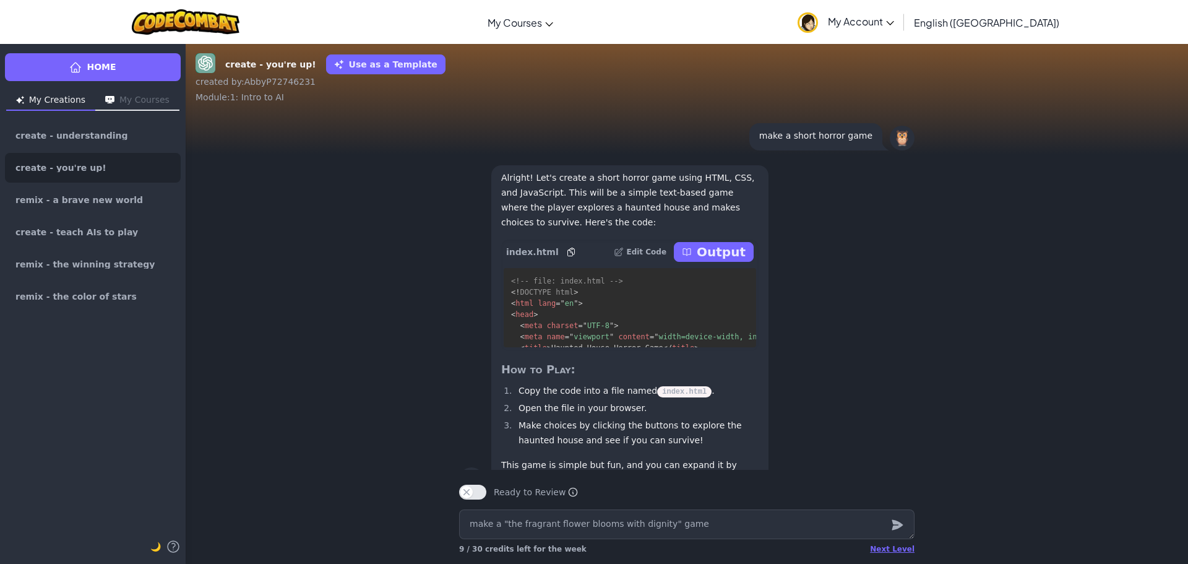
click at [715, 260] on p "Output" at bounding box center [721, 251] width 49 height 17
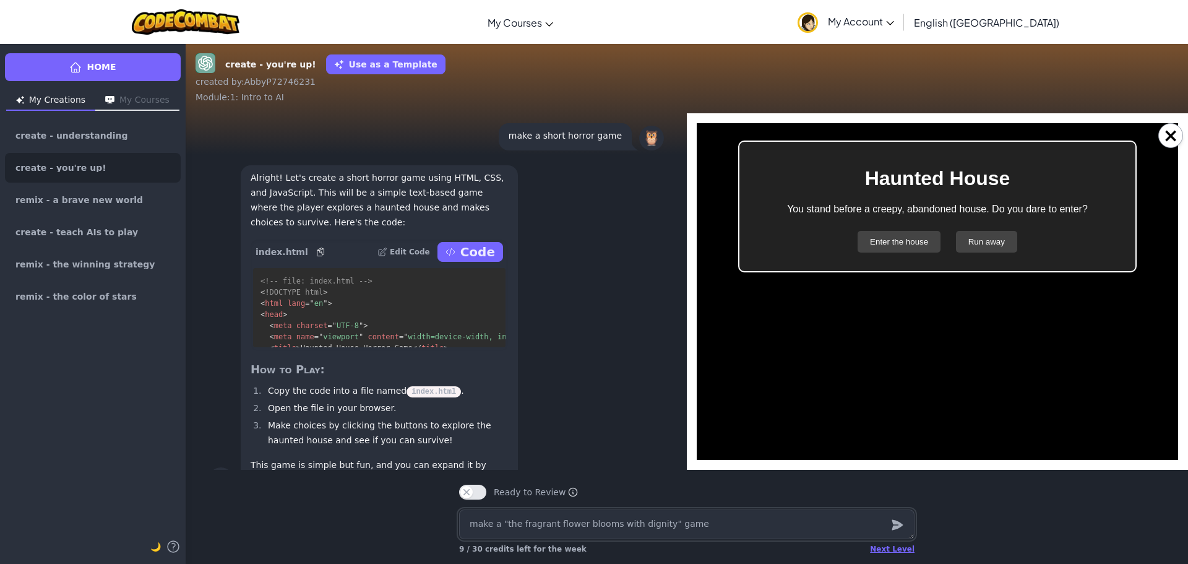
scroll to position [0, 0]
click at [1178, 131] on button "×" at bounding box center [1170, 135] width 25 height 25
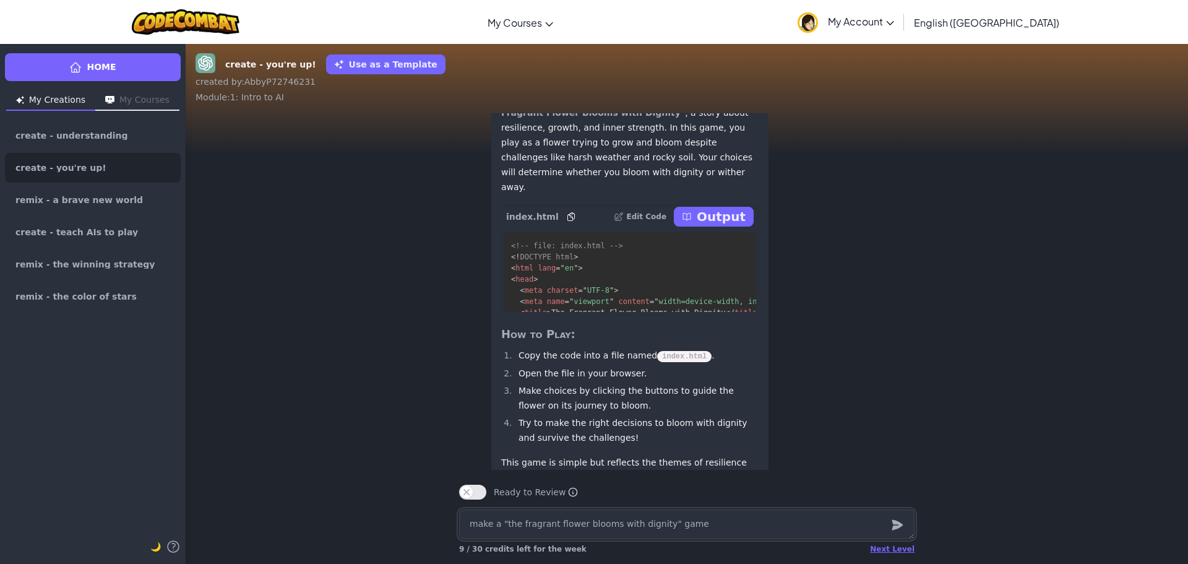
scroll to position [1, 0]
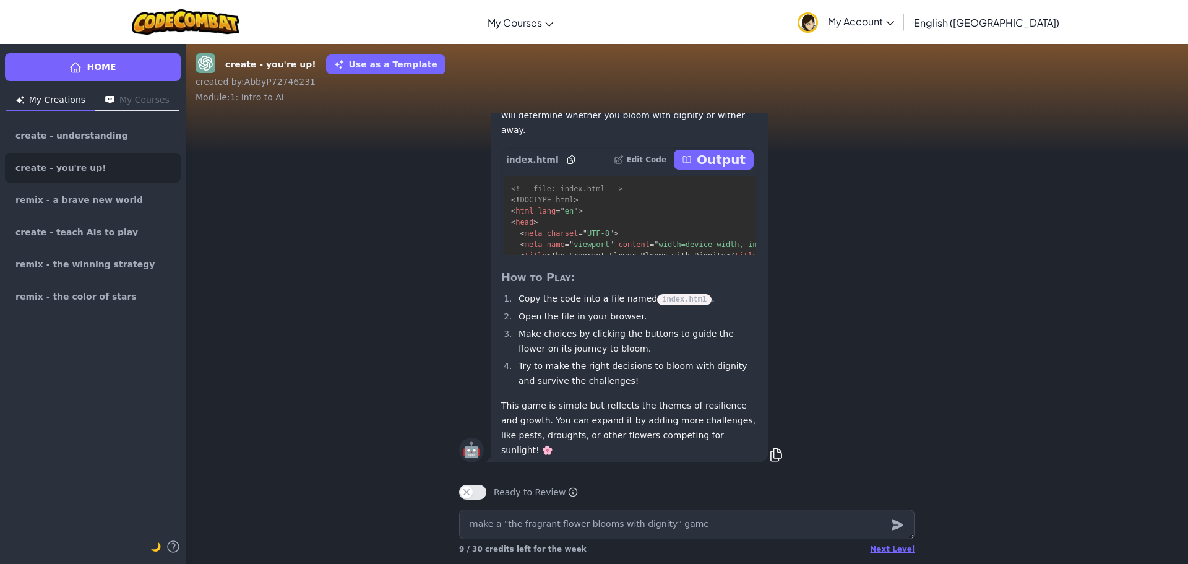
click at [718, 166] on p "Output" at bounding box center [721, 159] width 49 height 17
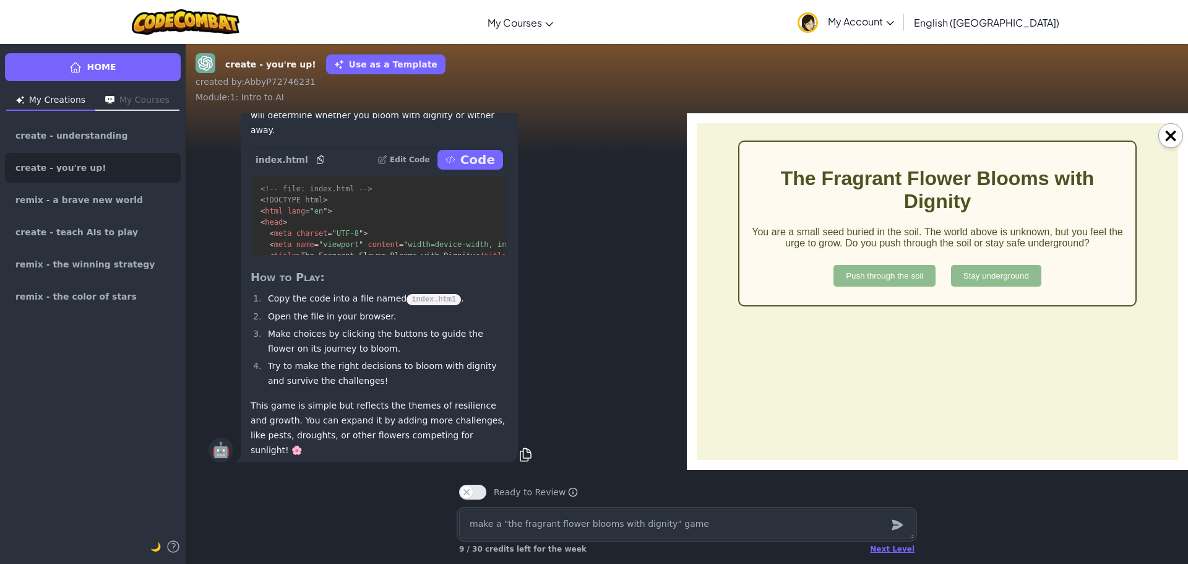
scroll to position [0, 0]
click at [897, 278] on button "Push through the soil" at bounding box center [884, 276] width 102 height 22
click at [897, 278] on button "Stand tall" at bounding box center [882, 276] width 59 height 22
click at [897, 278] on button "Hold your ground" at bounding box center [895, 276] width 88 height 22
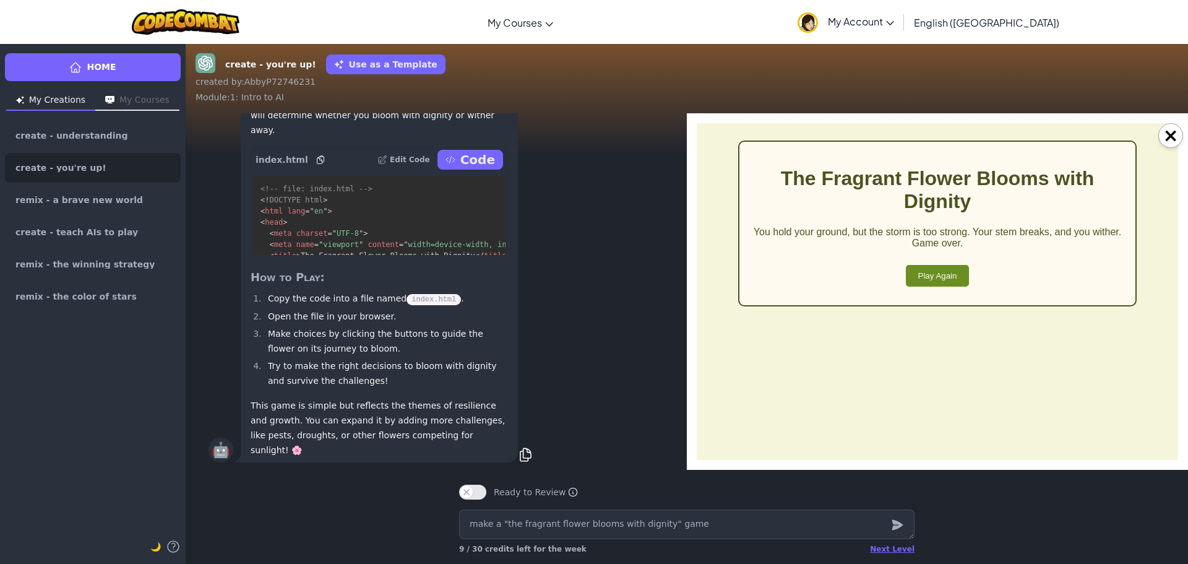
click at [925, 278] on button "Play Again" at bounding box center [938, 276] width 64 height 22
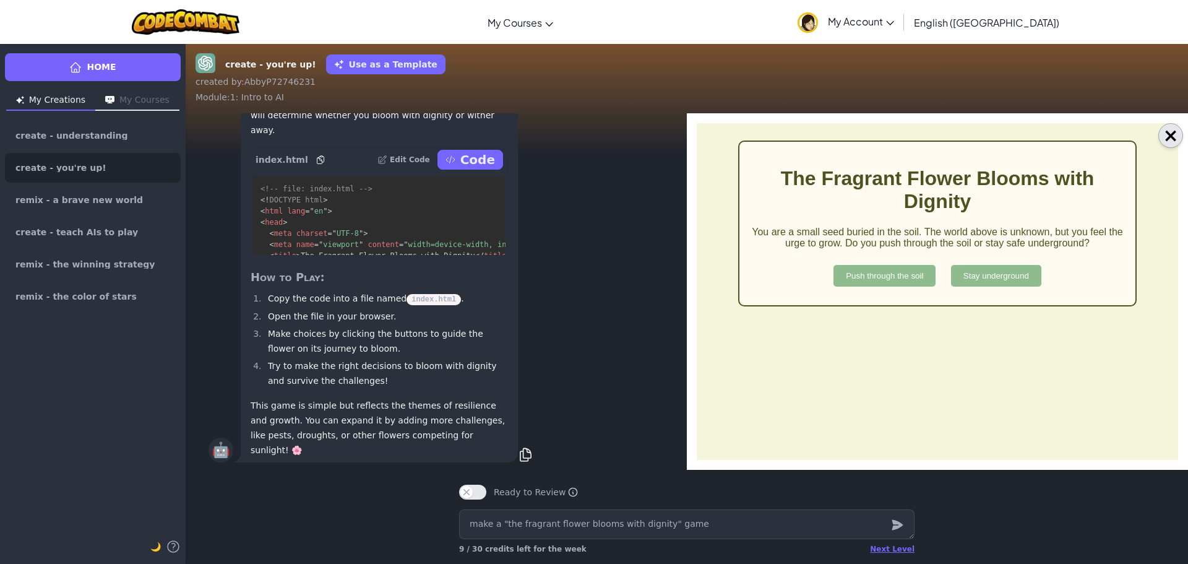
click at [1172, 140] on button "×" at bounding box center [1170, 135] width 25 height 25
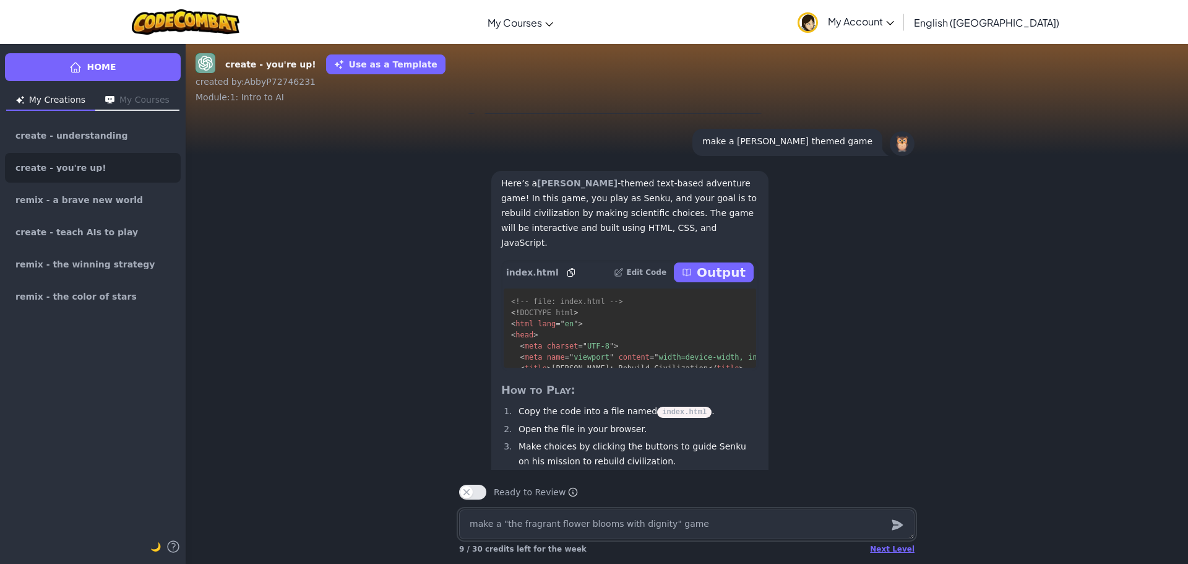
scroll to position [-1051, 0]
click at [703, 283] on p "Output" at bounding box center [721, 274] width 49 height 17
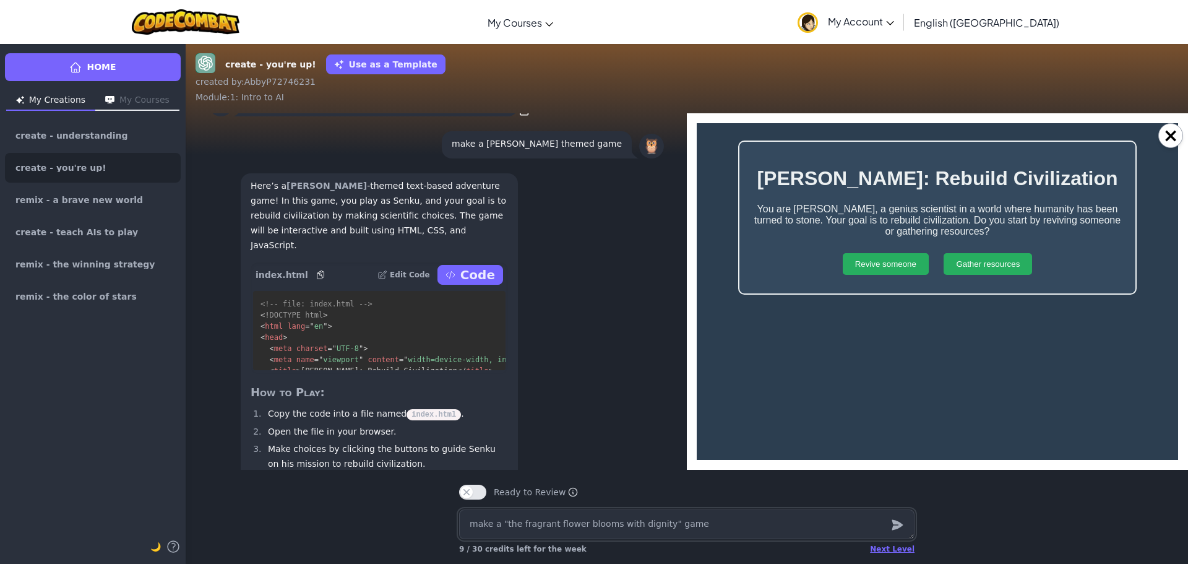
scroll to position [0, 0]
click at [858, 257] on button "Revive someone" at bounding box center [886, 264] width 86 height 22
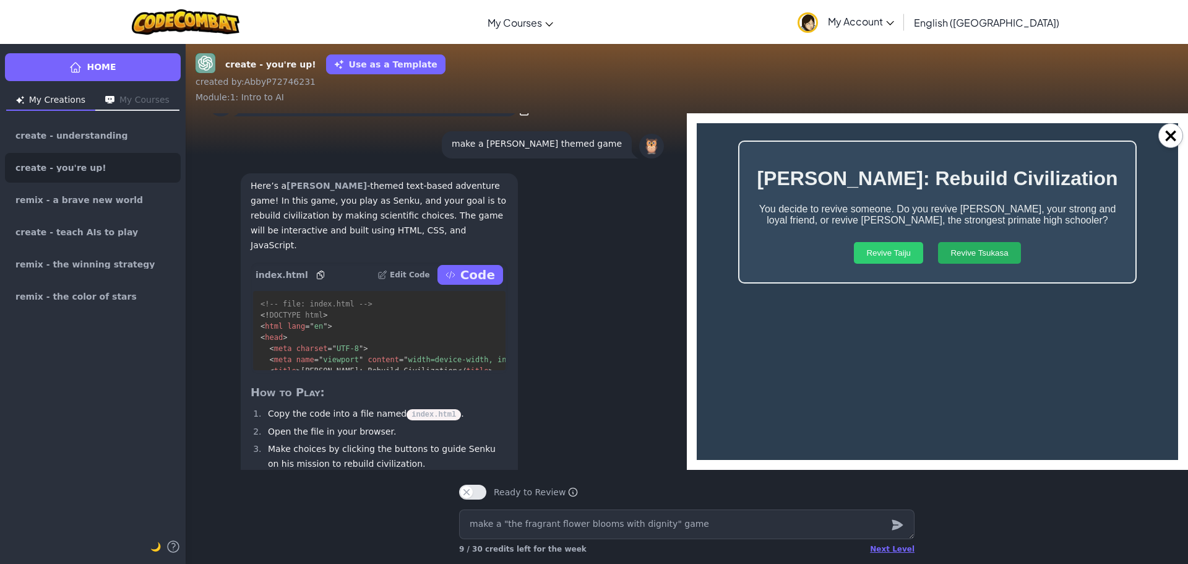
click at [903, 259] on button "Revive Taiju" at bounding box center [888, 253] width 69 height 22
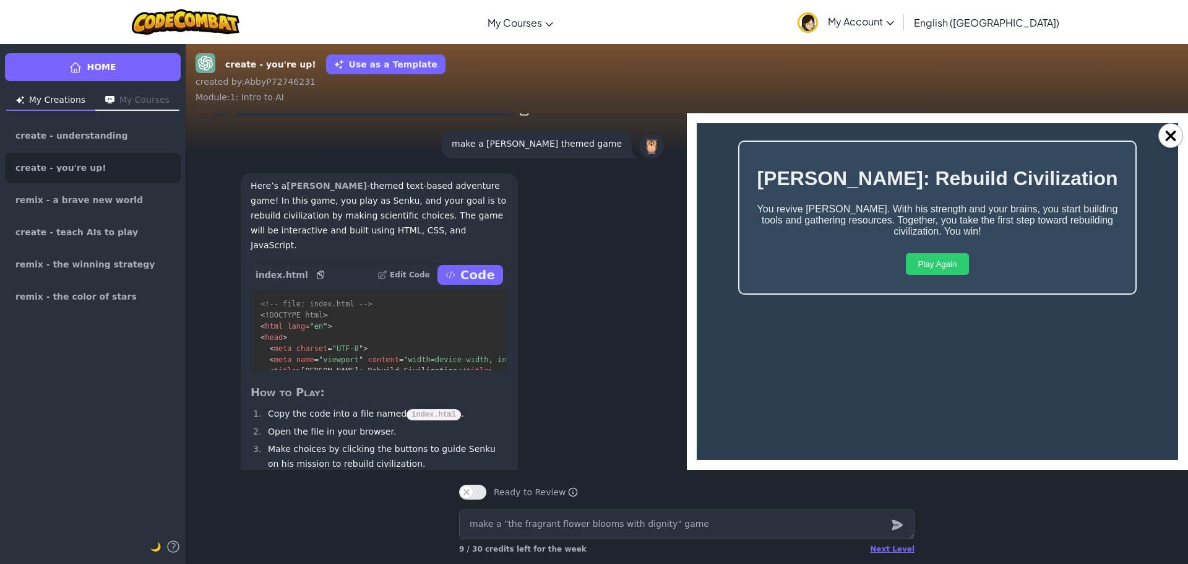
click at [908, 267] on button "Play Again" at bounding box center [938, 264] width 64 height 22
click at [1168, 145] on button "×" at bounding box center [1170, 135] width 25 height 25
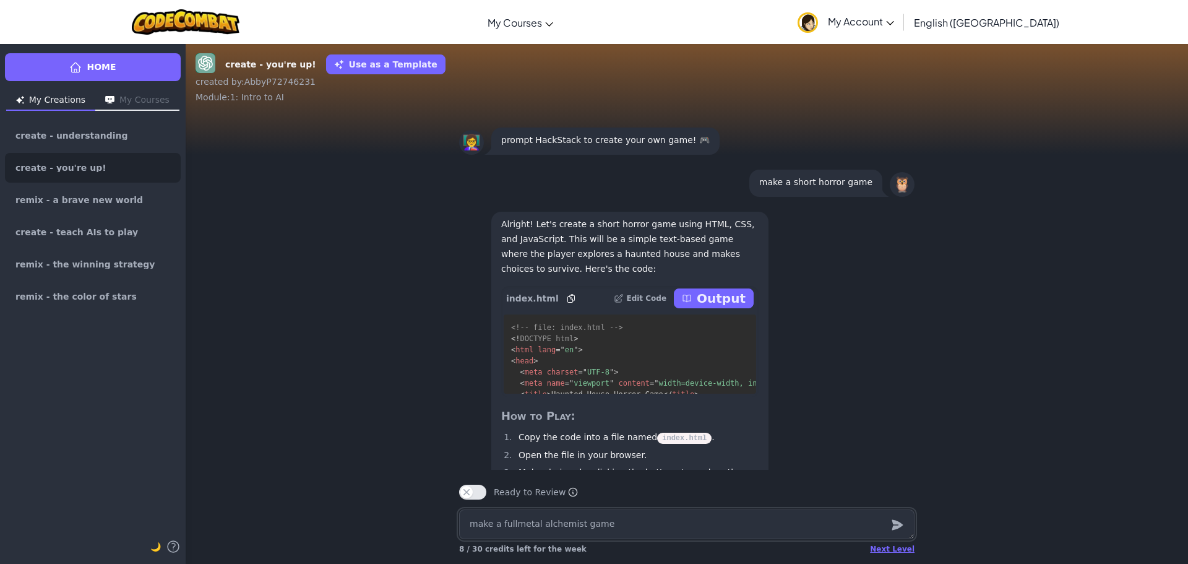
scroll to position [-2803, 0]
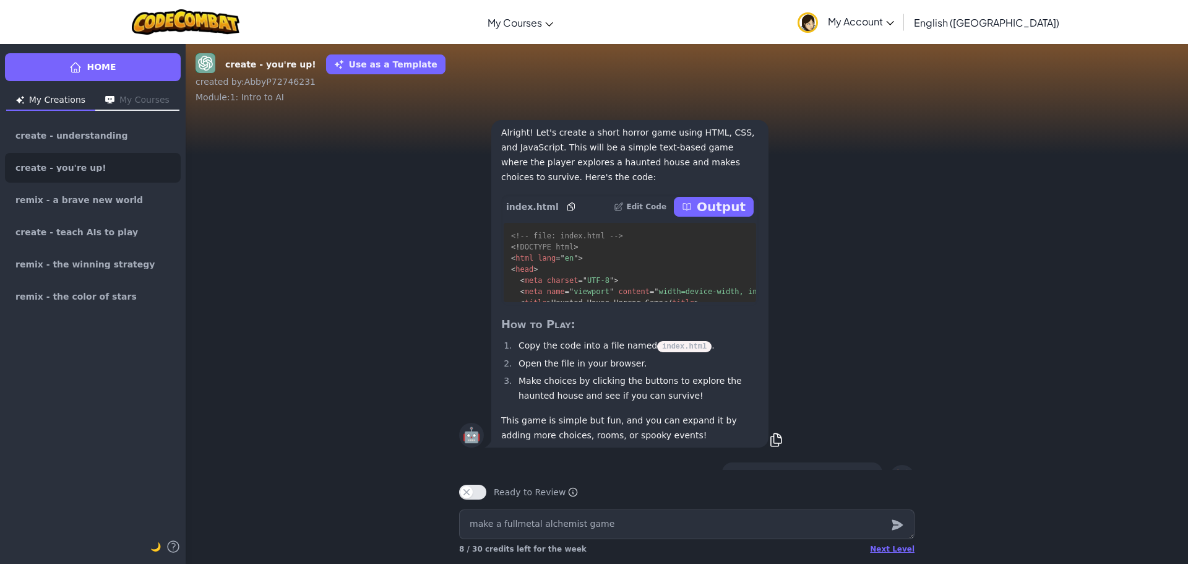
click at [721, 215] on p "Output" at bounding box center [721, 206] width 49 height 17
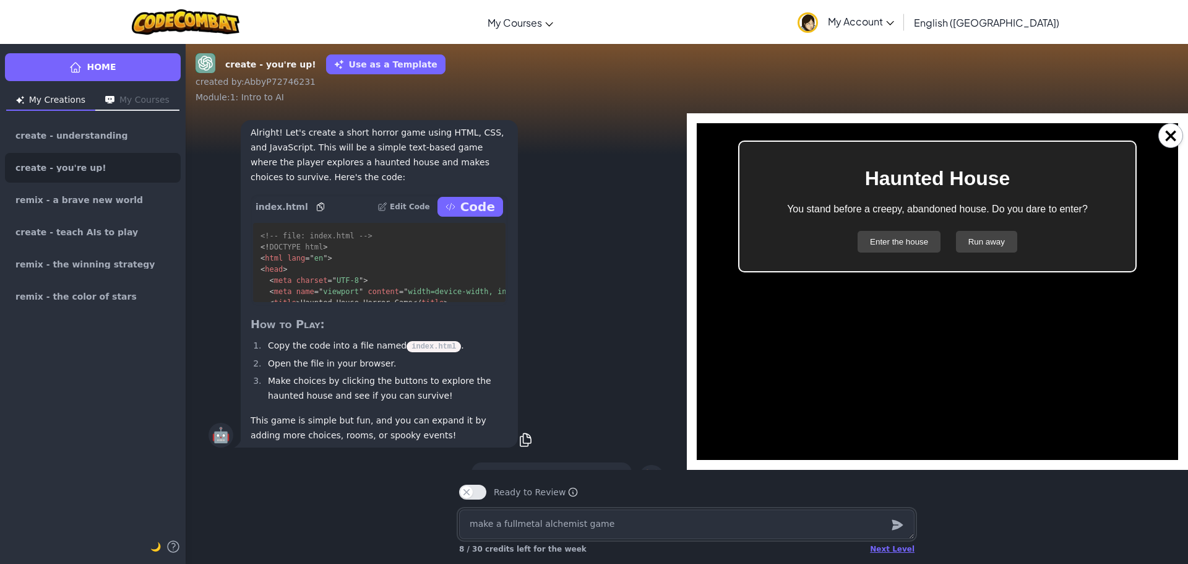
scroll to position [0, 0]
click at [1159, 139] on button "×" at bounding box center [1170, 135] width 25 height 25
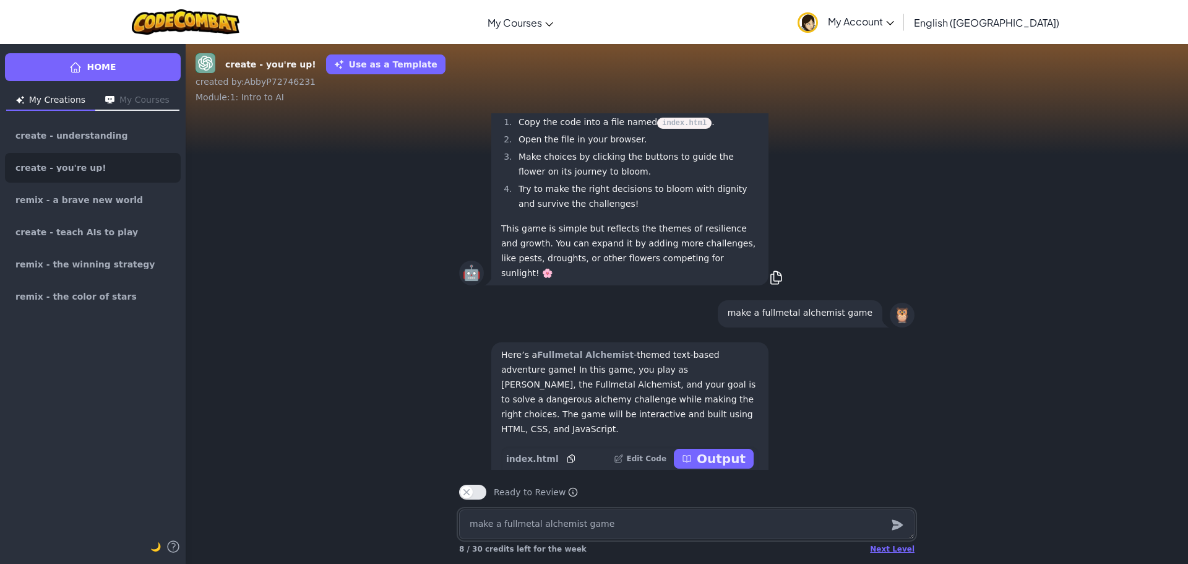
scroll to position [1, 0]
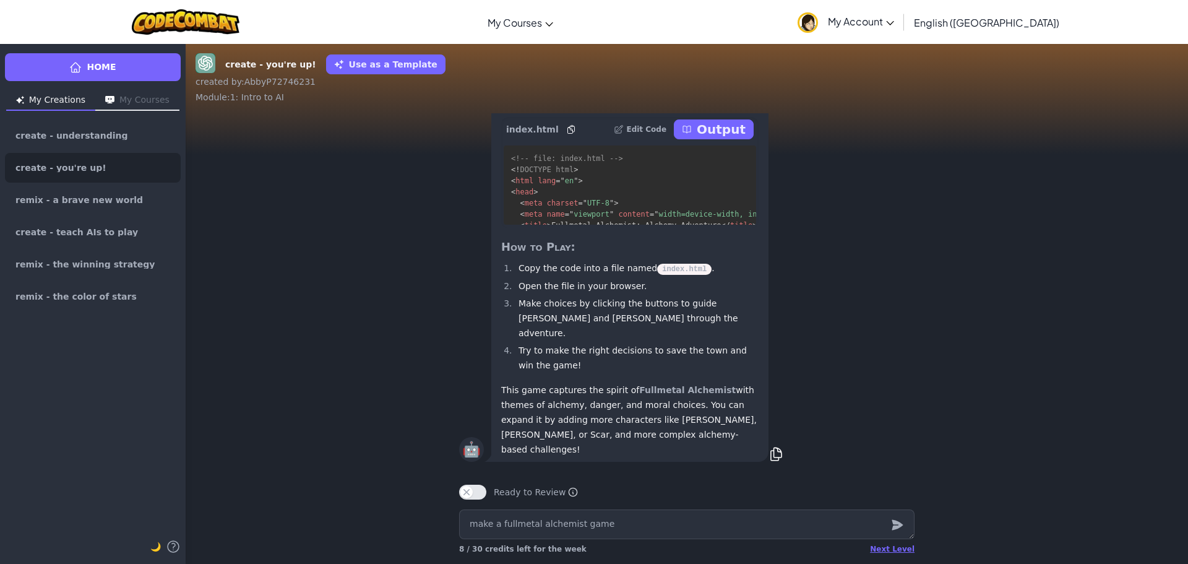
click at [719, 138] on p "Output" at bounding box center [721, 129] width 49 height 17
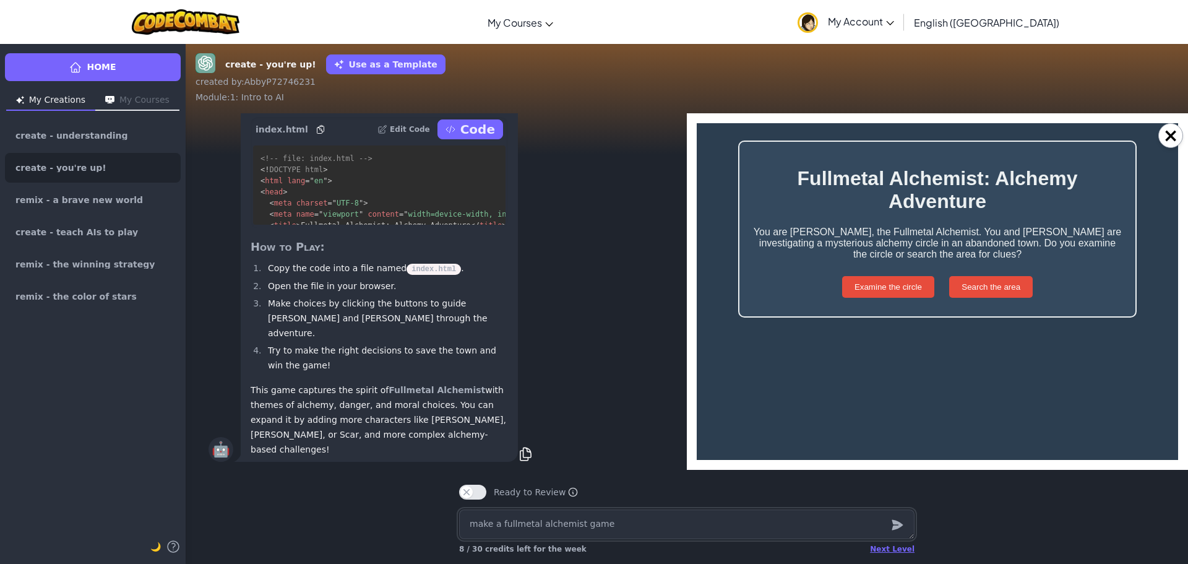
scroll to position [0, 0]
click at [873, 289] on button "Examine the circle" at bounding box center [888, 287] width 92 height 22
click at [870, 278] on button "Stop the figure" at bounding box center [869, 287] width 79 height 22
click at [938, 296] on button "Play Again" at bounding box center [938, 287] width 64 height 22
click at [1024, 284] on button "Search the area" at bounding box center [991, 287] width 84 height 22
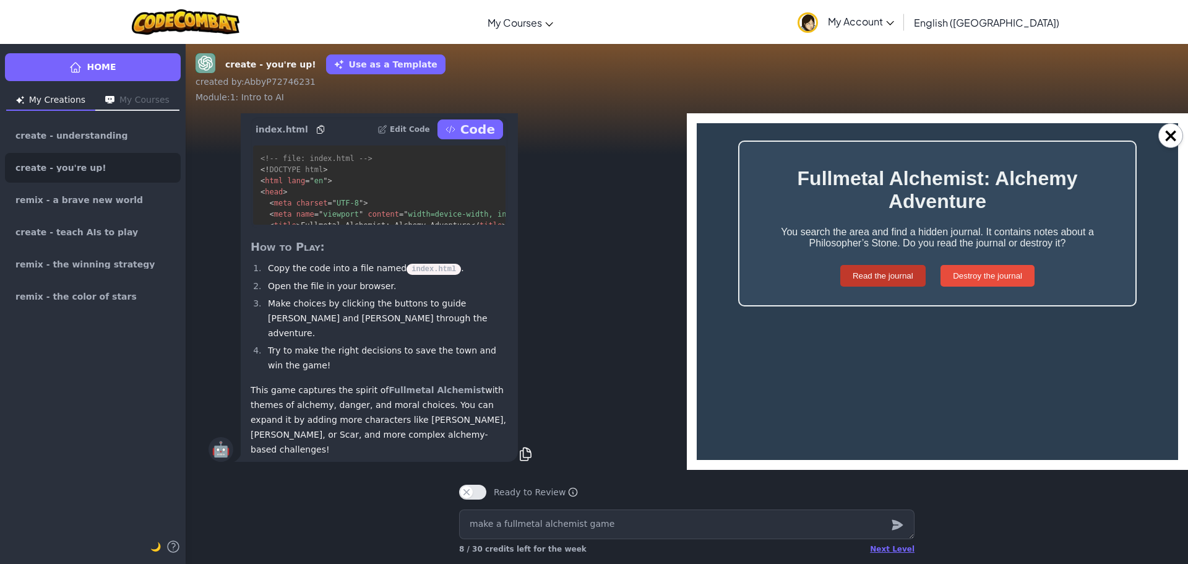
click at [899, 272] on button "Read the journal" at bounding box center [882, 276] width 85 height 22
click at [939, 272] on button "Play Again" at bounding box center [938, 276] width 64 height 22
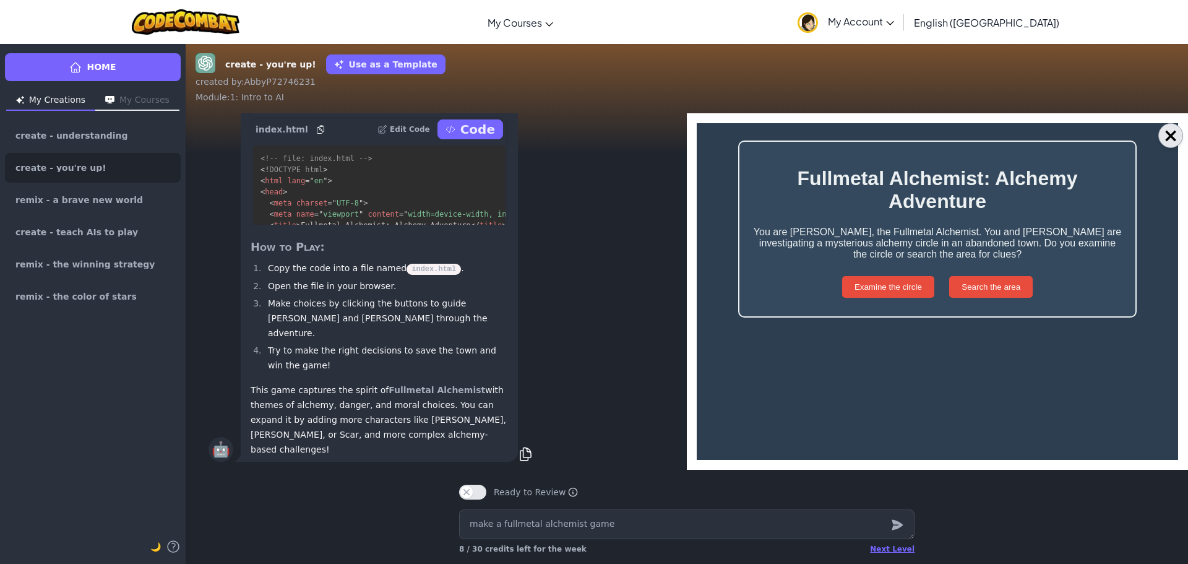
click at [1174, 138] on button "×" at bounding box center [1170, 135] width 25 height 25
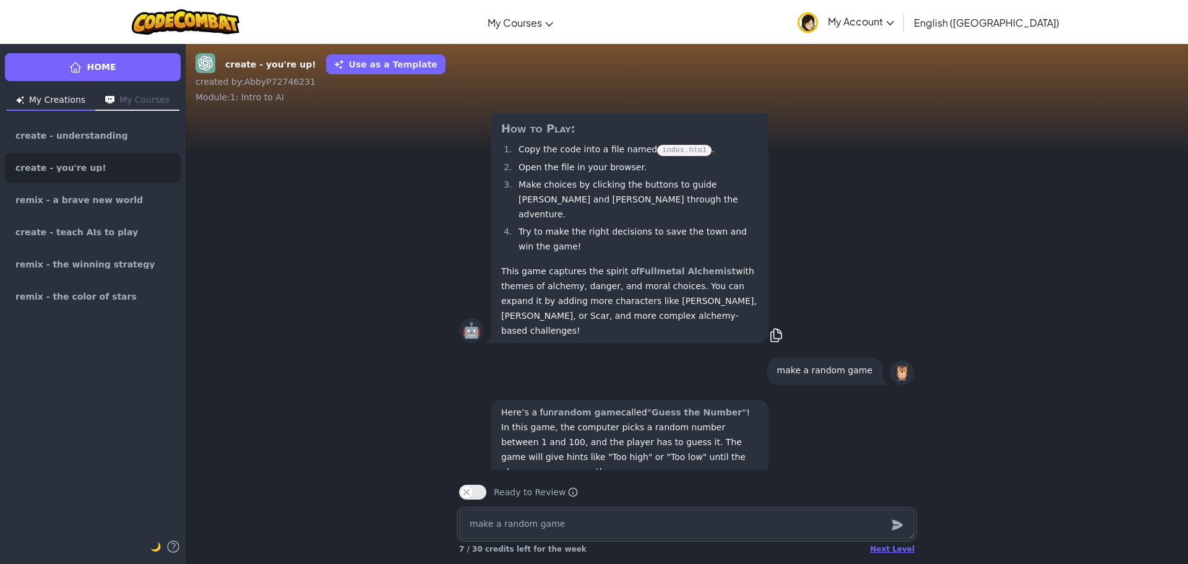
scroll to position [1, 0]
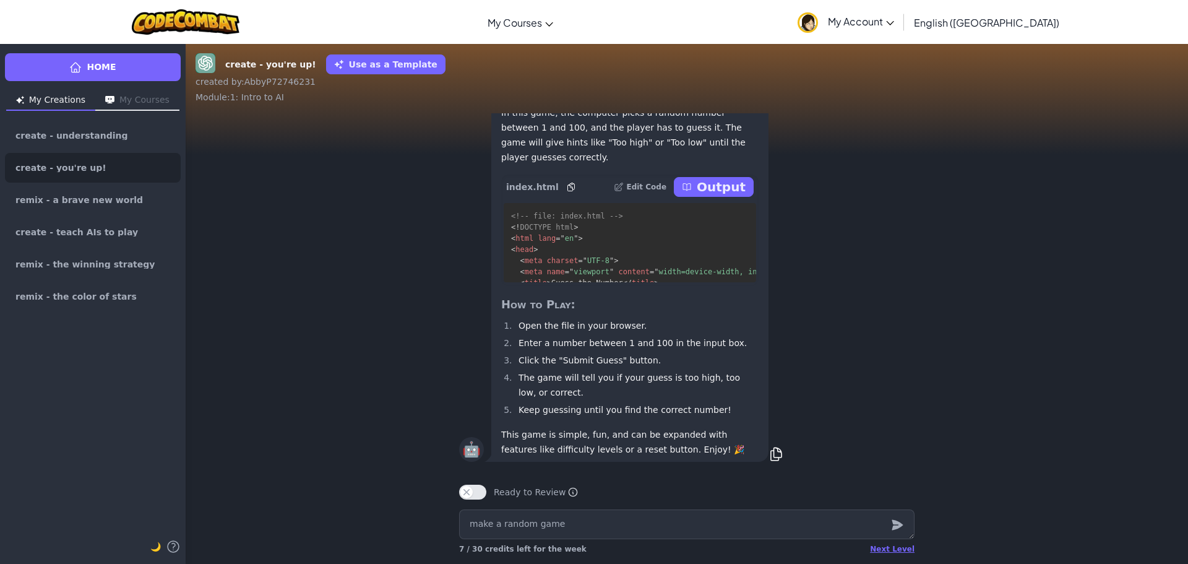
click at [710, 178] on button "Output" at bounding box center [714, 187] width 80 height 20
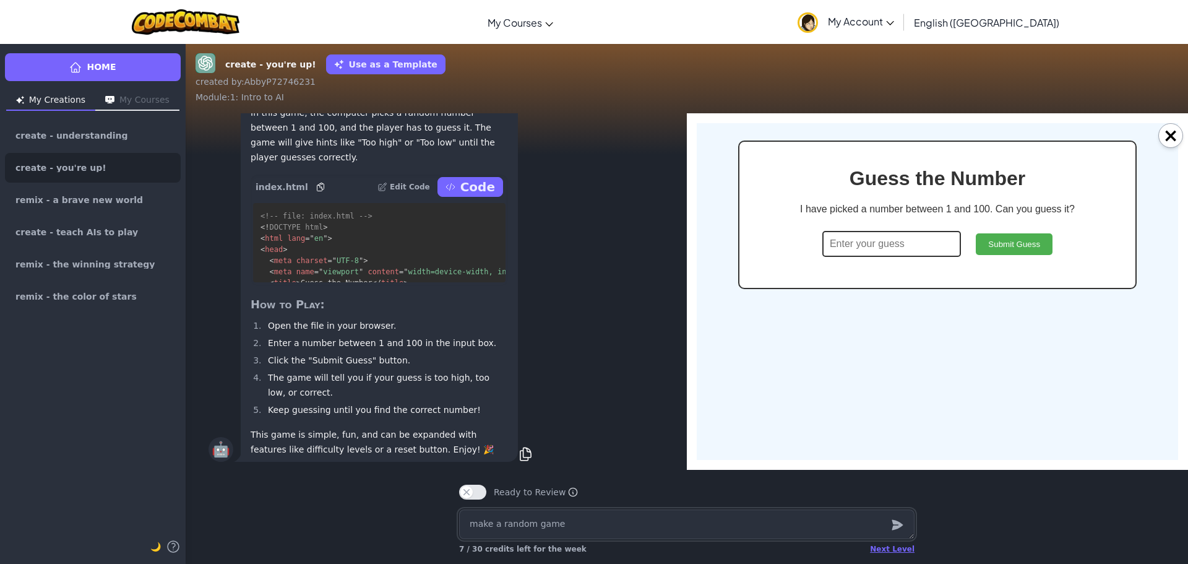
scroll to position [0, 0]
click at [869, 251] on input "number" at bounding box center [891, 244] width 139 height 26
click at [983, 246] on button "Submit Guess" at bounding box center [1014, 244] width 77 height 22
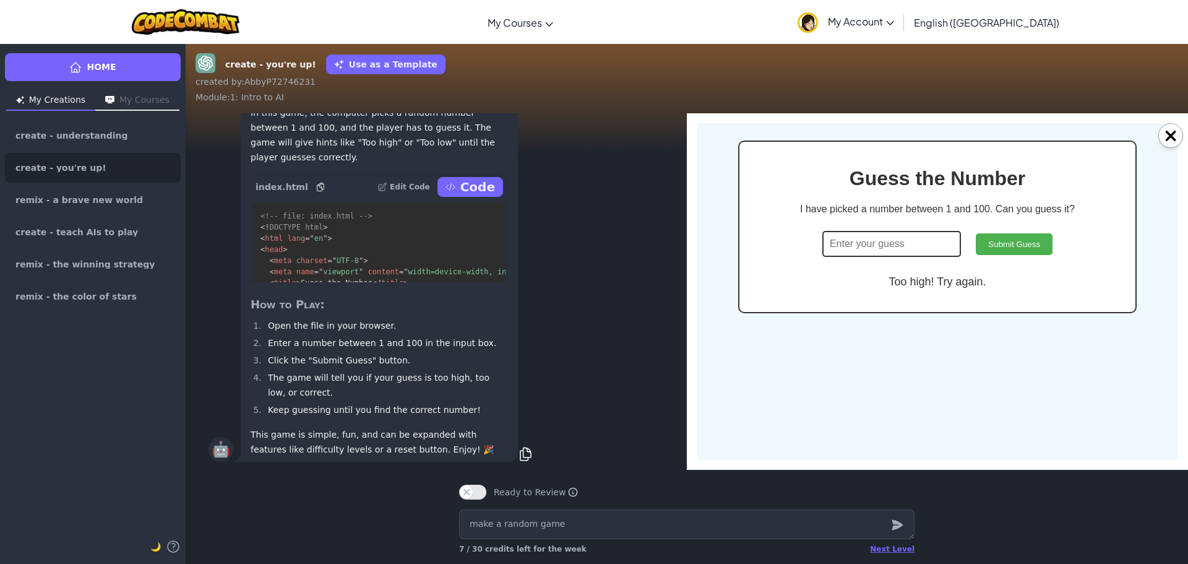
click at [887, 248] on input "number" at bounding box center [891, 244] width 139 height 26
click at [994, 264] on div "Guess the Number I have picked a number between 1 and 100. Can you guess it? 41…" at bounding box center [937, 226] width 398 height 173
click at [1000, 247] on button "Submit Guess" at bounding box center [1014, 244] width 77 height 22
click at [936, 251] on input "number" at bounding box center [891, 244] width 139 height 26
click at [979, 236] on button "Submit Guess" at bounding box center [1014, 244] width 77 height 22
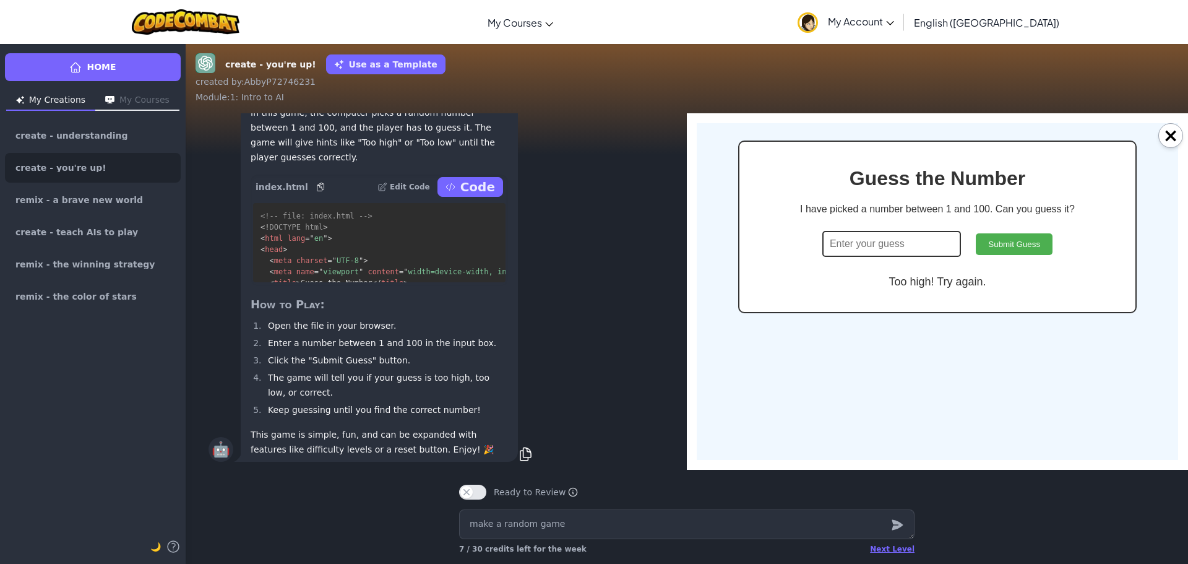
click at [890, 235] on input "number" at bounding box center [891, 244] width 139 height 26
click at [995, 247] on button "Submit Guess" at bounding box center [1014, 244] width 77 height 22
click at [893, 249] on input "number" at bounding box center [891, 244] width 139 height 26
click at [1026, 242] on button "Submit Guess" at bounding box center [1014, 244] width 77 height 22
click at [943, 237] on input "number" at bounding box center [891, 244] width 139 height 26
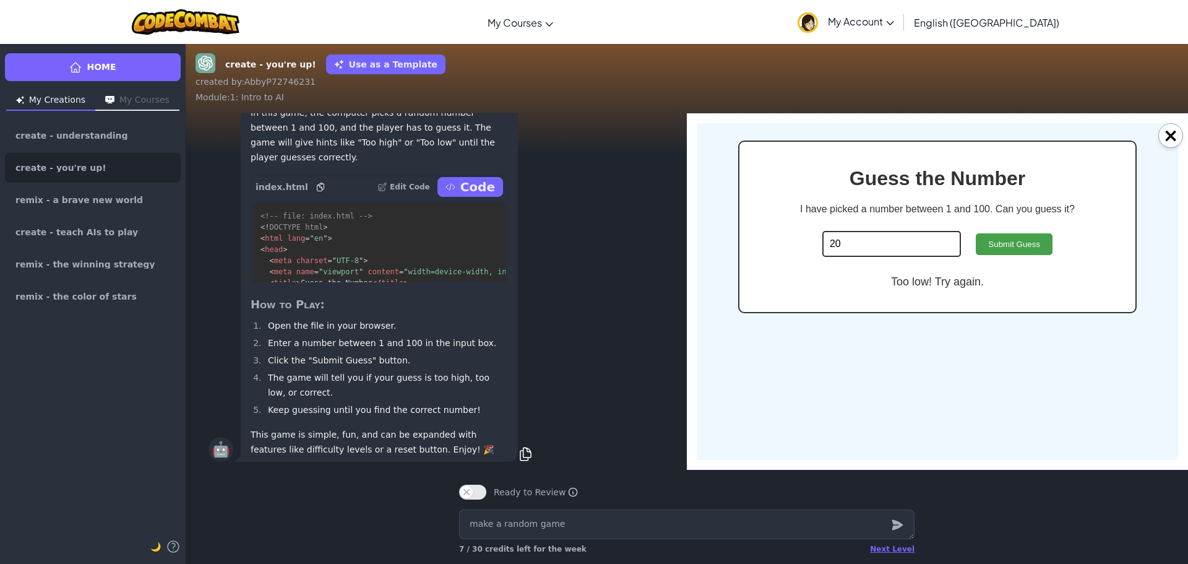
click at [994, 254] on button "Submit Guess" at bounding box center [1014, 244] width 77 height 22
click at [892, 237] on input "number" at bounding box center [891, 244] width 139 height 26
click at [1016, 248] on button "Submit Guess" at bounding box center [1014, 244] width 77 height 22
click at [927, 239] on input "number" at bounding box center [891, 244] width 139 height 26
click at [994, 241] on button "Submit Guess" at bounding box center [1014, 244] width 77 height 22
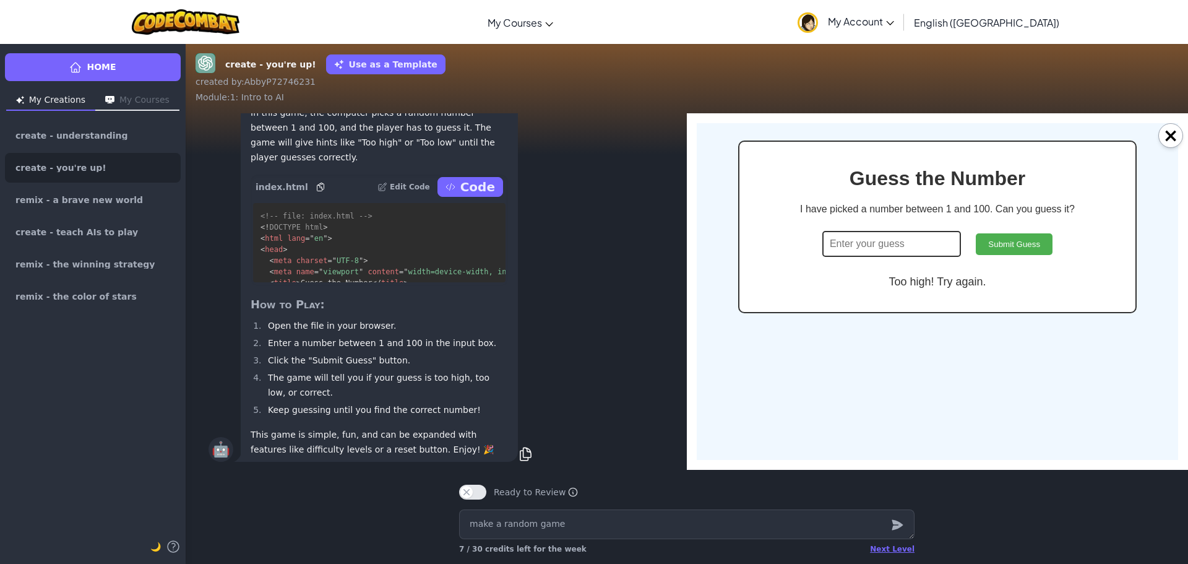
click at [912, 237] on input "number" at bounding box center [891, 244] width 139 height 26
click at [990, 253] on button "Submit Guess" at bounding box center [1014, 244] width 77 height 22
click at [927, 240] on input "number" at bounding box center [891, 244] width 139 height 26
click at [985, 240] on button "Submit Guess" at bounding box center [1014, 244] width 77 height 22
click at [1000, 245] on button "Submit Guess" at bounding box center [1014, 244] width 77 height 22
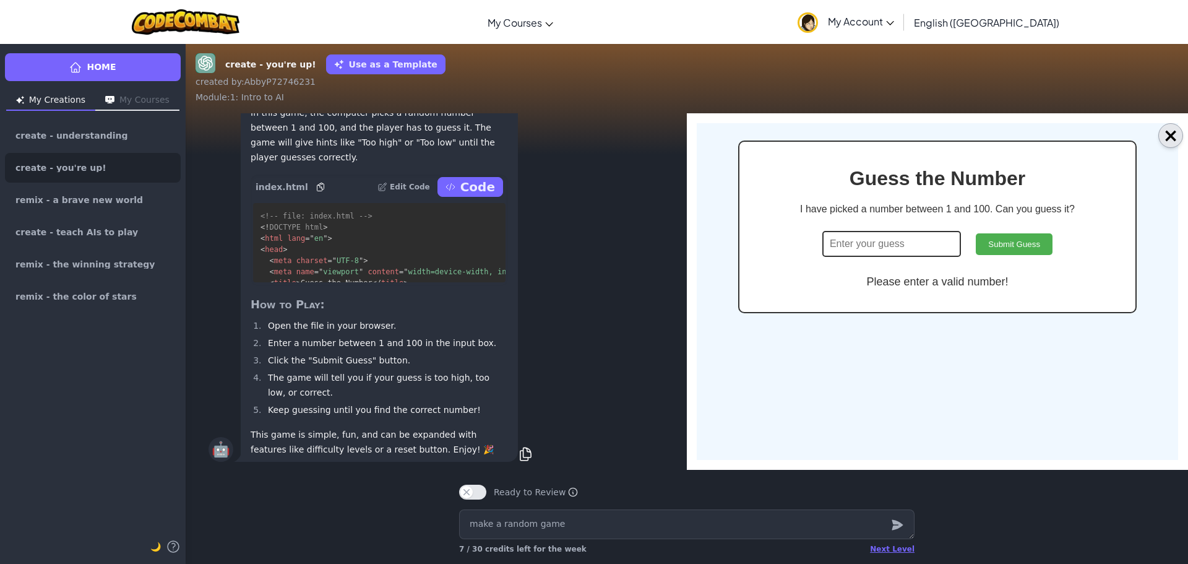
click at [1169, 129] on button "×" at bounding box center [1170, 135] width 25 height 25
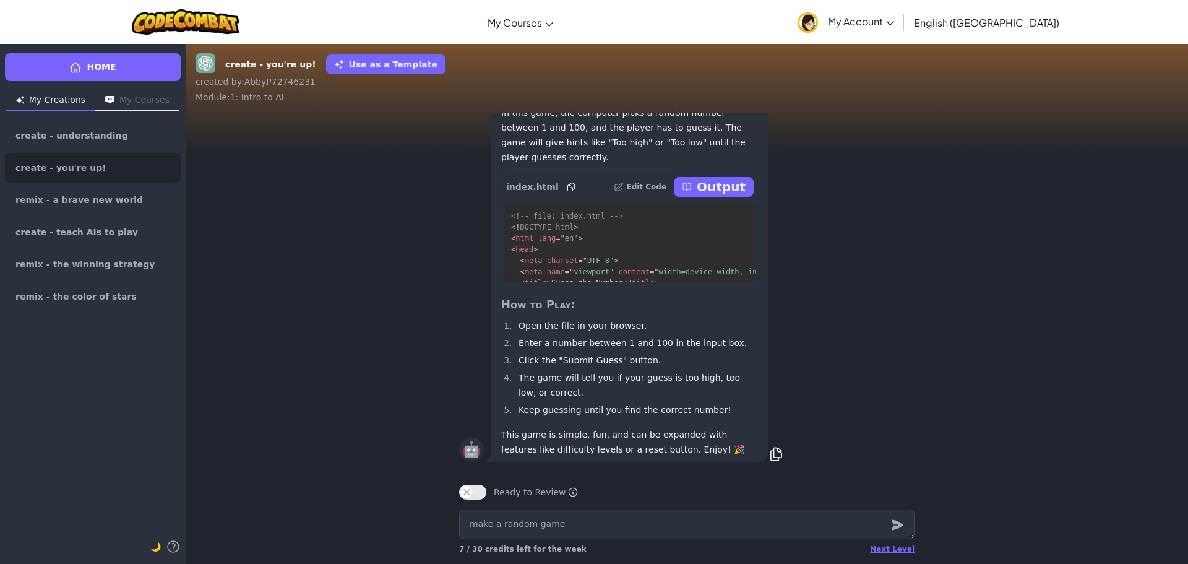
click at [719, 181] on p "Output" at bounding box center [721, 186] width 49 height 17
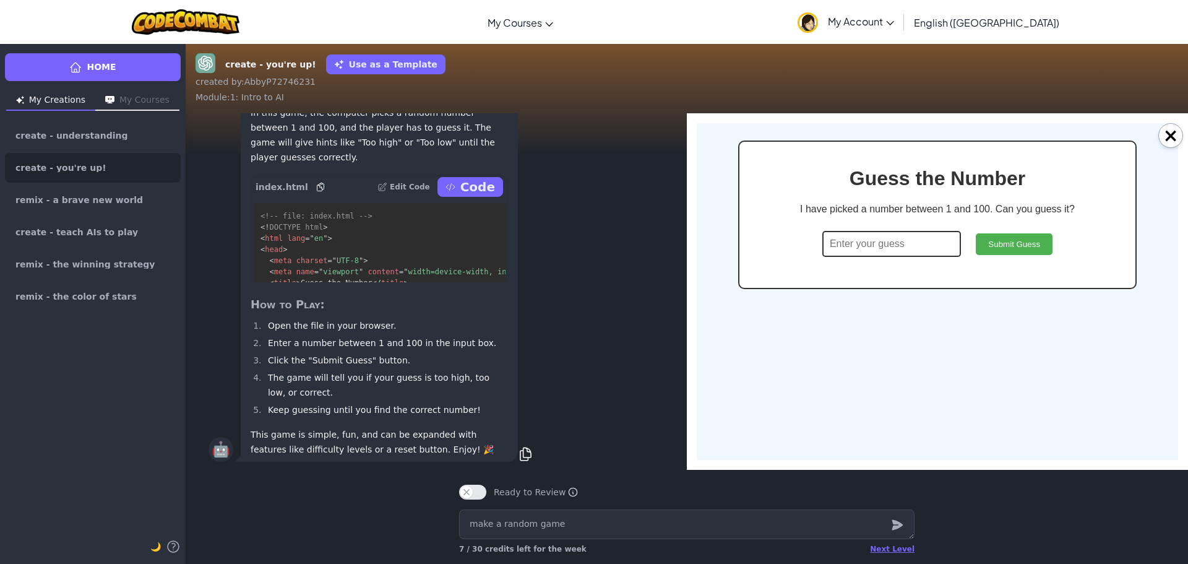
drag, startPoint x: 901, startPoint y: 239, endPoint x: 886, endPoint y: 240, distance: 14.9
click at [898, 241] on input "number" at bounding box center [891, 244] width 139 height 26
click at [1010, 247] on button "Submit Guess" at bounding box center [1014, 244] width 77 height 22
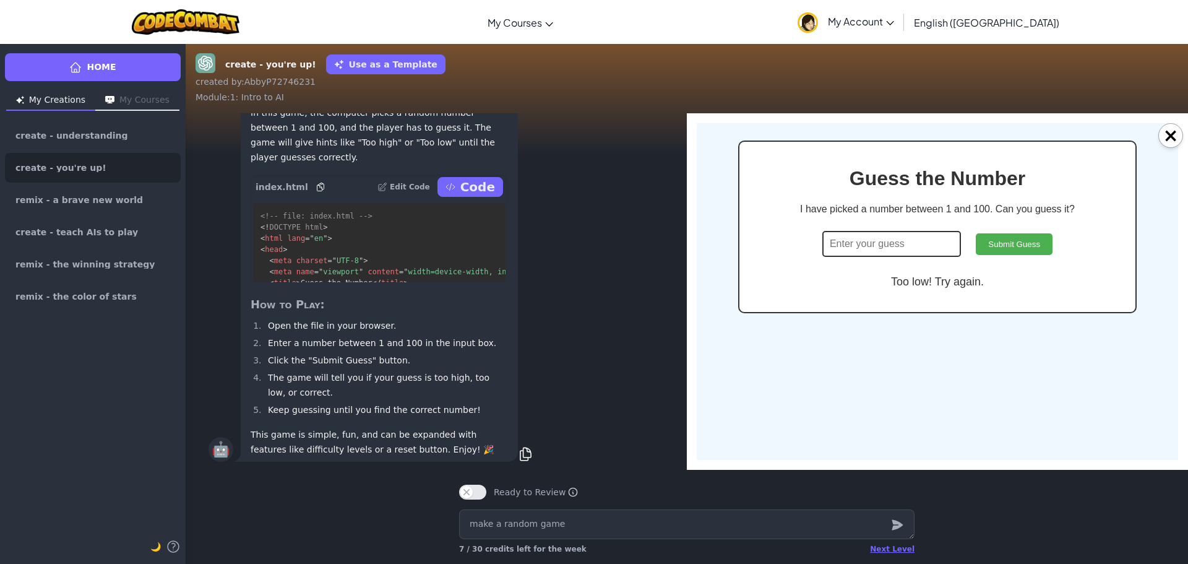
click at [934, 248] on input "number" at bounding box center [891, 244] width 139 height 26
click at [1164, 134] on button "×" at bounding box center [1170, 135] width 25 height 25
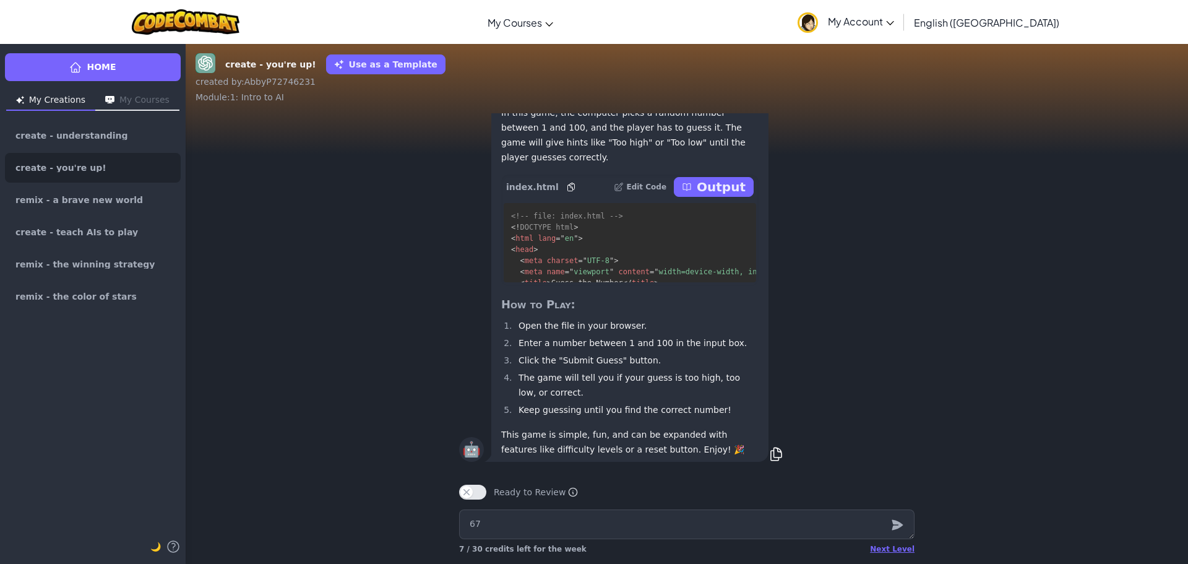
click at [719, 186] on p "Output" at bounding box center [721, 186] width 49 height 17
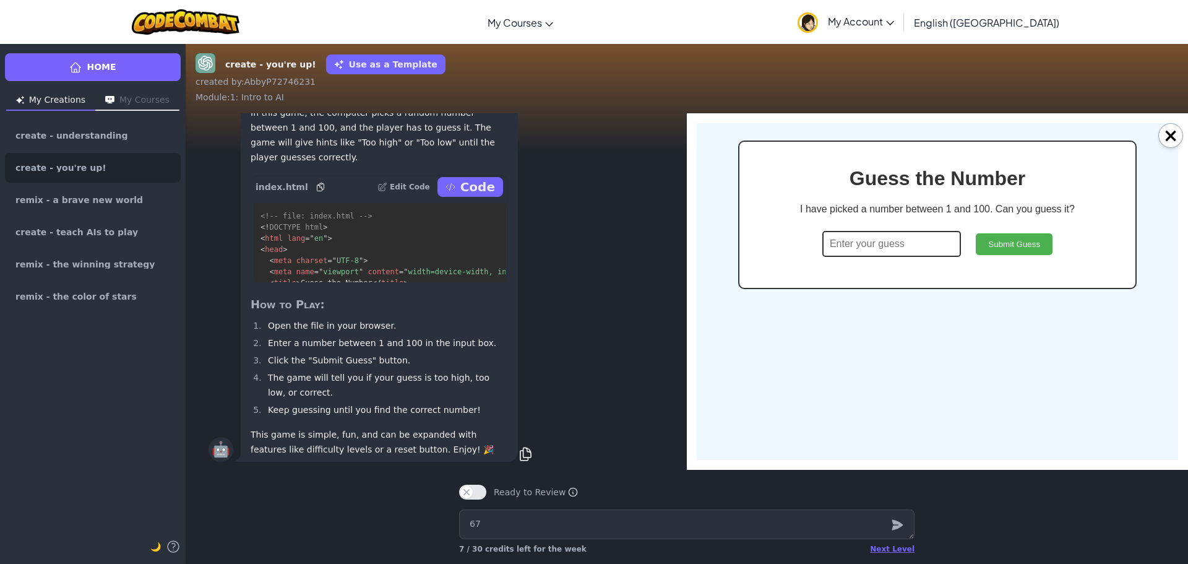
click at [862, 247] on input "number" at bounding box center [891, 244] width 139 height 26
click at [992, 240] on button "Submit Guess" at bounding box center [1014, 244] width 77 height 22
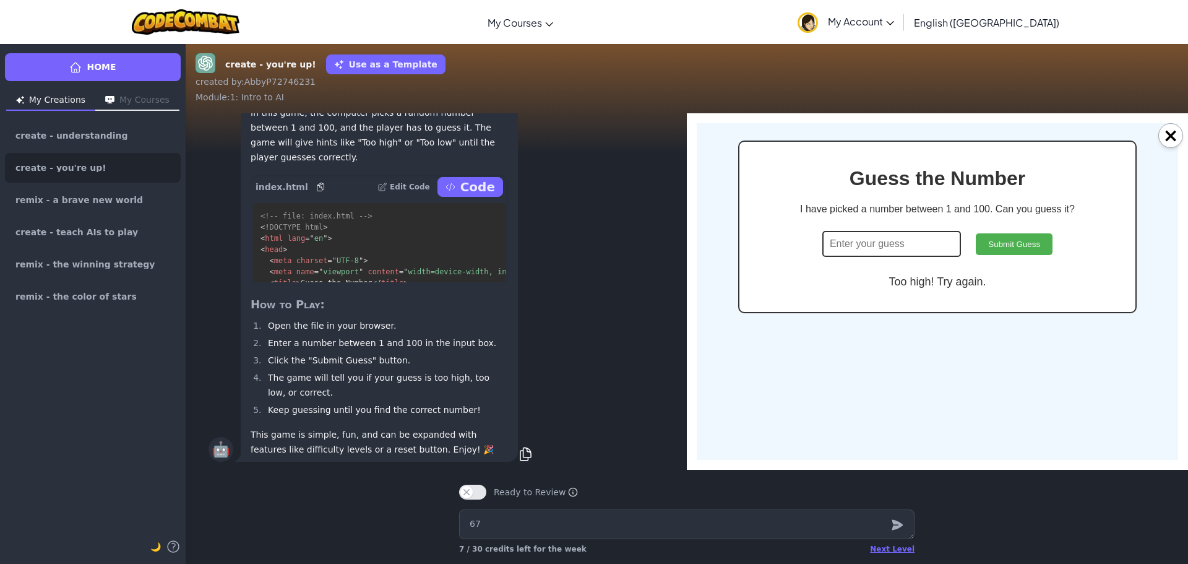
click at [922, 243] on input "number" at bounding box center [891, 244] width 139 height 26
click at [1000, 251] on button "Submit Guess" at bounding box center [1014, 244] width 77 height 22
click at [924, 232] on input "number" at bounding box center [891, 244] width 139 height 26
click at [1006, 249] on button "Submit Guess" at bounding box center [1014, 244] width 77 height 22
click at [898, 248] on input "number" at bounding box center [891, 244] width 139 height 26
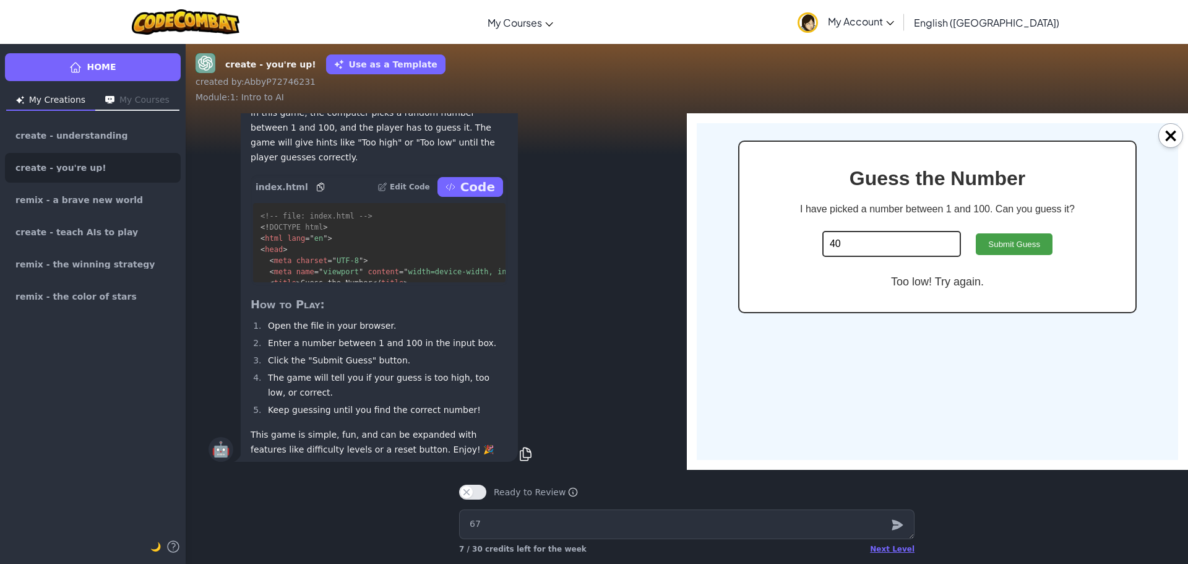
click at [994, 239] on button "Submit Guess" at bounding box center [1014, 244] width 77 height 22
click at [843, 240] on input "number" at bounding box center [891, 244] width 139 height 26
click at [1001, 244] on button "Submit Guess" at bounding box center [1014, 244] width 77 height 22
click at [932, 240] on input "number" at bounding box center [891, 244] width 139 height 26
click at [977, 238] on button "Submit Guess" at bounding box center [1014, 244] width 77 height 22
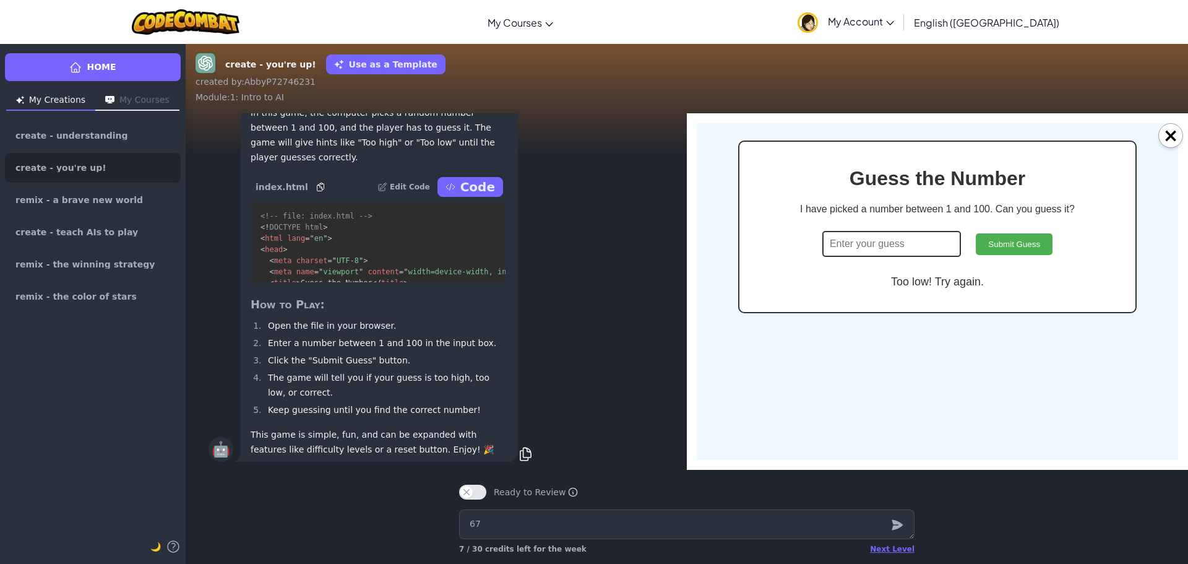
click at [926, 238] on input "number" at bounding box center [891, 244] width 139 height 26
click at [1018, 241] on button "Submit Guess" at bounding box center [1014, 244] width 77 height 22
click at [893, 233] on input "number" at bounding box center [891, 244] width 139 height 26
click at [1023, 251] on button "Submit Guess" at bounding box center [1014, 244] width 77 height 22
click at [1177, 137] on button "×" at bounding box center [1170, 135] width 25 height 25
